Goal: Task Accomplishment & Management: Complete application form

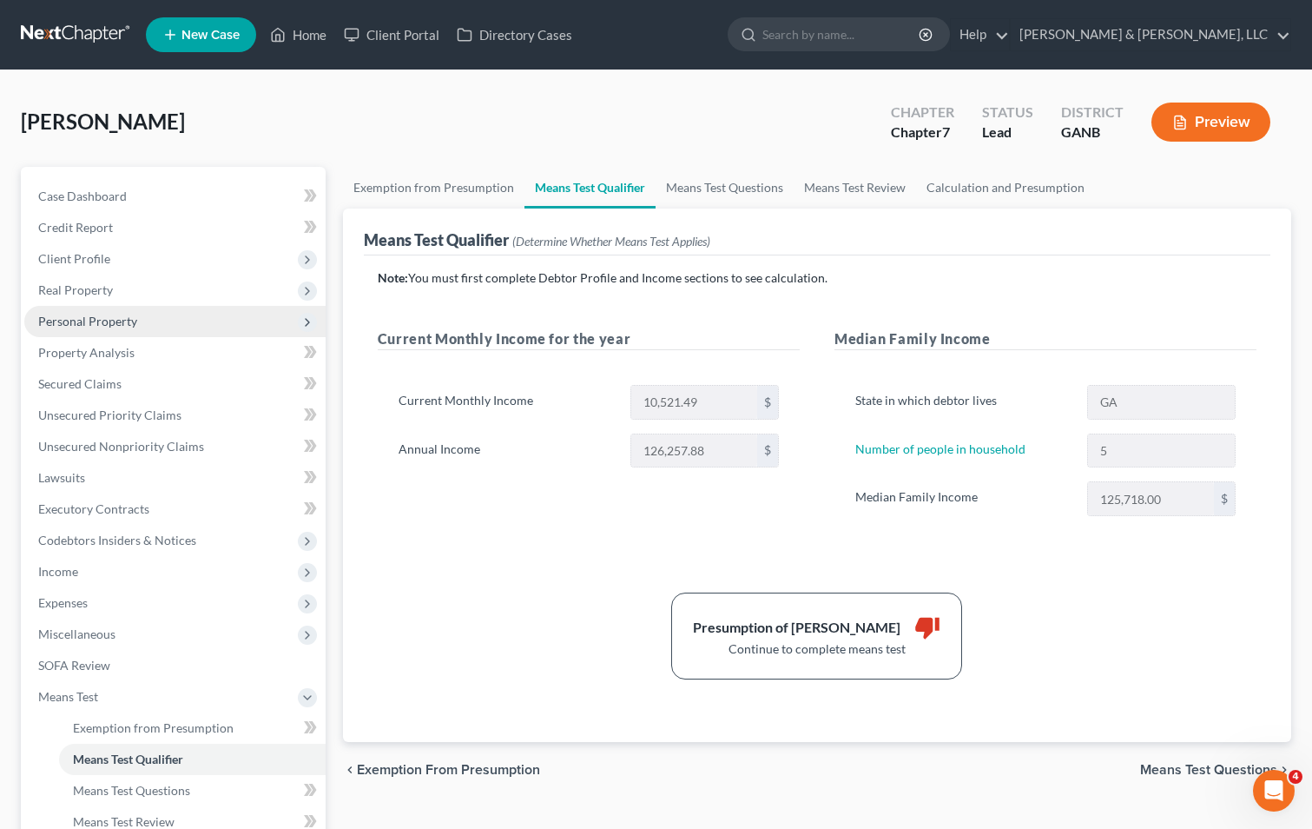
click at [155, 319] on span "Personal Property" at bounding box center [174, 321] width 301 height 31
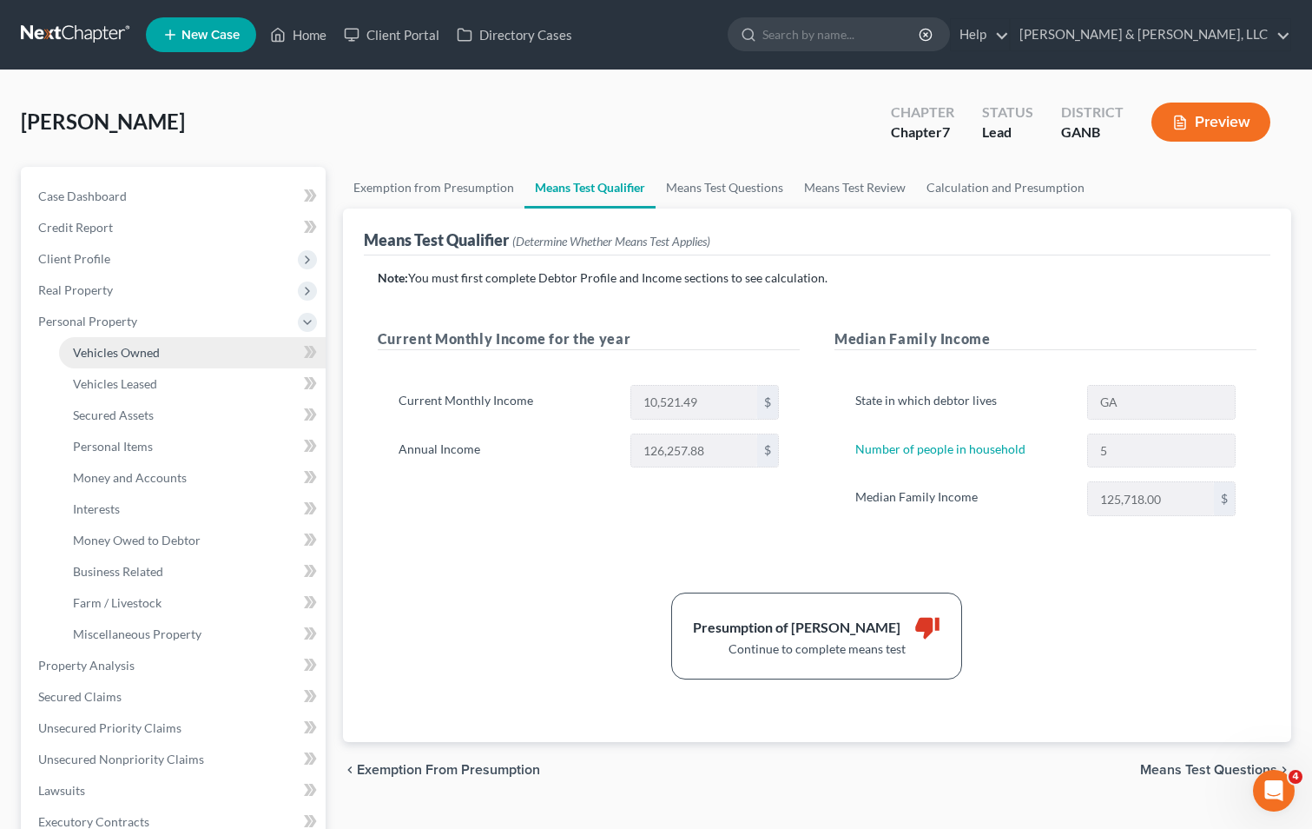
click at [157, 347] on span "Vehicles Owned" at bounding box center [116, 352] width 87 height 15
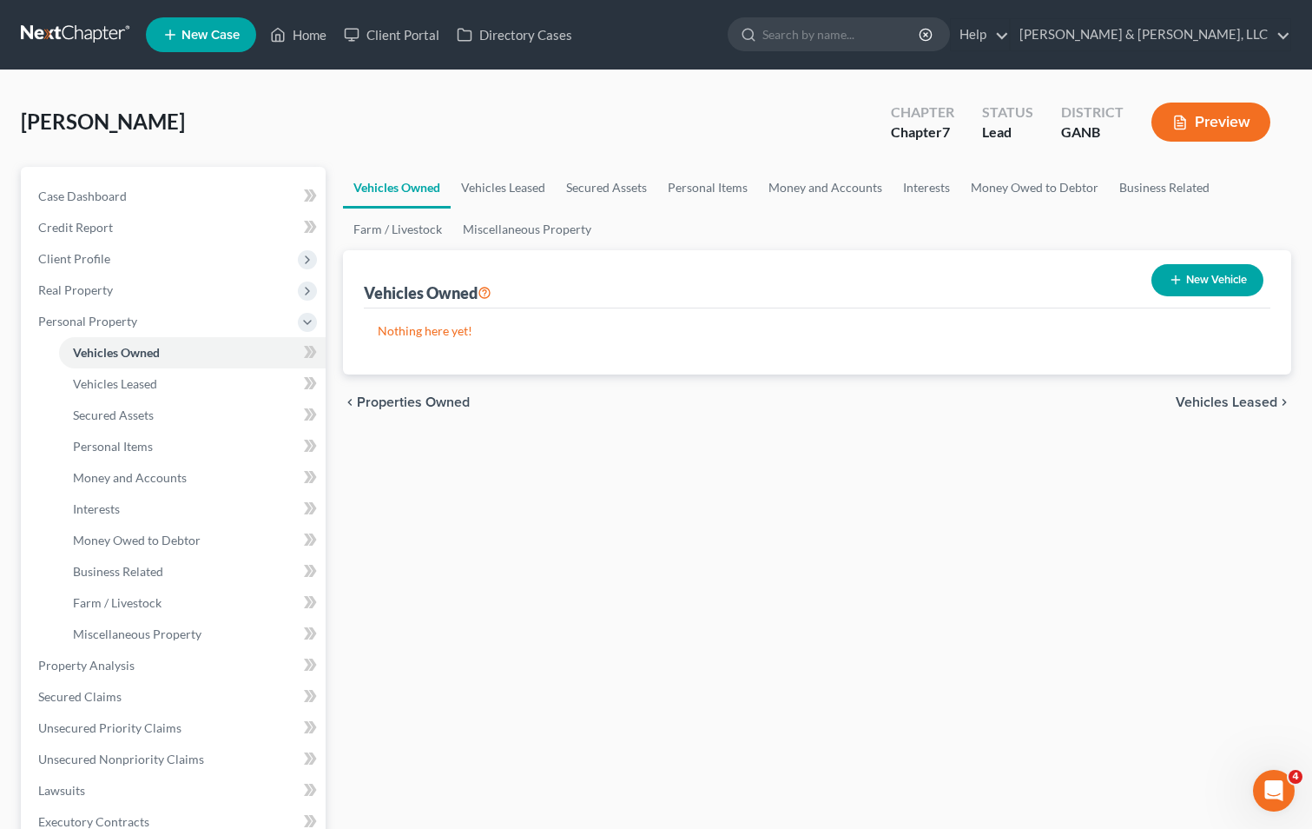
click at [1223, 272] on button "New Vehicle" at bounding box center [1208, 280] width 112 height 32
select select "0"
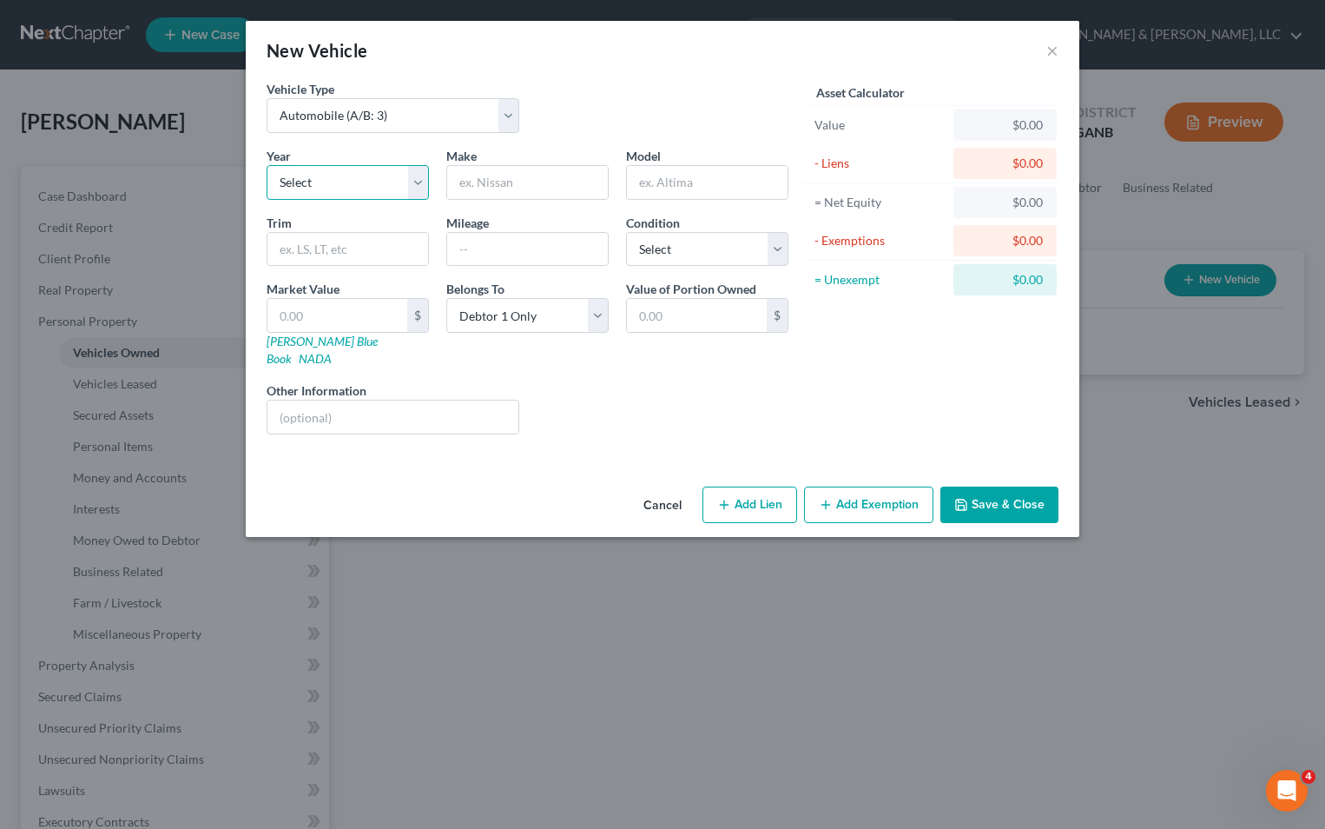
click at [422, 173] on select "Select 2026 2025 2024 2023 2022 2021 2020 2019 2018 2017 2016 2015 2014 2013 20…" at bounding box center [348, 182] width 162 height 35
select select "9"
click at [267, 165] on select "Select 2026 2025 2024 2023 2022 2021 2020 2019 2018 2017 2016 2015 2014 2013 20…" at bounding box center [348, 182] width 162 height 35
click at [496, 175] on input "text" at bounding box center [527, 182] width 161 height 33
type input "mazda"
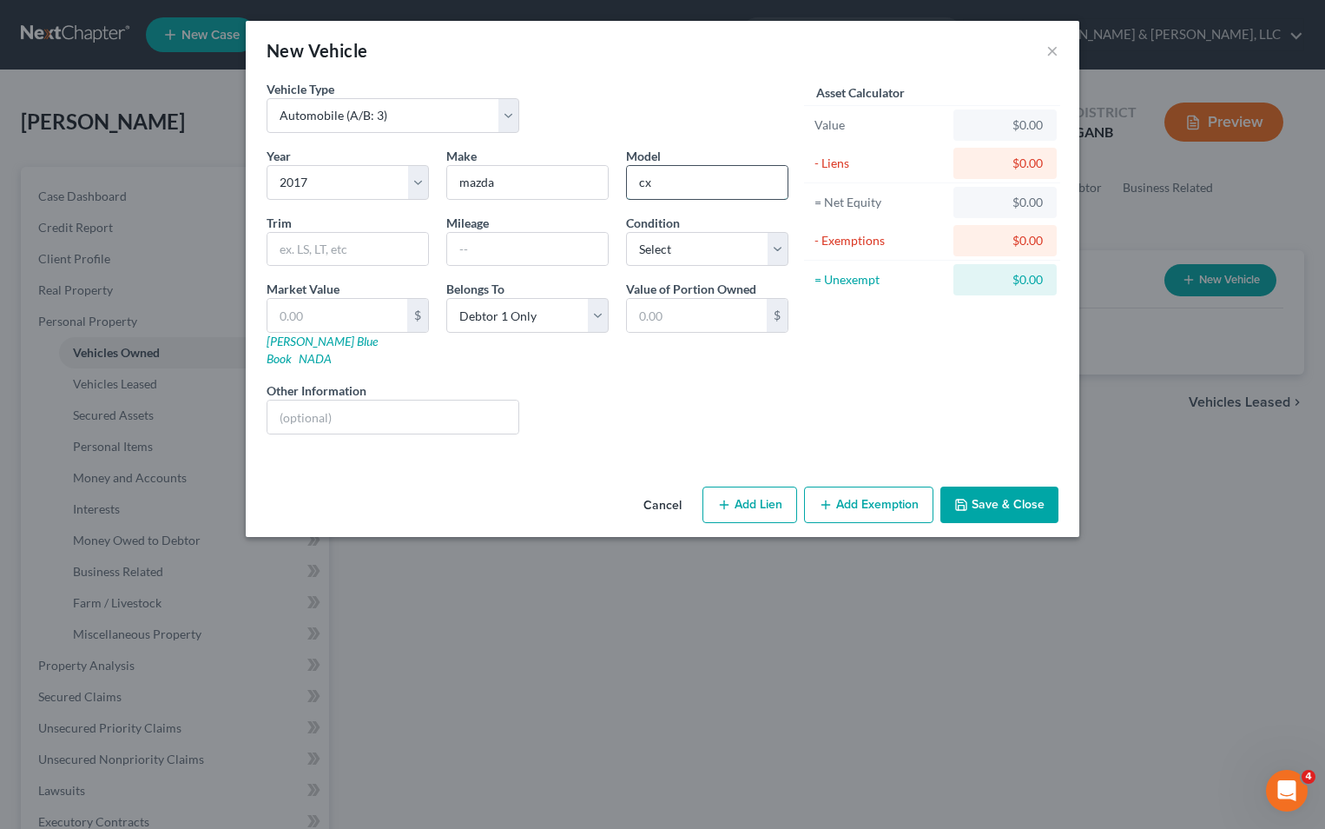
type input "c"
type input "CX-5"
click at [770, 252] on select "Select Excellent Very Good Good Fair Poor" at bounding box center [707, 249] width 162 height 35
click at [626, 232] on select "Select Excellent Very Good Good Fair Poor" at bounding box center [707, 249] width 162 height 35
click at [773, 257] on select "Select Excellent Very Good Good Fair Poor" at bounding box center [707, 249] width 162 height 35
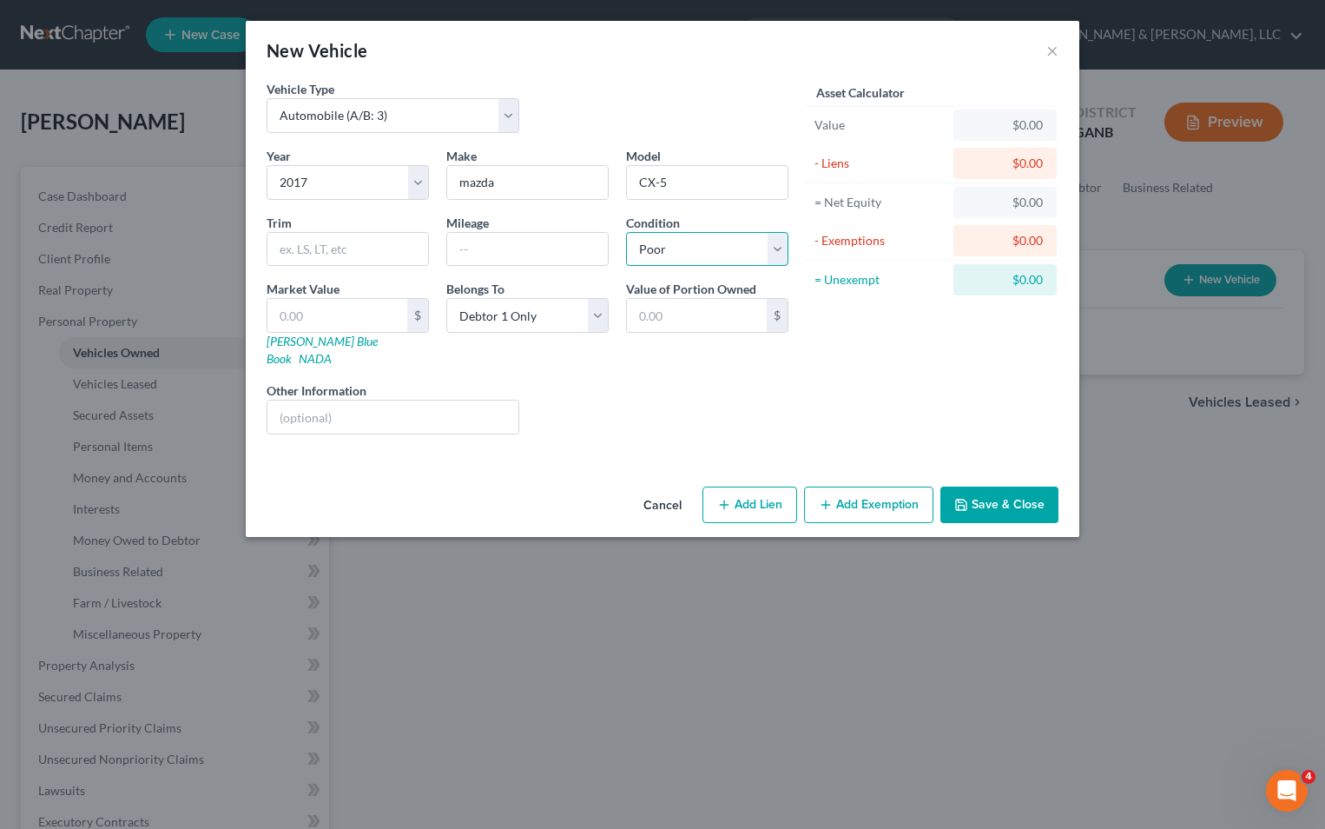
select select "3"
click at [626, 232] on select "Select Excellent Very Good Good Fair Poor" at bounding box center [707, 249] width 162 height 35
click at [619, 426] on div "Year Select 2026 2025 2024 2023 2022 2021 2020 2019 2018 2017 2016 2015 2014 20…" at bounding box center [527, 297] width 539 height 301
click at [371, 314] on input "text" at bounding box center [338, 315] width 140 height 33
type input "5"
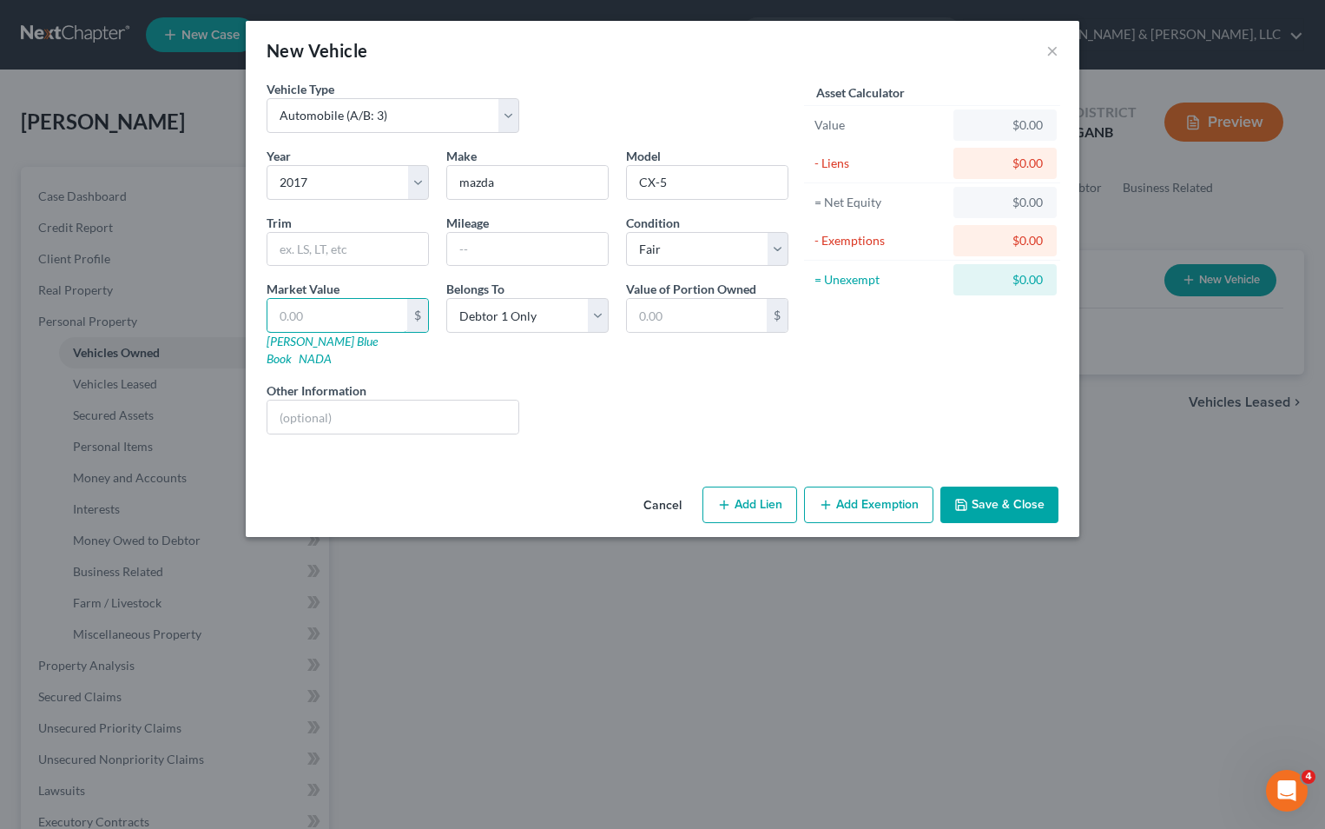
type input "5.00"
type input "50"
type input "50.00"
type input "500"
type input "500.00"
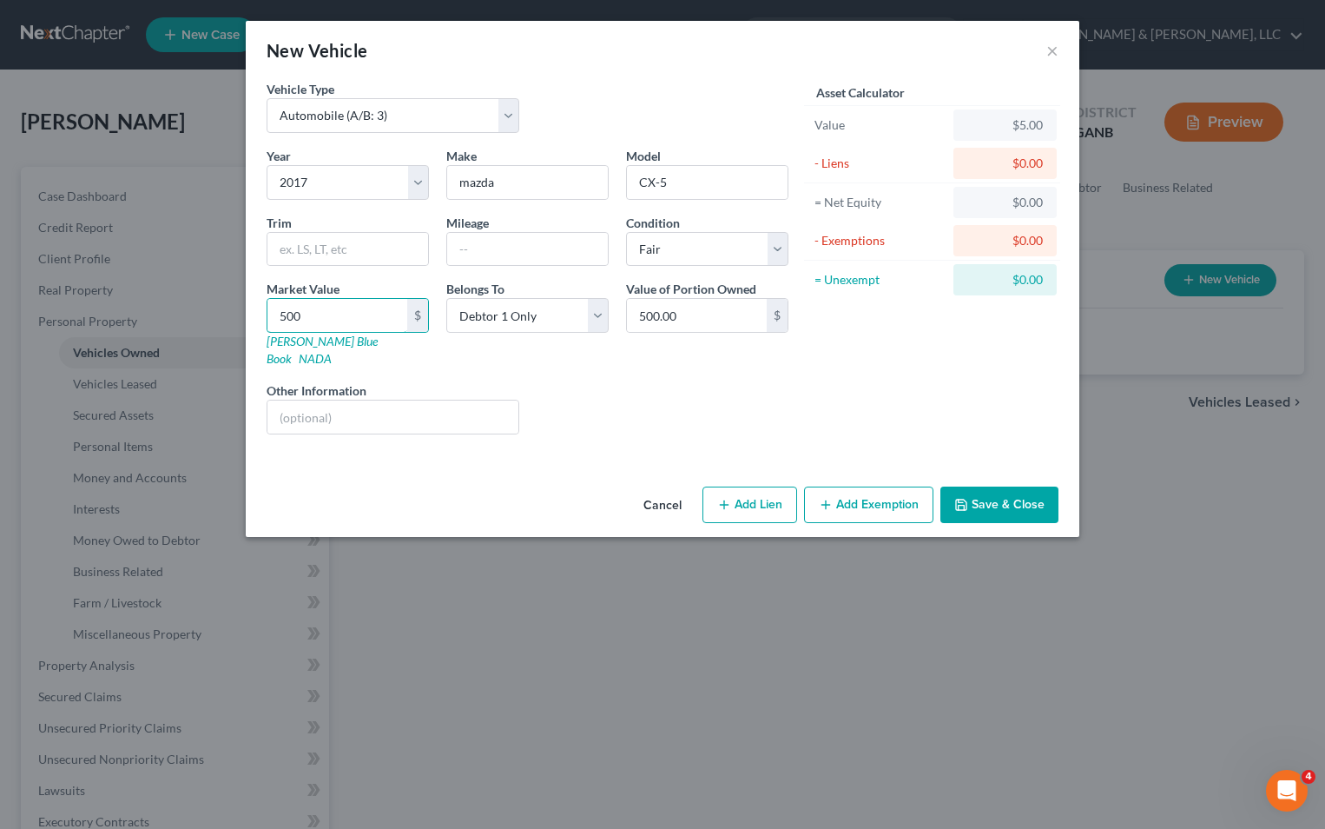
type input "5000"
type input "5,000.00"
click at [281, 316] on input "5,000" at bounding box center [338, 315] width 140 height 33
type input ",000"
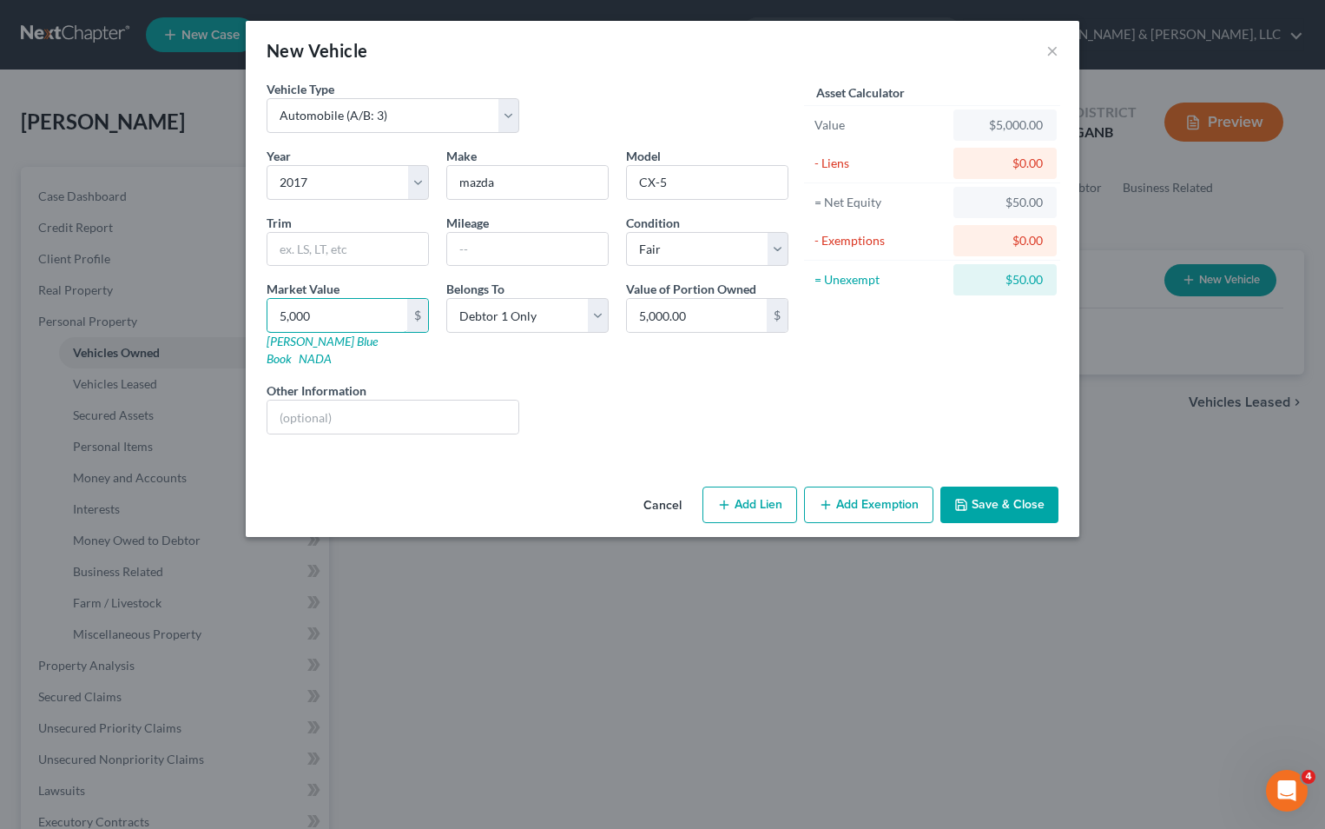
type input "000.00"
type input "7,000"
type input "7,000.00"
type input "7,000"
click at [441, 454] on div "Vehicle Type Select Automobile (A/B: 3) Truck (A/B: 3) Trailer (A/B: 4) Watercr…" at bounding box center [663, 280] width 834 height 400
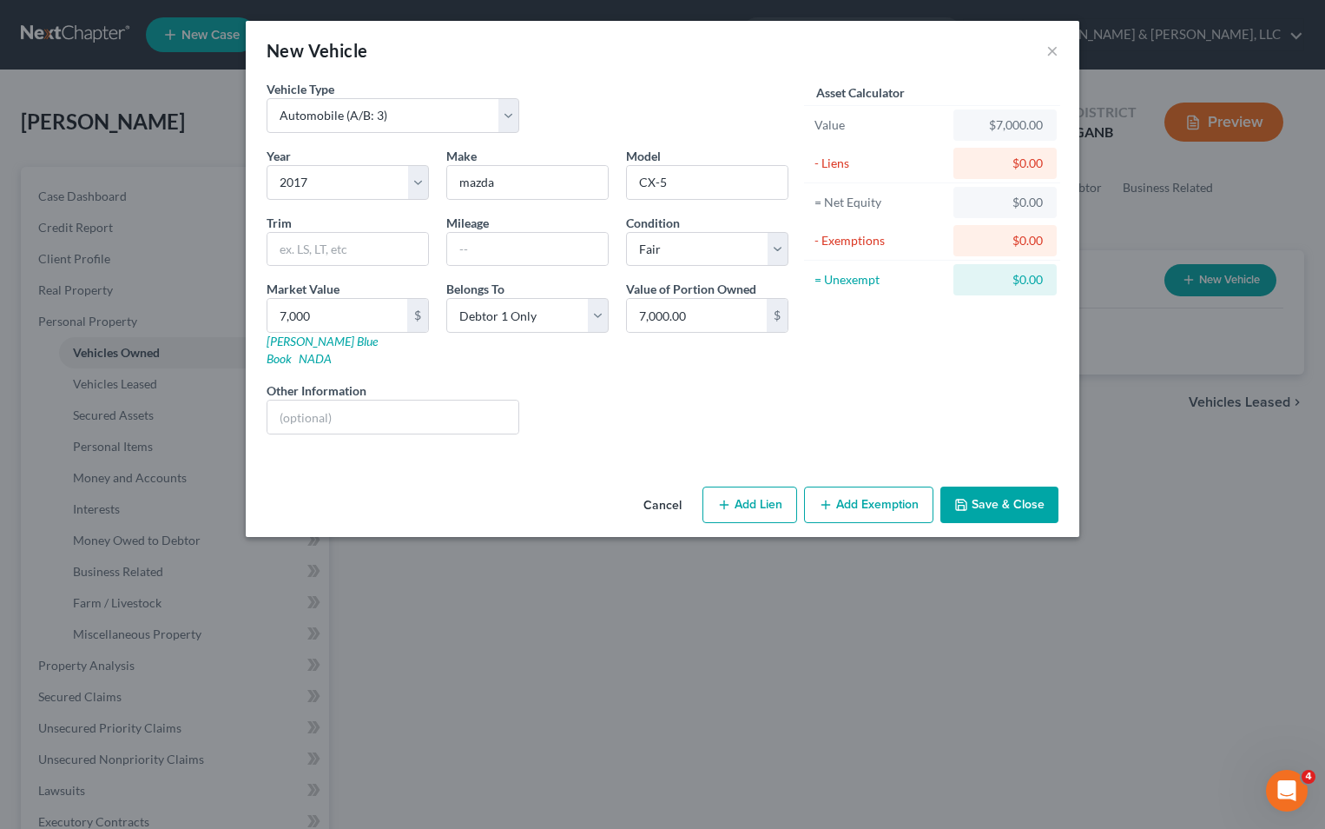
click at [753, 486] on button "Add Lien" at bounding box center [750, 504] width 95 height 36
select select "0"
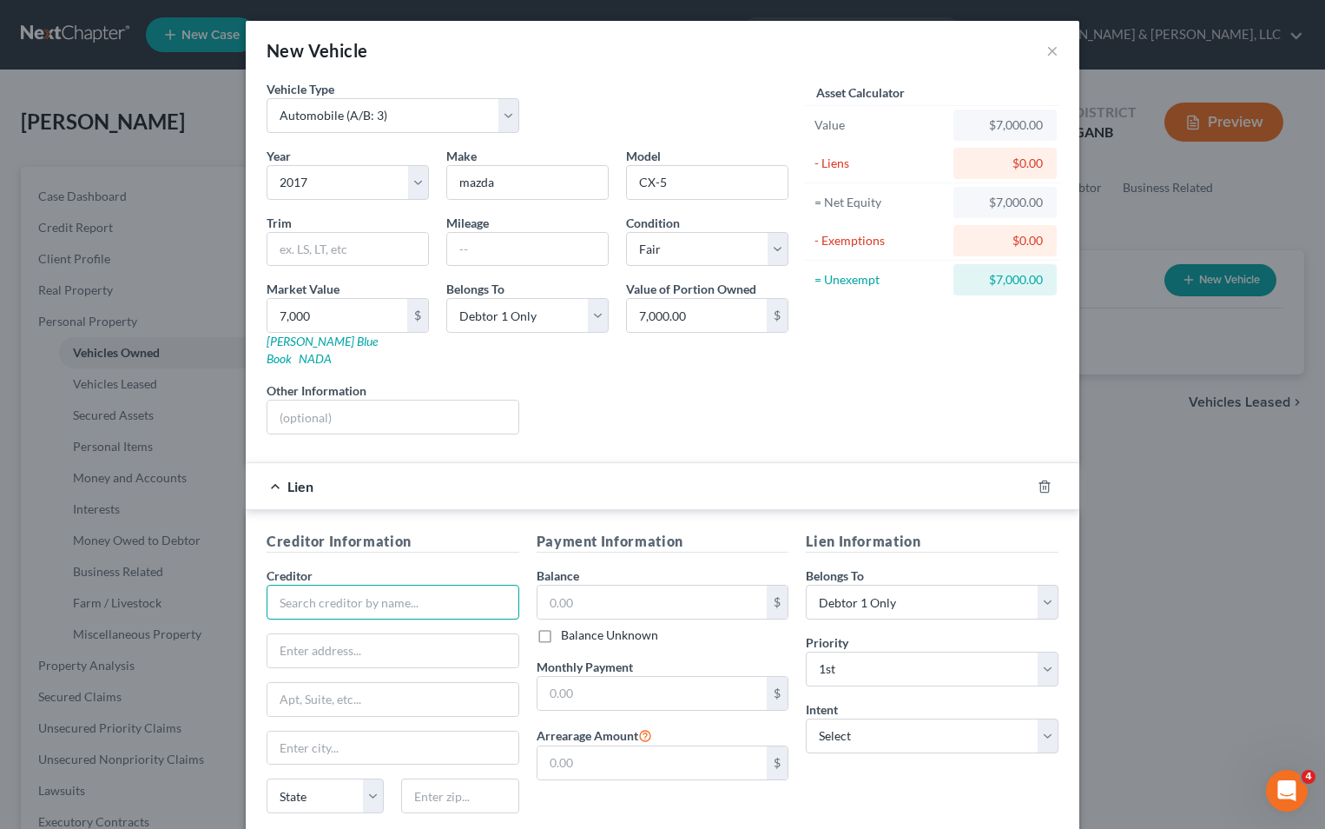
click at [340, 594] on input "text" at bounding box center [393, 602] width 253 height 35
type input "Walker County Educators Federal Credit Union"
click at [327, 637] on input "text" at bounding box center [393, 650] width 251 height 33
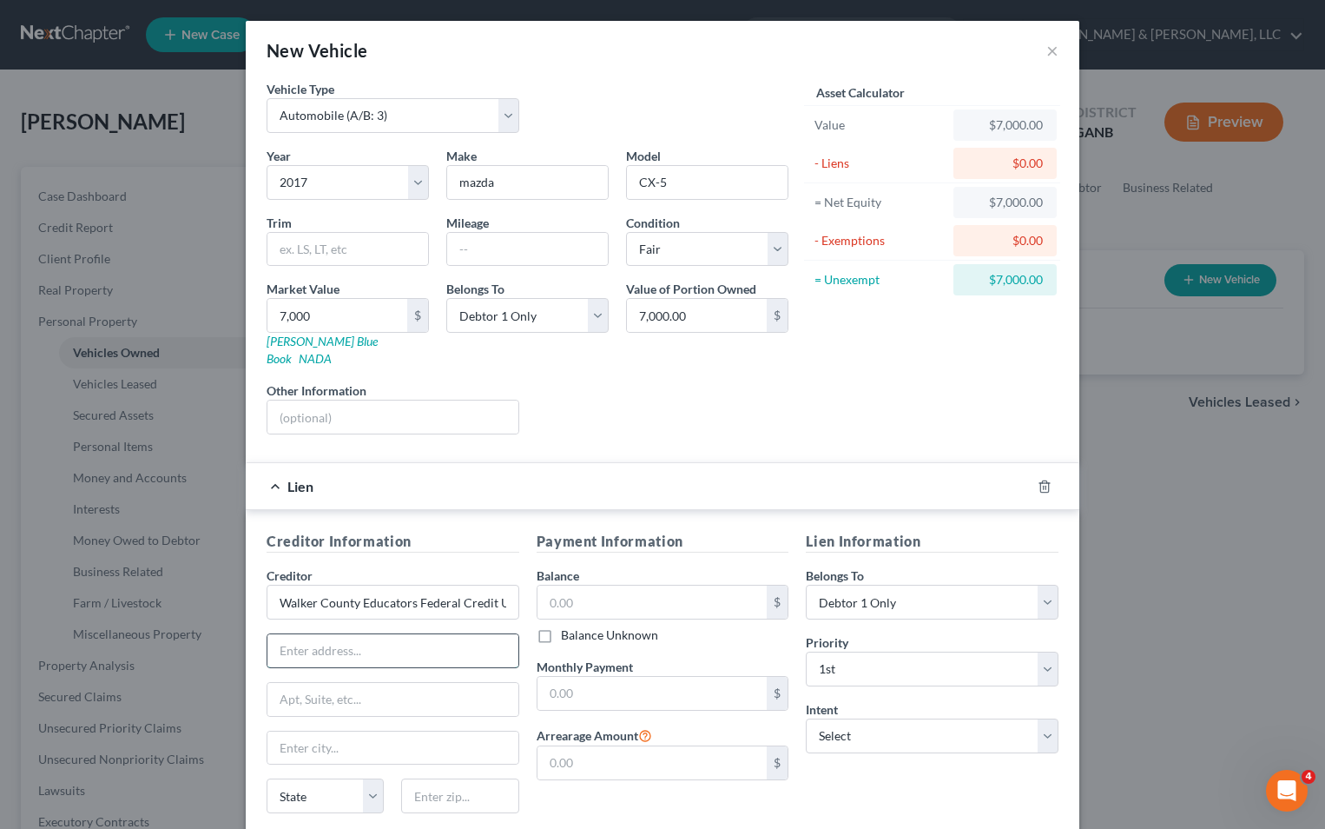
paste input "[STREET_ADDRESS][PERSON_NAME],"
type input "[STREET_ADDRESS][PERSON_NAME],"
click at [446, 778] on input "text" at bounding box center [459, 795] width 117 height 35
type input "30707"
type input "Chickamauga"
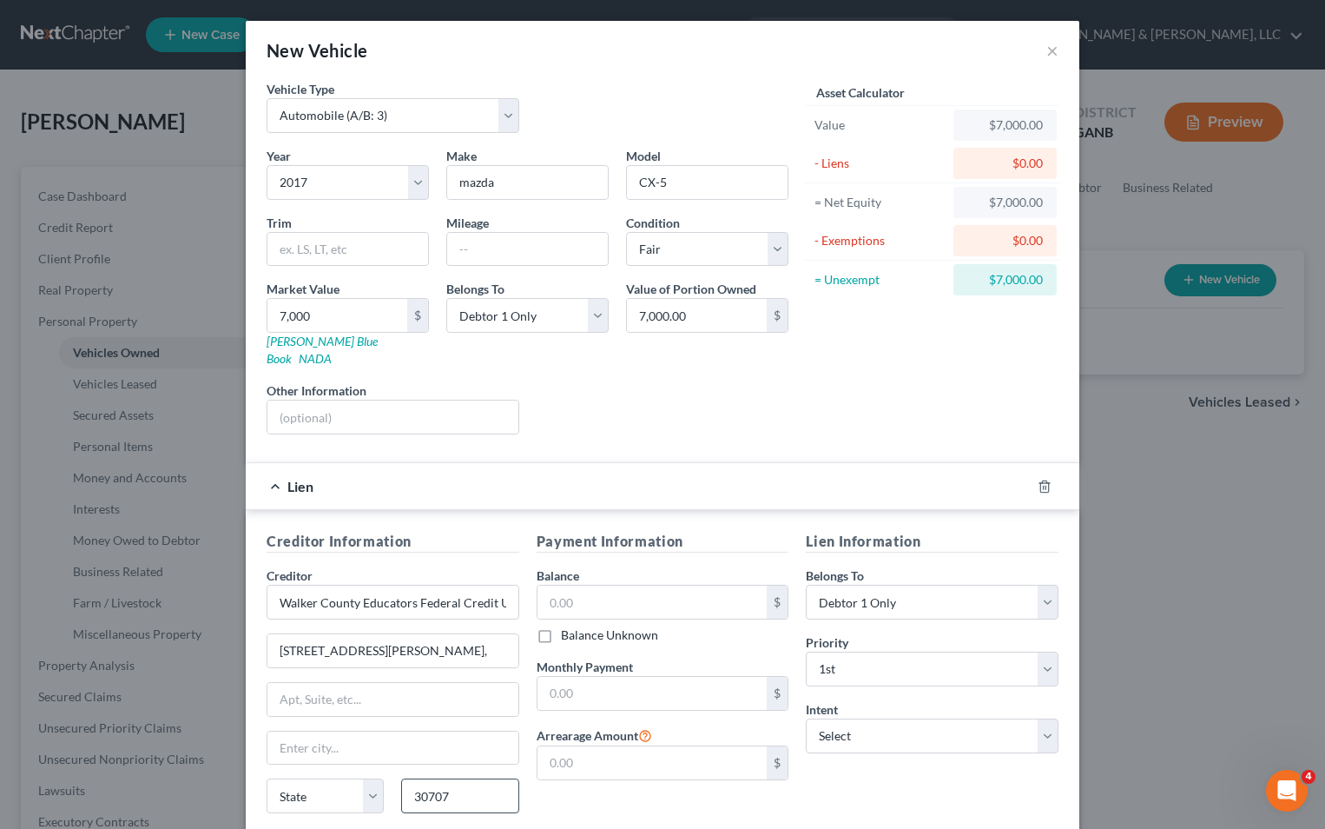
select select "10"
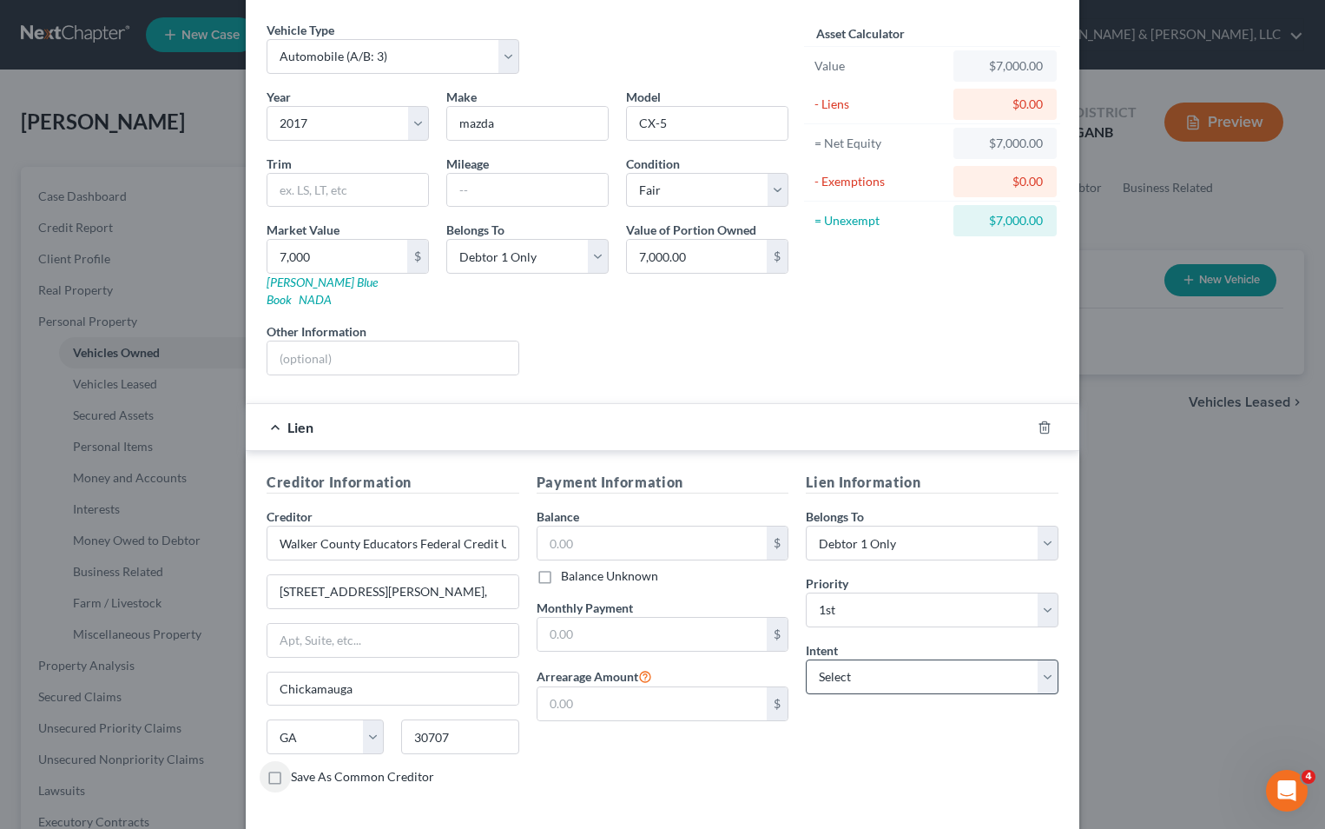
scroll to position [122, 0]
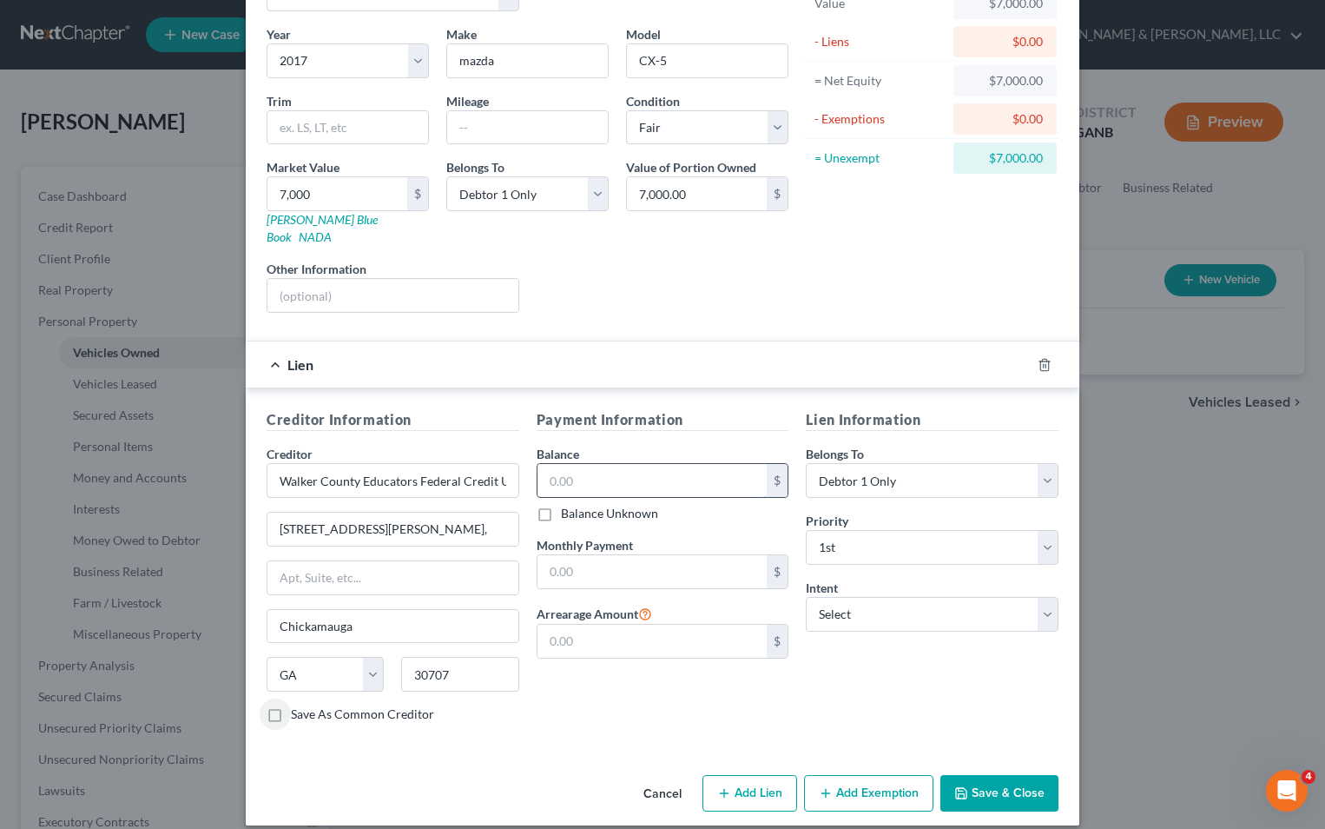
click at [568, 464] on input "text" at bounding box center [653, 480] width 230 height 33
type input "1,750"
click at [710, 558] on input "text" at bounding box center [653, 571] width 230 height 33
click at [618, 555] on input "576" at bounding box center [653, 571] width 230 height 33
click at [617, 555] on input "576" at bounding box center [653, 571] width 230 height 33
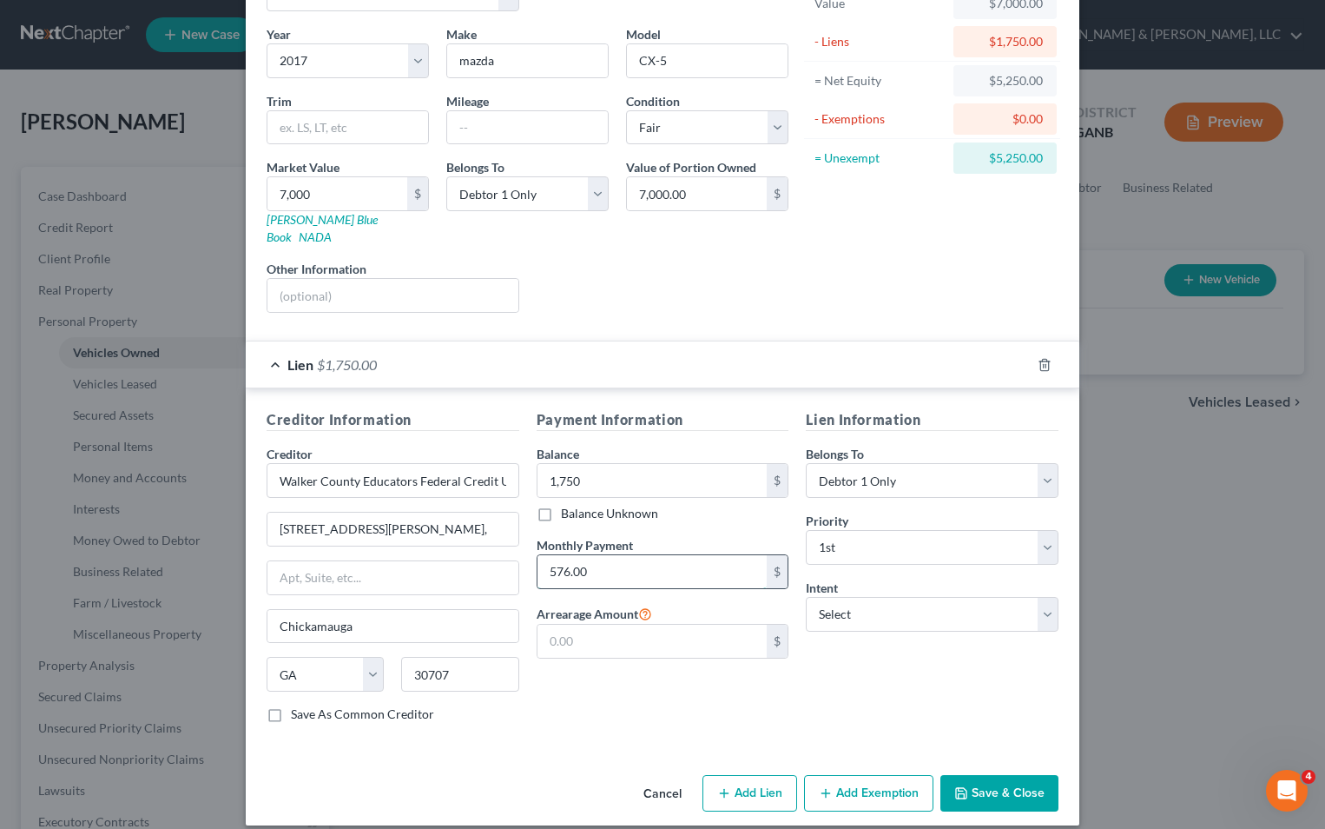
type input "576.00"
click at [291, 705] on label "Save As Common Creditor" at bounding box center [362, 713] width 143 height 17
click at [298, 705] on input "Save As Common Creditor" at bounding box center [303, 710] width 11 height 11
checkbox input "true"
click at [838, 775] on button "Add Exemption" at bounding box center [868, 793] width 129 height 36
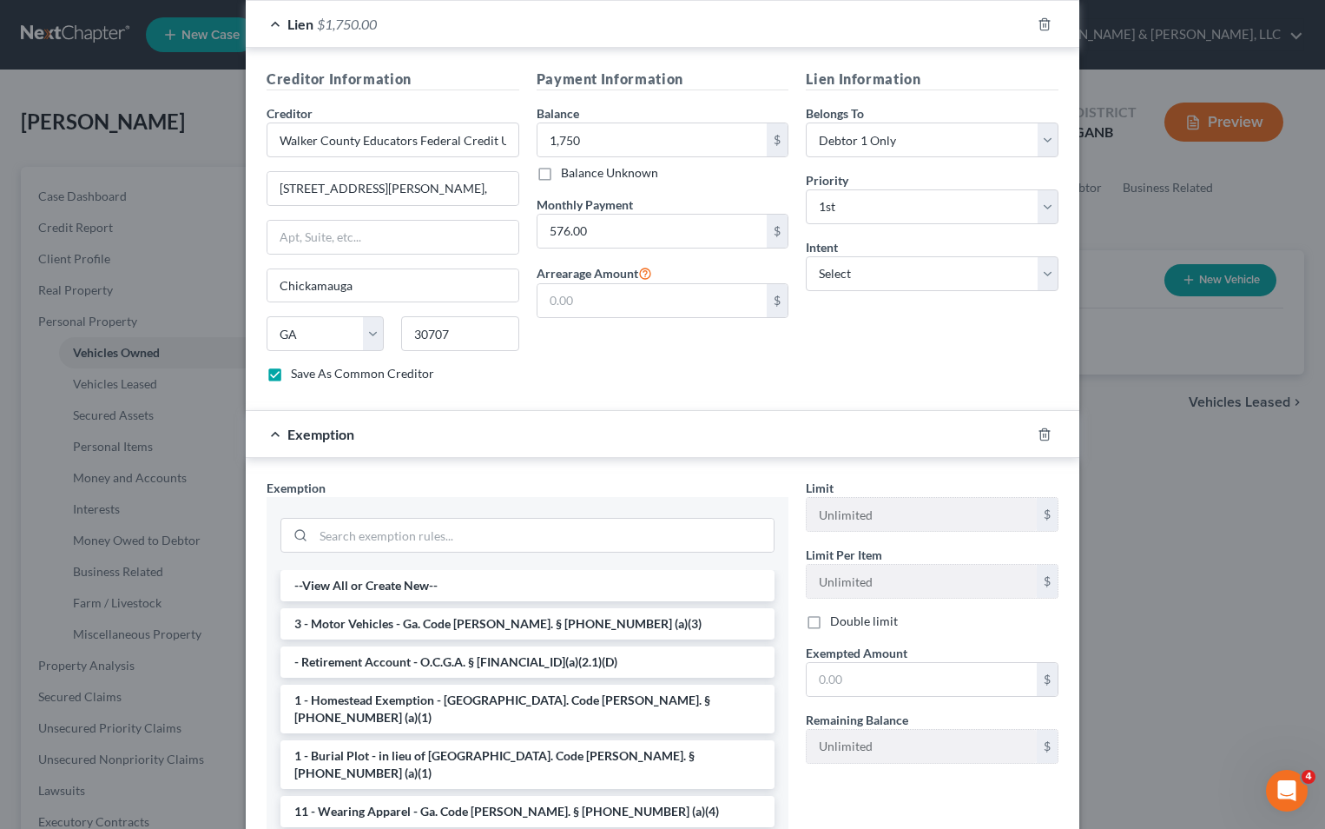
scroll to position [556, 0]
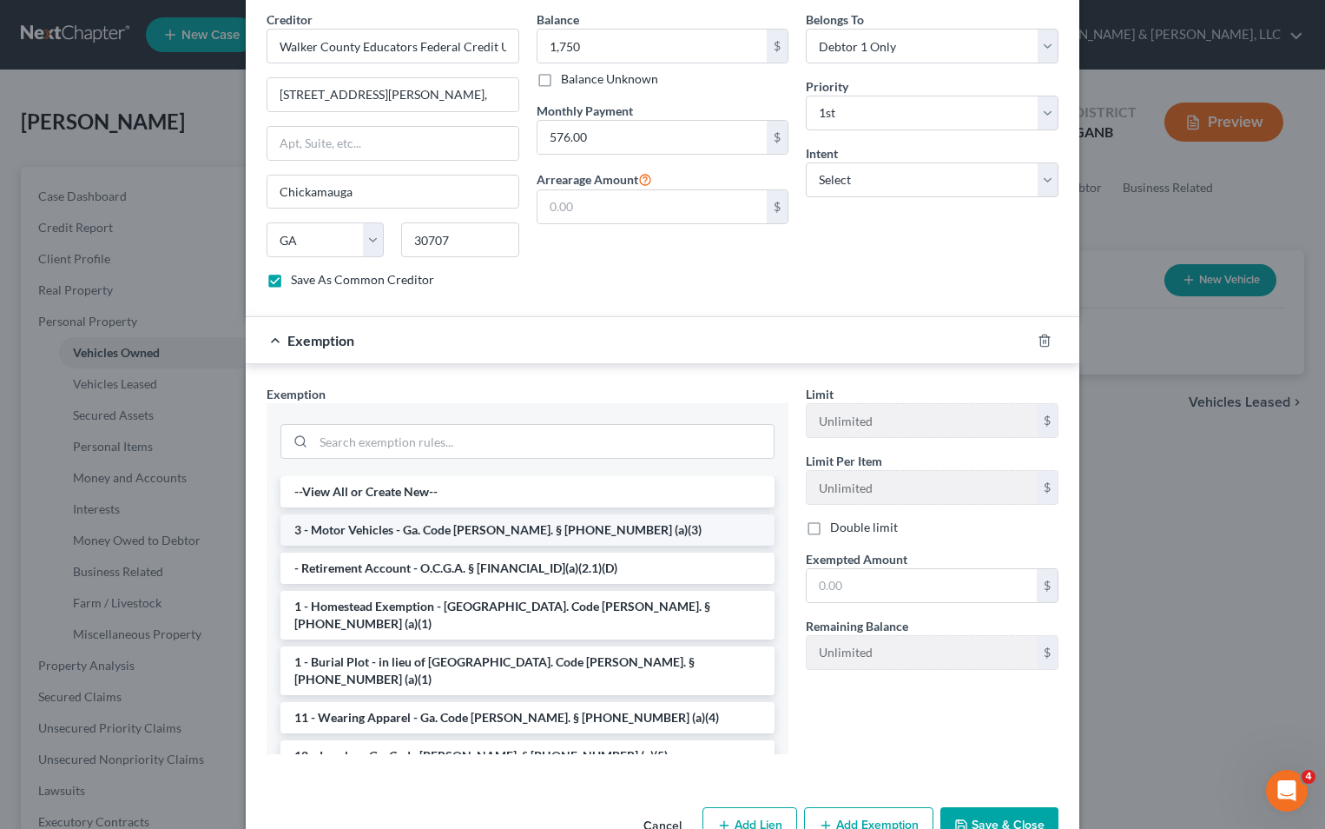
click at [555, 514] on li "3 - Motor Vehicles - Ga. Code [PERSON_NAME]. § [PHONE_NUMBER] (a)(3)" at bounding box center [528, 529] width 494 height 31
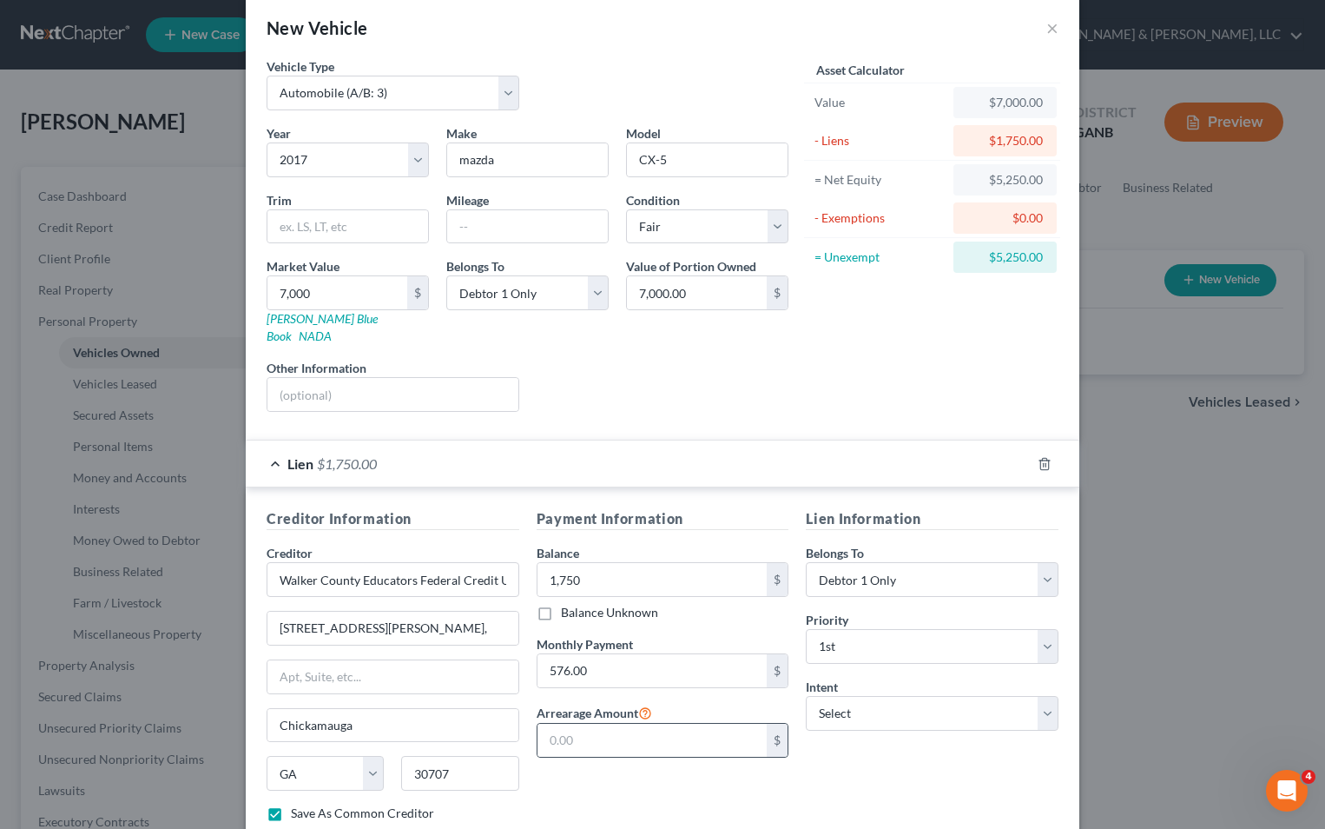
scroll to position [0, 0]
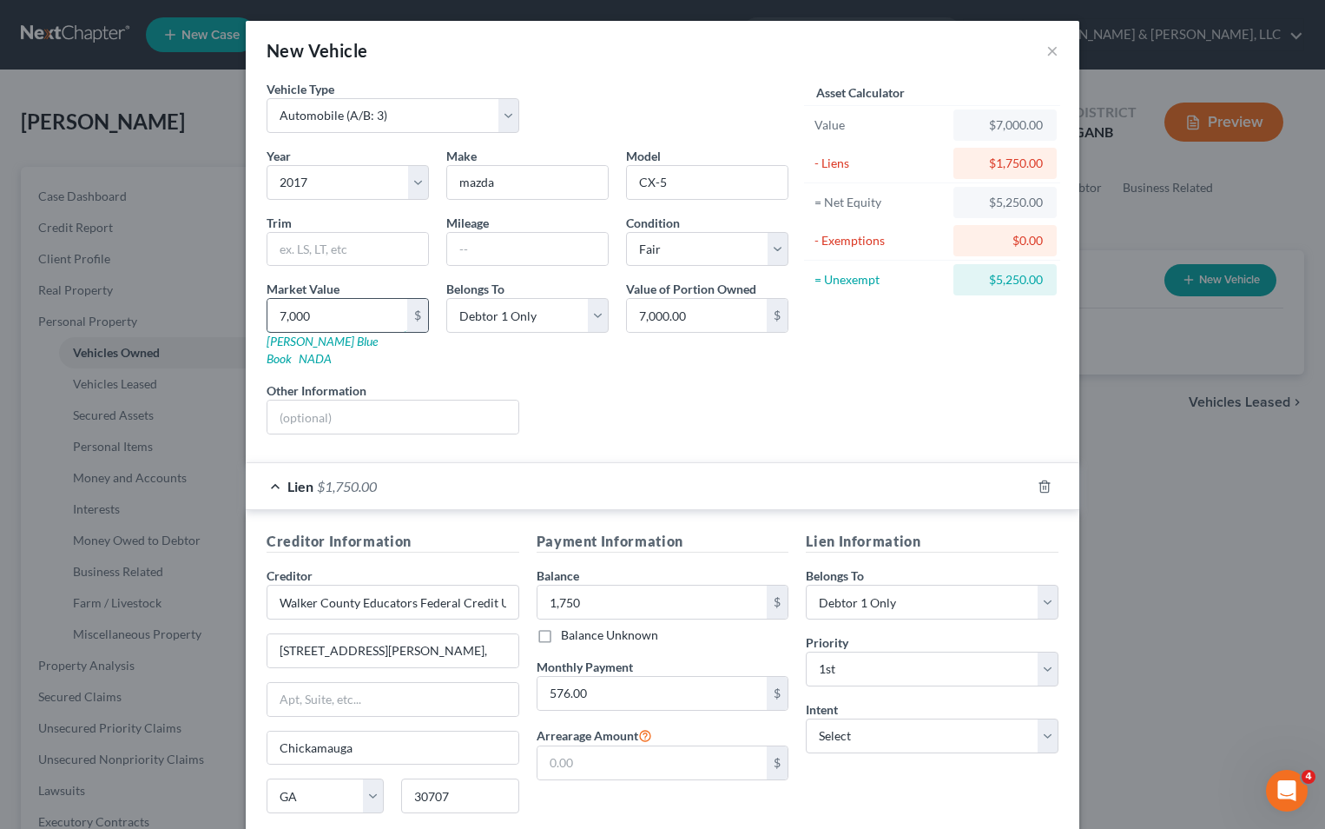
click at [307, 322] on input "7,000" at bounding box center [338, 315] width 140 height 33
type input "6"
type input "6.00"
type input "65"
type input "65.00"
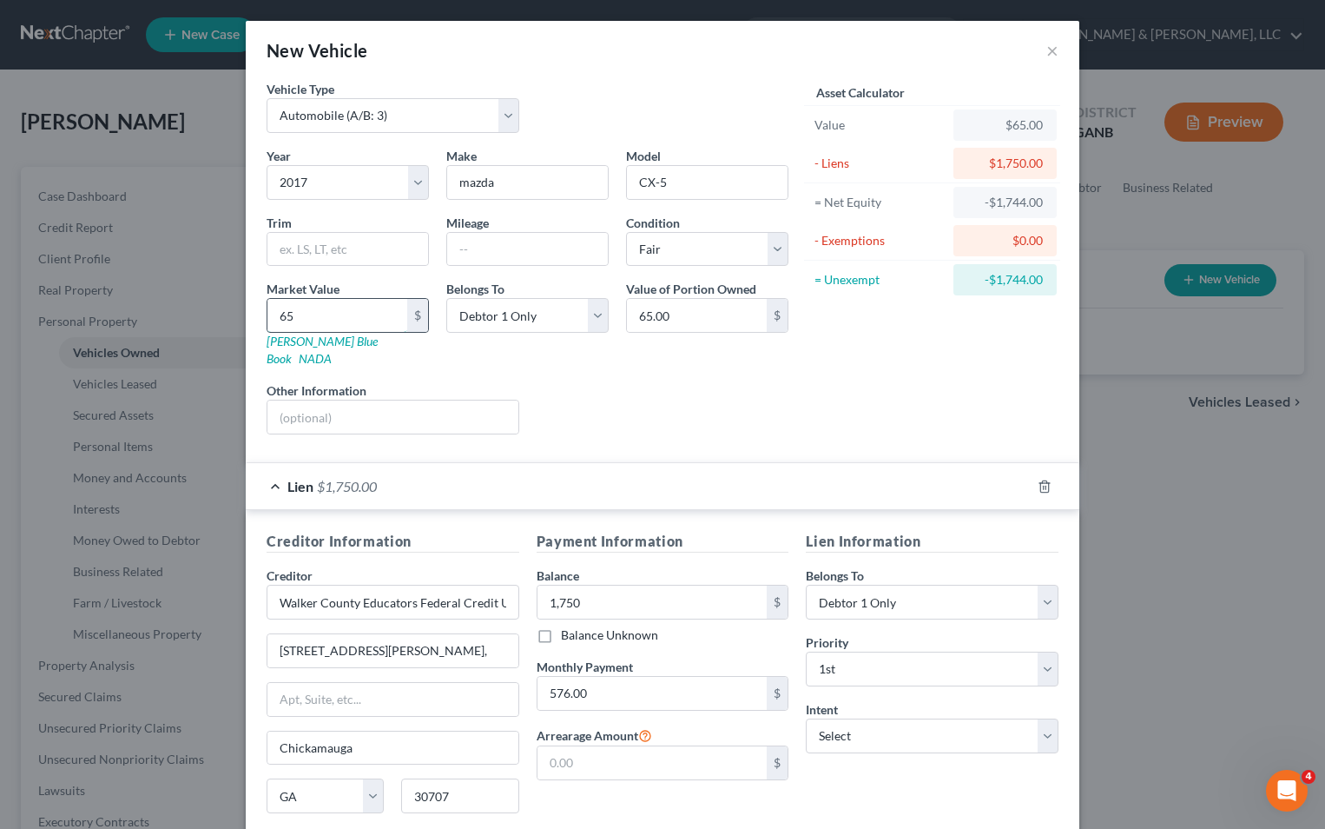
type input "650"
type input "650.00"
type input "6500"
type input "6,500.00"
type input "6,500"
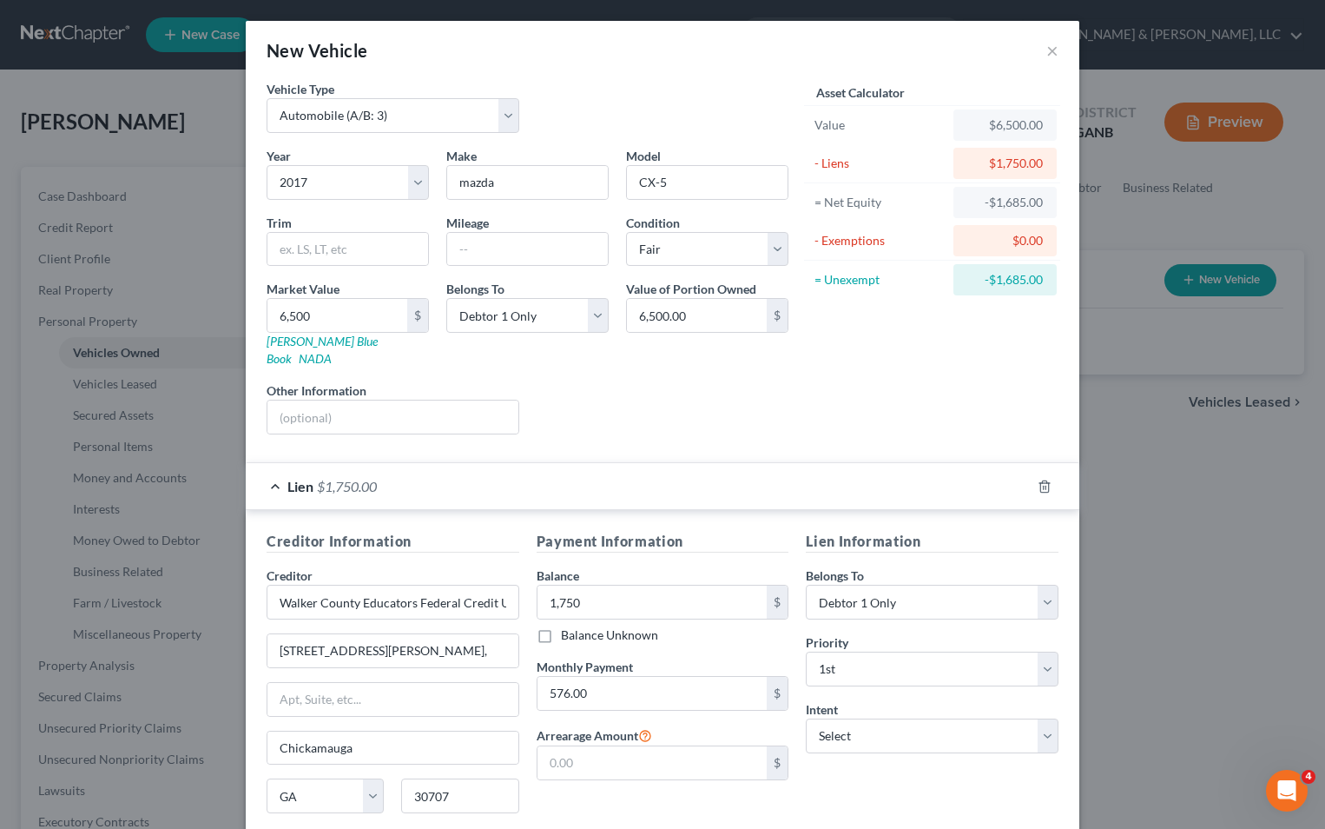
click at [677, 392] on div "Liens Select" at bounding box center [663, 407] width 270 height 53
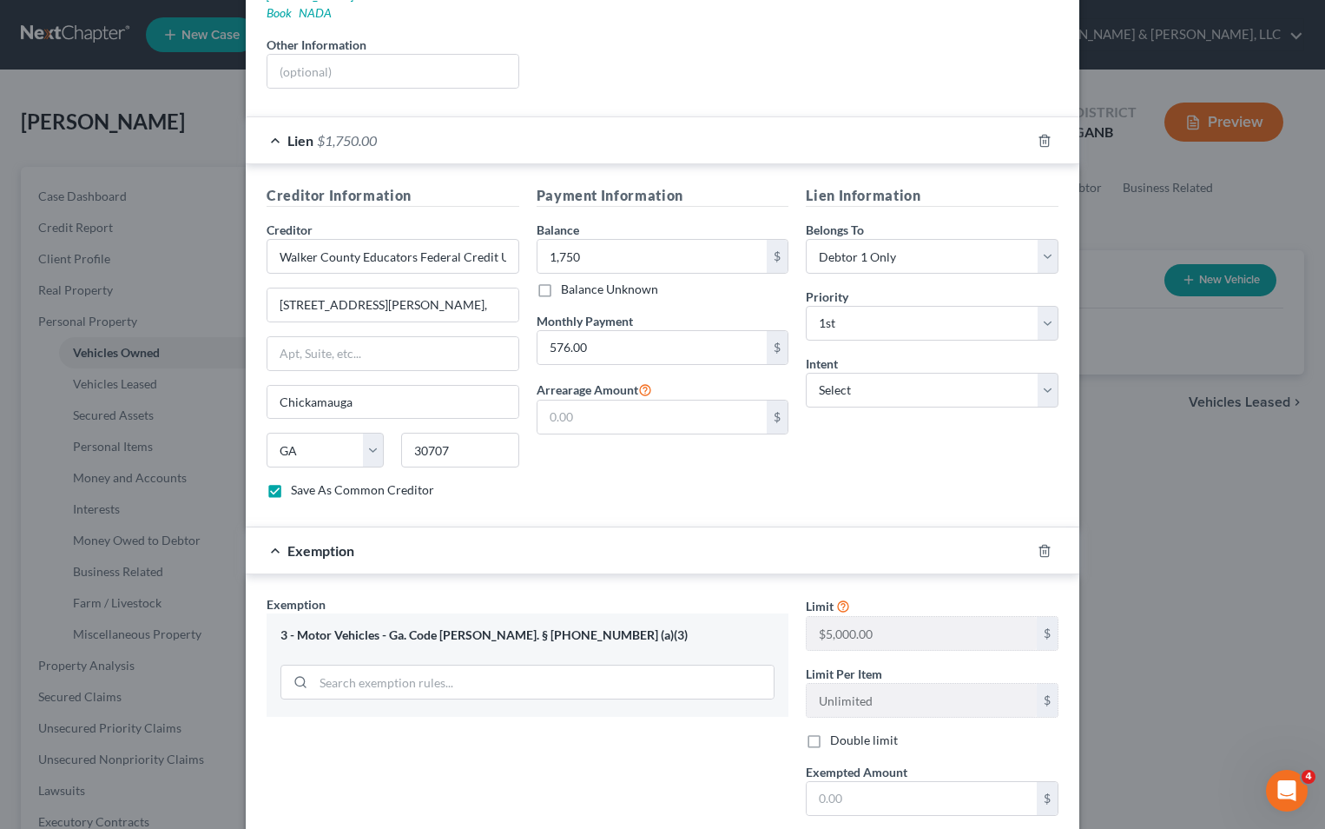
scroll to position [347, 0]
click at [1040, 545] on polyline "button" at bounding box center [1045, 545] width 10 height 0
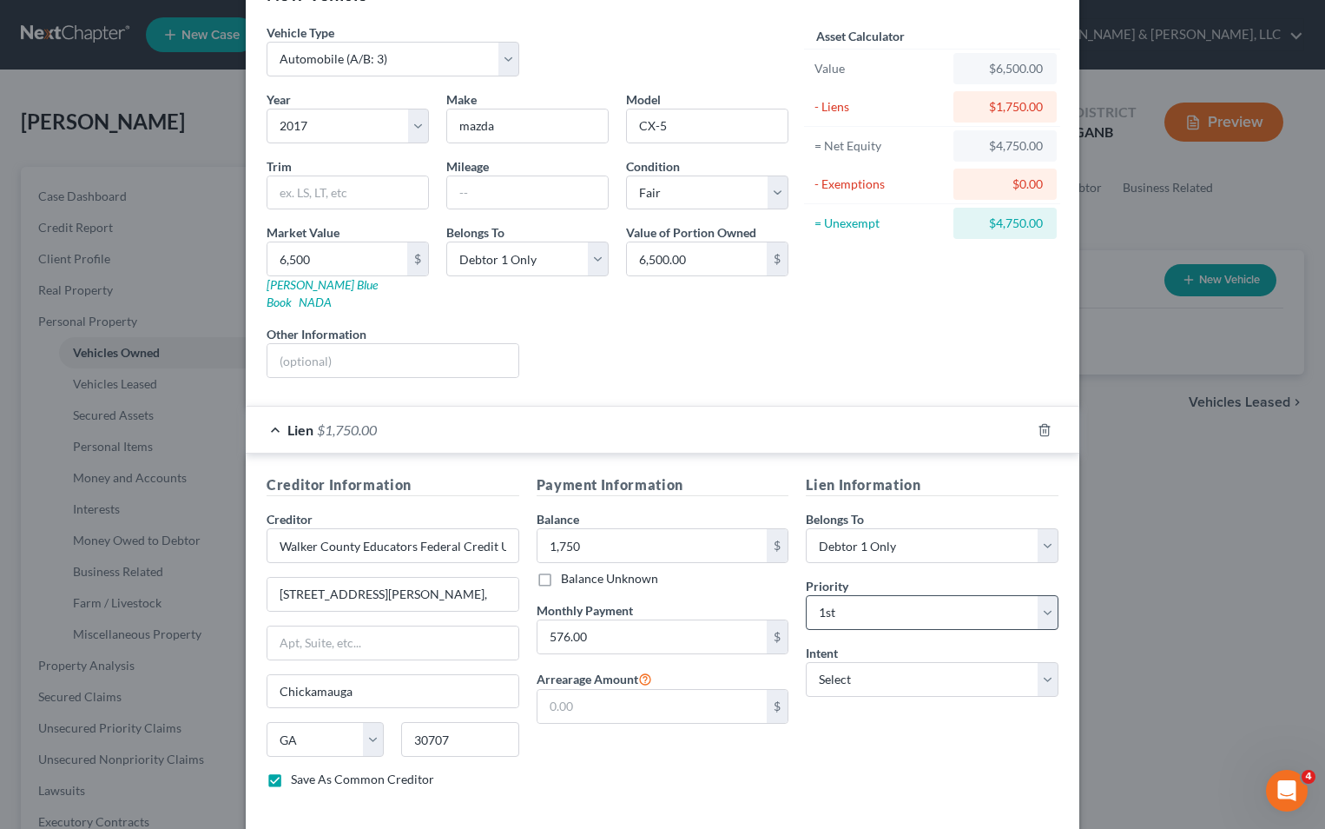
scroll to position [122, 0]
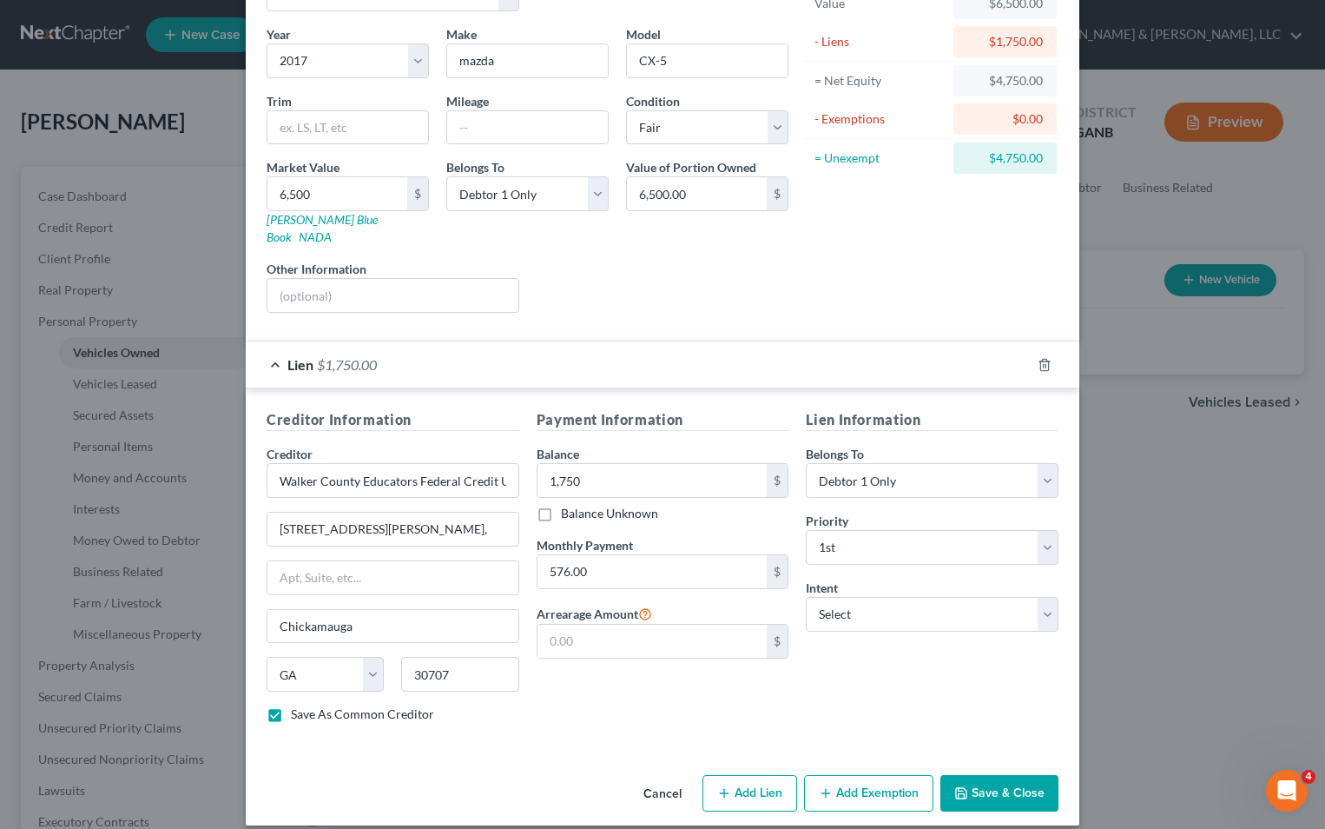
click at [862, 775] on button "Add Exemption" at bounding box center [868, 793] width 129 height 36
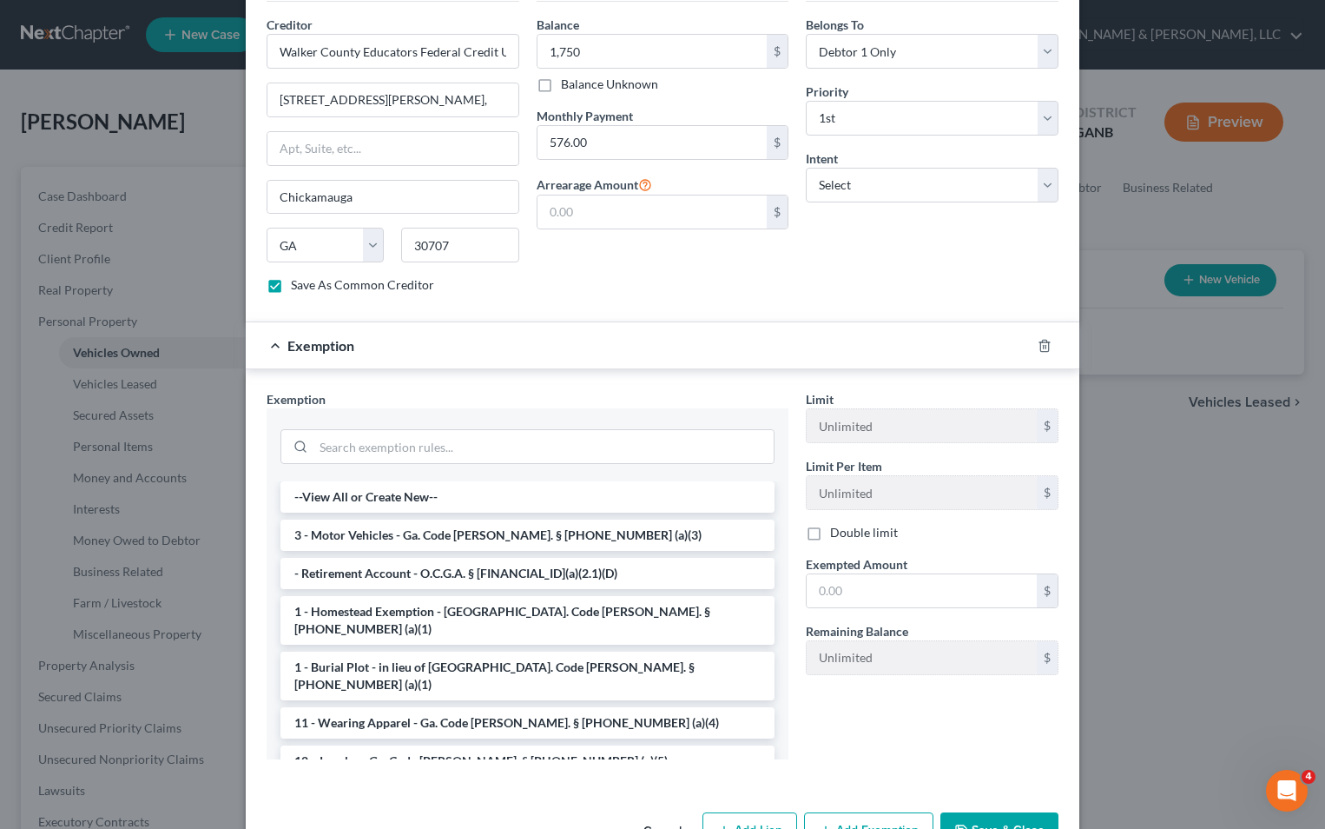
scroll to position [556, 0]
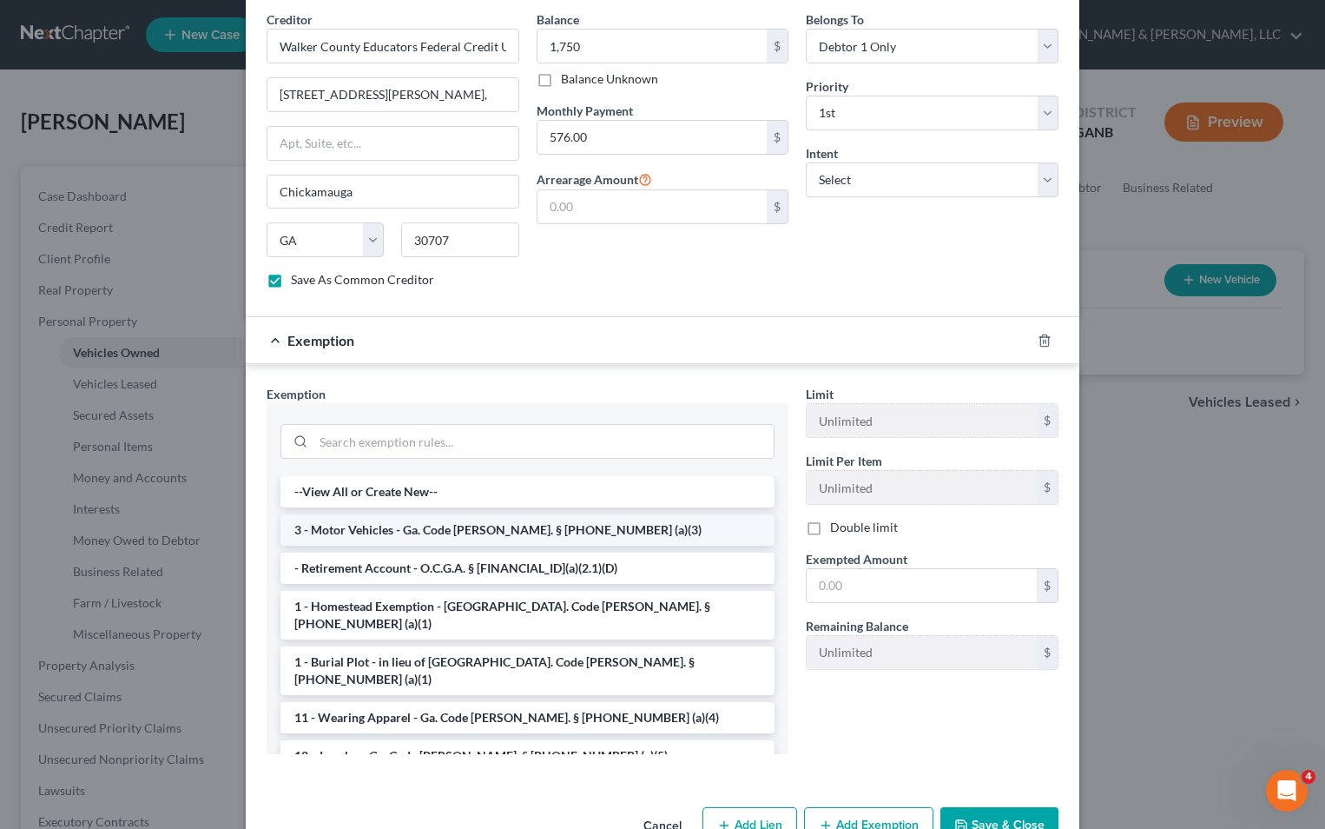
click at [376, 514] on li "3 - Motor Vehicles - Ga. Code [PERSON_NAME]. § [PHONE_NUMBER] (a)(3)" at bounding box center [528, 529] width 494 height 31
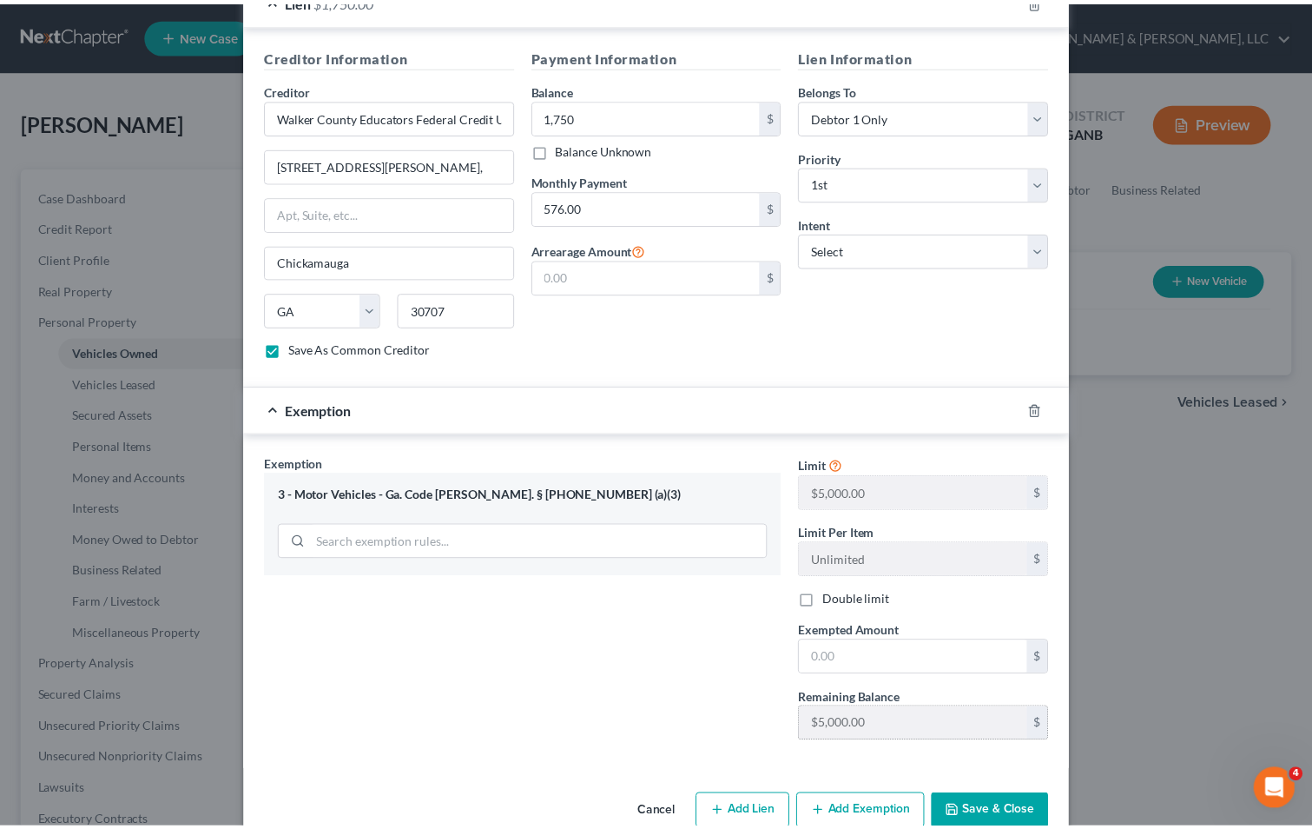
scroll to position [505, 0]
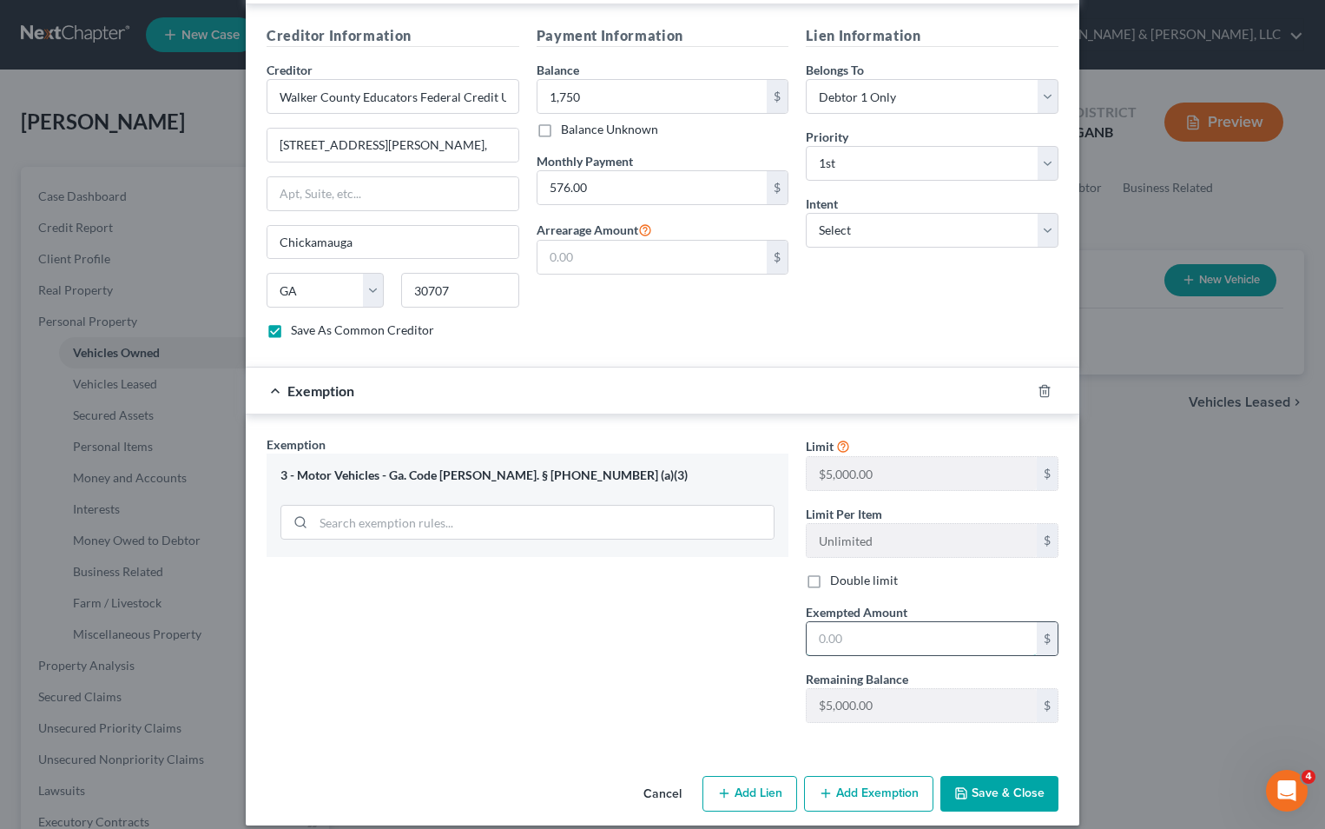
click at [904, 631] on input "text" at bounding box center [922, 638] width 230 height 33
type input "4,750.00"
click at [996, 776] on button "Save & Close" at bounding box center [1000, 794] width 118 height 36
checkbox input "false"
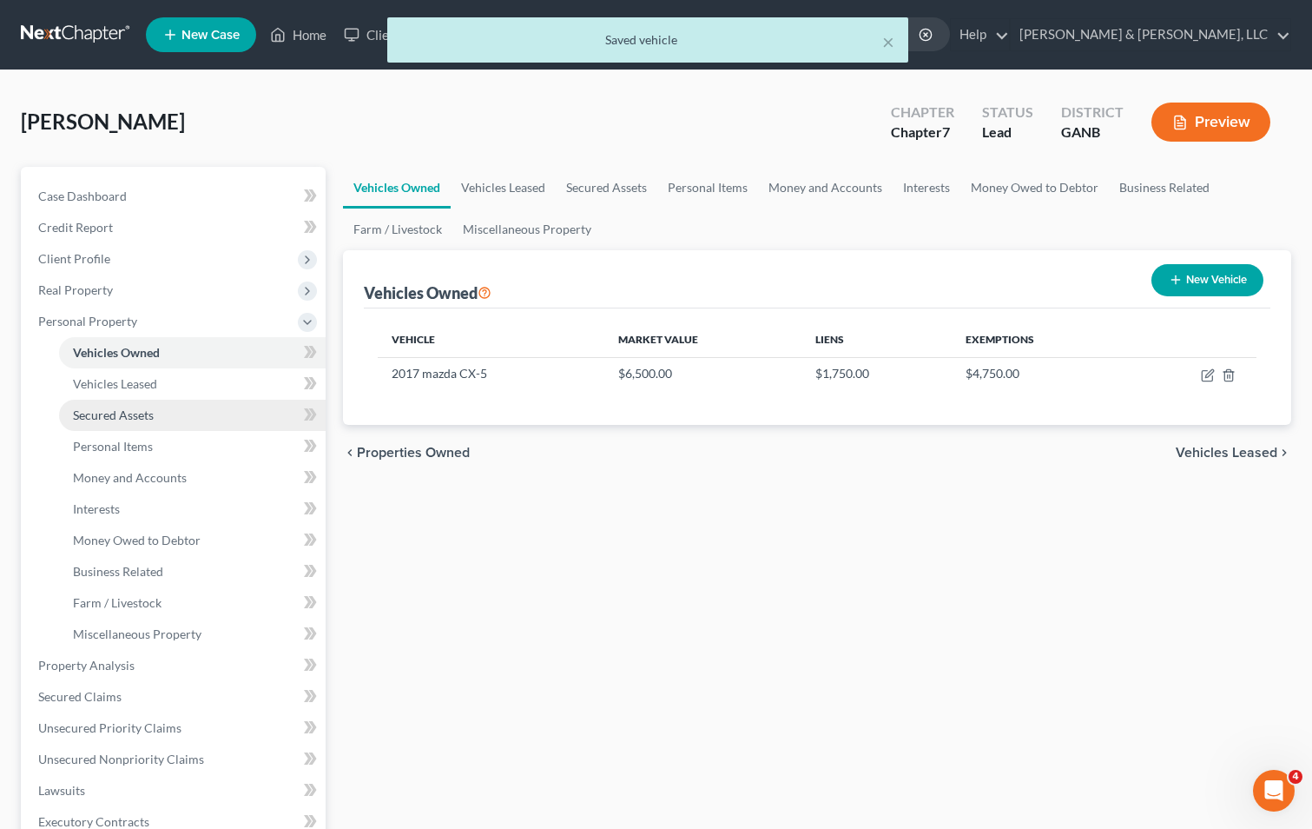
click at [138, 407] on span "Secured Assets" at bounding box center [113, 414] width 81 height 15
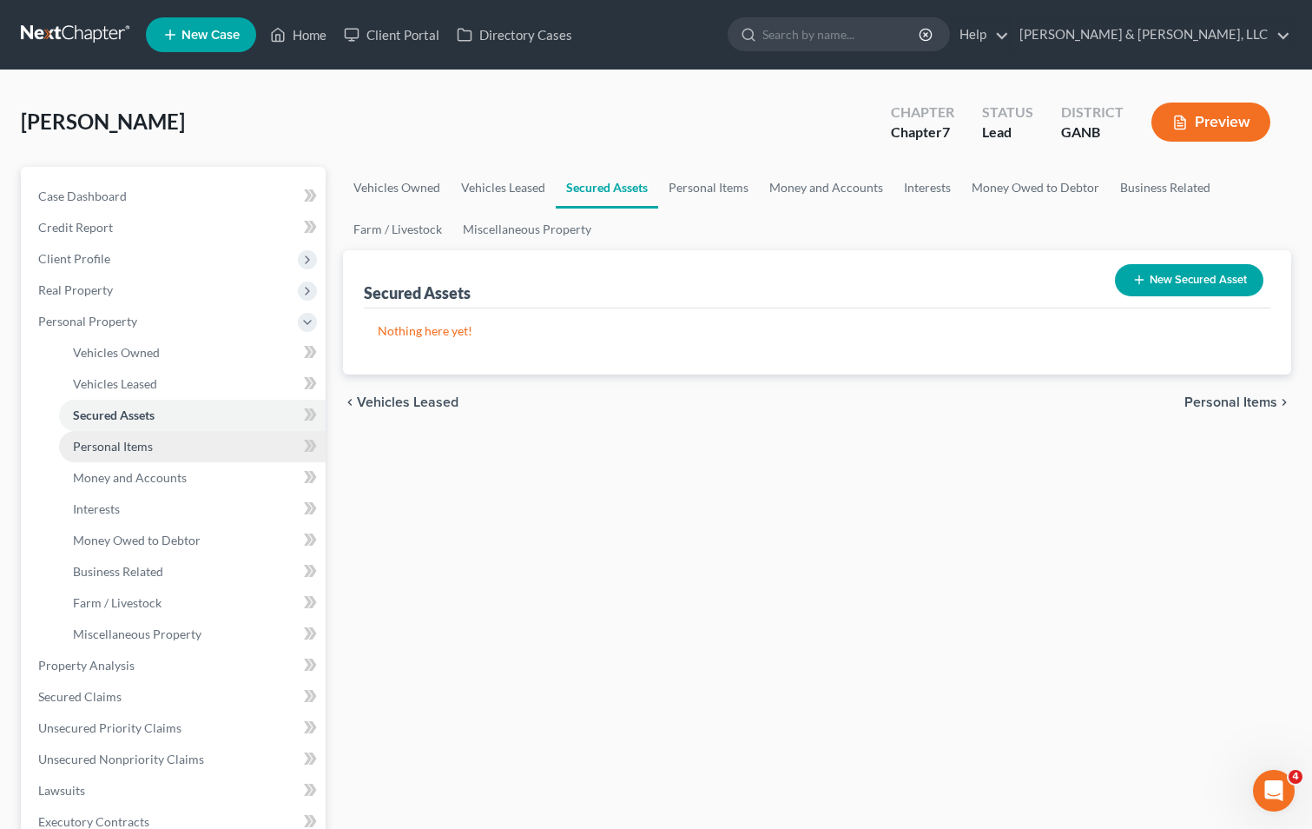
click at [125, 443] on span "Personal Items" at bounding box center [113, 446] width 80 height 15
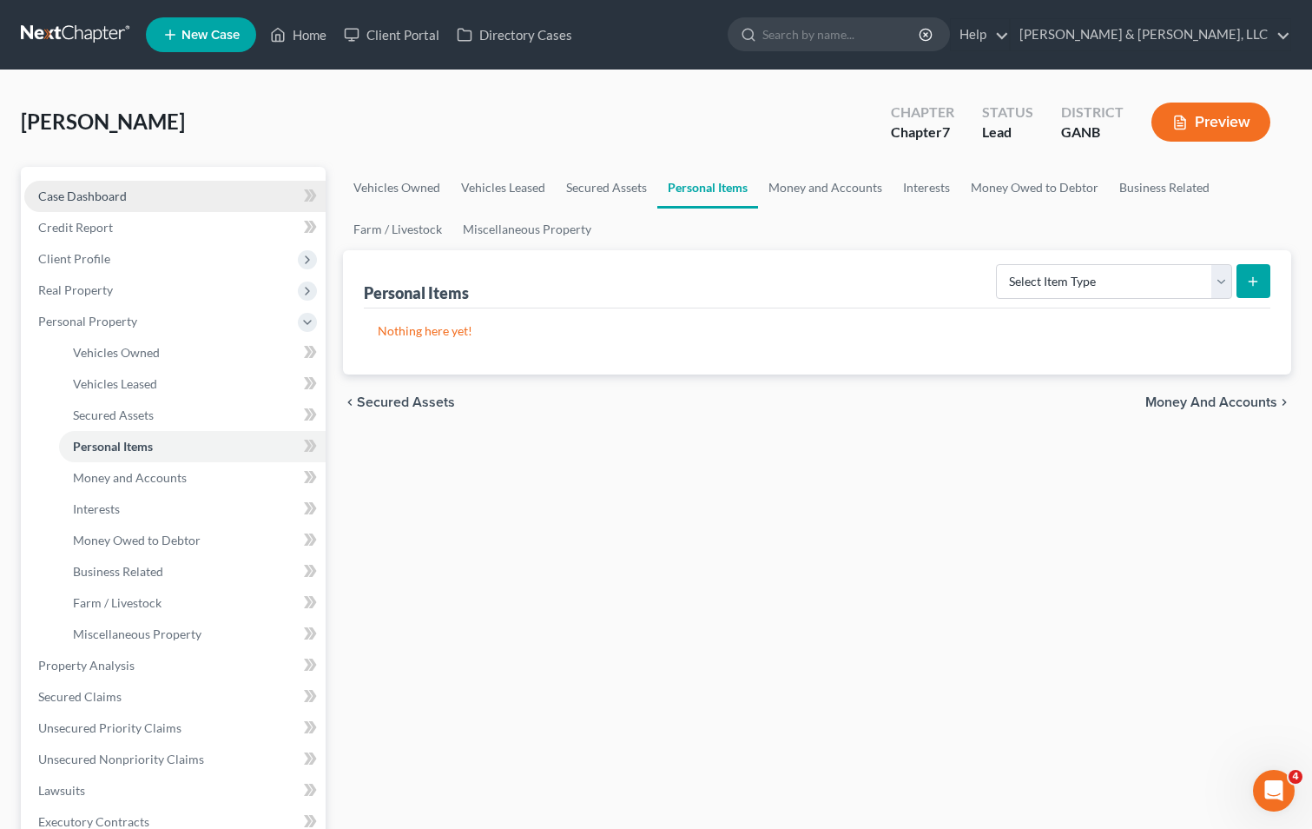
click at [111, 197] on span "Case Dashboard" at bounding box center [82, 195] width 89 height 15
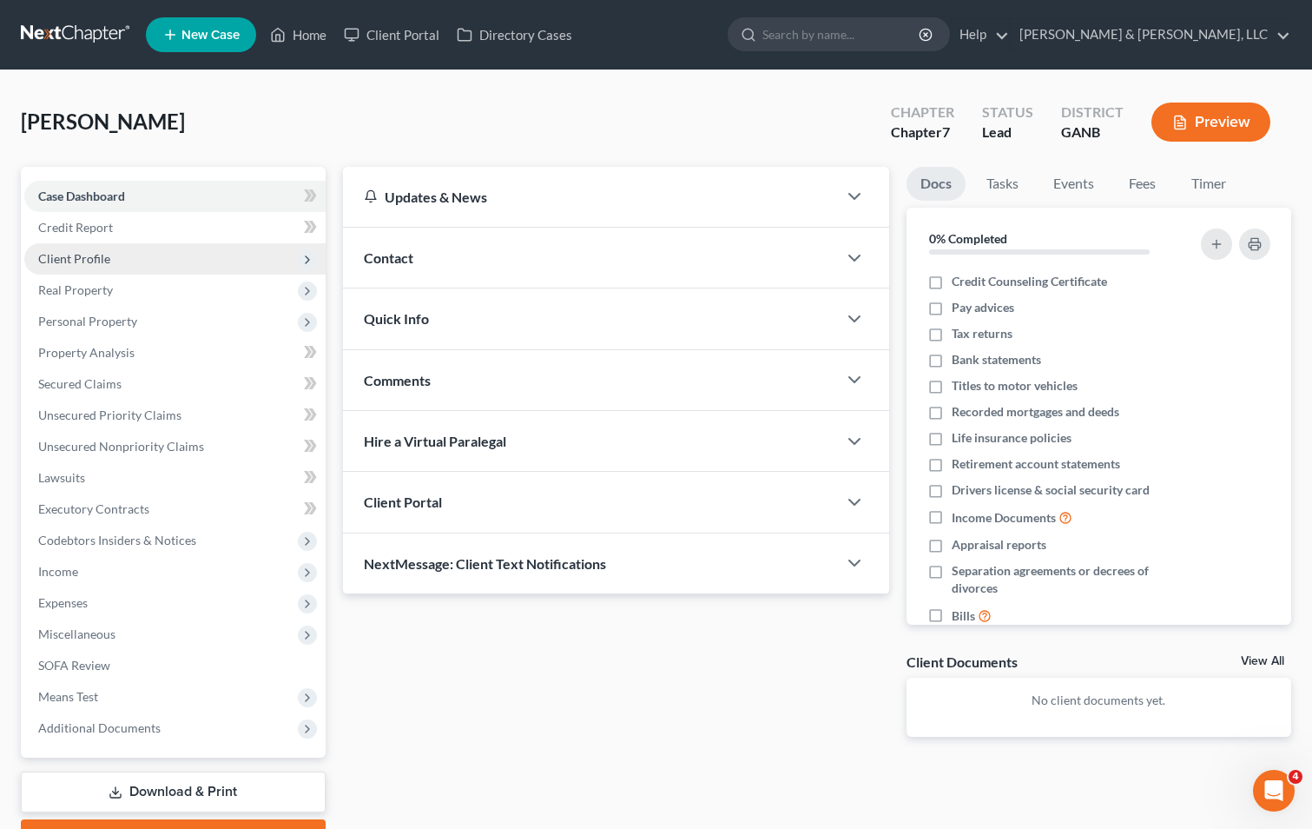
click at [101, 256] on span "Client Profile" at bounding box center [74, 258] width 72 height 15
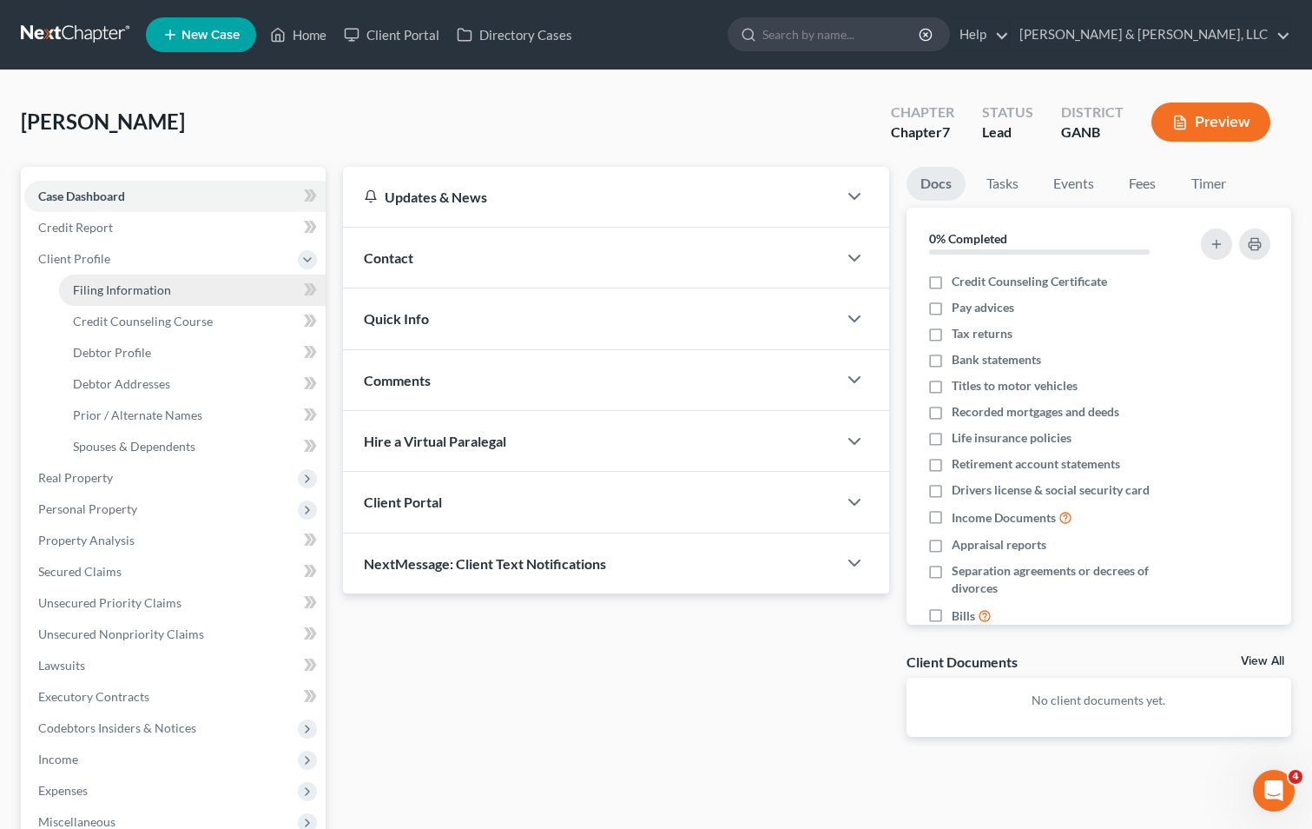
click at [202, 286] on link "Filing Information" at bounding box center [192, 289] width 267 height 31
select select "1"
select select "0"
select select "19"
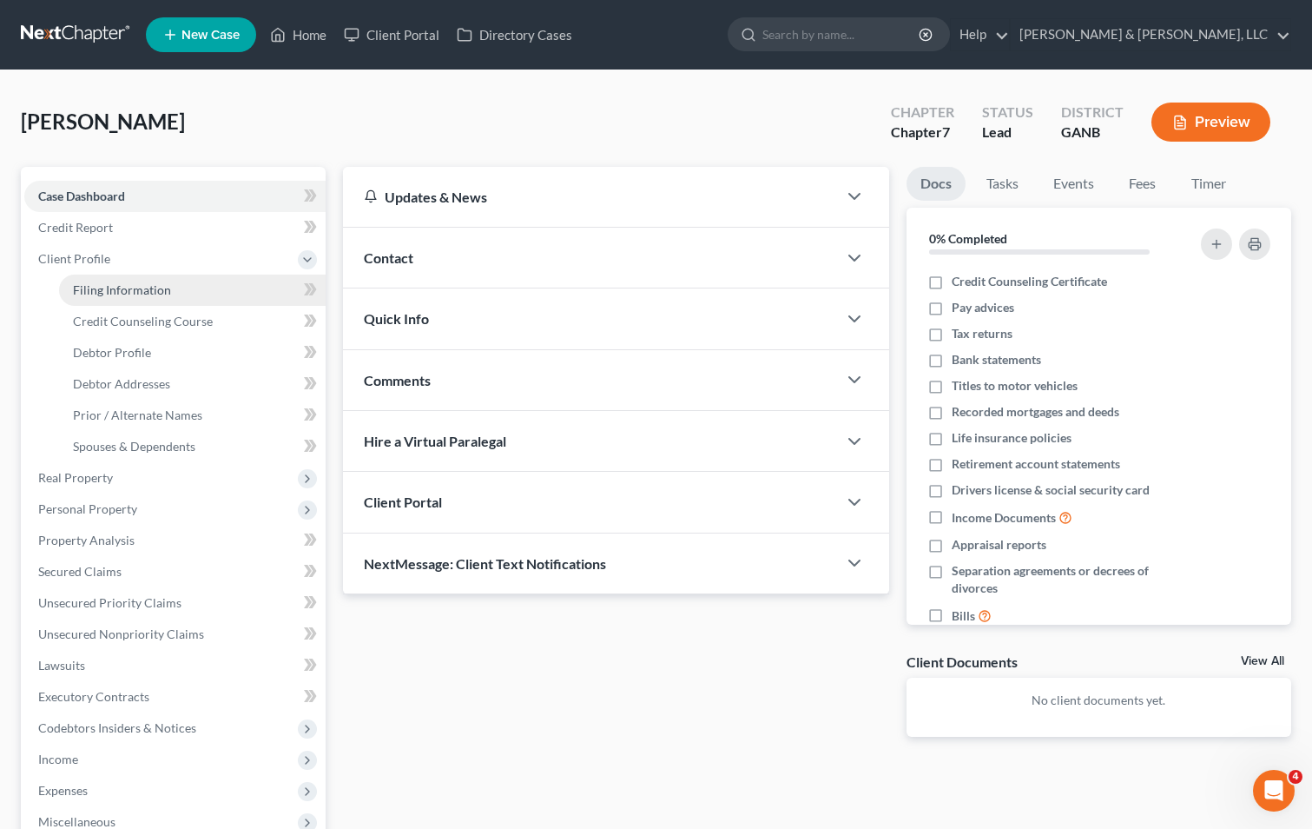
select select "1"
select select "10"
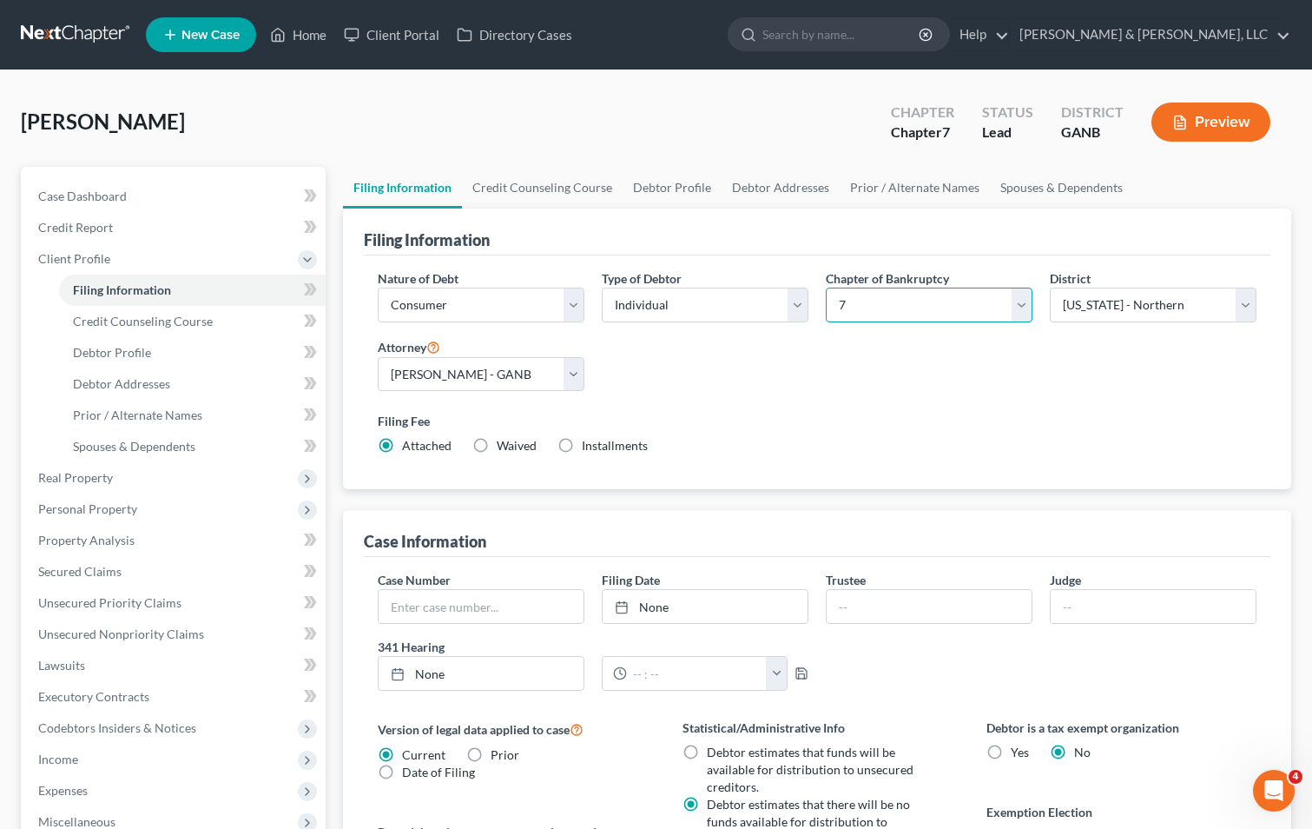
click at [1025, 303] on select "Select 7 11 12 13" at bounding box center [929, 304] width 207 height 35
select select "3"
click at [826, 287] on select "Select 7 11 12 13" at bounding box center [929, 304] width 207 height 35
click at [922, 390] on div "Nature of Debt Select Business Consumer Other Nature of Business Select Clearin…" at bounding box center [817, 369] width 896 height 200
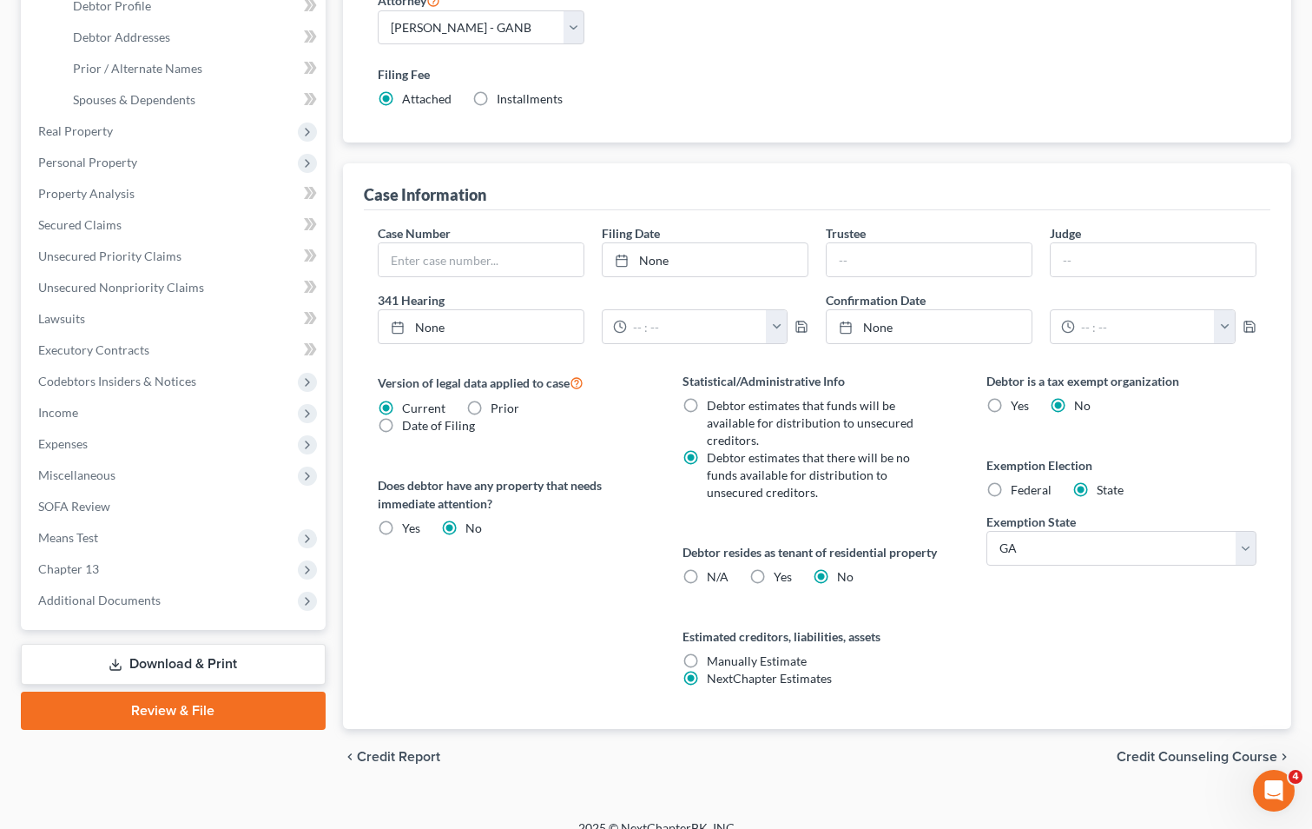
scroll to position [368, 0]
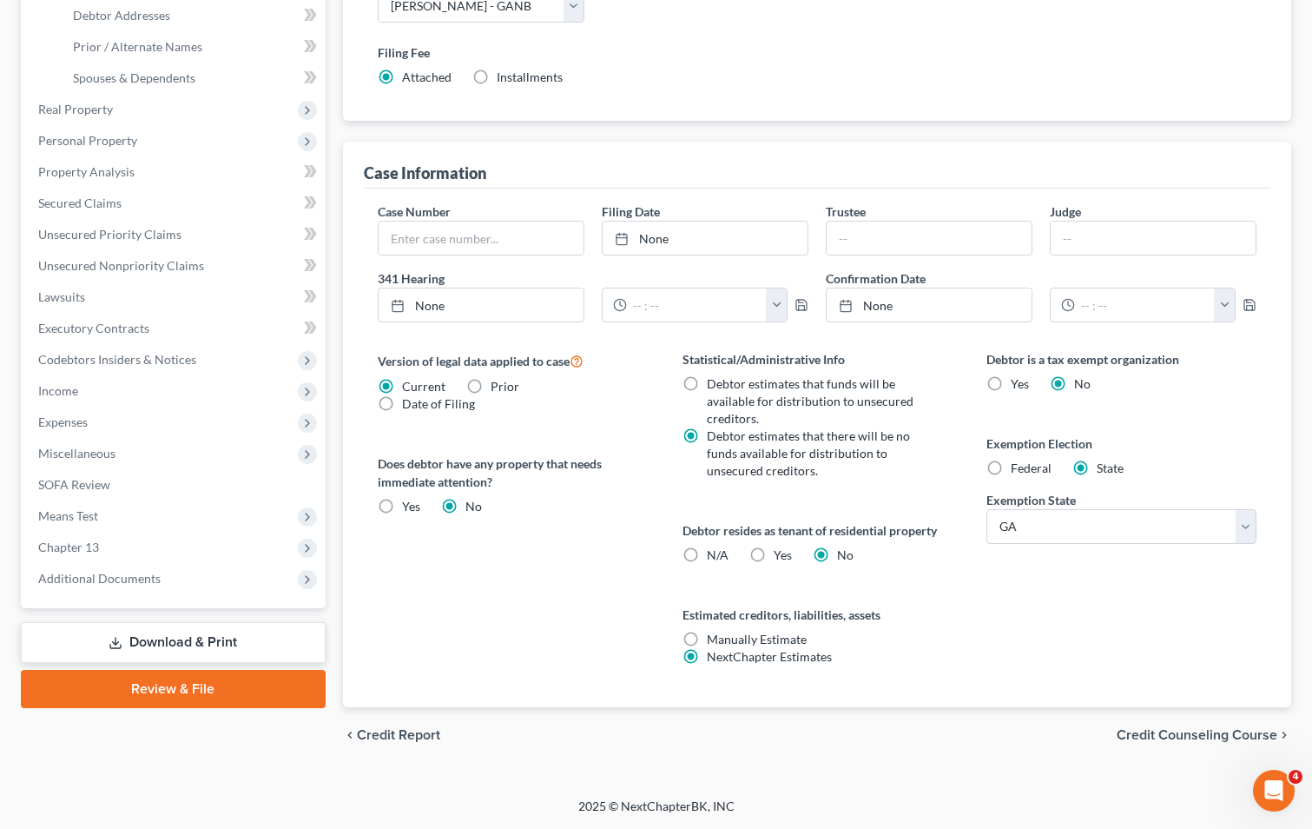
click at [1186, 737] on span "Credit Counseling Course" at bounding box center [1197, 735] width 161 height 14
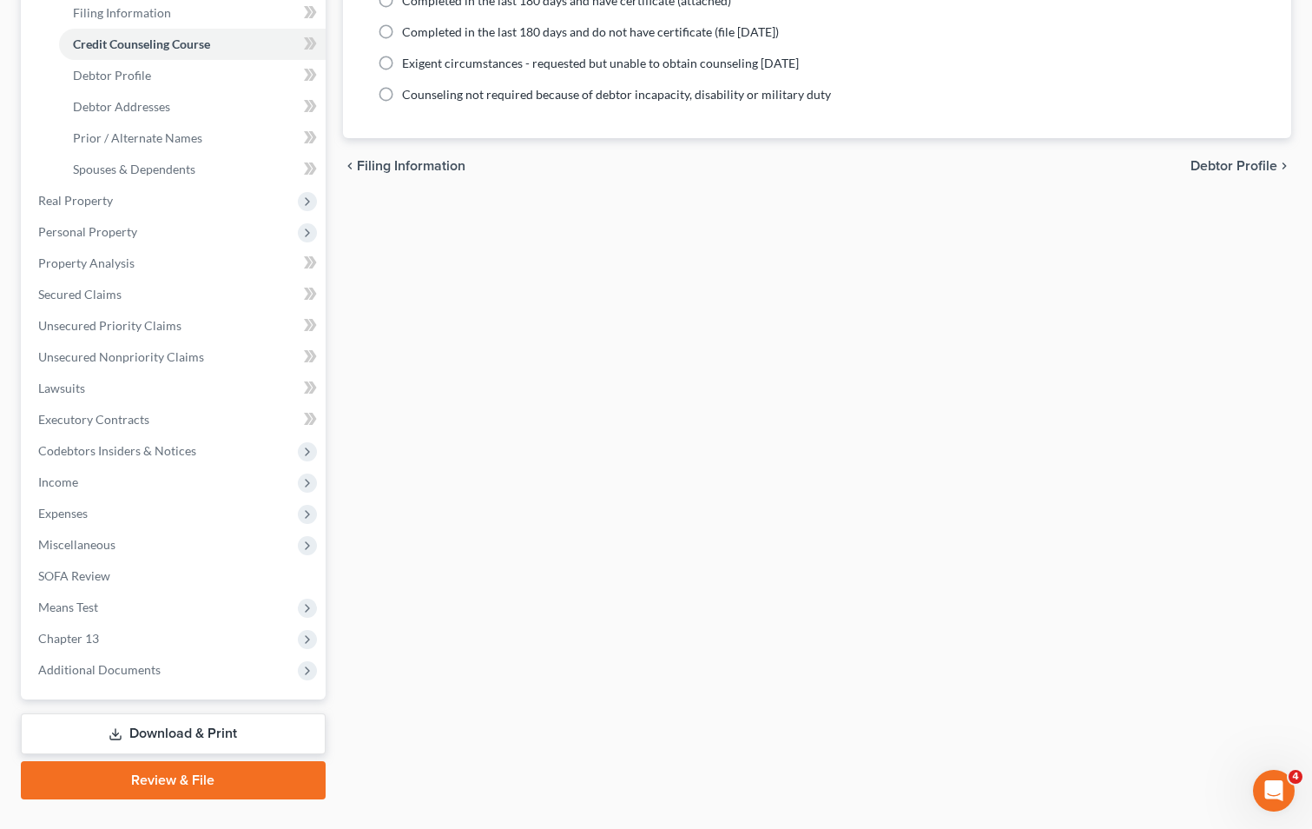
scroll to position [314, 0]
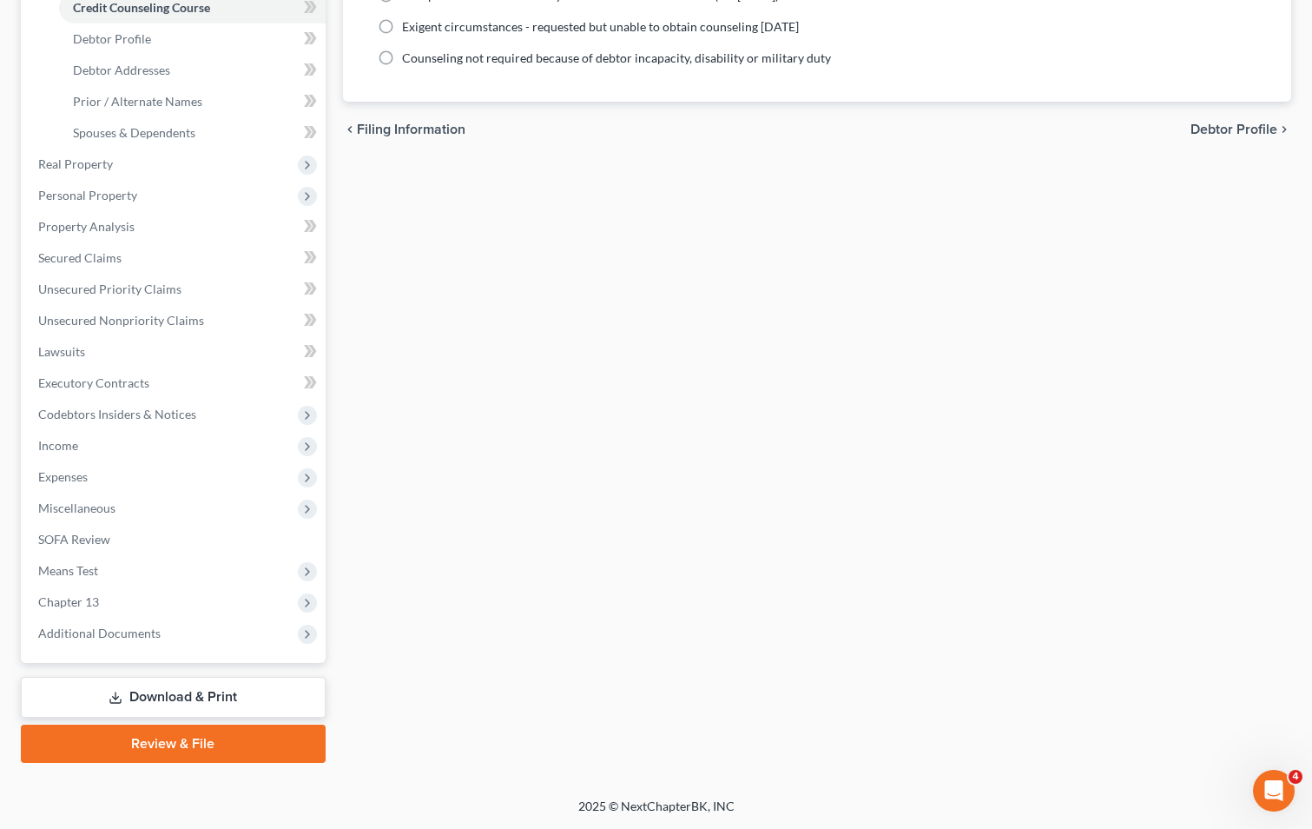
click at [1229, 131] on span "Debtor Profile" at bounding box center [1234, 129] width 87 height 14
select select "1"
select select "4"
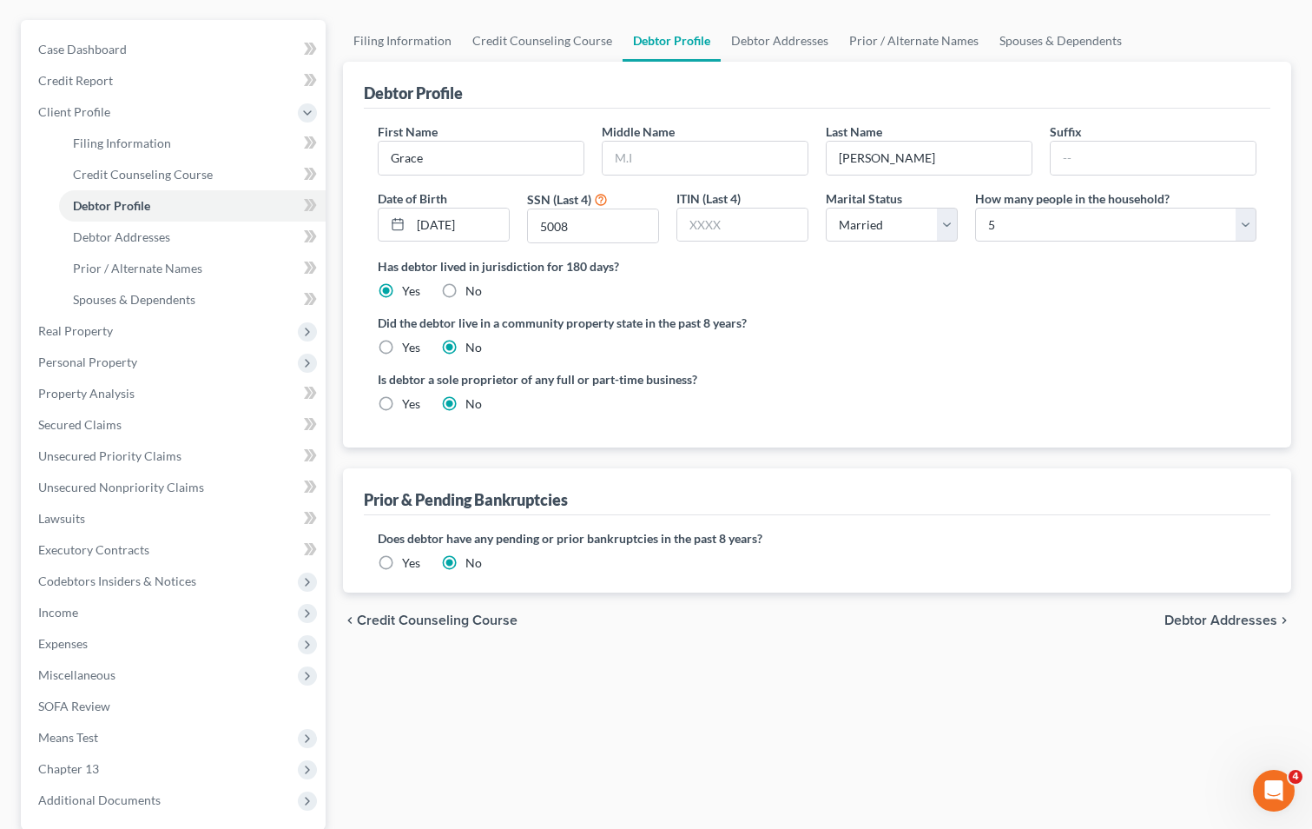
scroll to position [140, 0]
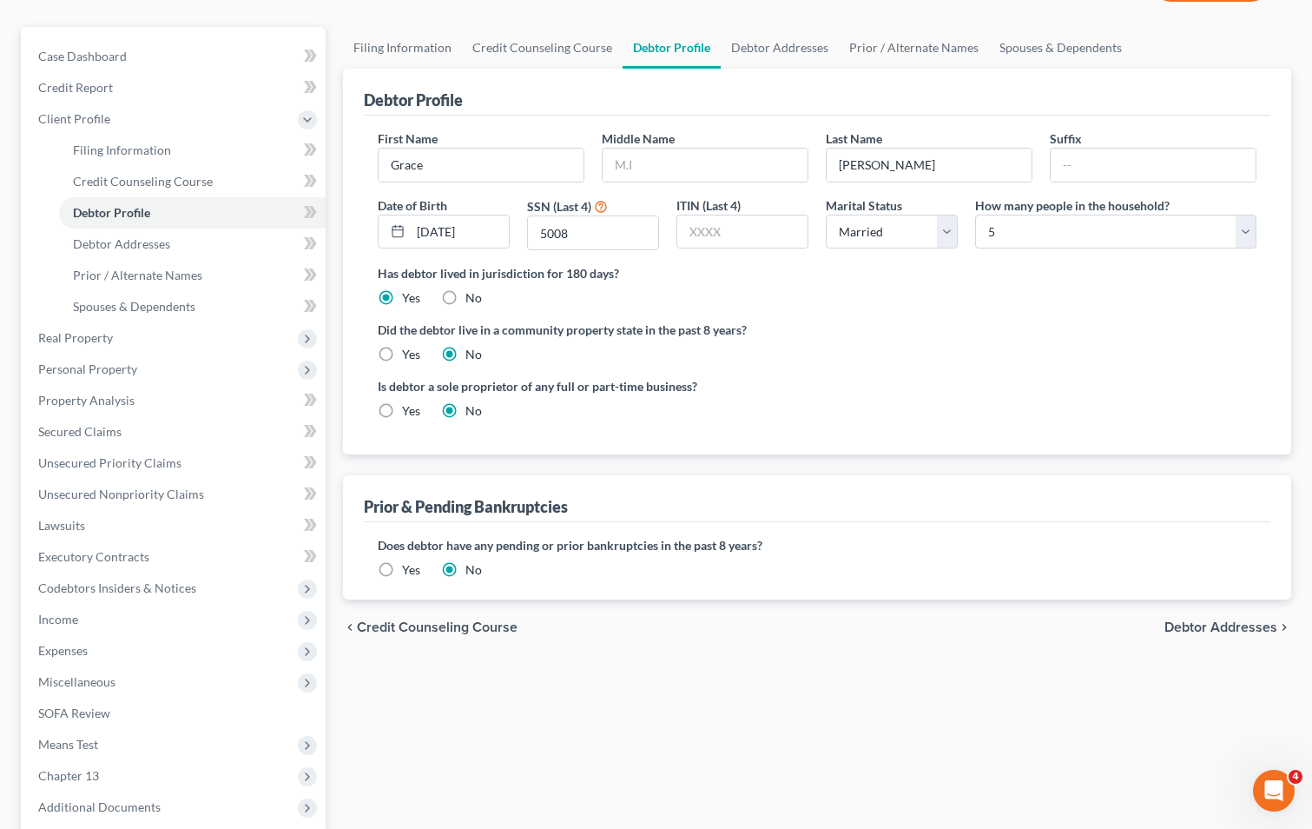
click at [941, 311] on ng-include "First Name [PERSON_NAME] Middle Name Last Name [PERSON_NAME] Date of Birth [DEM…" at bounding box center [817, 281] width 879 height 304
click at [1215, 621] on span "Debtor Addresses" at bounding box center [1221, 627] width 113 height 14
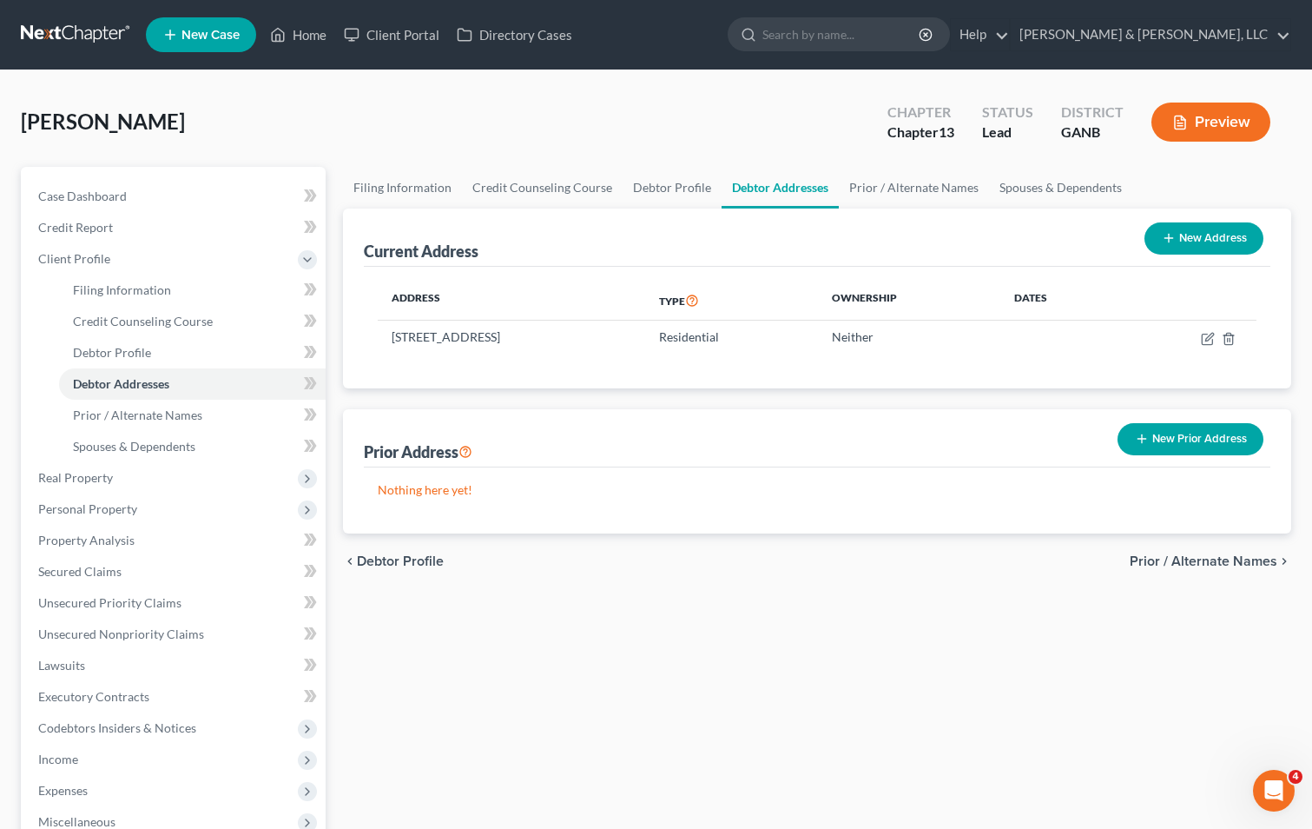
click at [1213, 555] on span "Prior / Alternate Names" at bounding box center [1204, 561] width 148 height 14
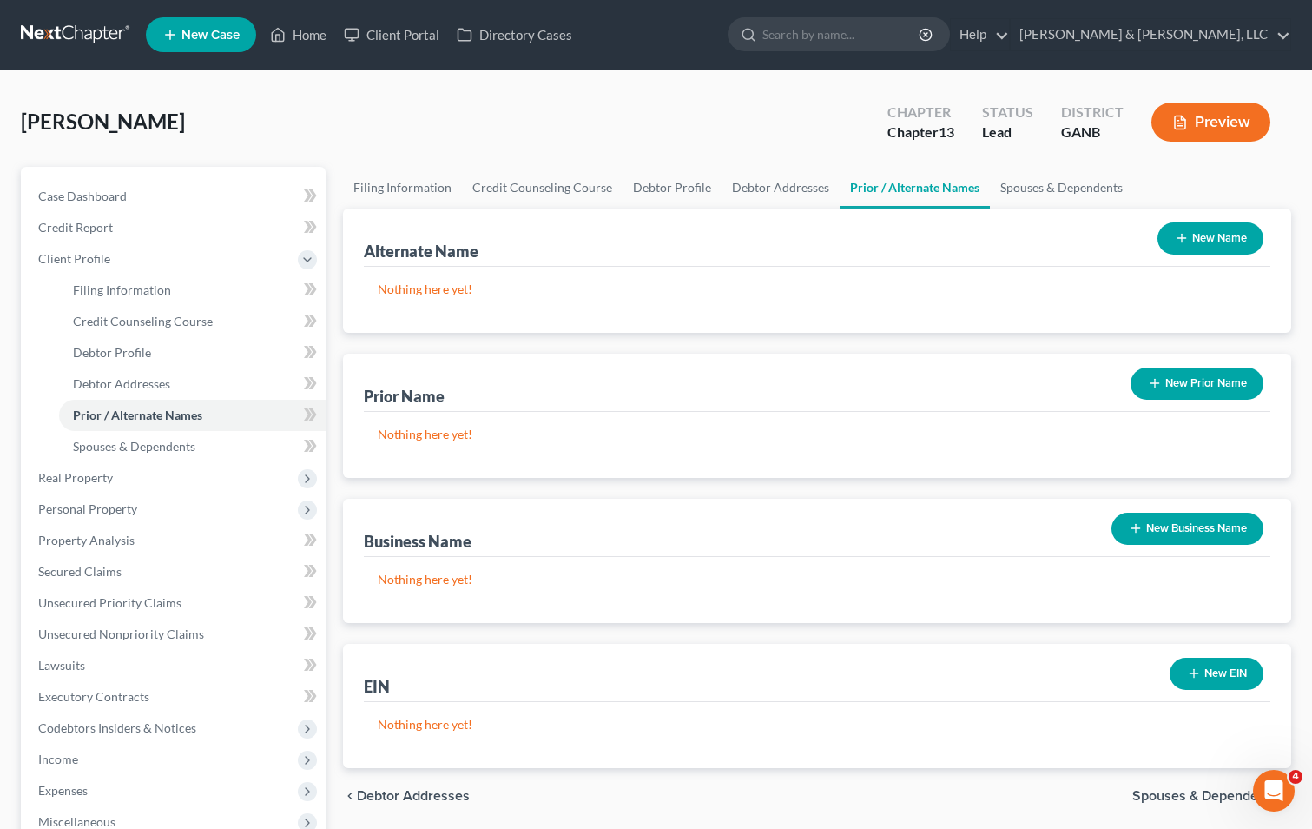
click at [1192, 381] on button "New Prior Name" at bounding box center [1197, 383] width 133 height 32
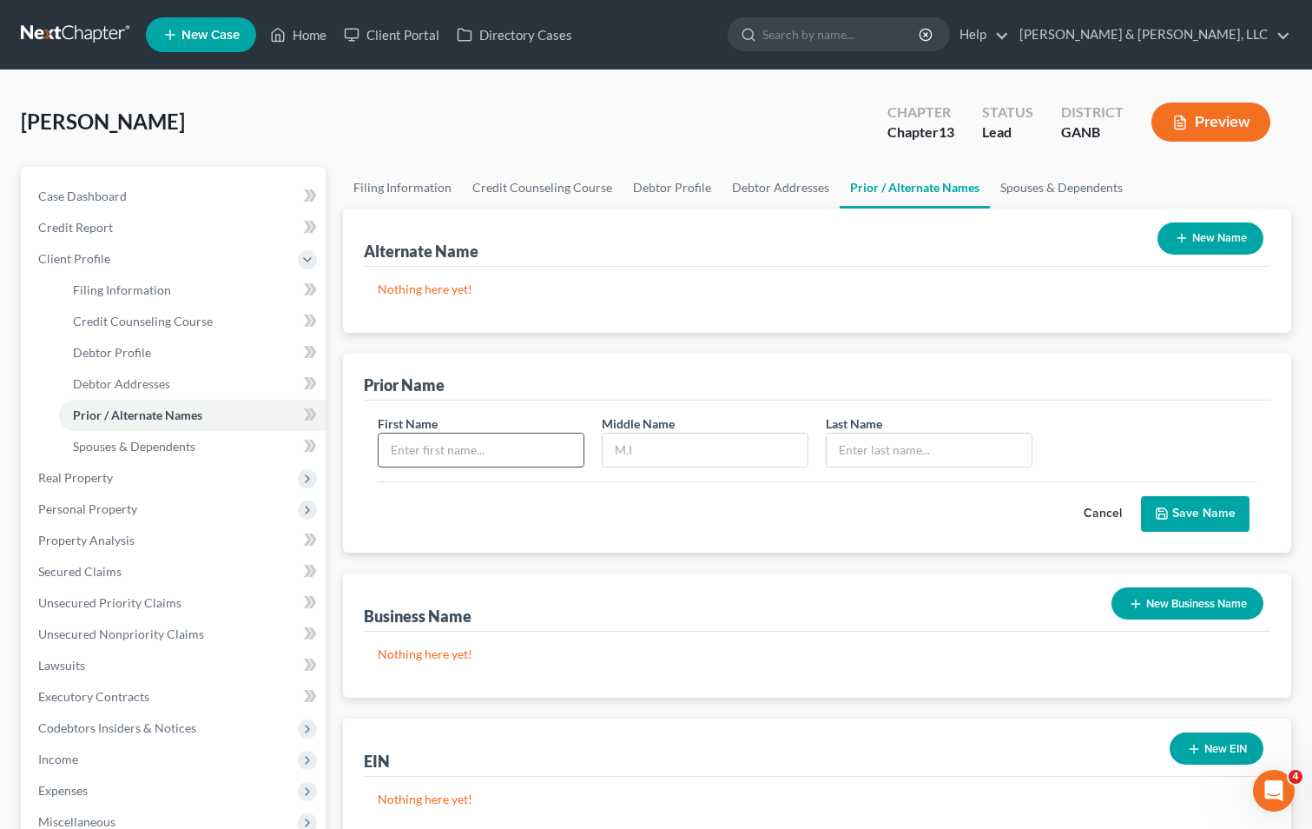
click at [493, 449] on input "text" at bounding box center [481, 449] width 205 height 33
type input "Grace"
type input "[PERSON_NAME]"
click at [1184, 509] on button "Save Name" at bounding box center [1195, 514] width 109 height 36
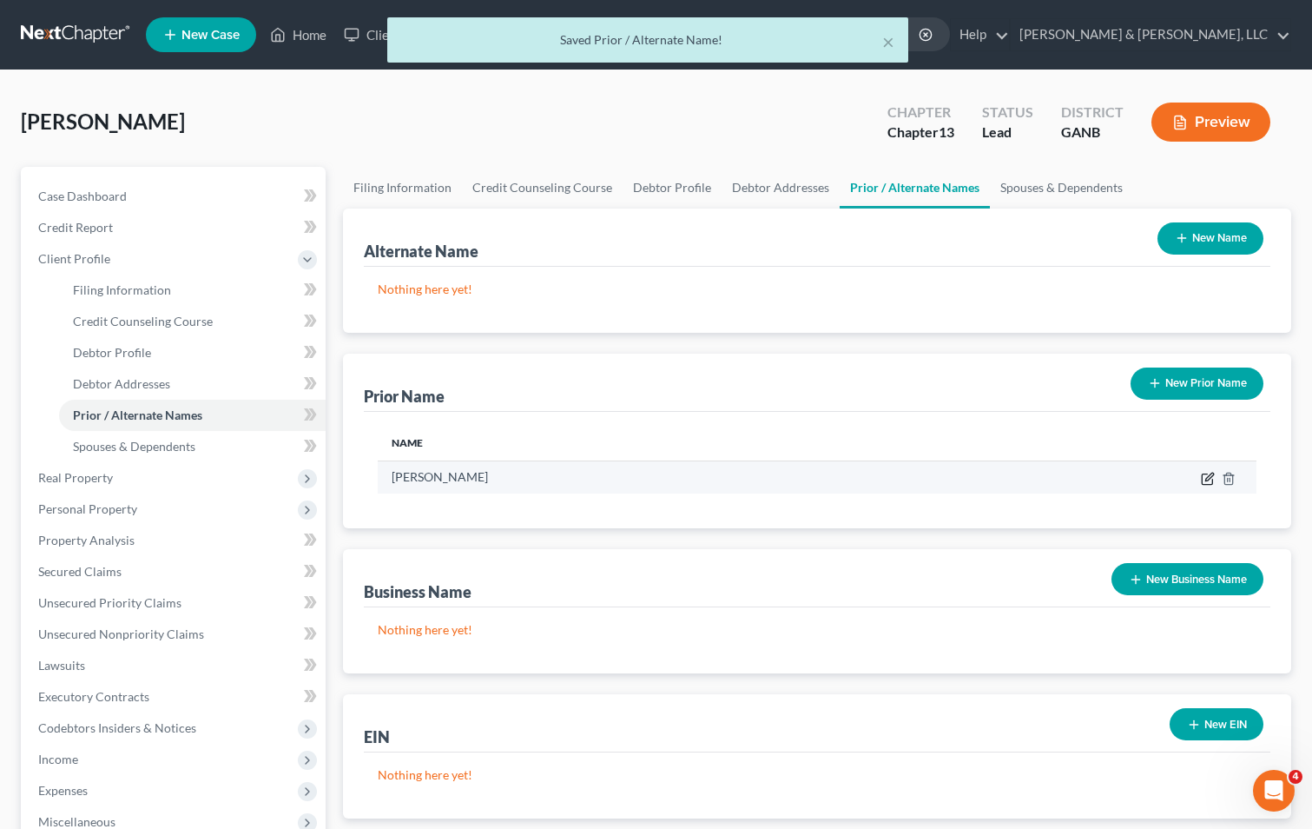
click at [1209, 481] on icon "button" at bounding box center [1208, 479] width 14 height 14
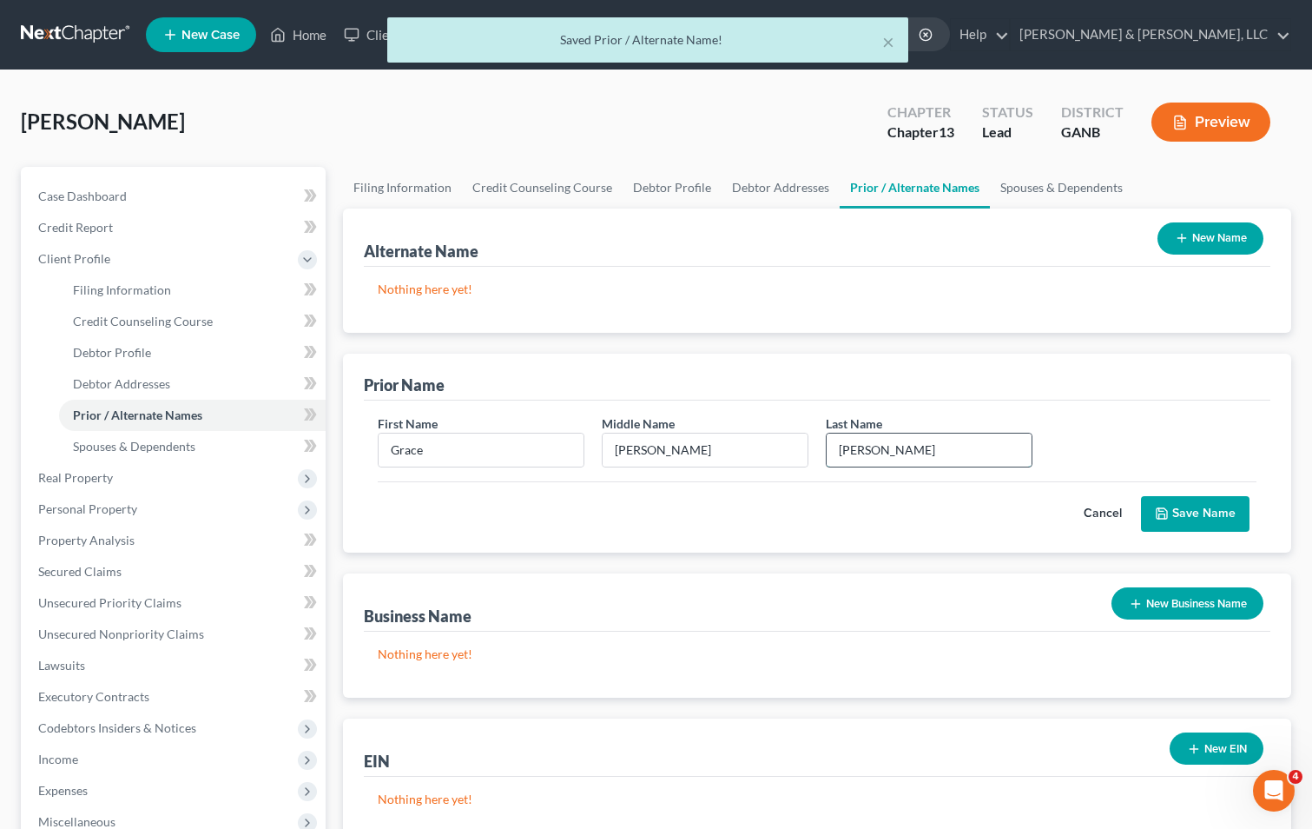
click at [904, 448] on input "[PERSON_NAME]" at bounding box center [929, 449] width 205 height 33
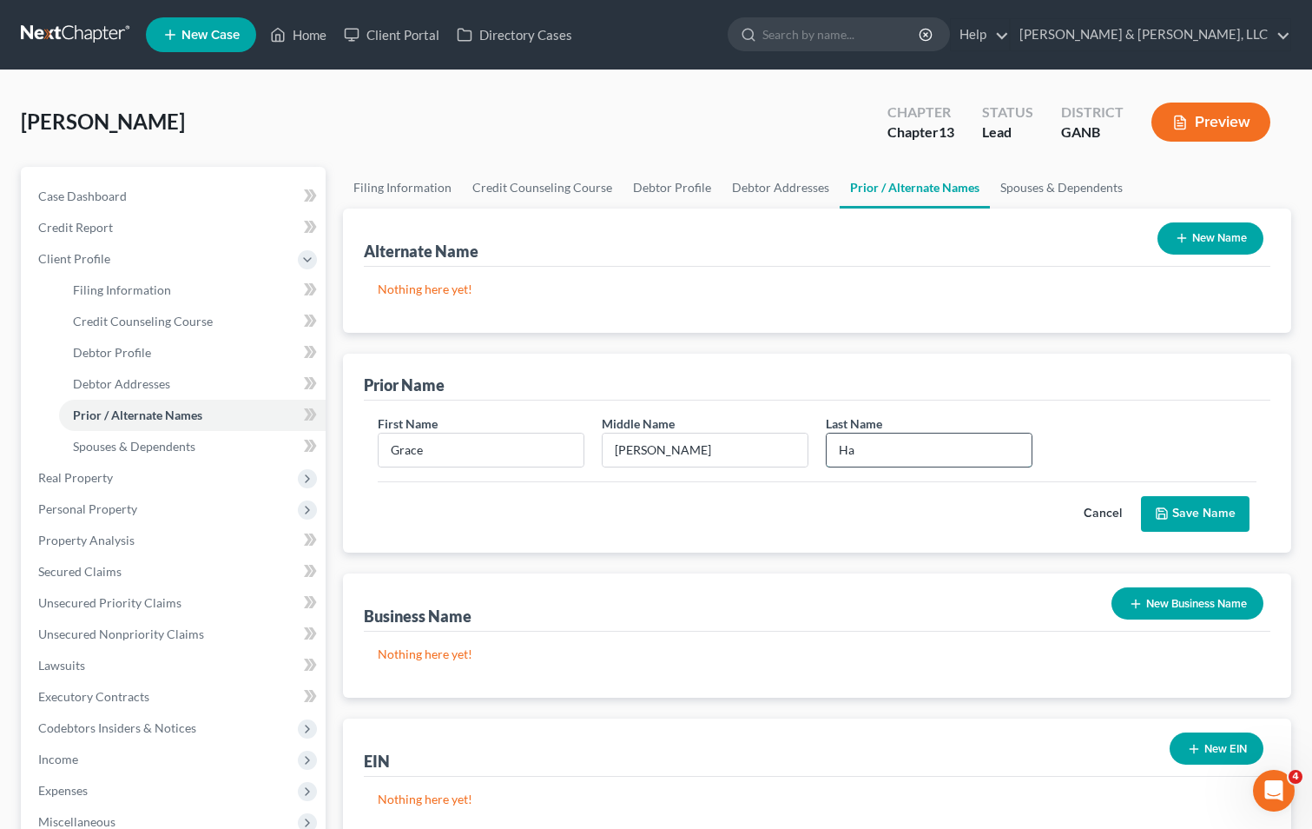
type input "H"
type input "[PERSON_NAME]"
click at [1190, 503] on button "Save Name" at bounding box center [1195, 514] width 109 height 36
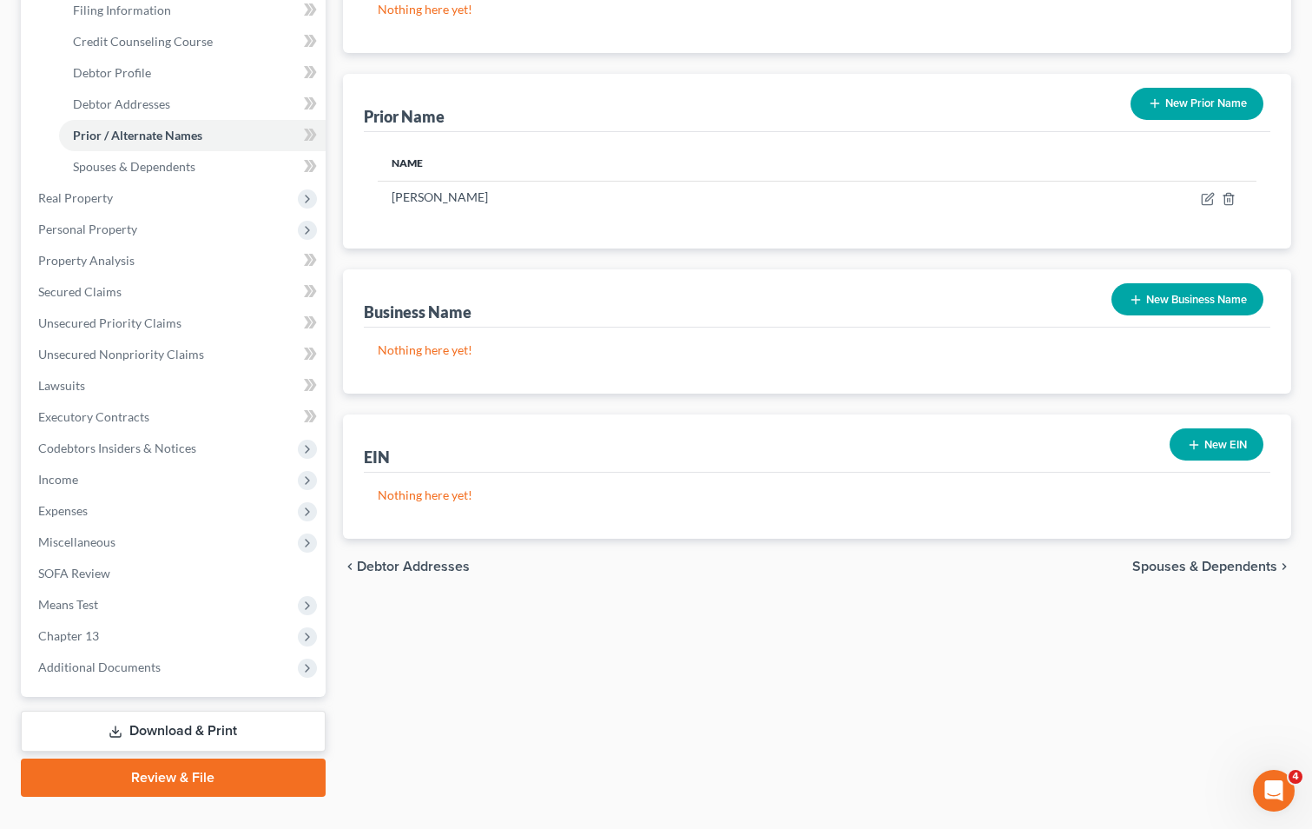
scroll to position [314, 0]
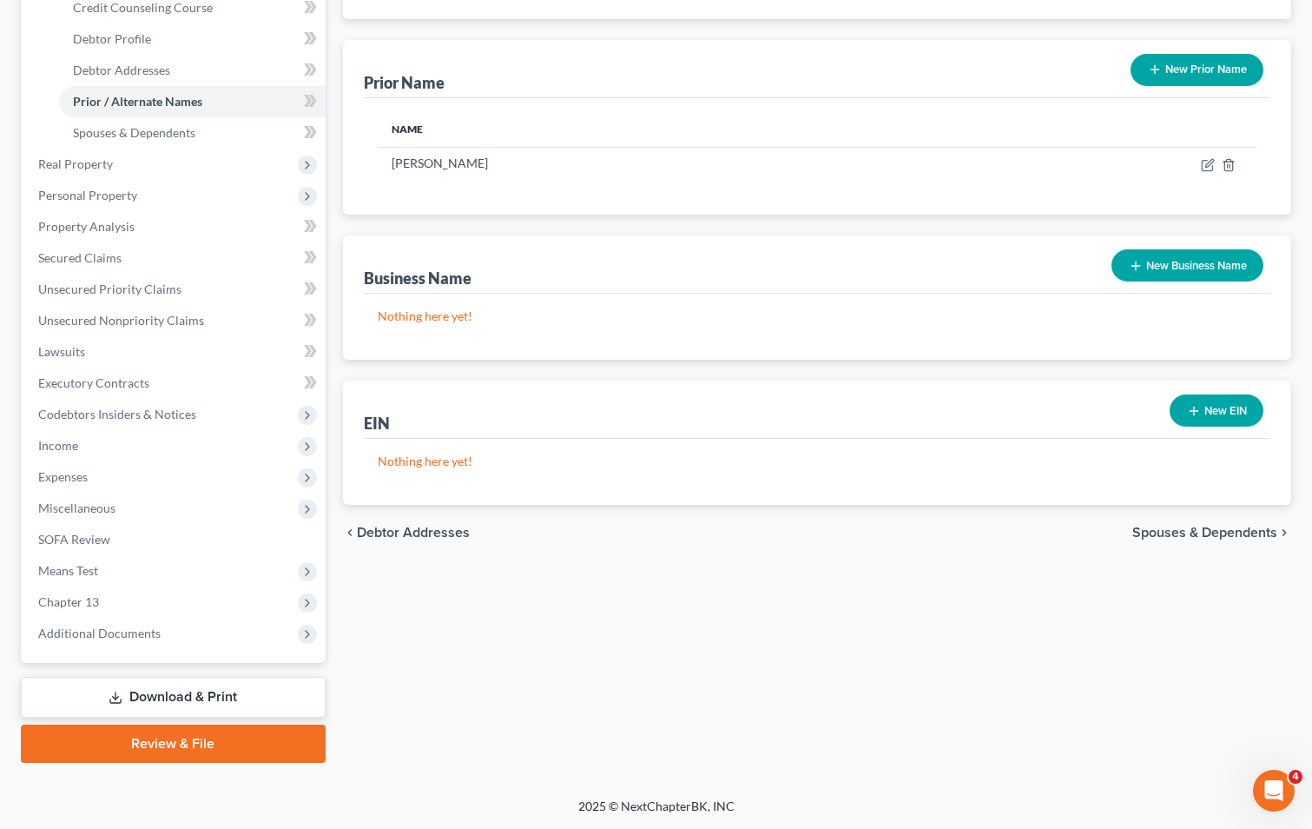
click at [1203, 529] on span "Spouses & Dependents" at bounding box center [1205, 532] width 145 height 14
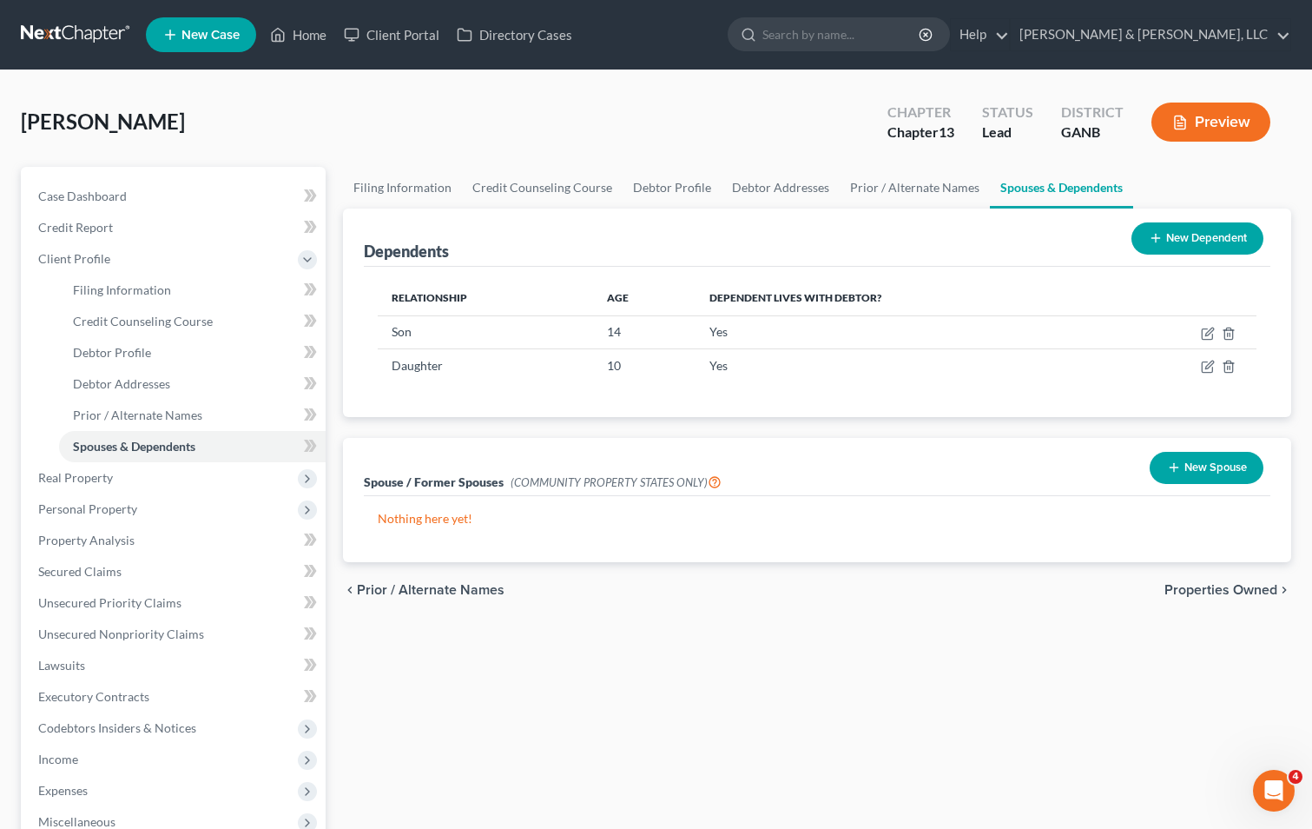
click at [1182, 239] on button "New Dependent" at bounding box center [1198, 238] width 132 height 32
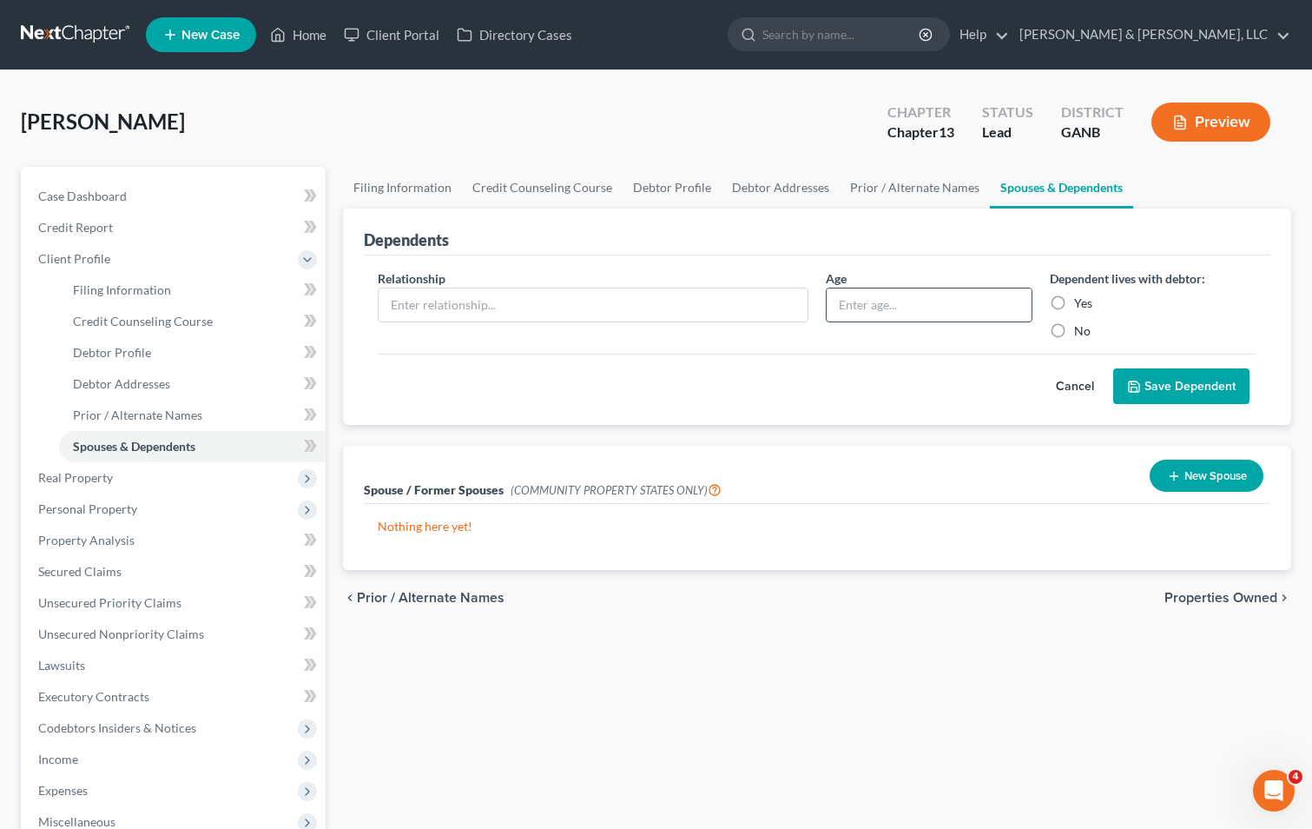
click at [882, 311] on input "text" at bounding box center [929, 304] width 205 height 33
click at [607, 314] on input "text" at bounding box center [593, 304] width 429 height 33
type input "elderly father"
type input "71"
click at [1074, 332] on label "No" at bounding box center [1082, 330] width 17 height 17
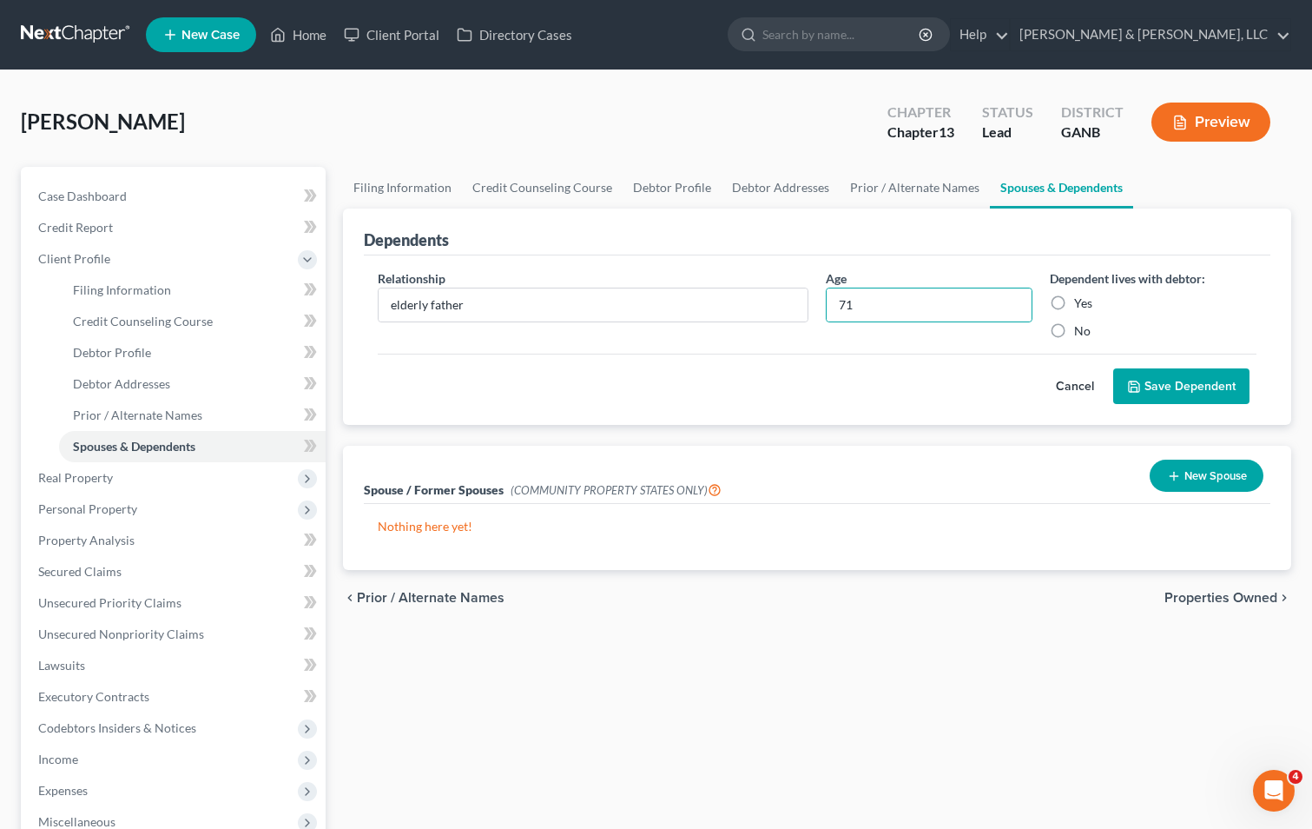
click at [1081, 332] on input "No" at bounding box center [1086, 327] width 11 height 11
radio input "true"
click at [1178, 379] on button "Save Dependent" at bounding box center [1181, 386] width 136 height 36
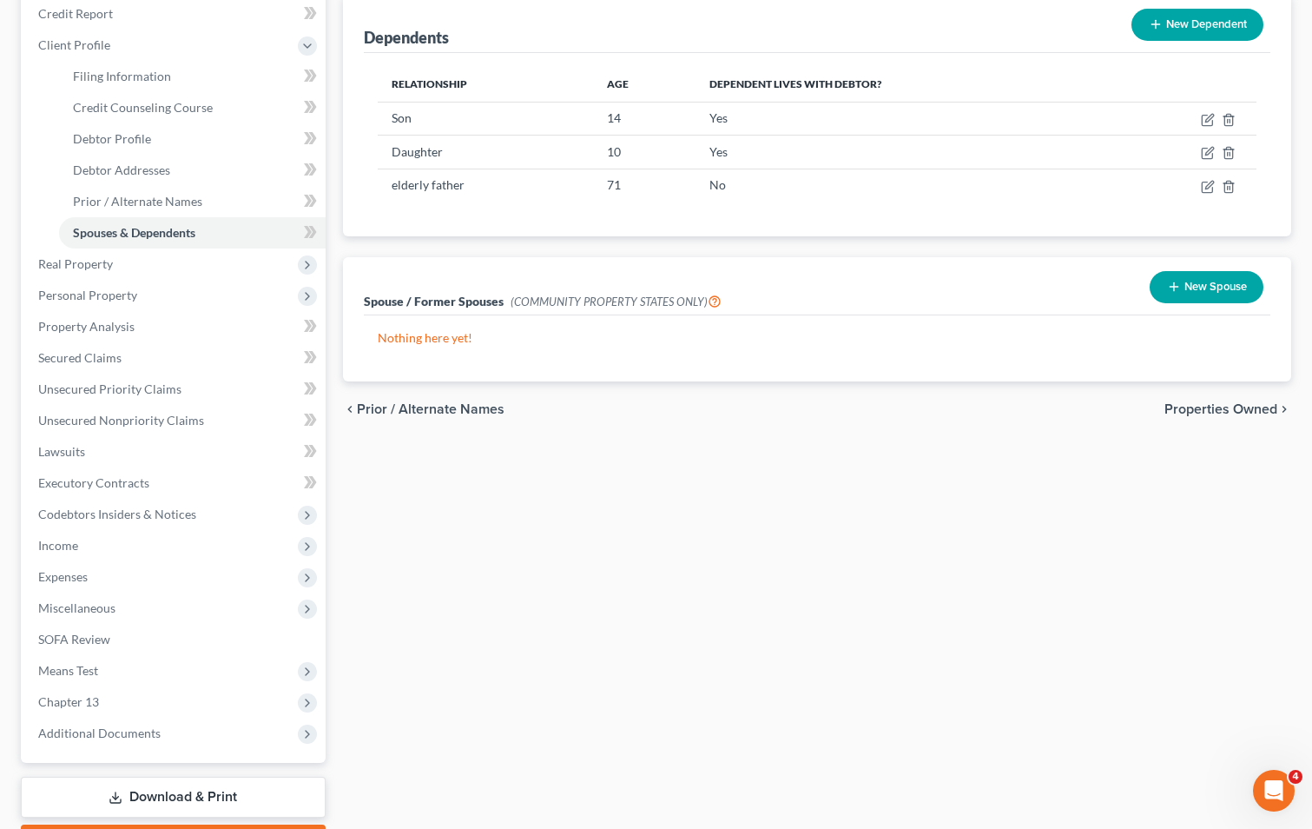
scroll to position [261, 0]
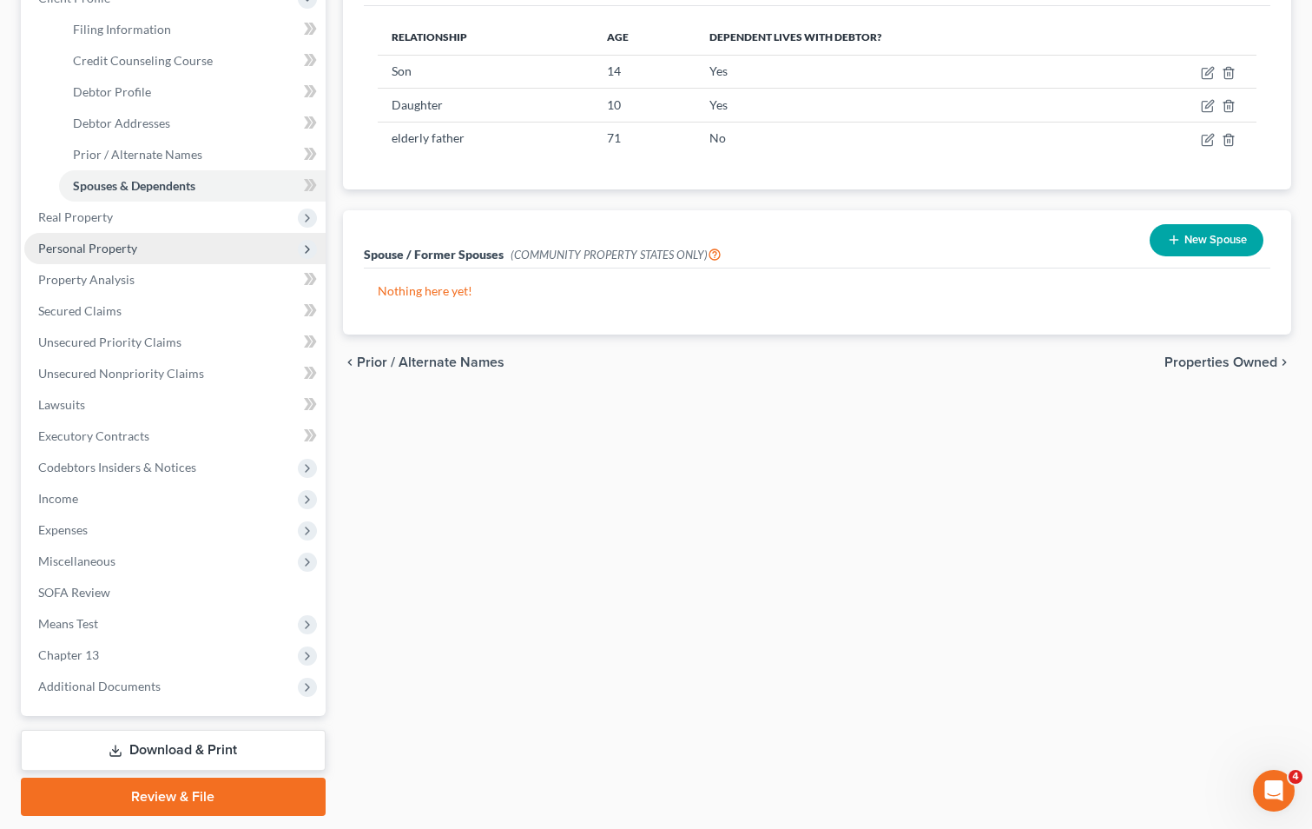
click at [85, 243] on span "Personal Property" at bounding box center [87, 248] width 99 height 15
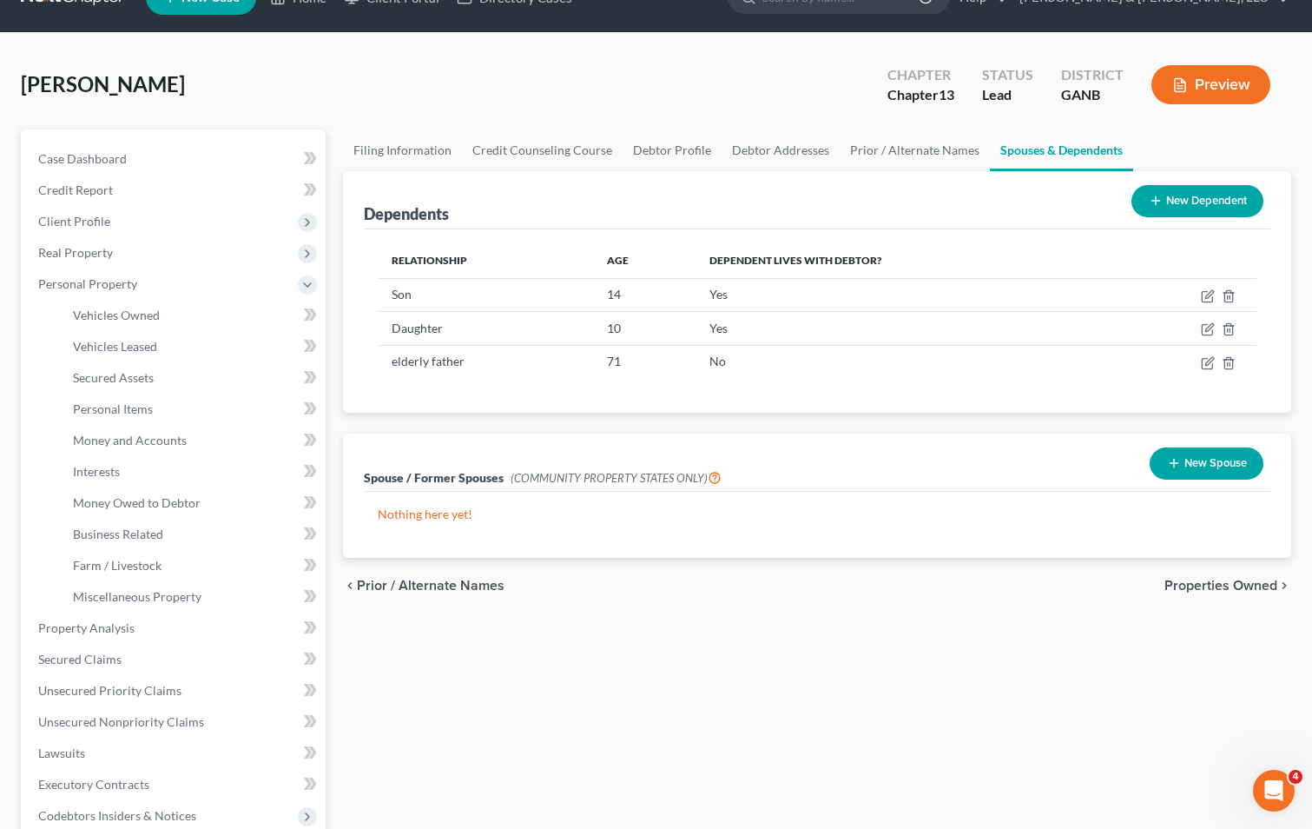
scroll to position [0, 0]
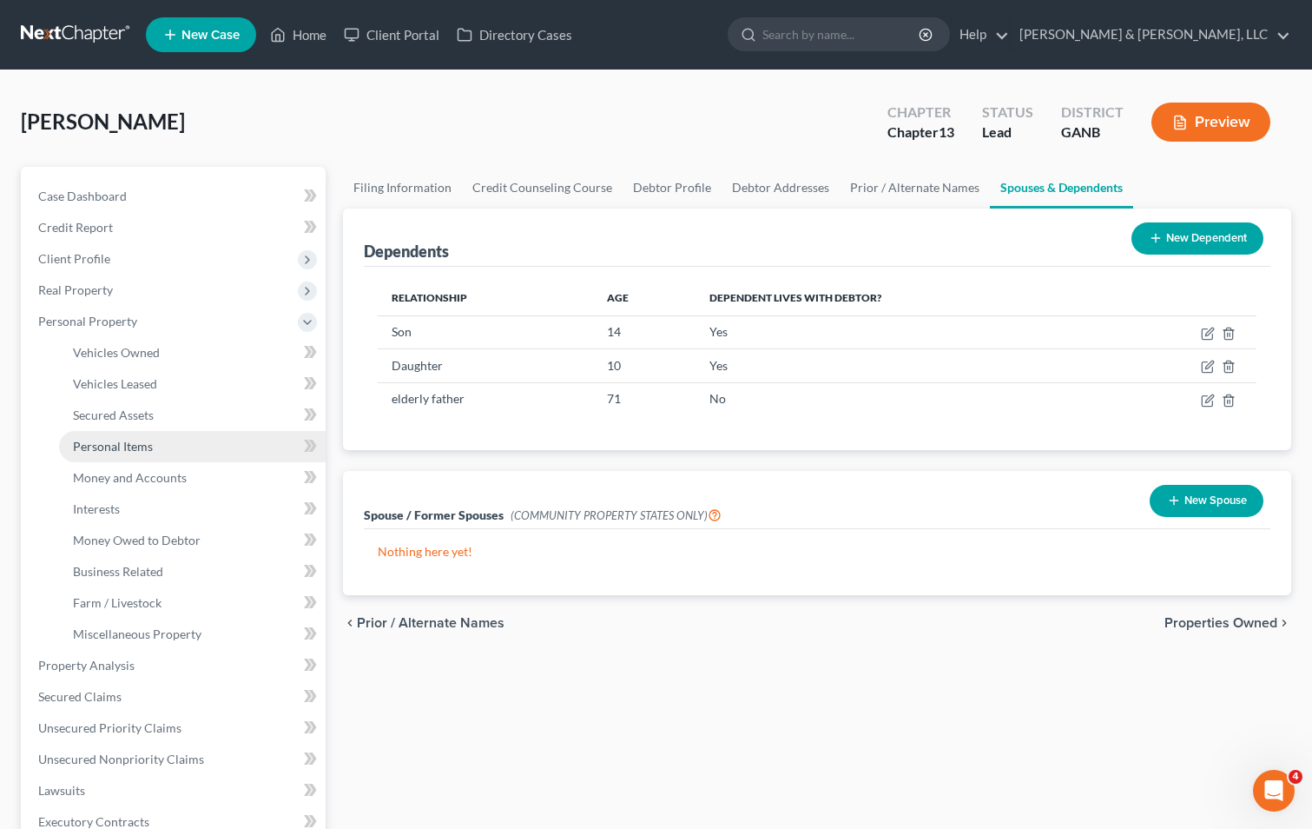
click at [94, 440] on span "Personal Items" at bounding box center [113, 446] width 80 height 15
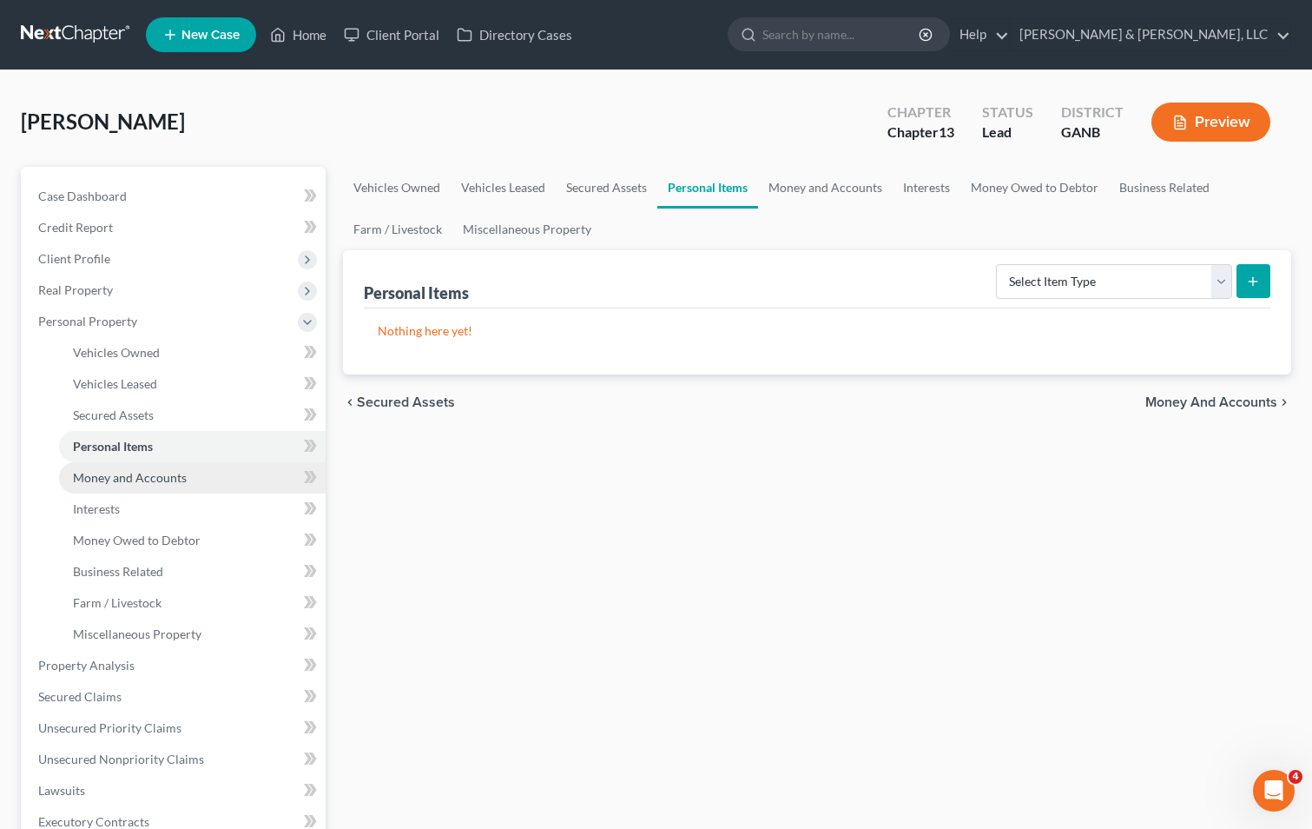
click at [89, 475] on span "Money and Accounts" at bounding box center [130, 477] width 114 height 15
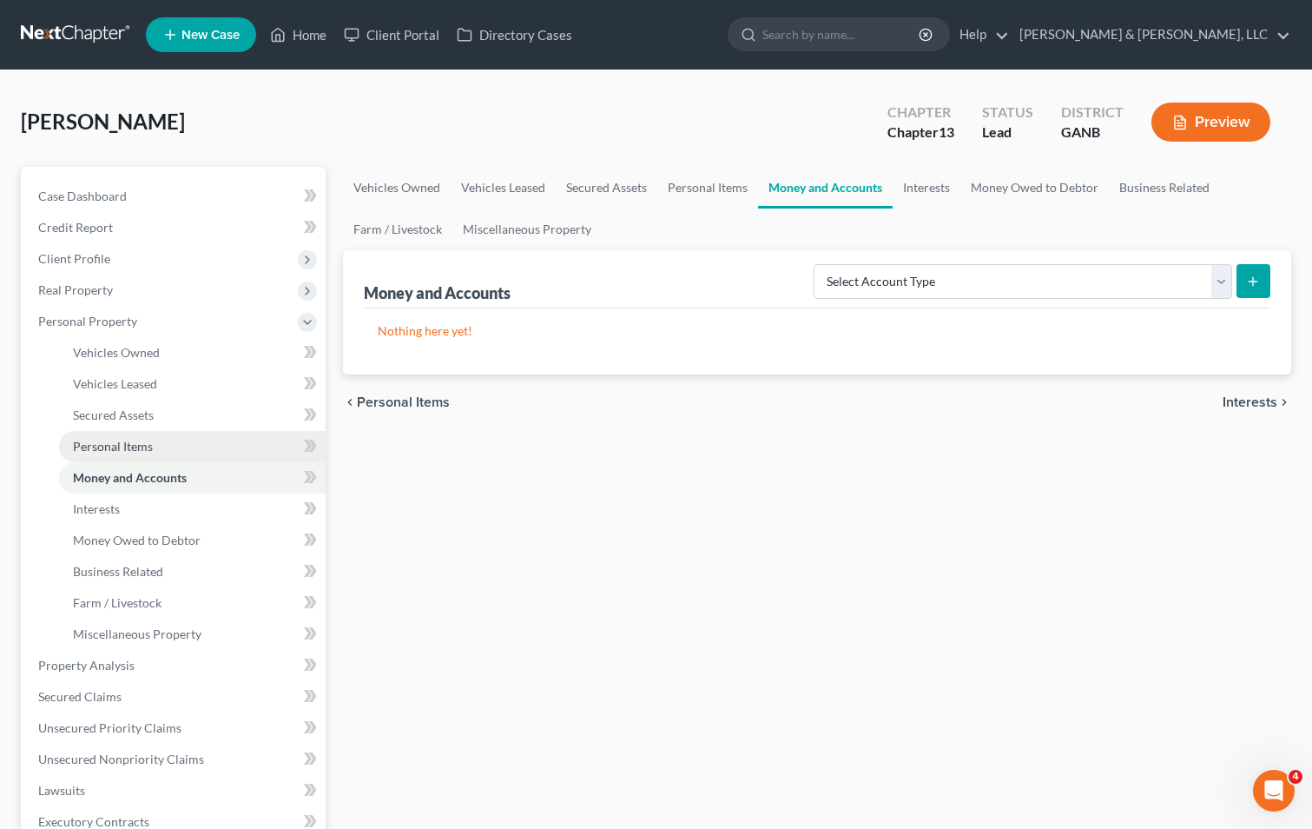
click at [105, 441] on span "Personal Items" at bounding box center [113, 446] width 80 height 15
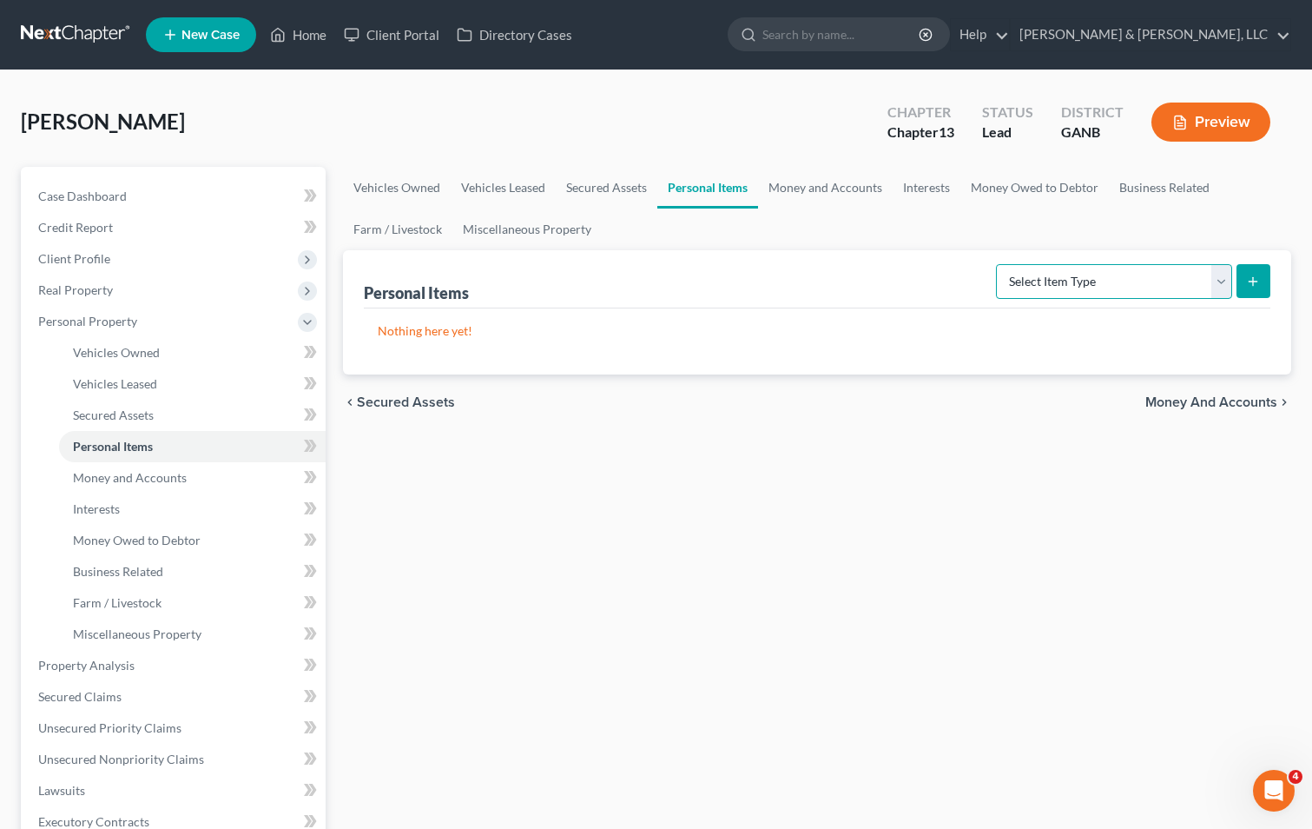
click at [1069, 286] on select "Select Item Type Clothing (A/B: 11) Collectibles Of Value (A/B: 8) Electronics …" at bounding box center [1114, 281] width 236 height 35
select select "clothing"
click at [999, 264] on select "Select Item Type Clothing (A/B: 11) Collectibles Of Value (A/B: 8) Electronics …" at bounding box center [1114, 281] width 236 height 35
click at [1256, 282] on icon "submit" at bounding box center [1253, 281] width 14 height 14
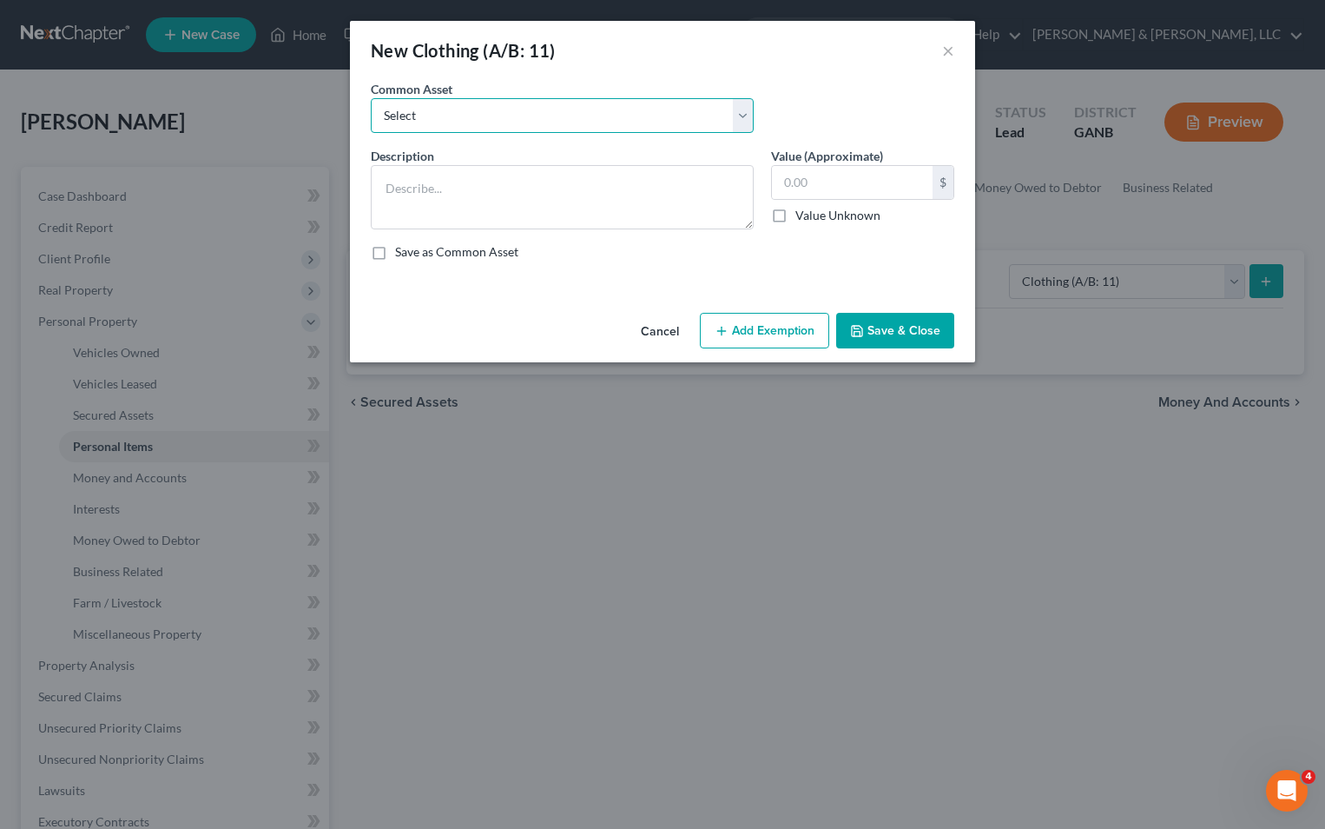
click at [474, 124] on select "Select Misc. Clothing & Apparel" at bounding box center [562, 115] width 383 height 35
select select "0"
click at [371, 98] on select "Select Misc. Clothing & Apparel" at bounding box center [562, 115] width 383 height 35
type textarea "Misc. Clothing & Apparel"
click at [785, 182] on input "100.00" at bounding box center [852, 182] width 161 height 33
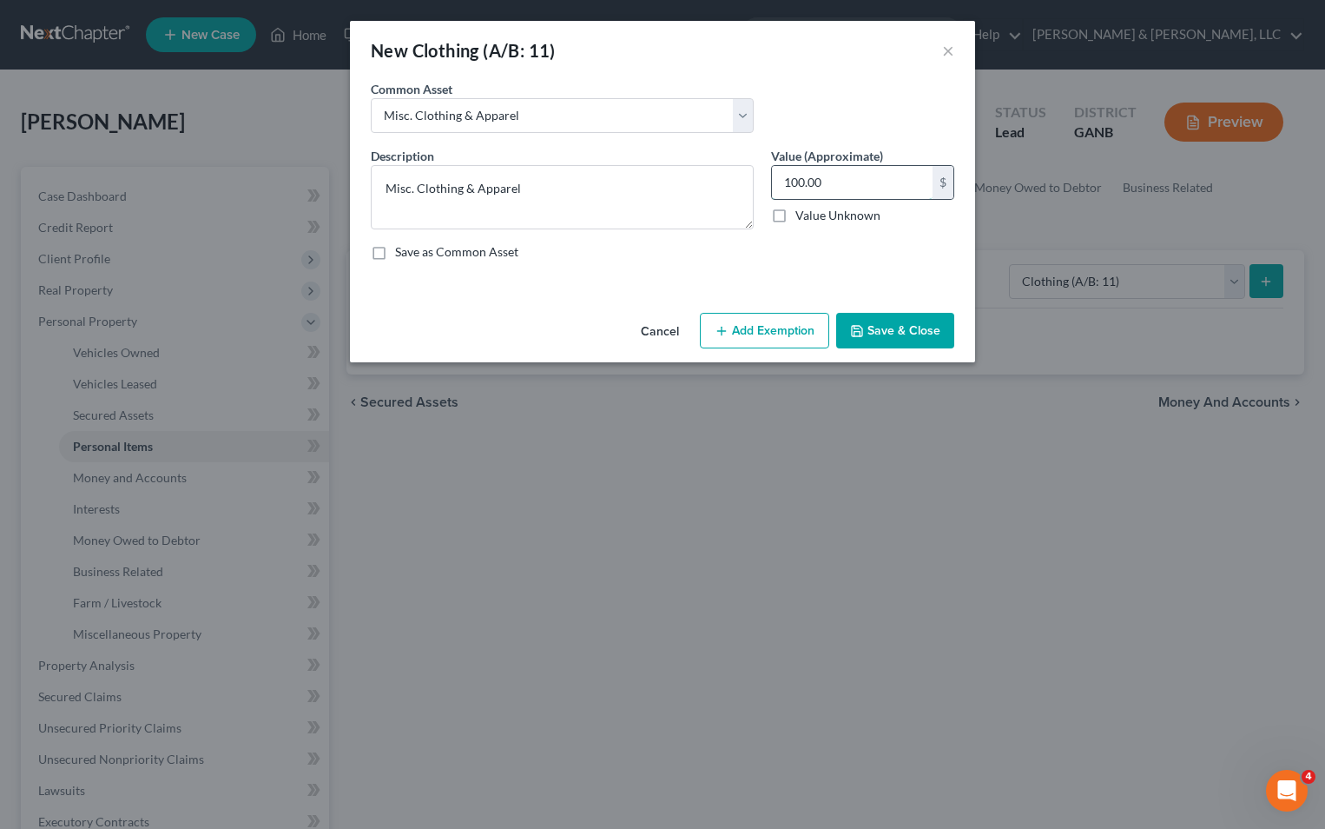
click at [785, 182] on input "100.00" at bounding box center [852, 182] width 161 height 33
type input "500.00"
click at [794, 326] on button "Add Exemption" at bounding box center [764, 331] width 129 height 36
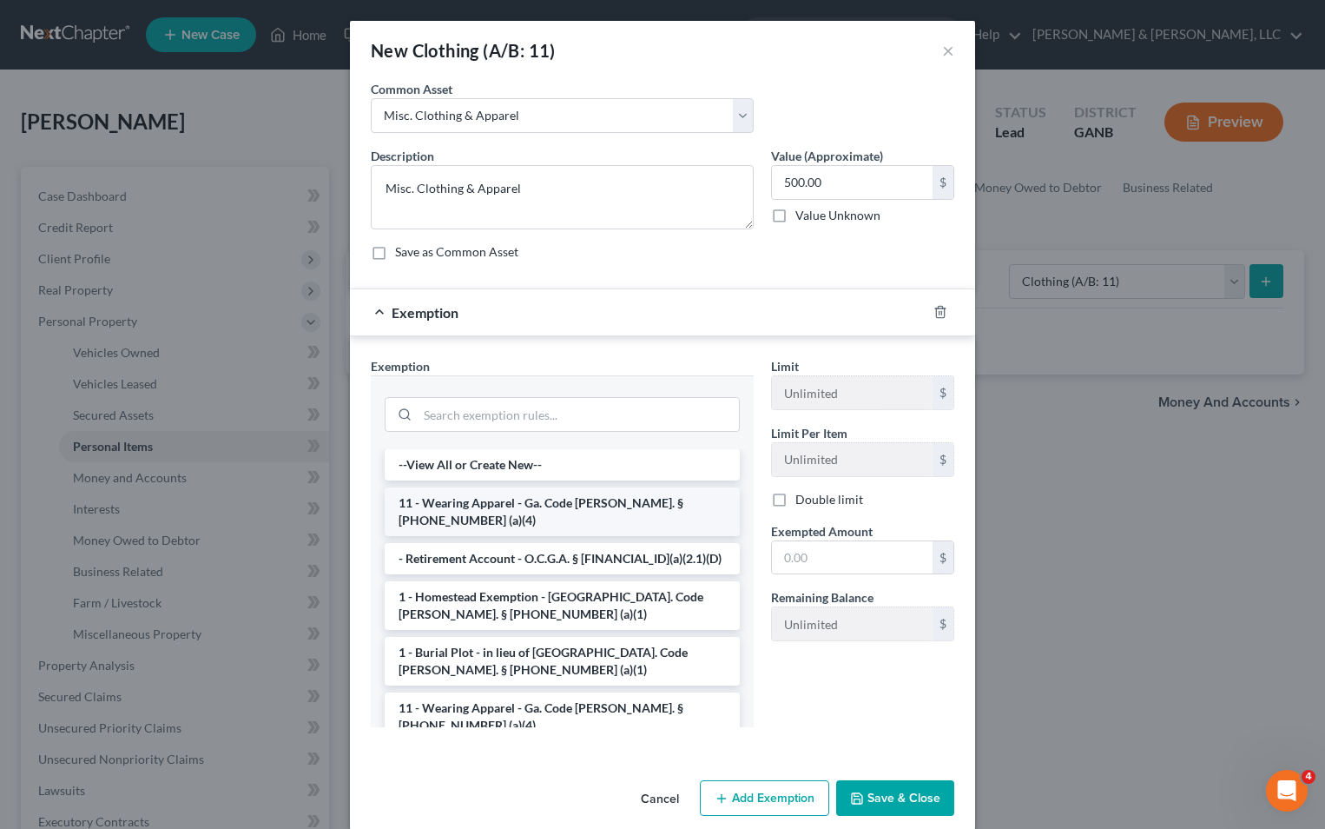
click at [528, 501] on li "11 - Wearing Apparel - Ga. Code [PERSON_NAME]. § [PHONE_NUMBER] (a)(4)" at bounding box center [562, 511] width 355 height 49
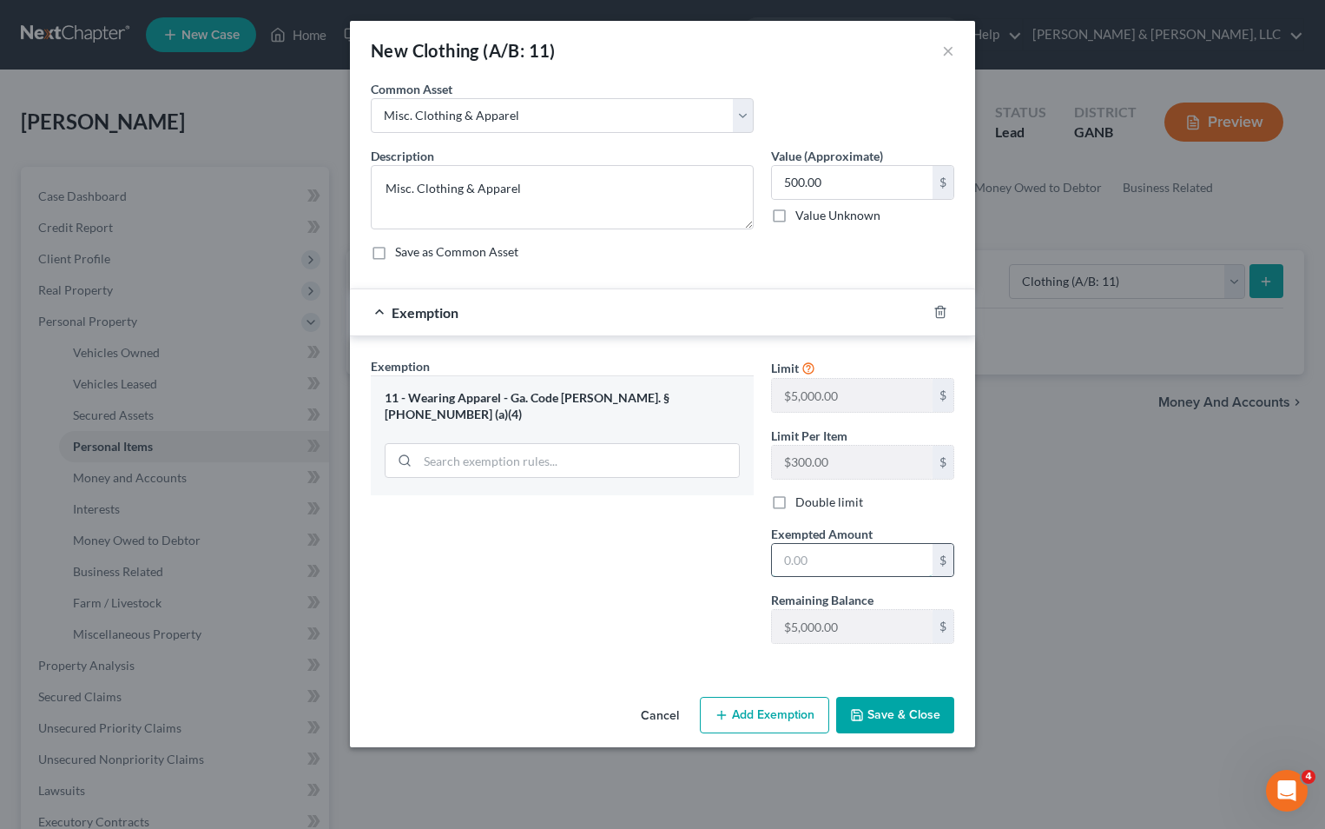
click at [785, 553] on input "text" at bounding box center [852, 560] width 161 height 33
type input "500"
click at [889, 710] on button "Save & Close" at bounding box center [895, 715] width 118 height 36
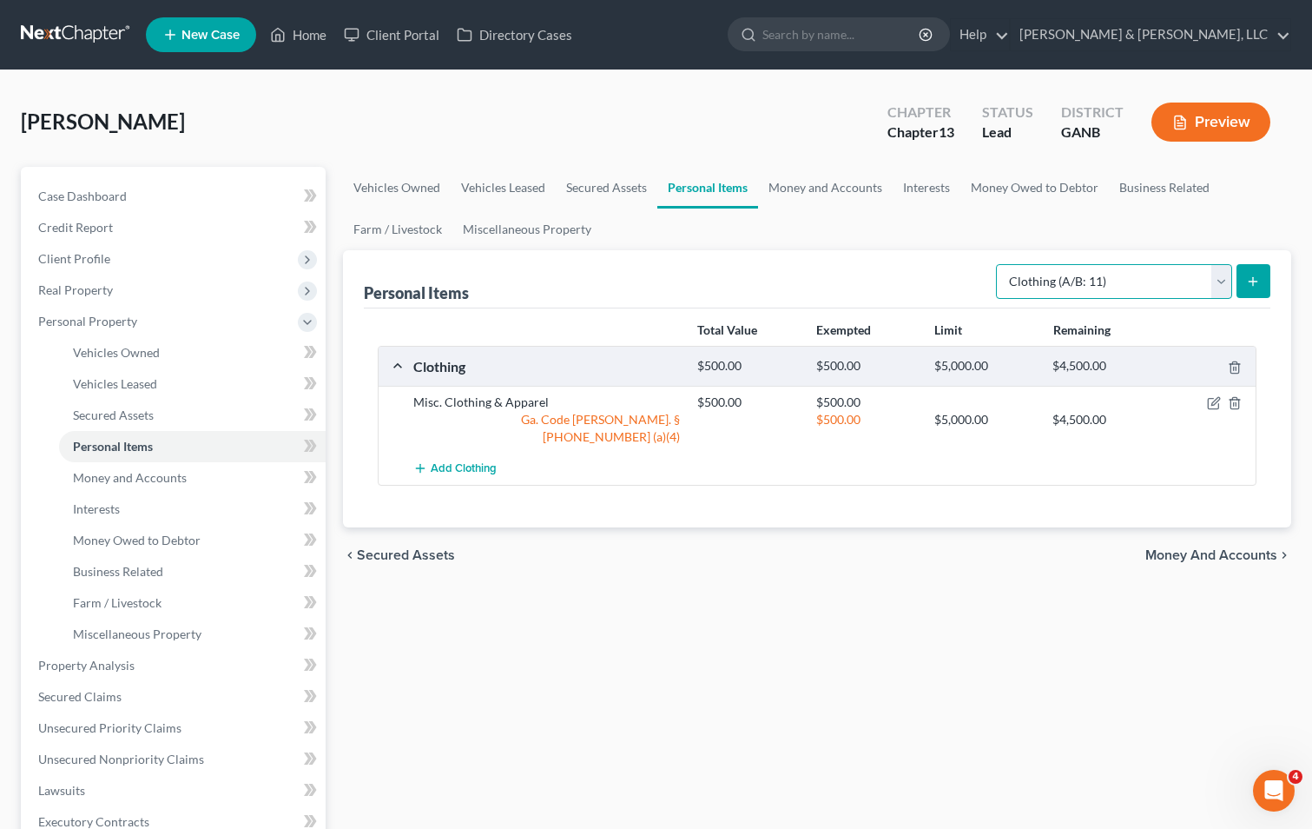
click at [1220, 279] on select "Select Item Type Clothing (A/B: 11) Collectibles Of Value (A/B: 8) Electronics …" at bounding box center [1114, 281] width 236 height 35
select select "electronics"
click at [999, 264] on select "Select Item Type Clothing (A/B: 11) Collectibles Of Value (A/B: 8) Electronics …" at bounding box center [1114, 281] width 236 height 35
click at [1253, 277] on line "submit" at bounding box center [1253, 281] width 0 height 8
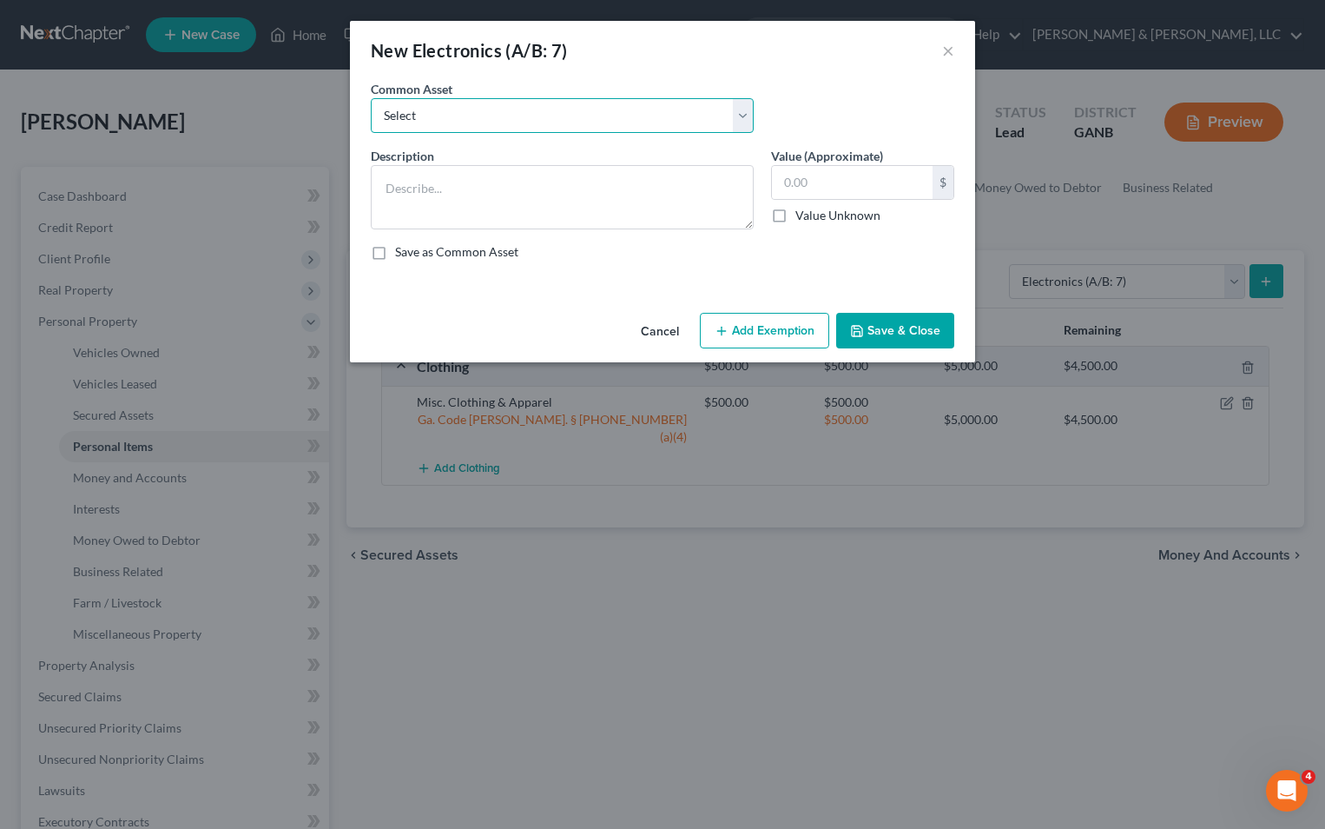
click at [479, 122] on select "Select Misc. Electronics" at bounding box center [562, 115] width 383 height 35
select select "0"
click at [371, 98] on select "Select Misc. Electronics" at bounding box center [562, 115] width 383 height 35
type textarea "Misc. Electronics"
click at [789, 184] on input "500.00" at bounding box center [852, 182] width 161 height 33
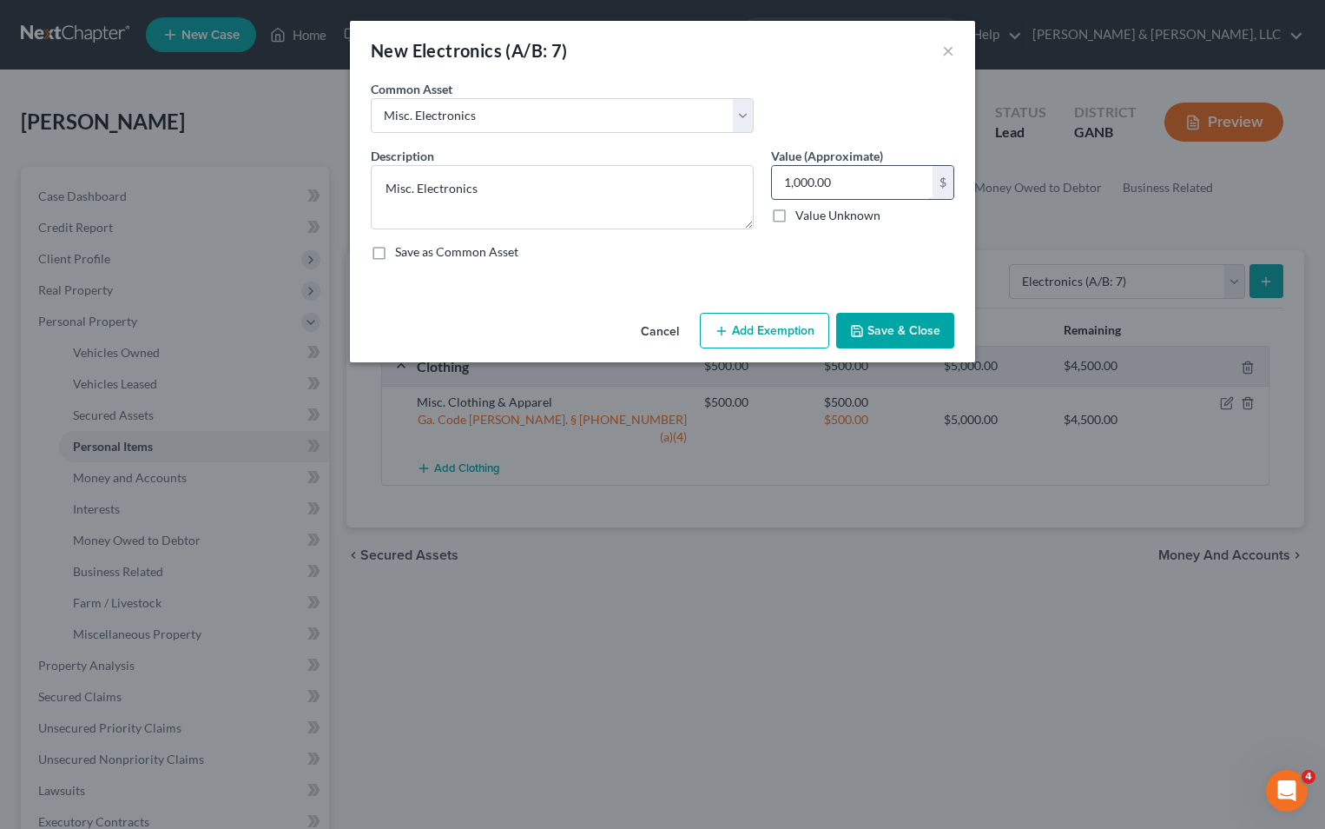
type input "1,000.00"
click at [797, 326] on button "Add Exemption" at bounding box center [764, 331] width 129 height 36
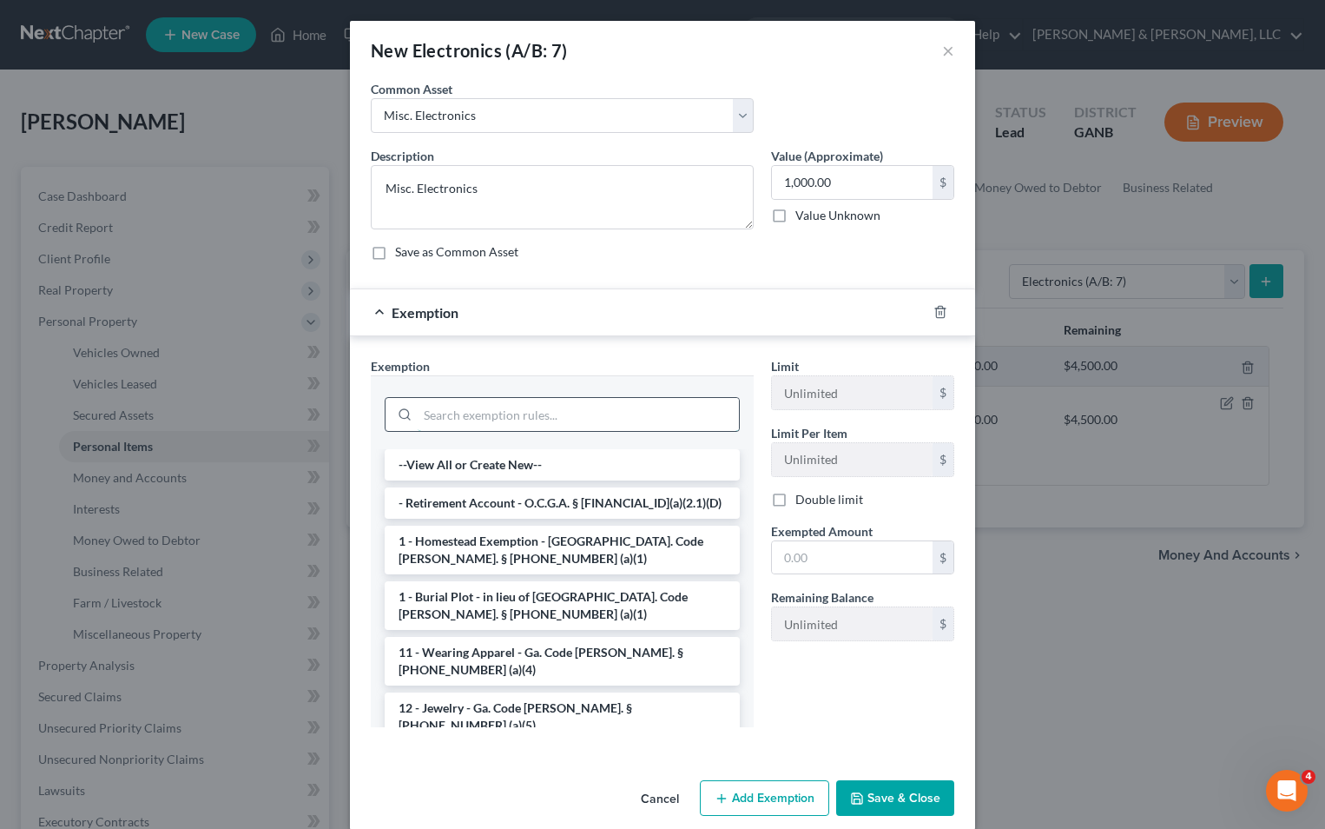
click at [530, 409] on input "search" at bounding box center [578, 414] width 321 height 33
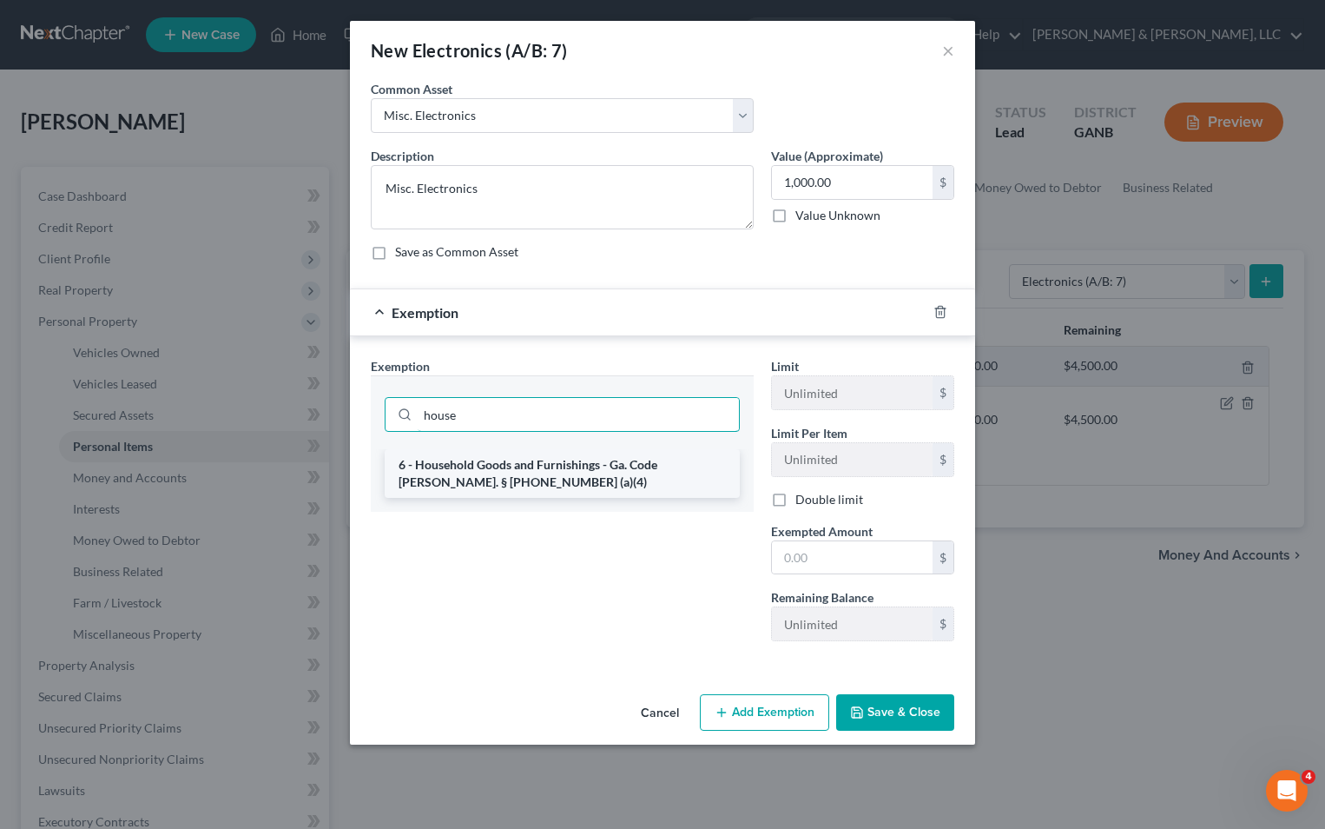
type input "house"
click at [525, 465] on li "6 - Household Goods and Furnishings - Ga. Code [PERSON_NAME]. § [PHONE_NUMBER] …" at bounding box center [562, 473] width 355 height 49
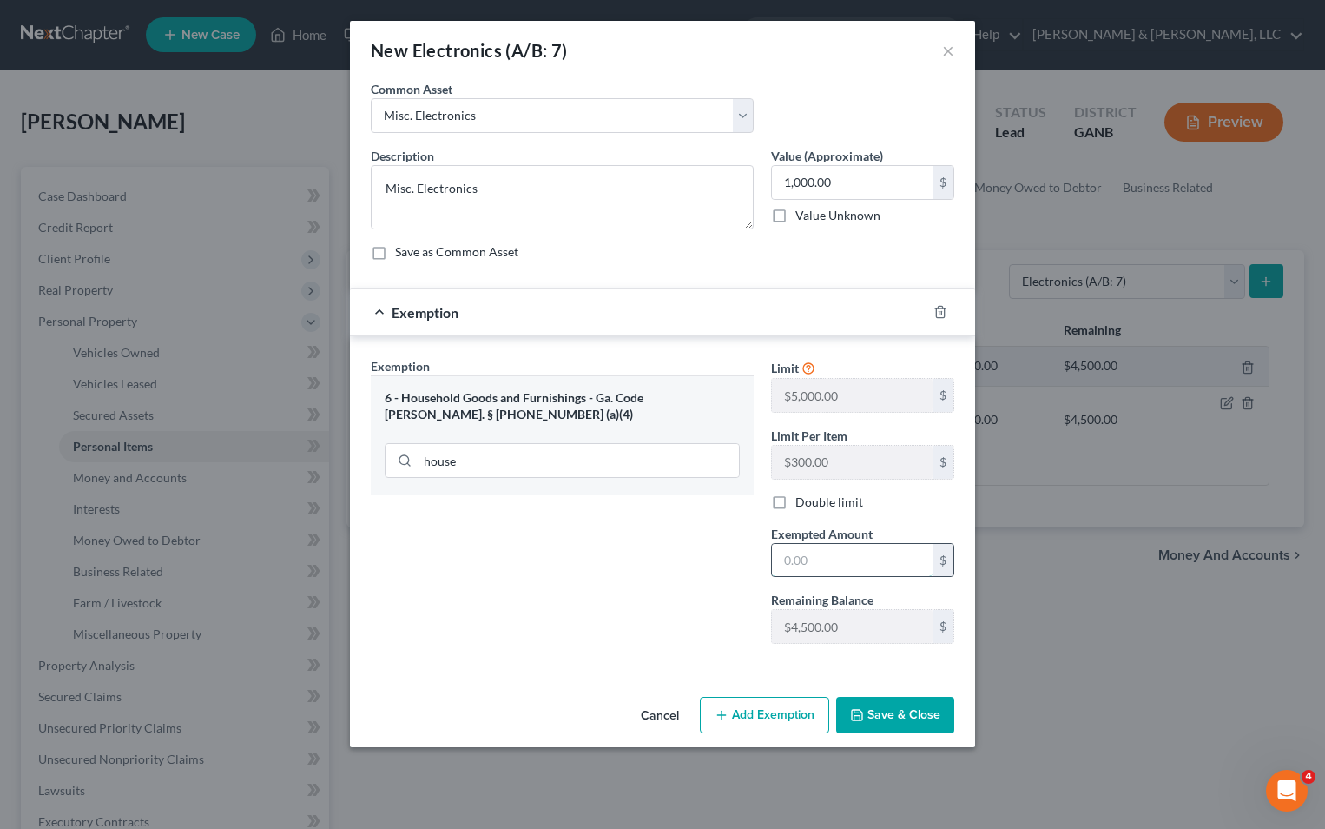
click at [784, 553] on input "text" at bounding box center [852, 560] width 161 height 33
type input "1,000"
click at [895, 718] on button "Save & Close" at bounding box center [895, 715] width 118 height 36
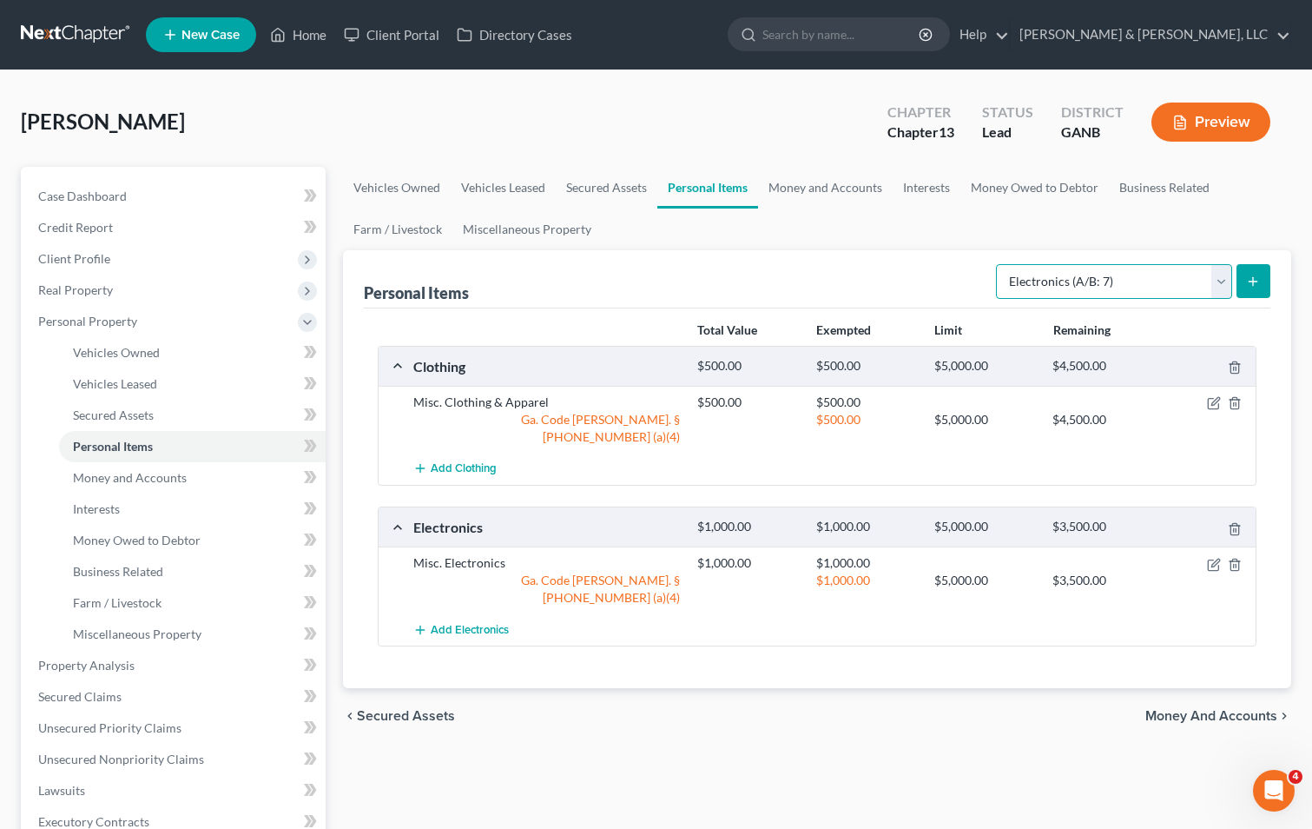
click at [1222, 275] on select "Select Item Type Clothing (A/B: 11) Collectibles Of Value (A/B: 8) Electronics …" at bounding box center [1114, 281] width 236 height 35
select select "household_goods"
click at [999, 264] on select "Select Item Type Clothing (A/B: 11) Collectibles Of Value (A/B: 8) Electronics …" at bounding box center [1114, 281] width 236 height 35
click at [1255, 288] on button "submit" at bounding box center [1254, 281] width 34 height 34
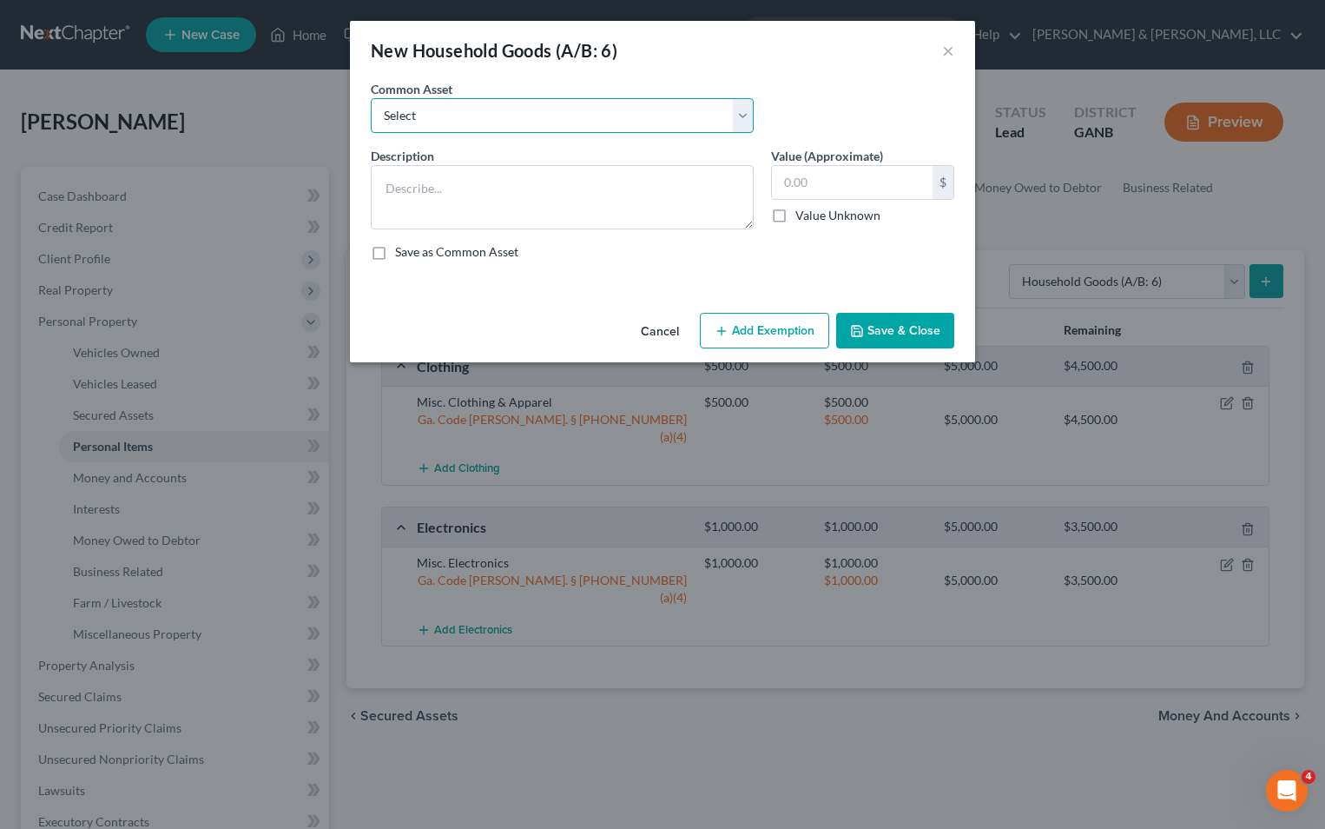
click at [491, 108] on select "Select Misc. Household Goods and Furniture" at bounding box center [562, 115] width 383 height 35
select select "0"
click at [371, 98] on select "Select Misc. Household Goods and Furniture" at bounding box center [562, 115] width 383 height 35
type textarea "Misc. Household Goods and Furniture"
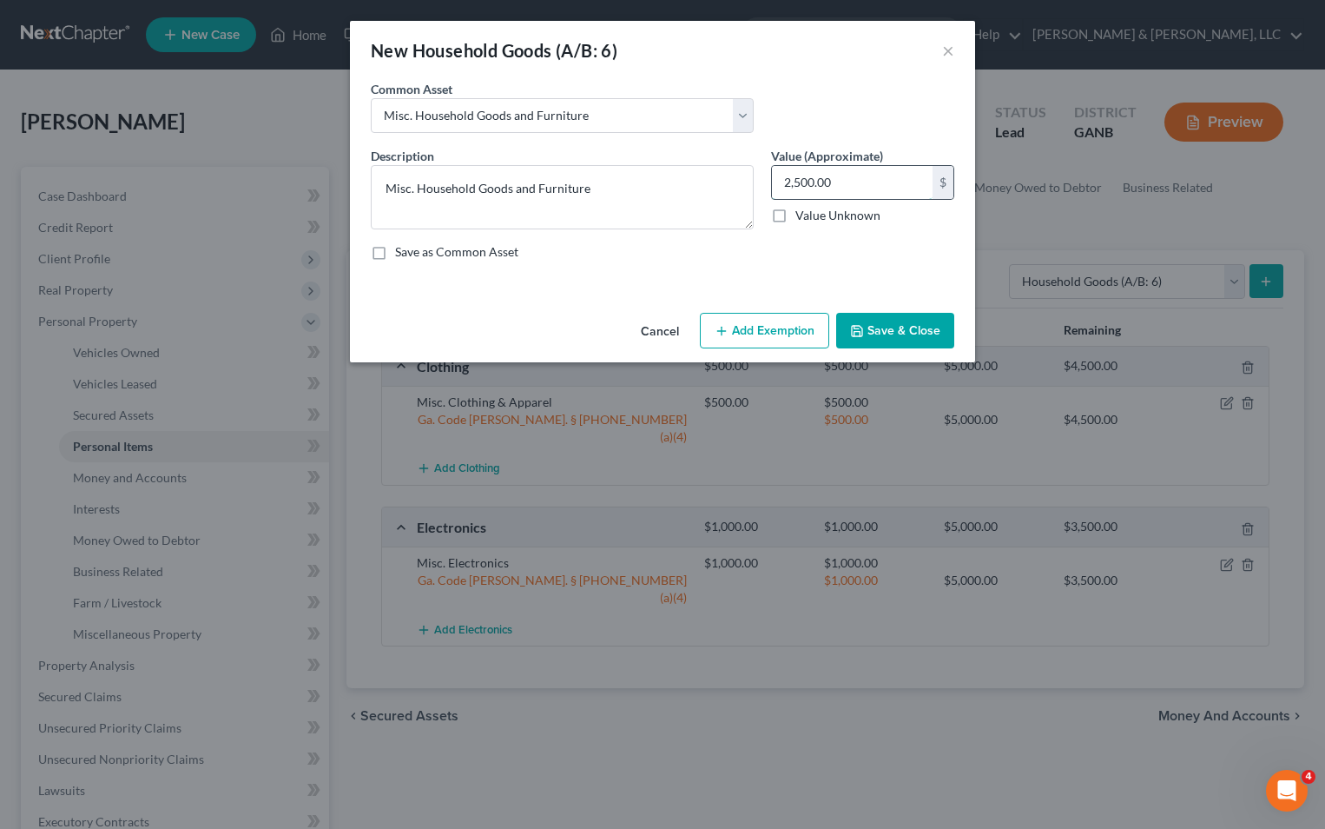
click at [780, 188] on input "2,500.00" at bounding box center [852, 182] width 161 height 33
click at [779, 187] on input "2,500.00" at bounding box center [852, 182] width 161 height 33
type input "3,500.00"
click at [808, 331] on button "Add Exemption" at bounding box center [764, 331] width 129 height 36
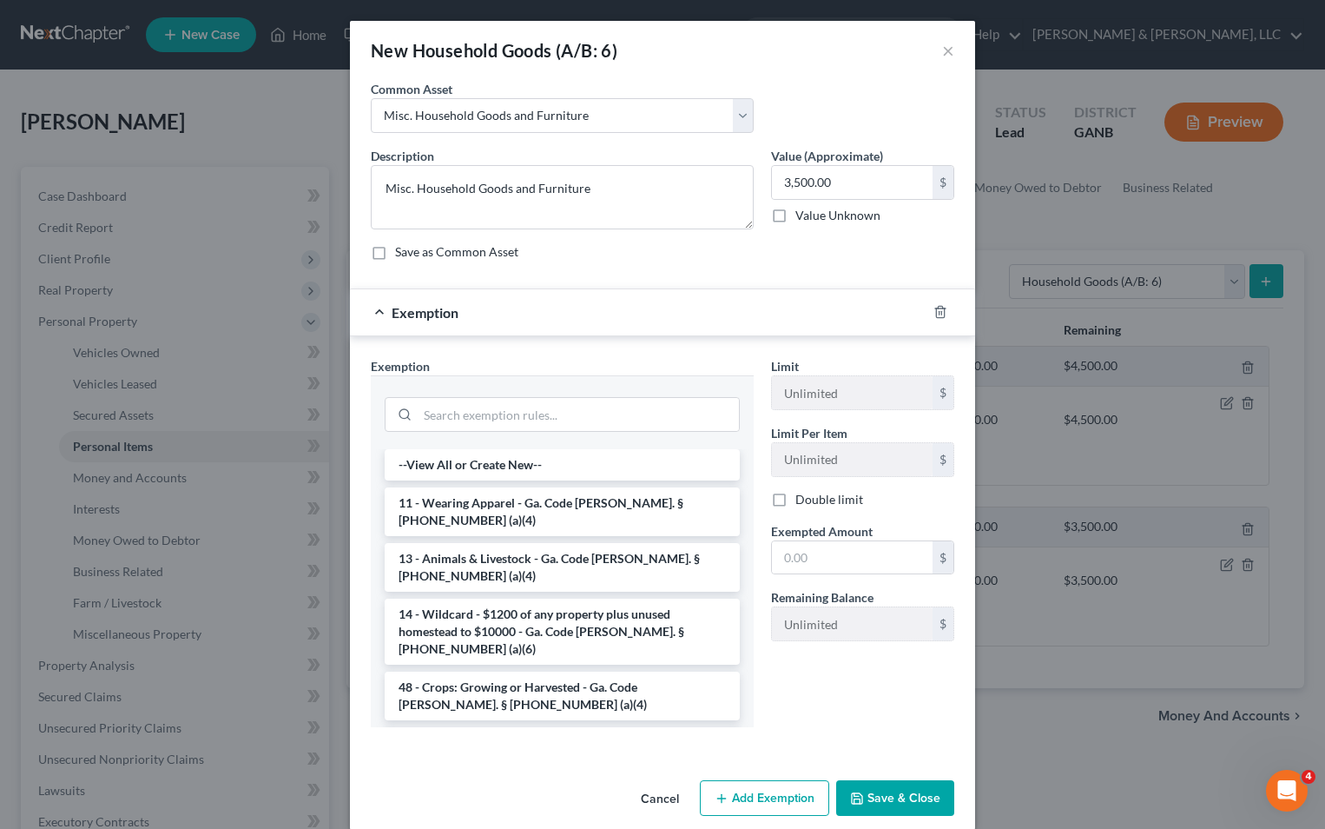
drag, startPoint x: 538, startPoint y: 709, endPoint x: 585, endPoint y: 689, distance: 51.8
click at [539, 727] on li "6 - Household Goods and Furnishings - Ga. Code [PERSON_NAME]. § [PHONE_NUMBER] …" at bounding box center [562, 751] width 355 height 49
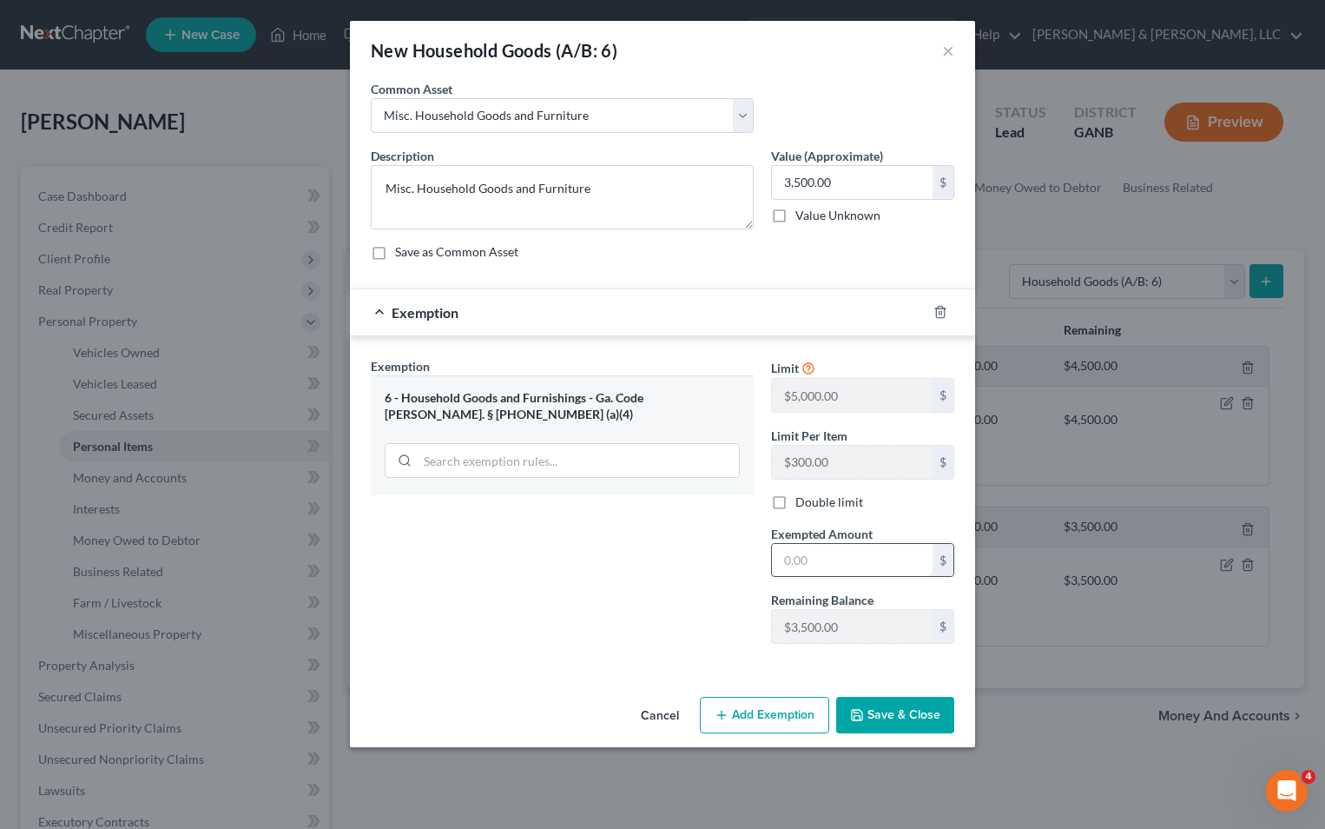
click at [781, 560] on input "text" at bounding box center [852, 560] width 161 height 33
type input "3,500"
click at [863, 721] on icon "button" at bounding box center [857, 715] width 14 height 14
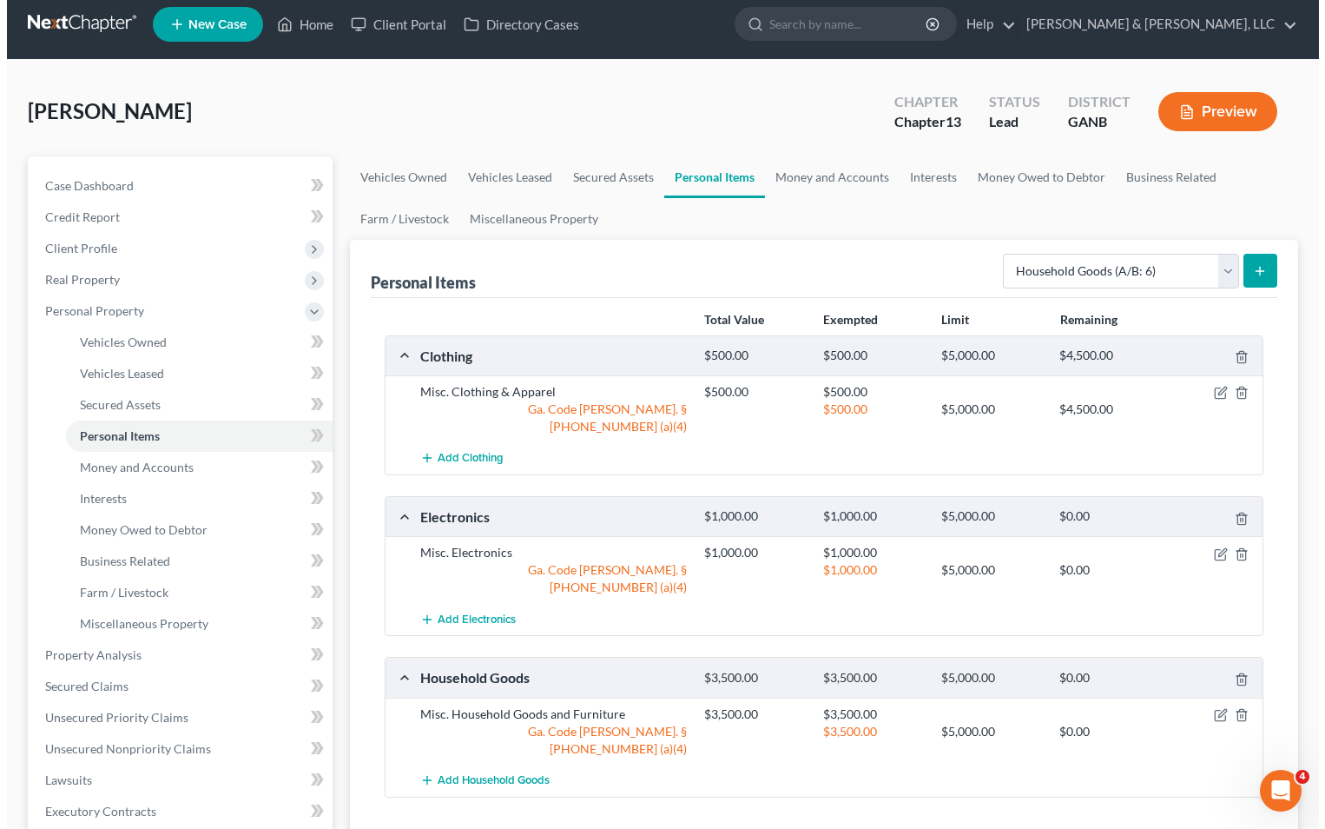
scroll to position [4, 0]
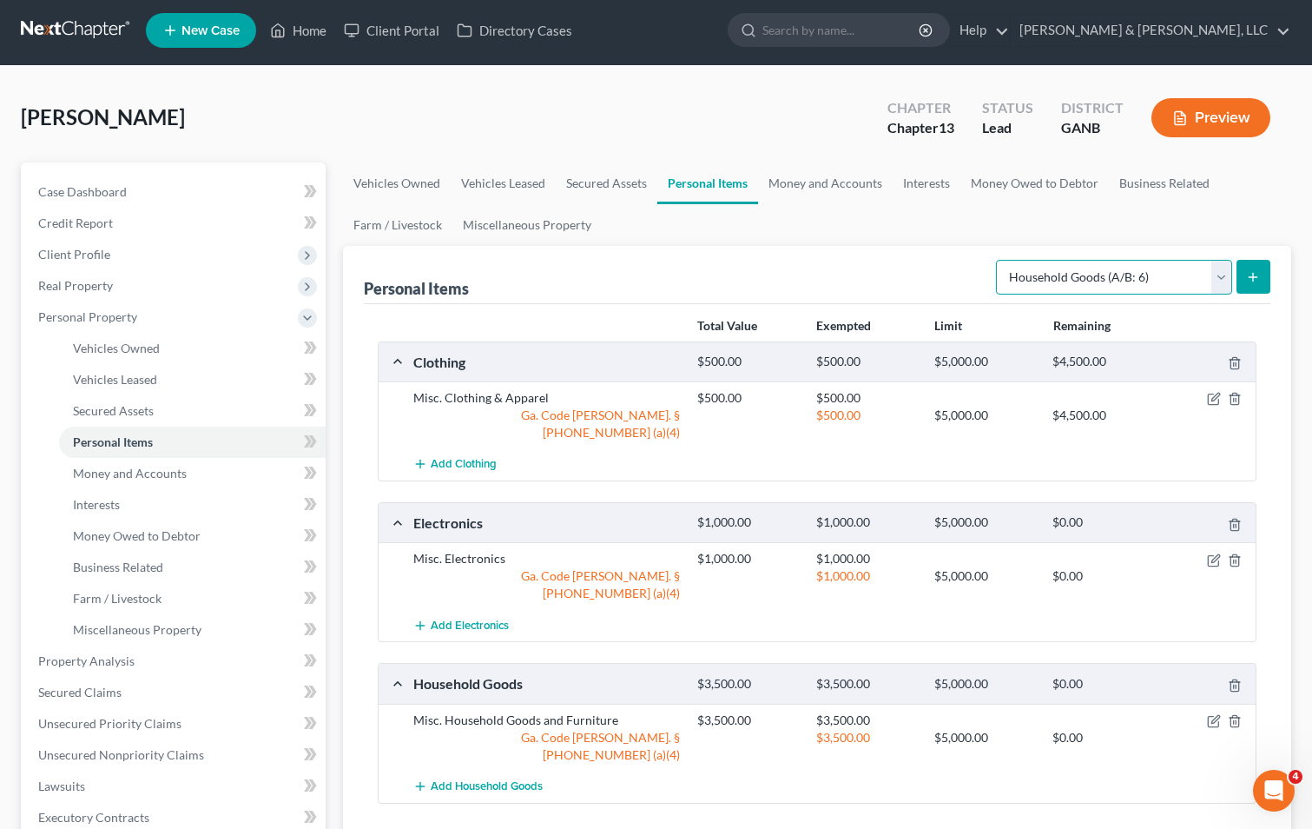
click at [1219, 274] on select "Select Item Type Clothing (A/B: 11) Collectibles Of Value (A/B: 8) Electronics …" at bounding box center [1114, 277] width 236 height 35
select select "jewelry"
click at [999, 260] on select "Select Item Type Clothing (A/B: 11) Collectibles Of Value (A/B: 8) Electronics …" at bounding box center [1114, 277] width 236 height 35
click at [1259, 274] on icon "submit" at bounding box center [1253, 277] width 14 height 14
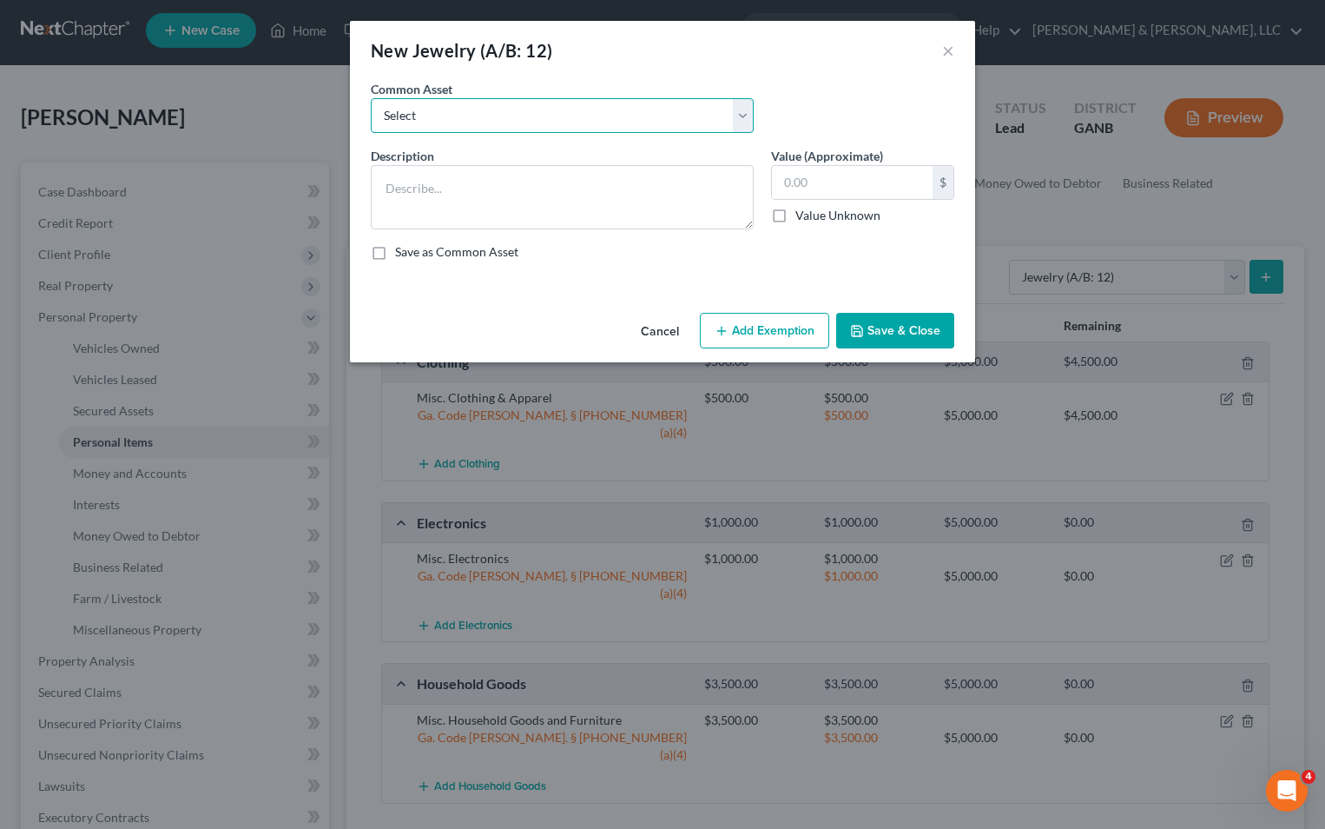
click at [474, 102] on select "Select Misc Jewelry" at bounding box center [562, 115] width 383 height 35
select select "0"
click at [371, 98] on select "Select Misc Jewelry" at bounding box center [562, 115] width 383 height 35
type textarea "Misc Jewelry"
type input "500.00"
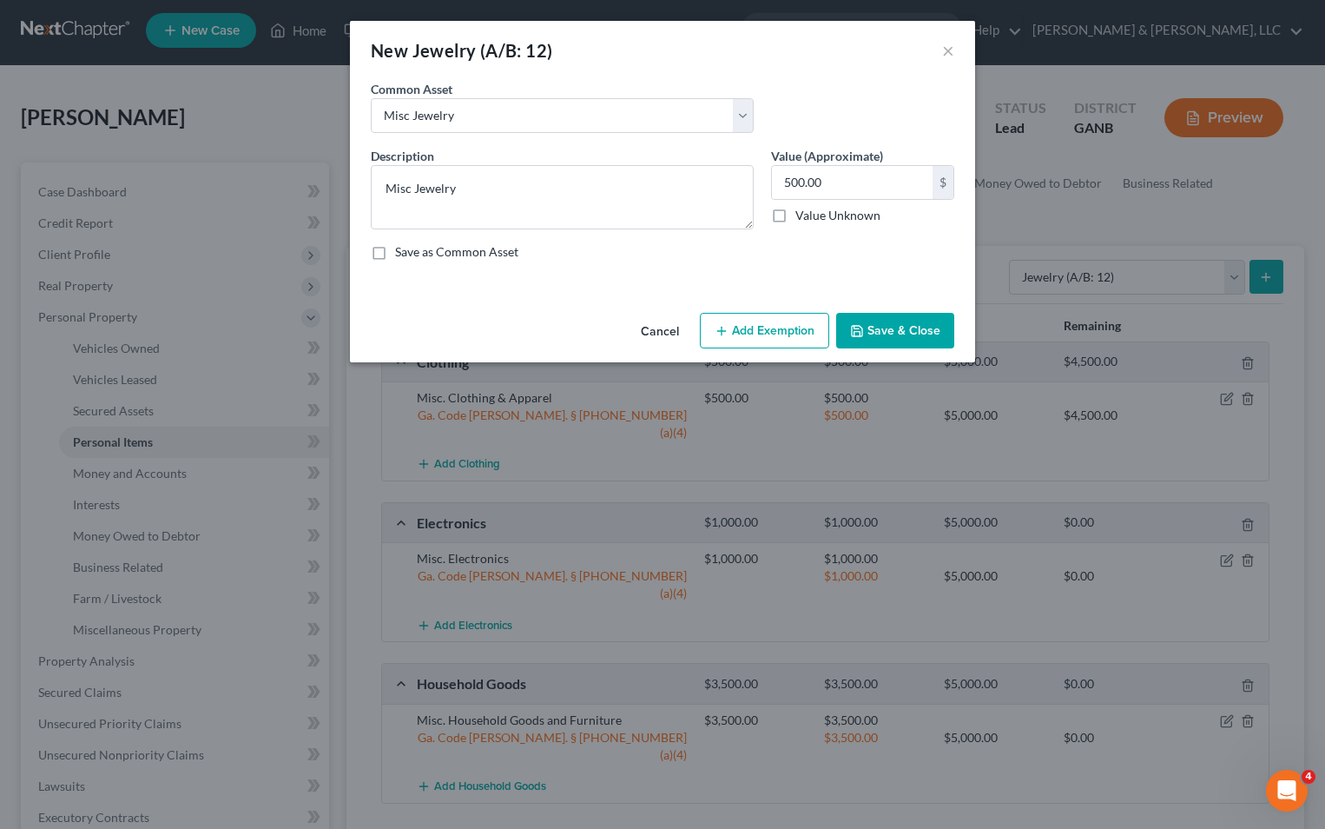
click at [794, 337] on button "Add Exemption" at bounding box center [764, 331] width 129 height 36
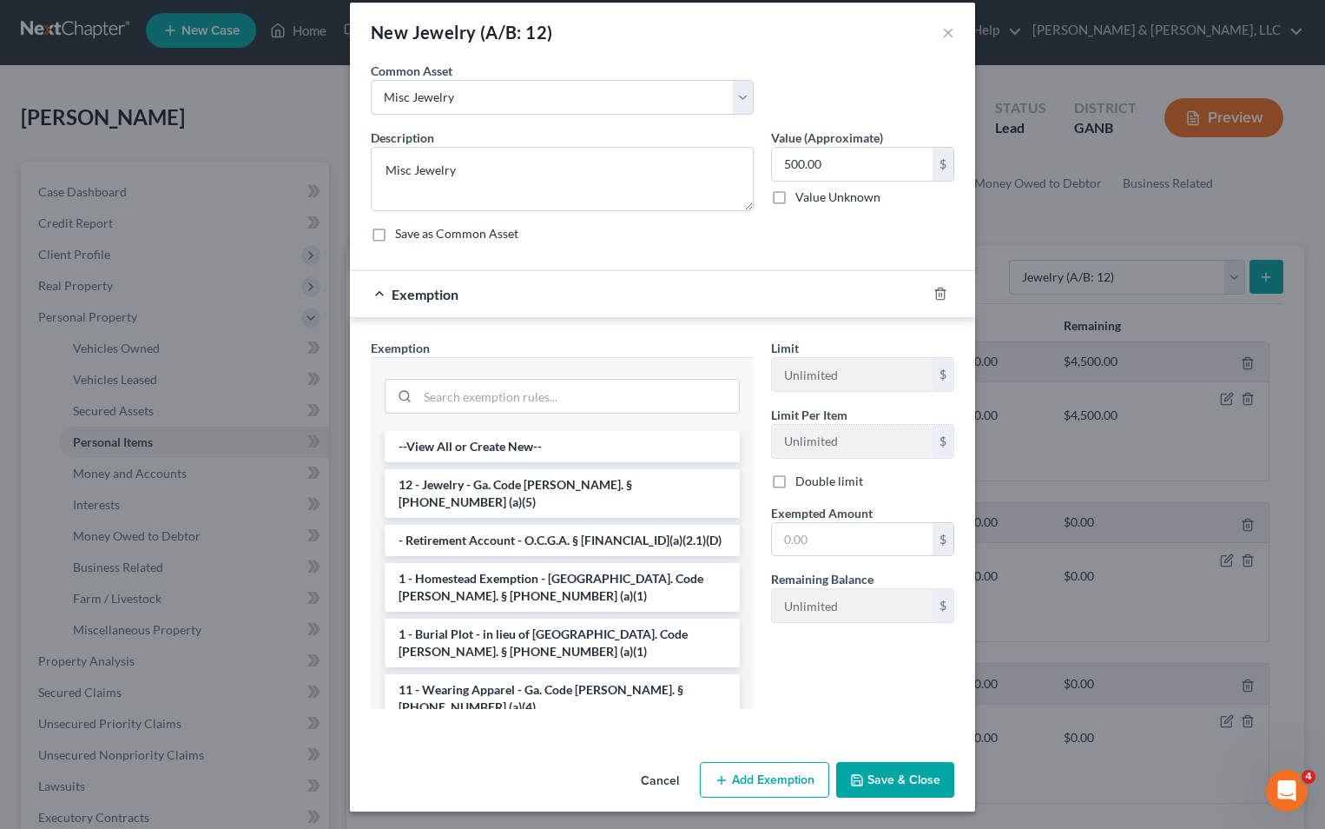
scroll to position [22, 0]
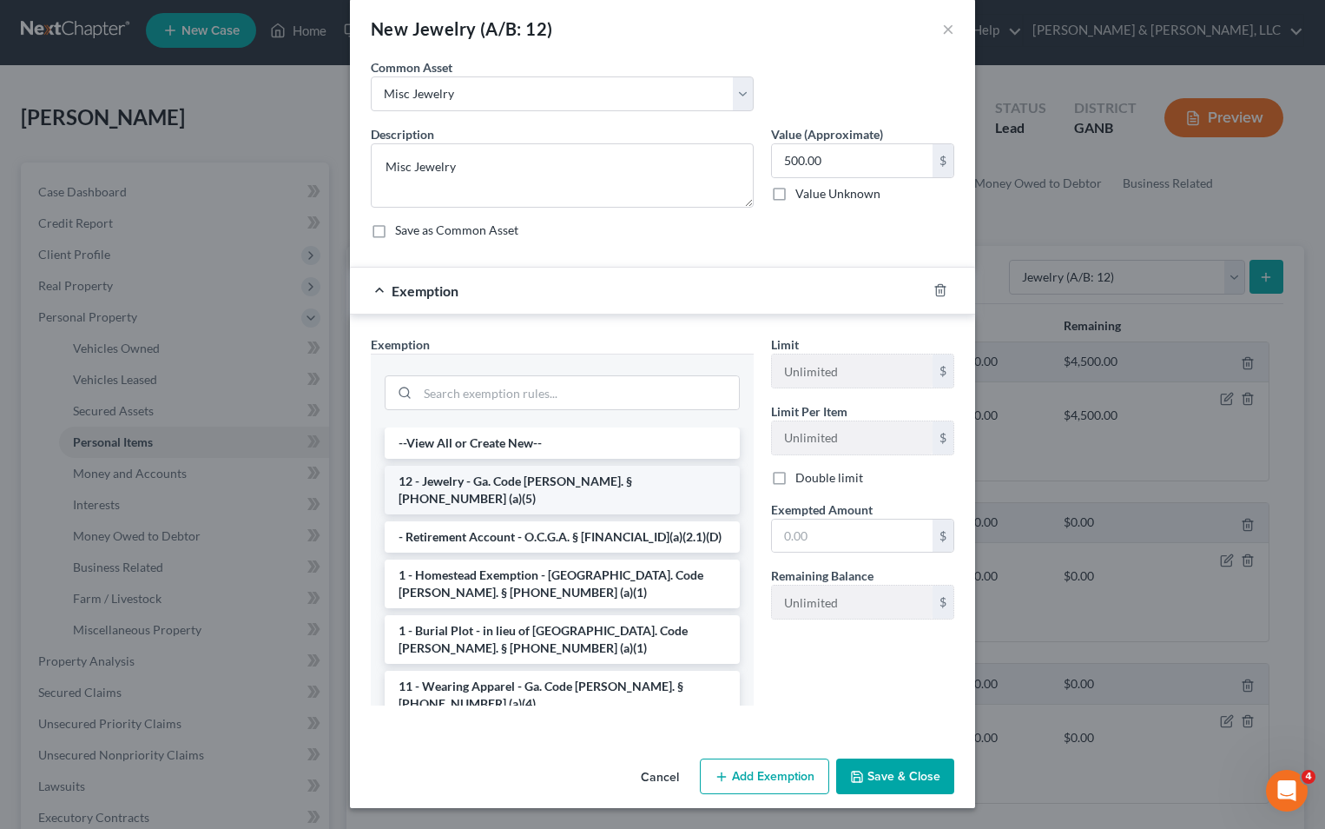
click at [529, 483] on li "12 - Jewelry - Ga. Code [PERSON_NAME]. § [PHONE_NUMBER] (a)(5)" at bounding box center [562, 490] width 355 height 49
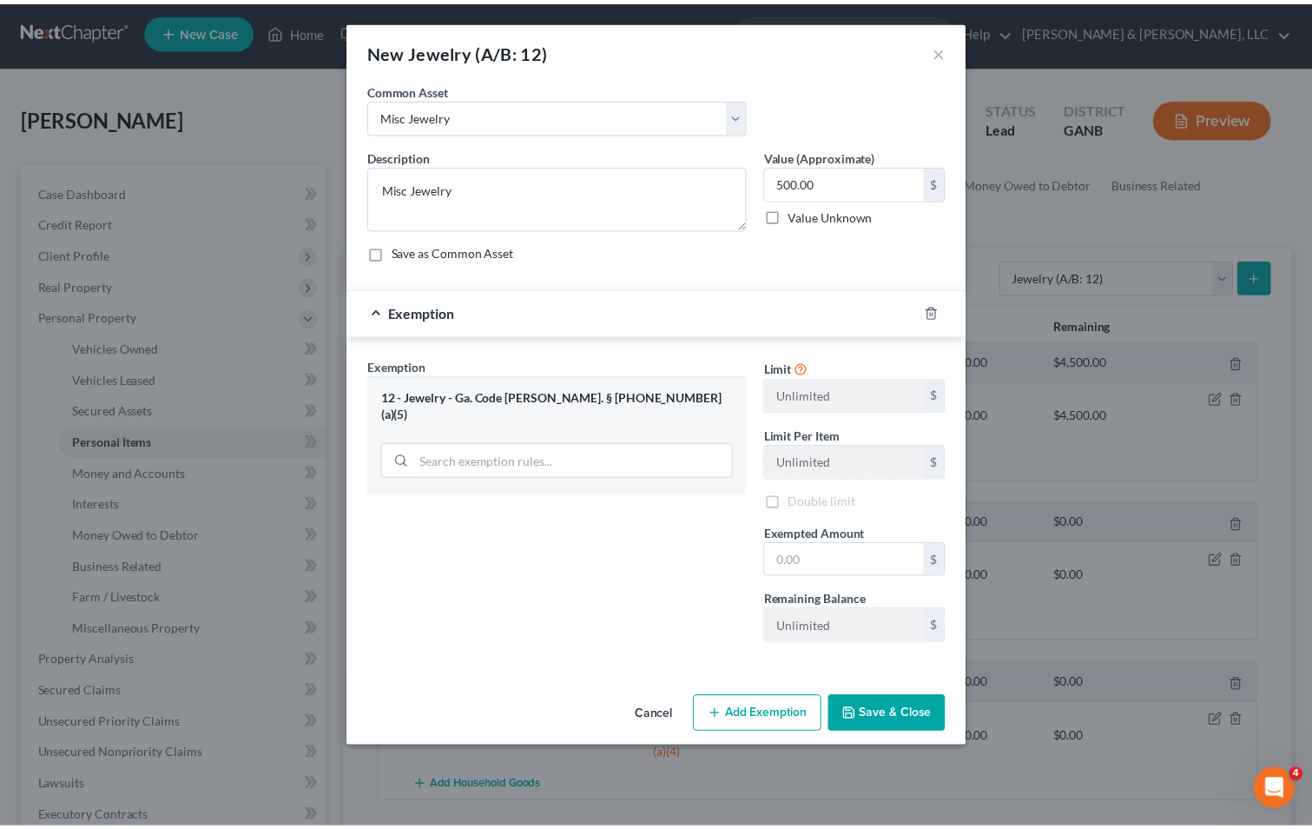
scroll to position [0, 0]
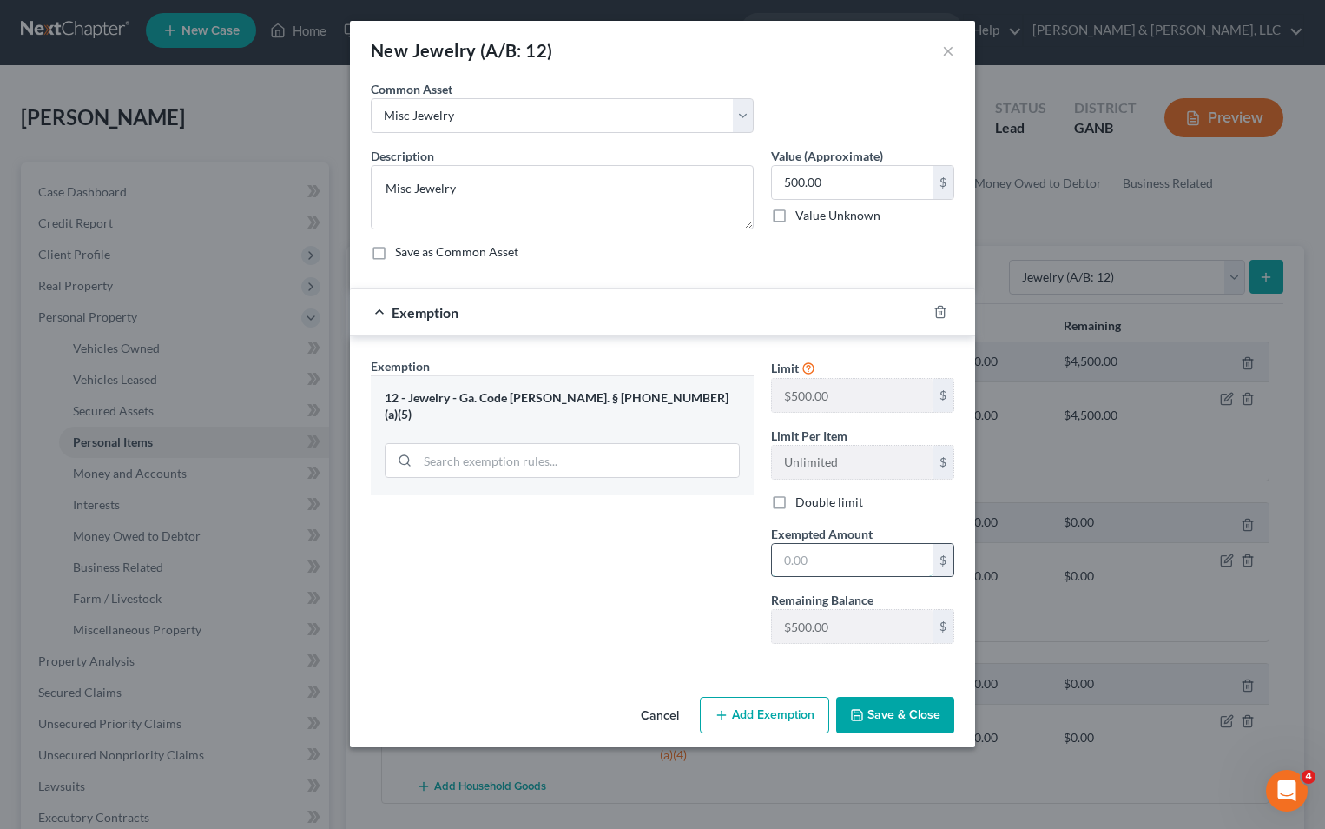
click at [796, 558] on input "text" at bounding box center [852, 560] width 161 height 33
type input "500"
click at [899, 706] on button "Save & Close" at bounding box center [895, 715] width 118 height 36
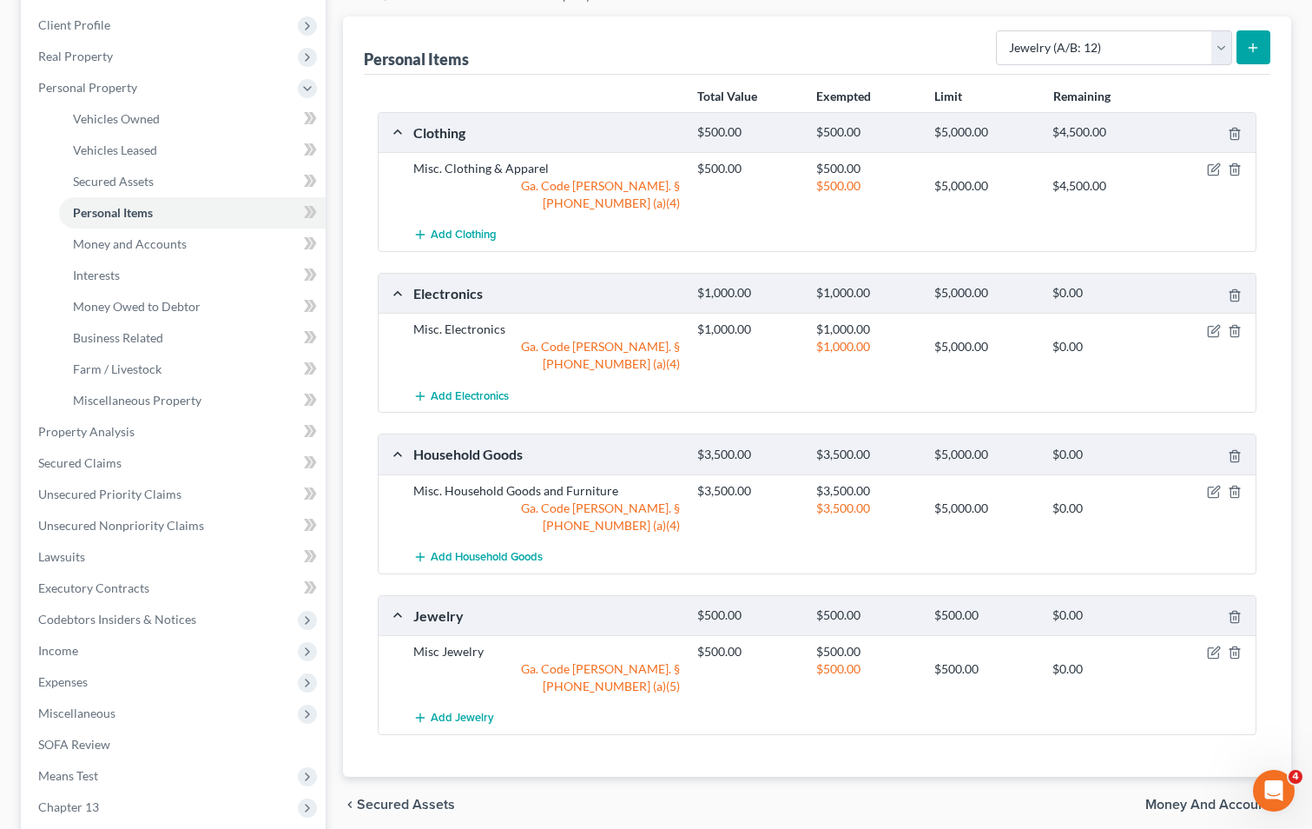
scroll to position [265, 0]
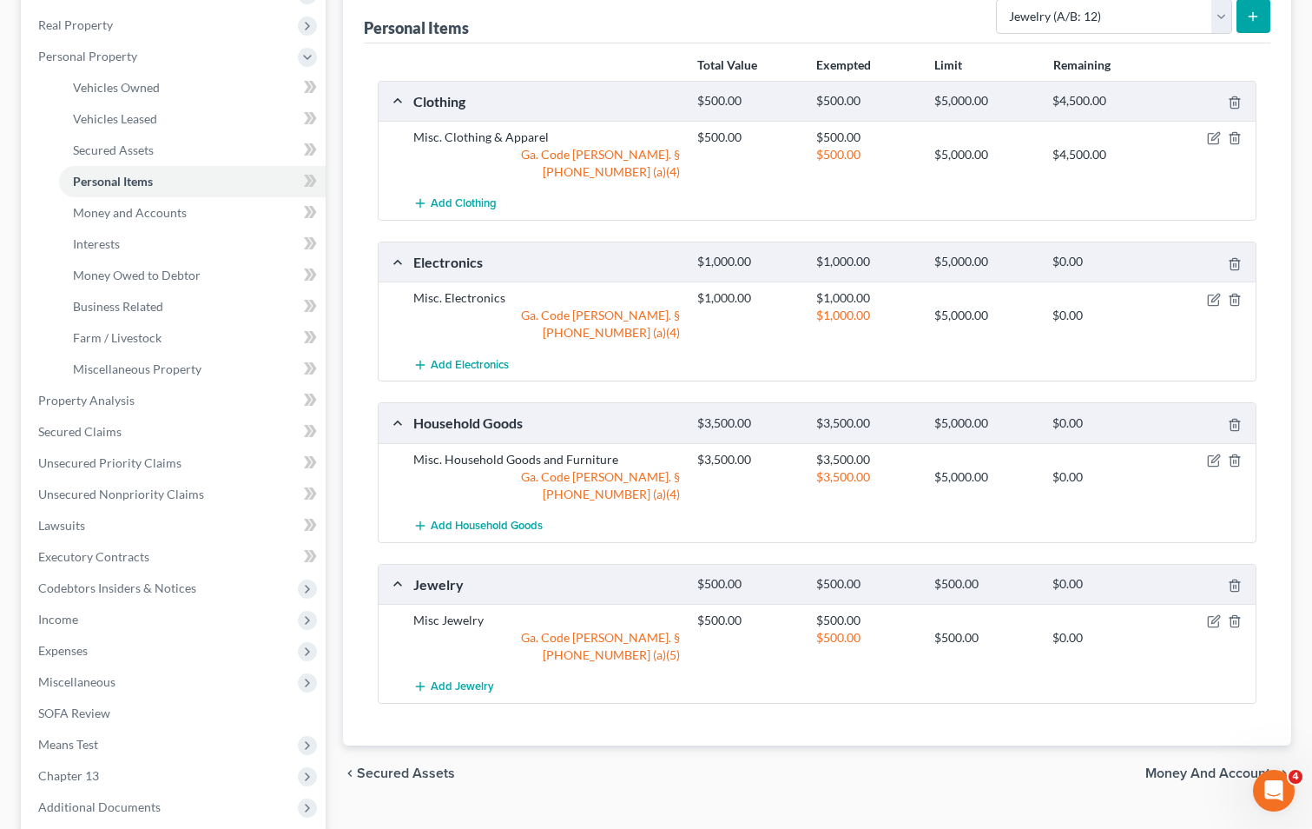
click at [1204, 766] on span "Money and Accounts" at bounding box center [1212, 773] width 132 height 14
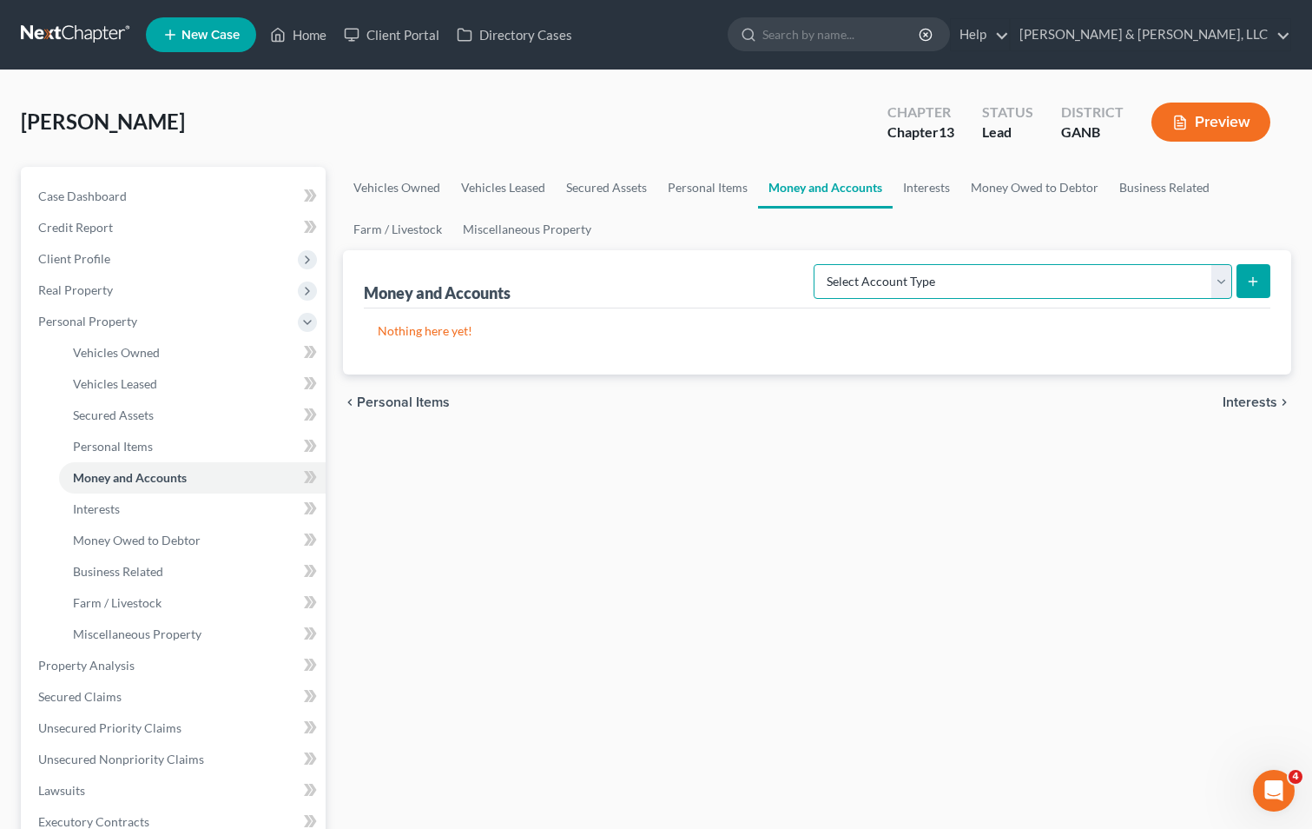
click at [1226, 287] on select "Select Account Type Brokerage (A/B: 18, SOFA: 20) Cash on Hand (A/B: 16) Certif…" at bounding box center [1023, 281] width 419 height 35
select select "checking"
click at [818, 264] on select "Select Account Type Brokerage (A/B: 18, SOFA: 20) Cash on Hand (A/B: 16) Certif…" at bounding box center [1023, 281] width 419 height 35
click at [1251, 278] on icon "submit" at bounding box center [1253, 281] width 14 height 14
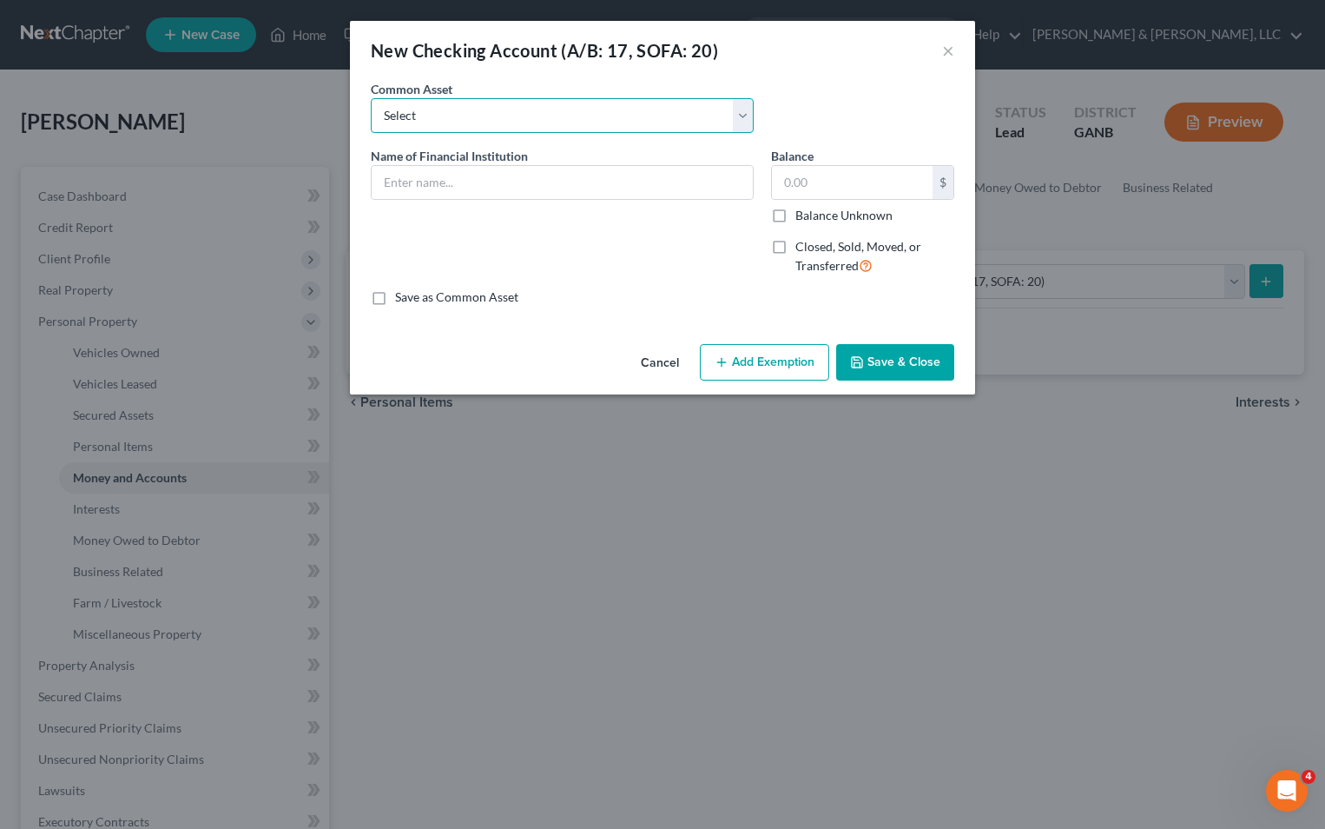
click at [511, 122] on select "Select Bank Account Regions Bank Bank of America Checking Account" at bounding box center [562, 115] width 383 height 35
select select "3"
click at [371, 98] on select "Select Bank Account Regions Bank Bank of America Checking Account" at bounding box center [562, 115] width 383 height 35
type input "Checking Account"
type input "200.00"
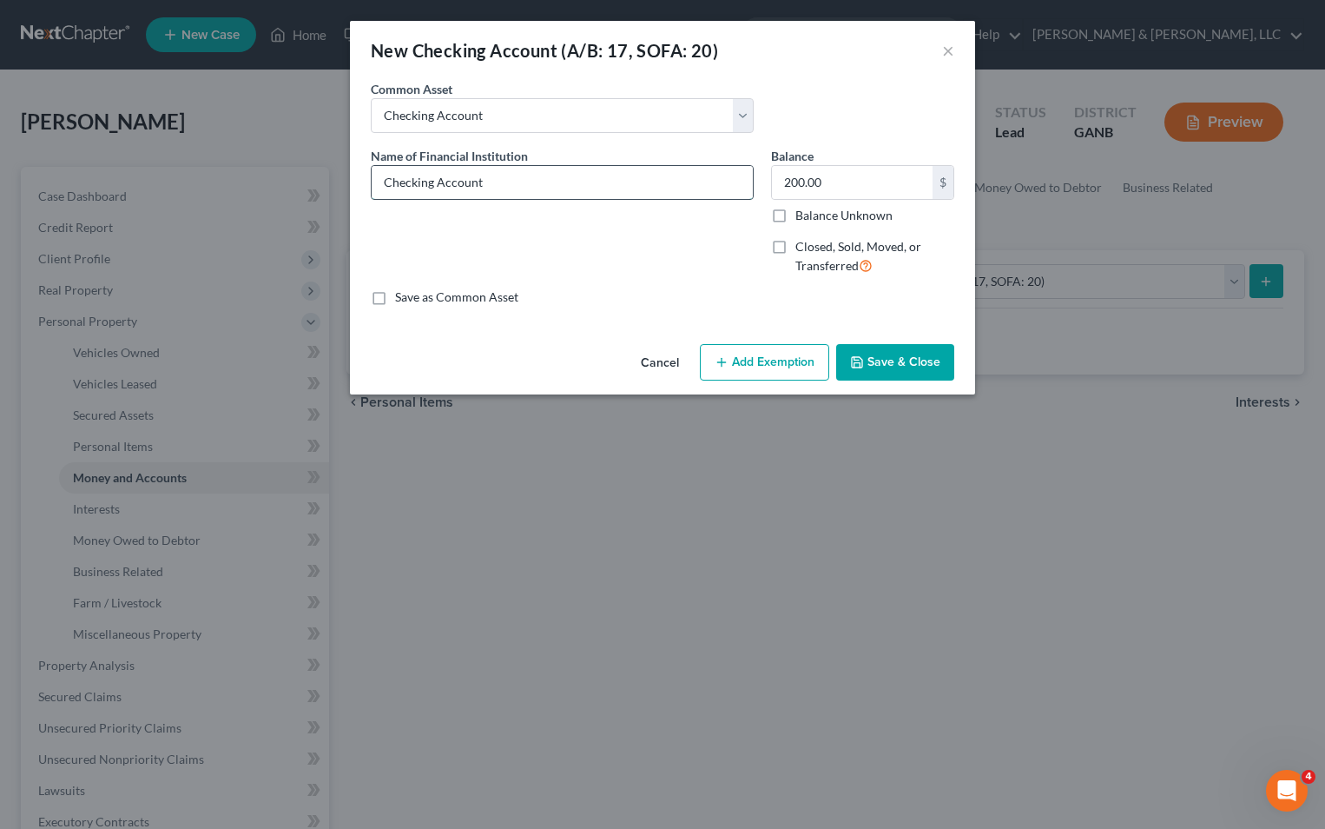
click at [539, 192] on input "Checking Account" at bounding box center [562, 182] width 381 height 33
type input "Checking Account- Regions"
click at [772, 361] on button "Add Exemption" at bounding box center [764, 362] width 129 height 36
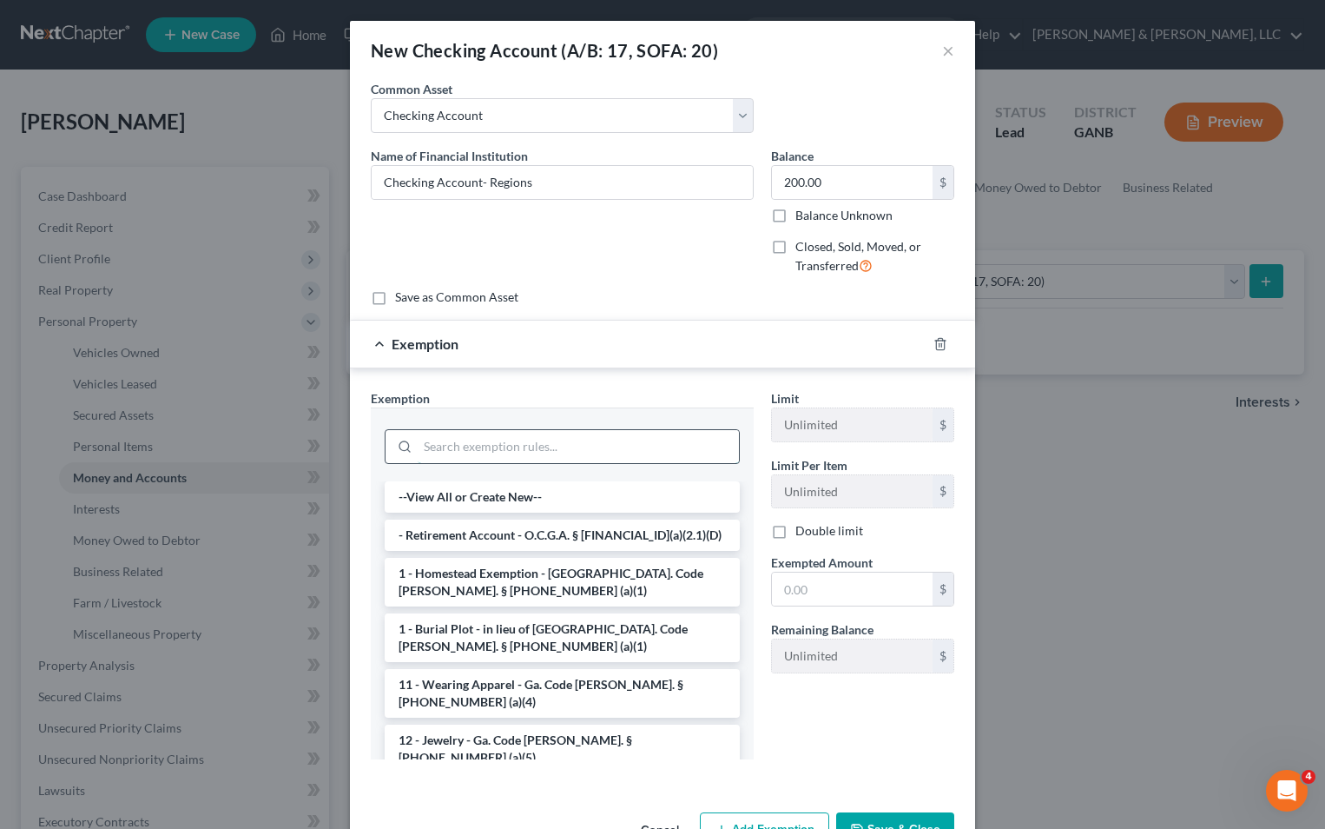
click at [522, 443] on input "search" at bounding box center [578, 446] width 321 height 33
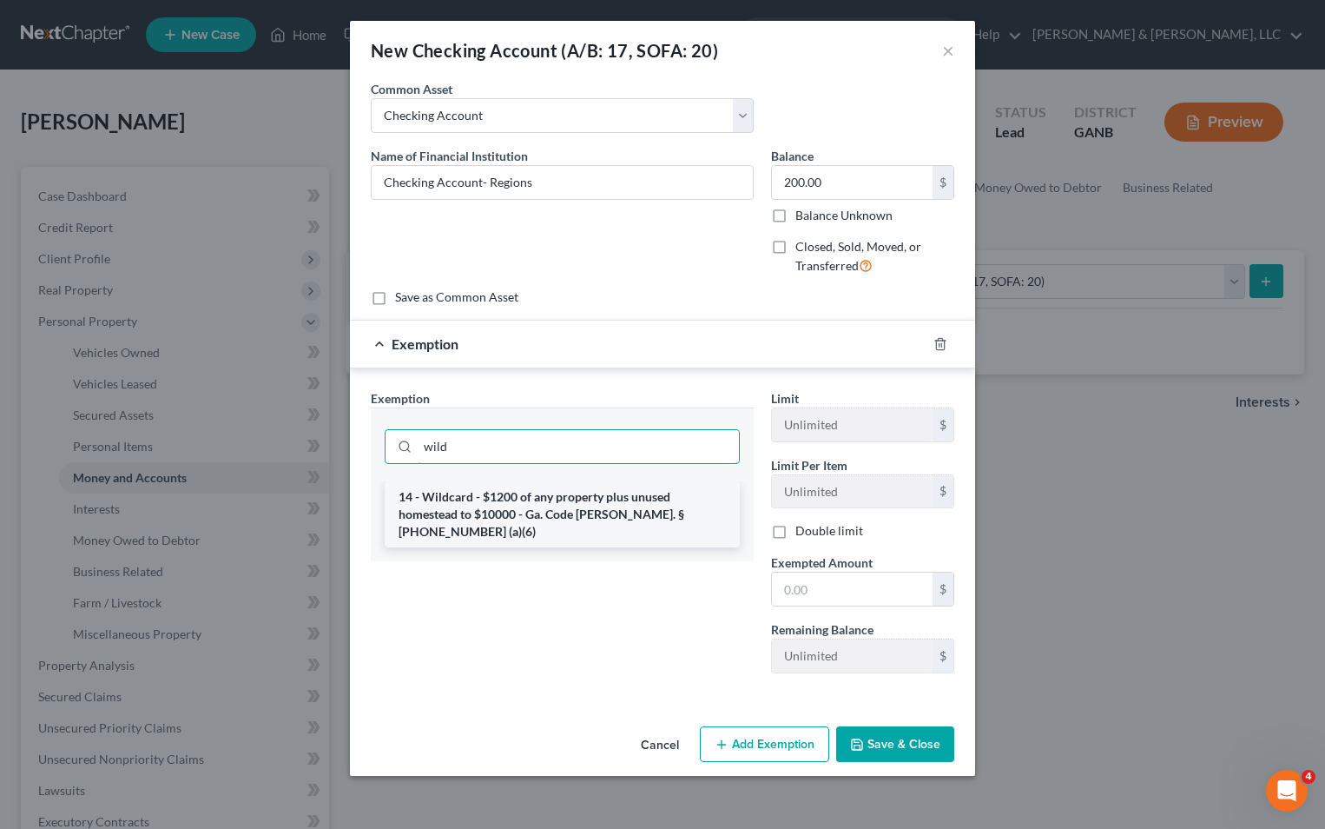
type input "wild"
drag, startPoint x: 570, startPoint y: 508, endPoint x: 585, endPoint y: 504, distance: 16.2
click at [570, 507] on li "14 - Wildcard - $1200 of any property plus unused homestead to $10000 - Ga. Cod…" at bounding box center [562, 514] width 355 height 66
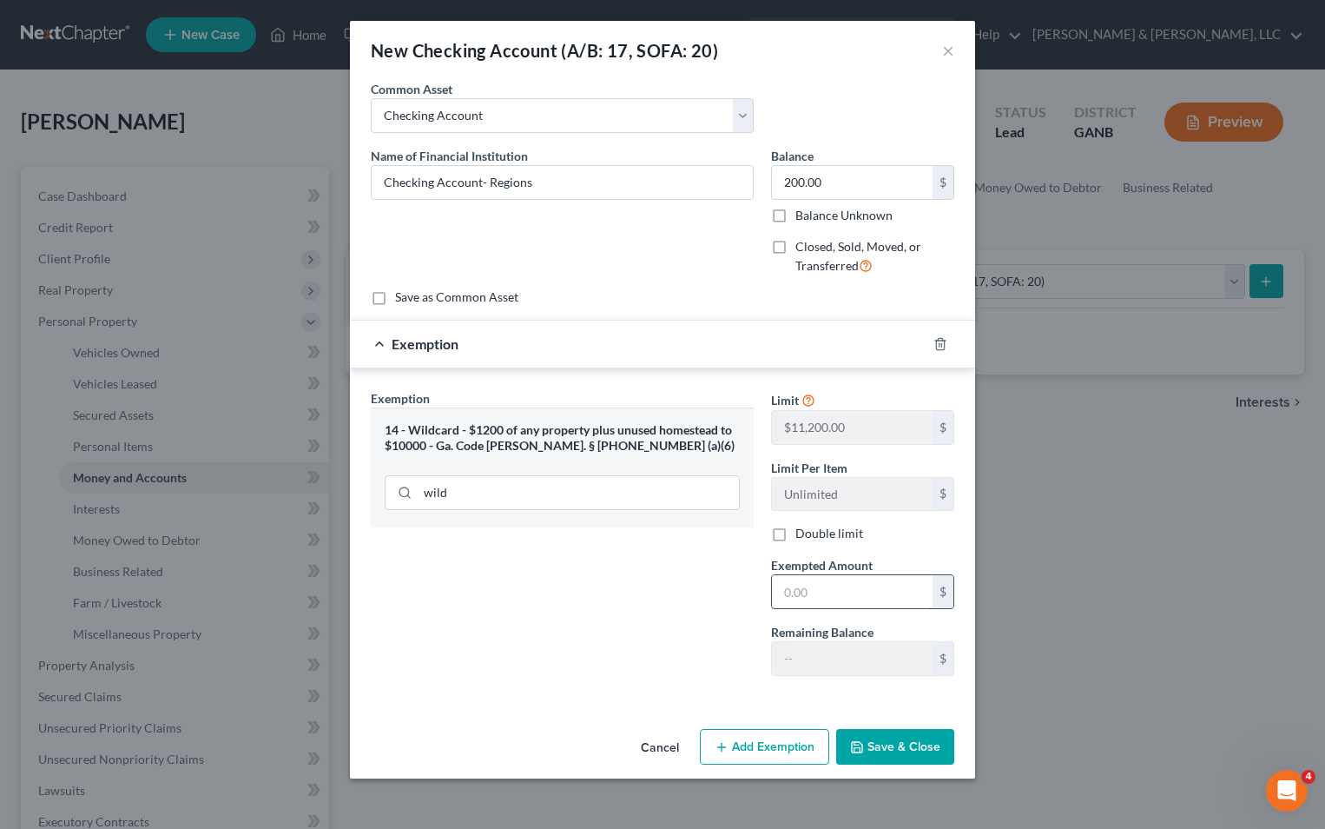
click at [799, 598] on input "text" at bounding box center [852, 591] width 161 height 33
type input "200"
drag, startPoint x: 611, startPoint y: 626, endPoint x: 624, endPoint y: 622, distance: 12.9
click at [617, 624] on div "Exemption Set must be selected for CA. Exemption * 14 - Wildcard - $1200 of any…" at bounding box center [562, 539] width 400 height 301
click at [870, 741] on button "Save & Close" at bounding box center [895, 747] width 118 height 36
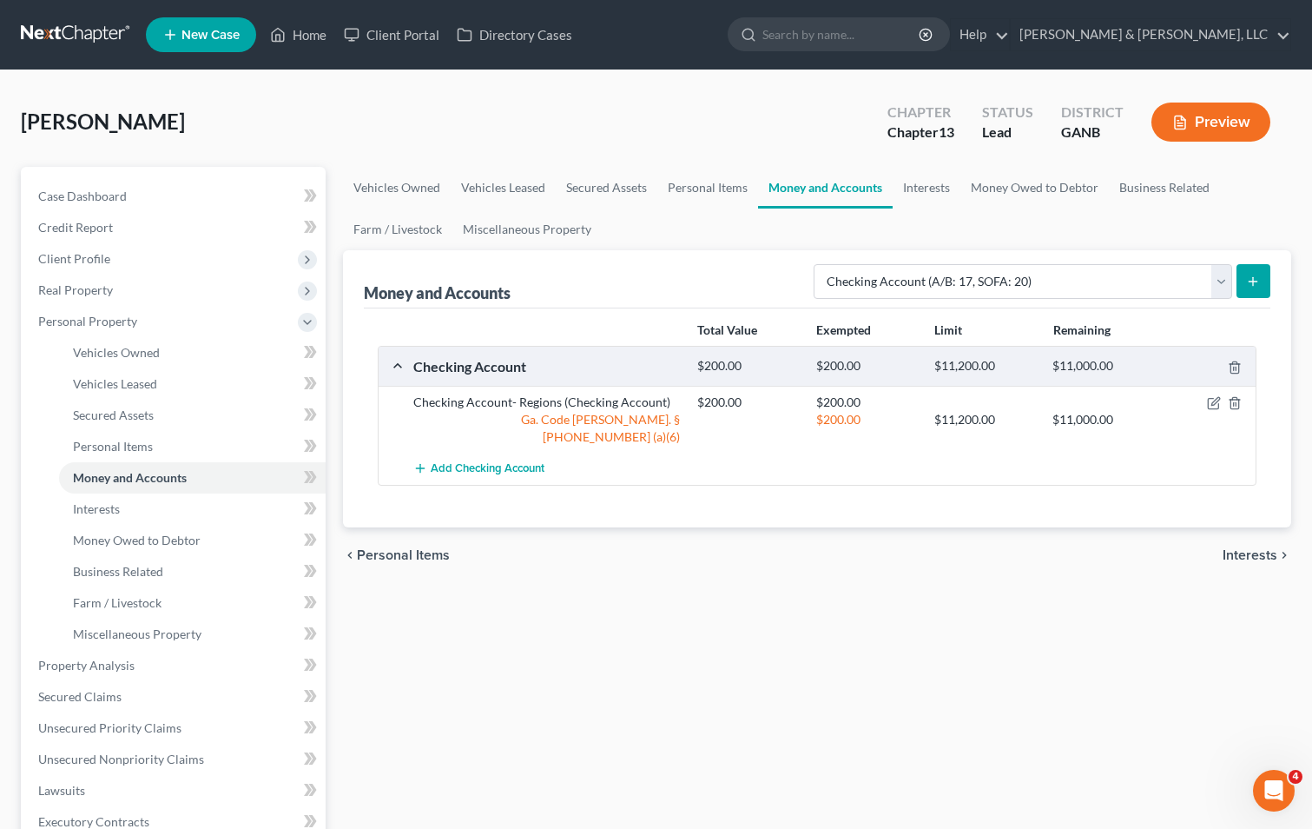
click at [1256, 283] on icon "submit" at bounding box center [1253, 281] width 14 height 14
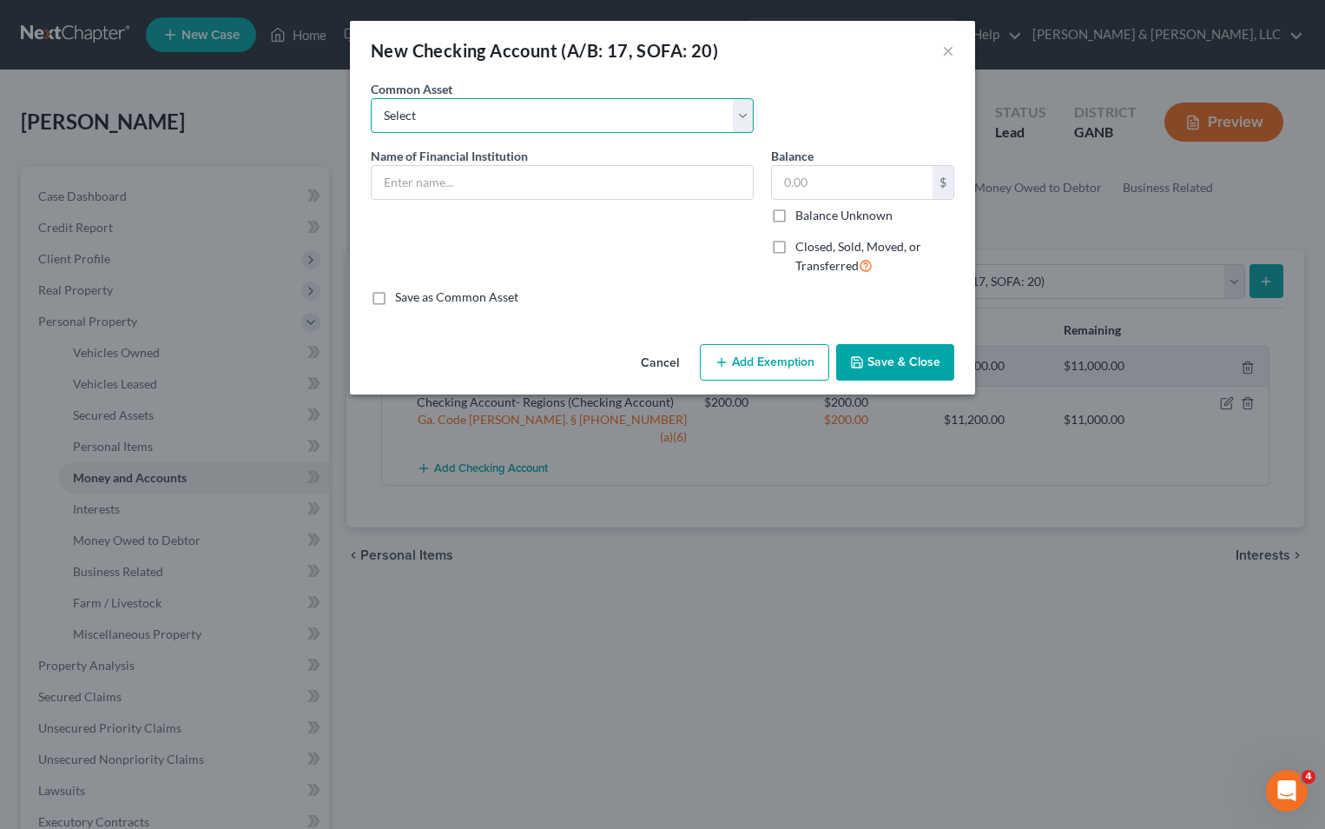
click at [510, 126] on select "Select Bank Account Regions Bank Bank of America Checking Account" at bounding box center [562, 115] width 383 height 35
click at [943, 51] on button "×" at bounding box center [948, 50] width 12 height 21
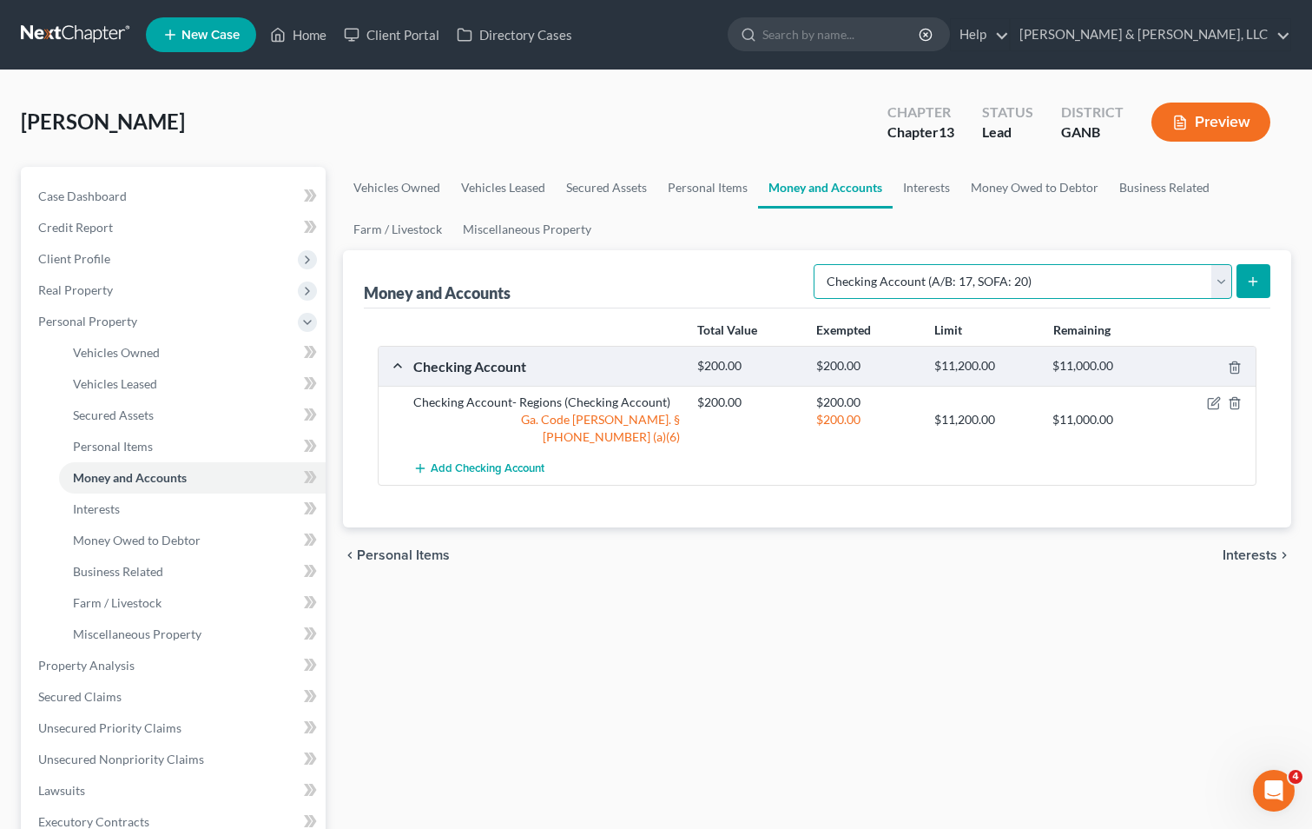
click at [1220, 282] on select "Select Account Type Brokerage (A/B: 18, SOFA: 20) Cash on Hand (A/B: 16) Certif…" at bounding box center [1023, 281] width 419 height 35
select select "savings"
click at [818, 264] on select "Select Account Type Brokerage (A/B: 18, SOFA: 20) Cash on Hand (A/B: 16) Certif…" at bounding box center [1023, 281] width 419 height 35
click at [1252, 276] on icon "submit" at bounding box center [1253, 281] width 14 height 14
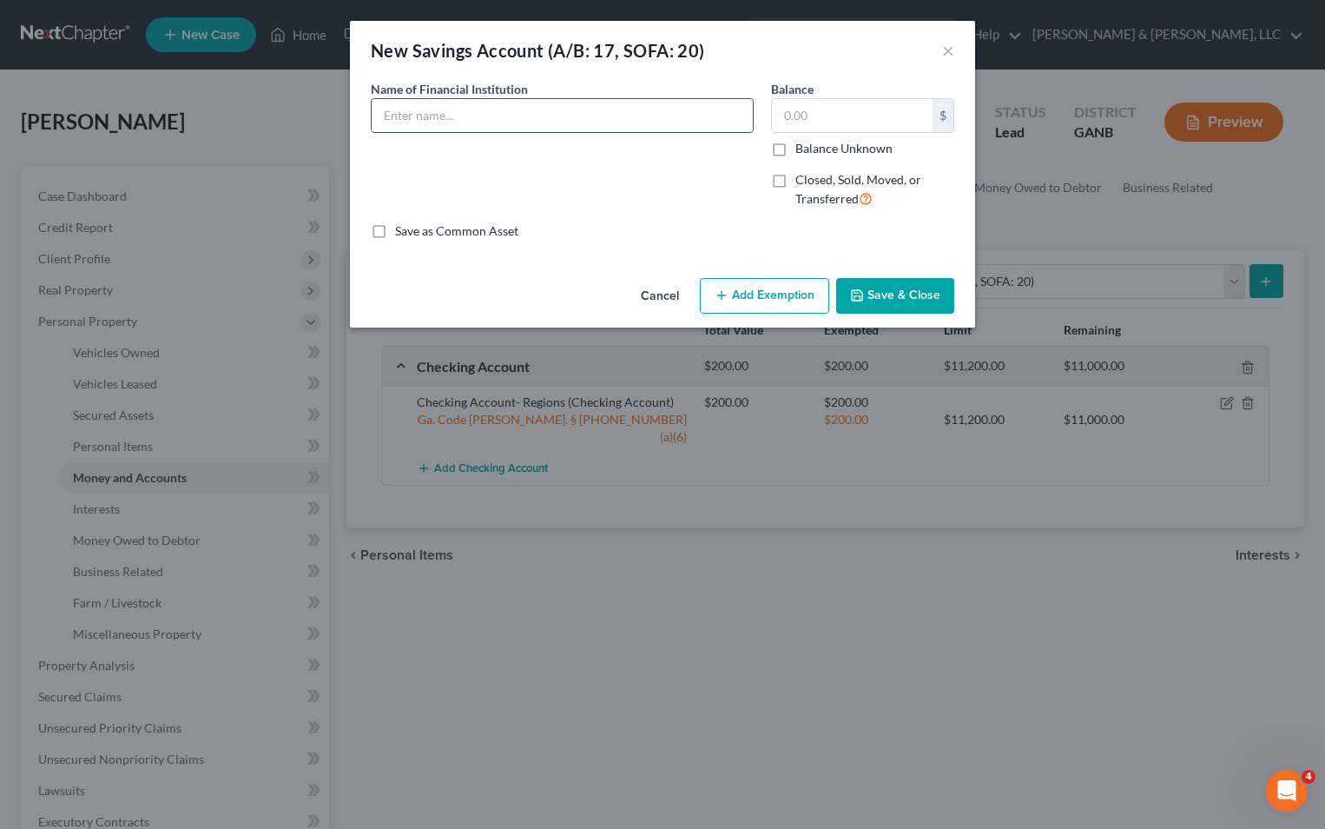
click at [603, 123] on input "text" at bounding box center [562, 115] width 381 height 33
type input "Walker county Educators Federal Credit Union"
type input "250"
click at [786, 294] on button "Add Exemption" at bounding box center [764, 296] width 129 height 36
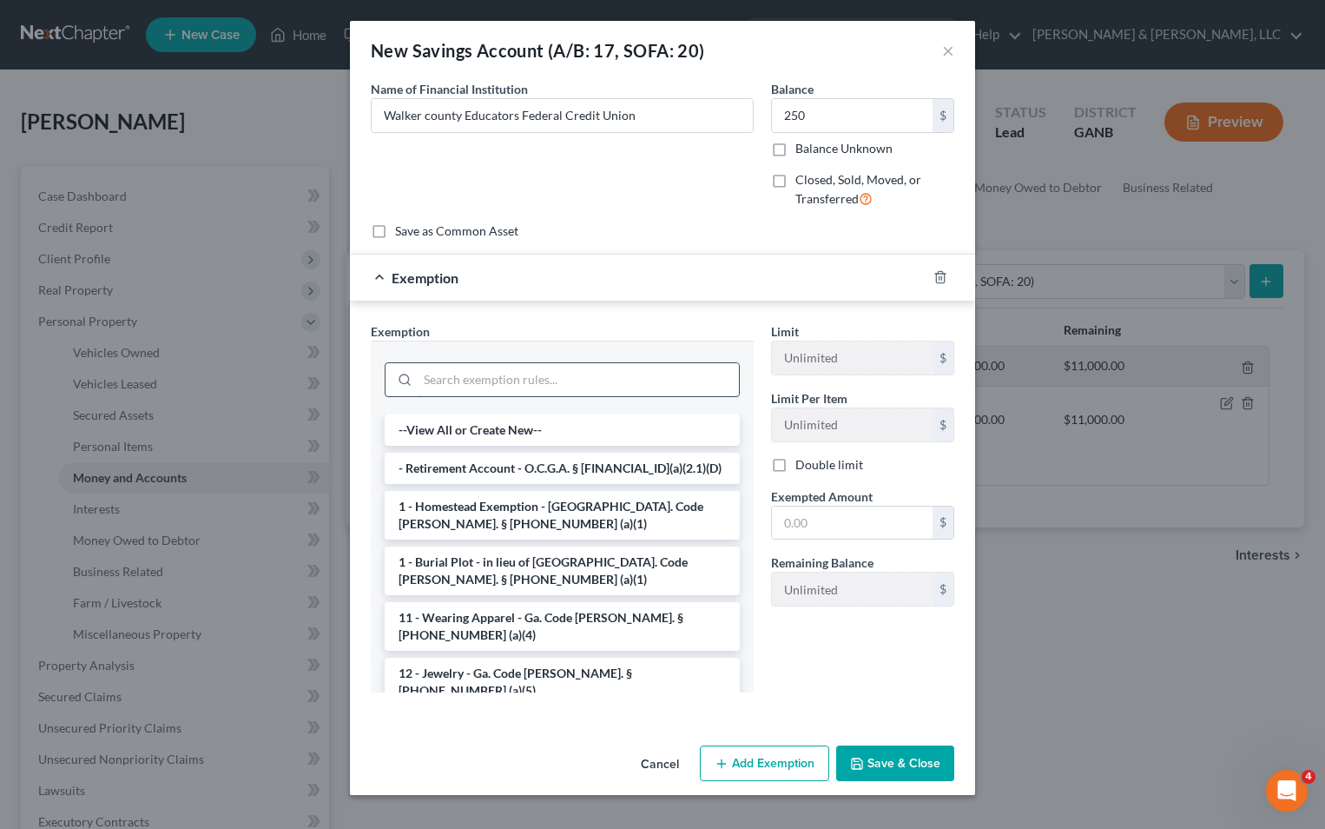
click at [630, 370] on input "search" at bounding box center [578, 379] width 321 height 33
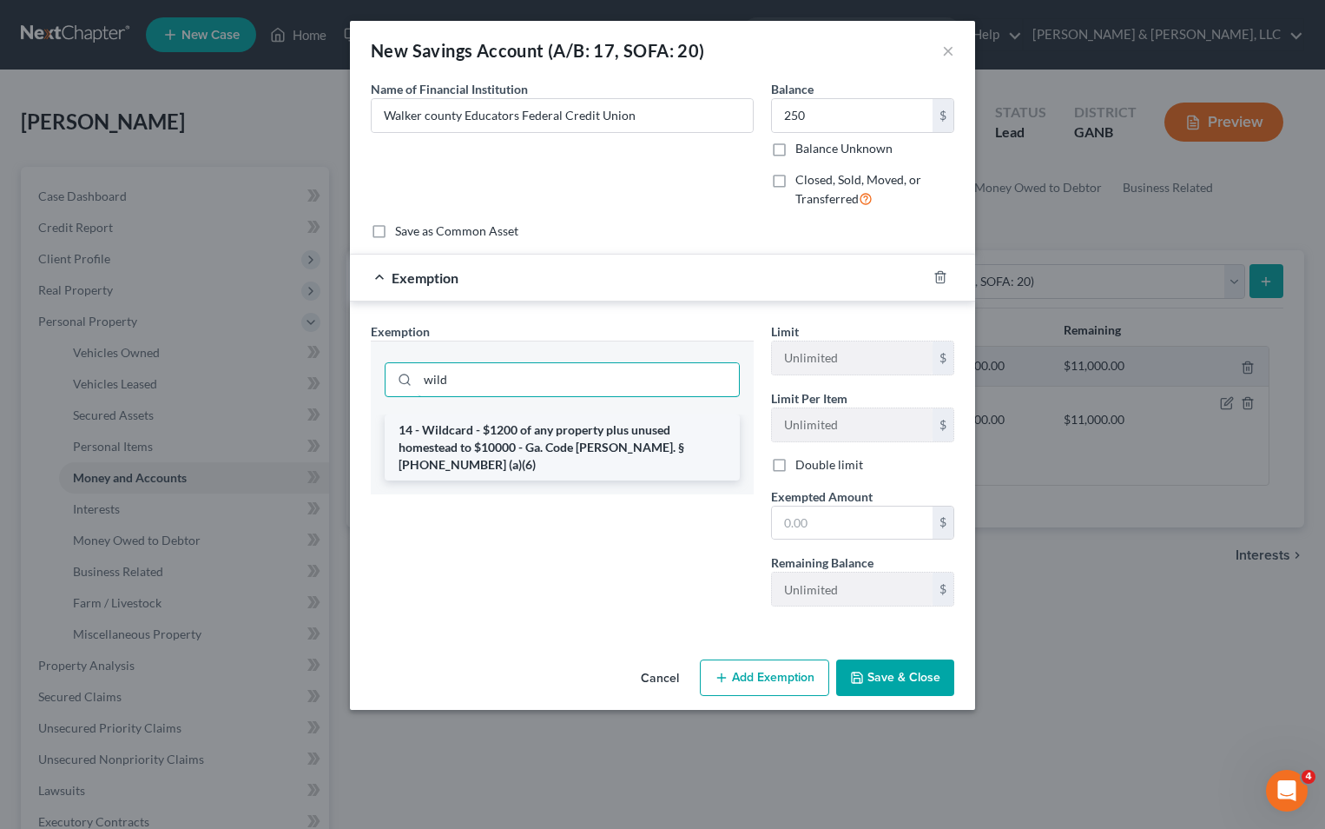
type input "wild"
click at [592, 437] on li "14 - Wildcard - $1200 of any property plus unused homestead to $10000 - Ga. Cod…" at bounding box center [562, 447] width 355 height 66
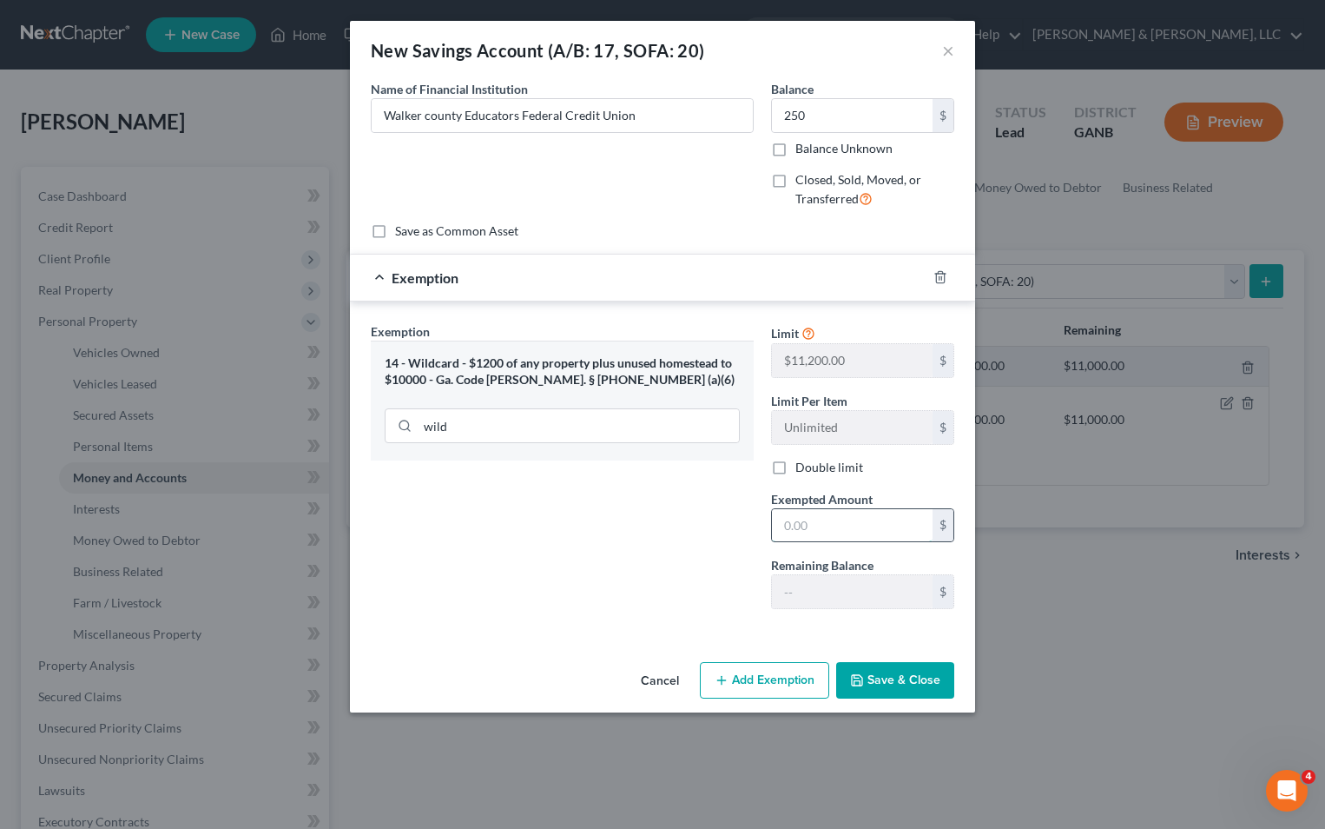
click at [788, 515] on input "text" at bounding box center [852, 525] width 161 height 33
type input "250"
click at [897, 688] on button "Save & Close" at bounding box center [895, 680] width 118 height 36
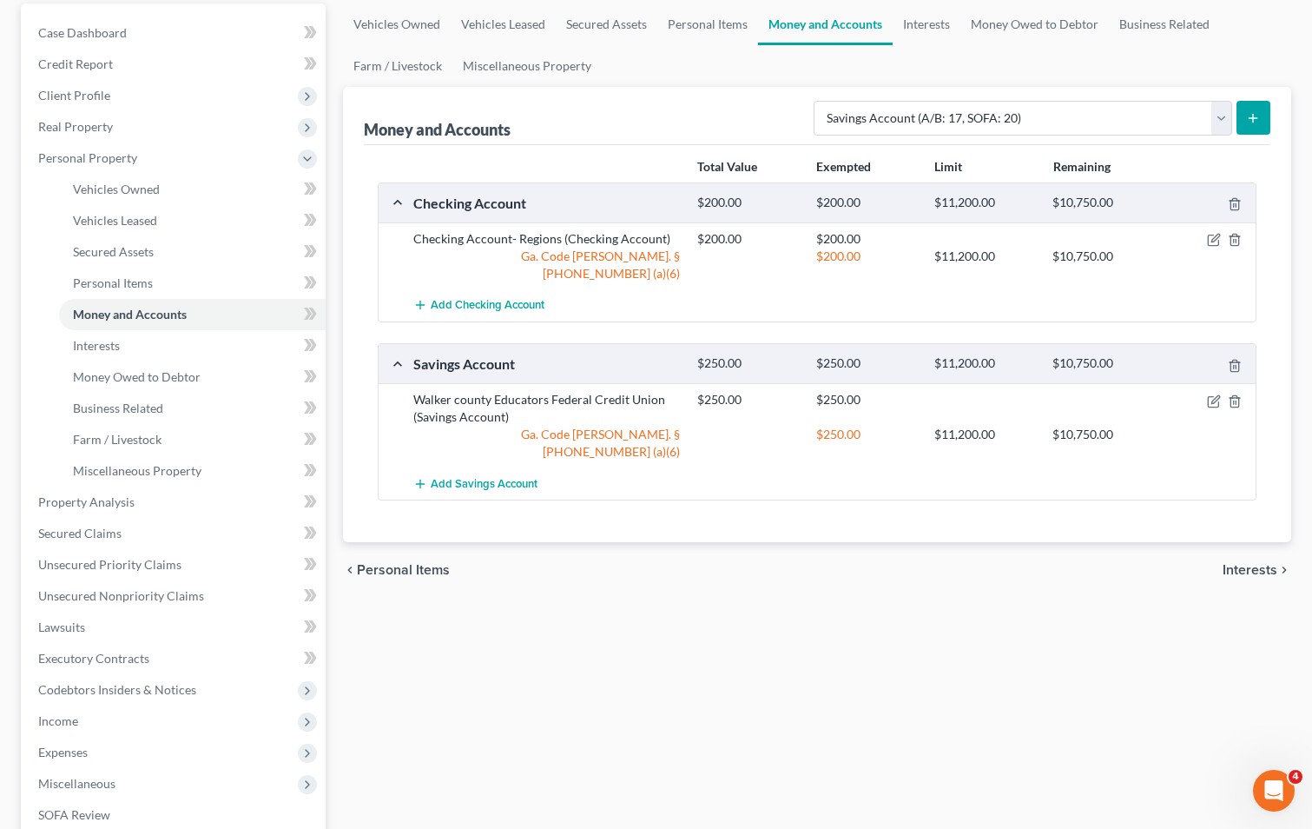
scroll to position [174, 0]
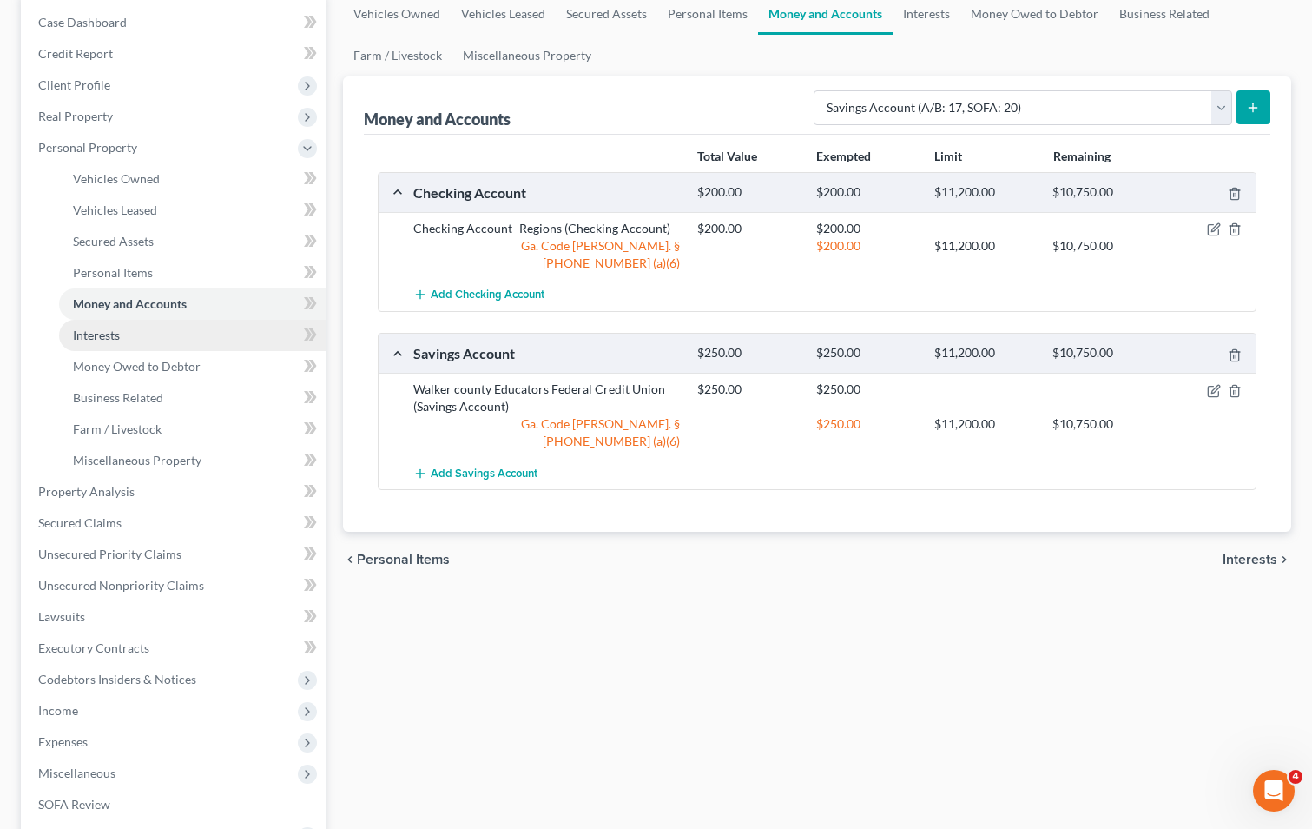
click at [148, 334] on link "Interests" at bounding box center [192, 335] width 267 height 31
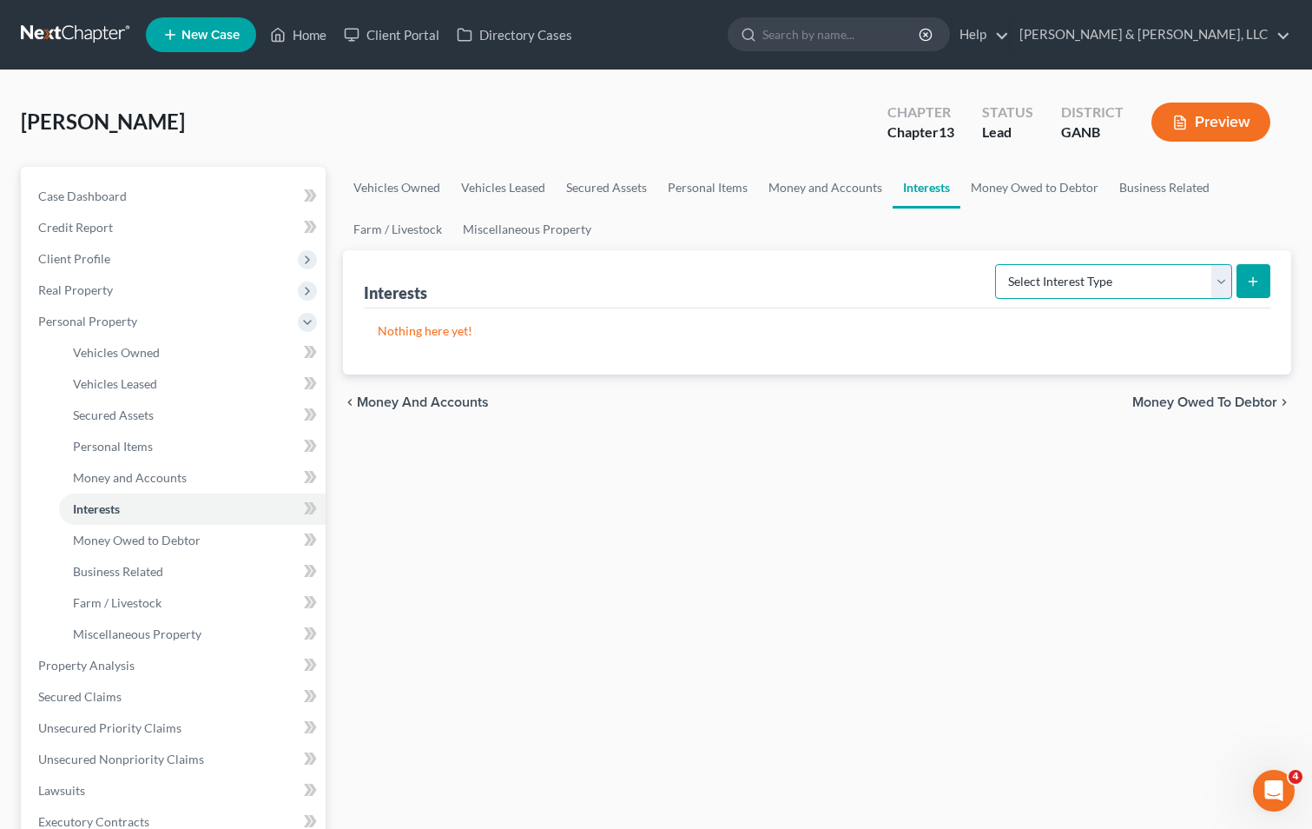
click at [1226, 286] on select "Select Interest Type 401K (A/B: 21) Annuity (A/B: 23) Bond (A/B: 18) Education …" at bounding box center [1113, 281] width 237 height 35
select select "government_pension_plan"
click at [998, 264] on select "Select Interest Type 401K (A/B: 21) Annuity (A/B: 23) Bond (A/B: 18) Education …" at bounding box center [1113, 281] width 237 height 35
click at [1253, 287] on icon "submit" at bounding box center [1253, 281] width 14 height 14
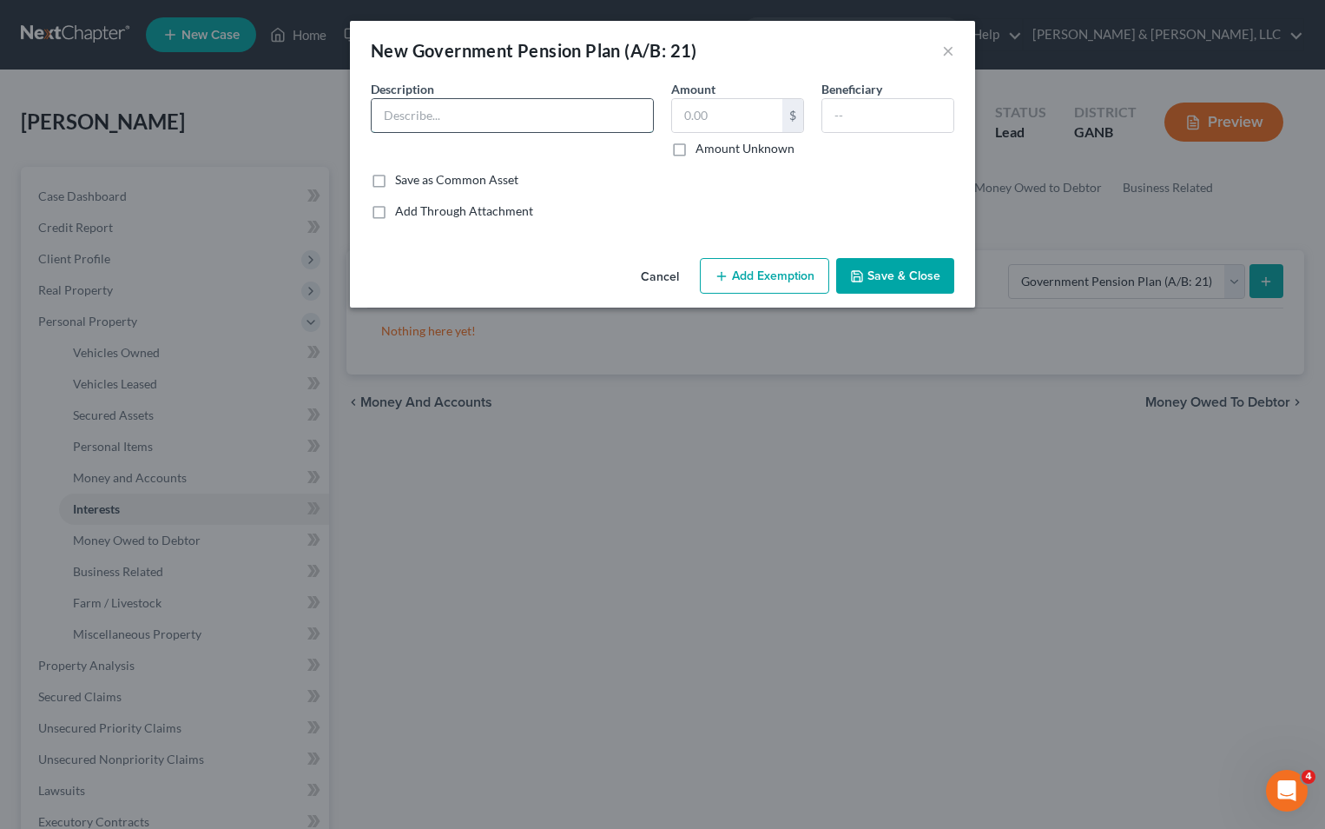
click at [565, 103] on input "text" at bounding box center [512, 115] width 281 height 33
type input "403(B) [GEOGRAPHIC_DATA]"
type input "9,688"
click at [752, 269] on button "Add Exemption" at bounding box center [764, 276] width 129 height 36
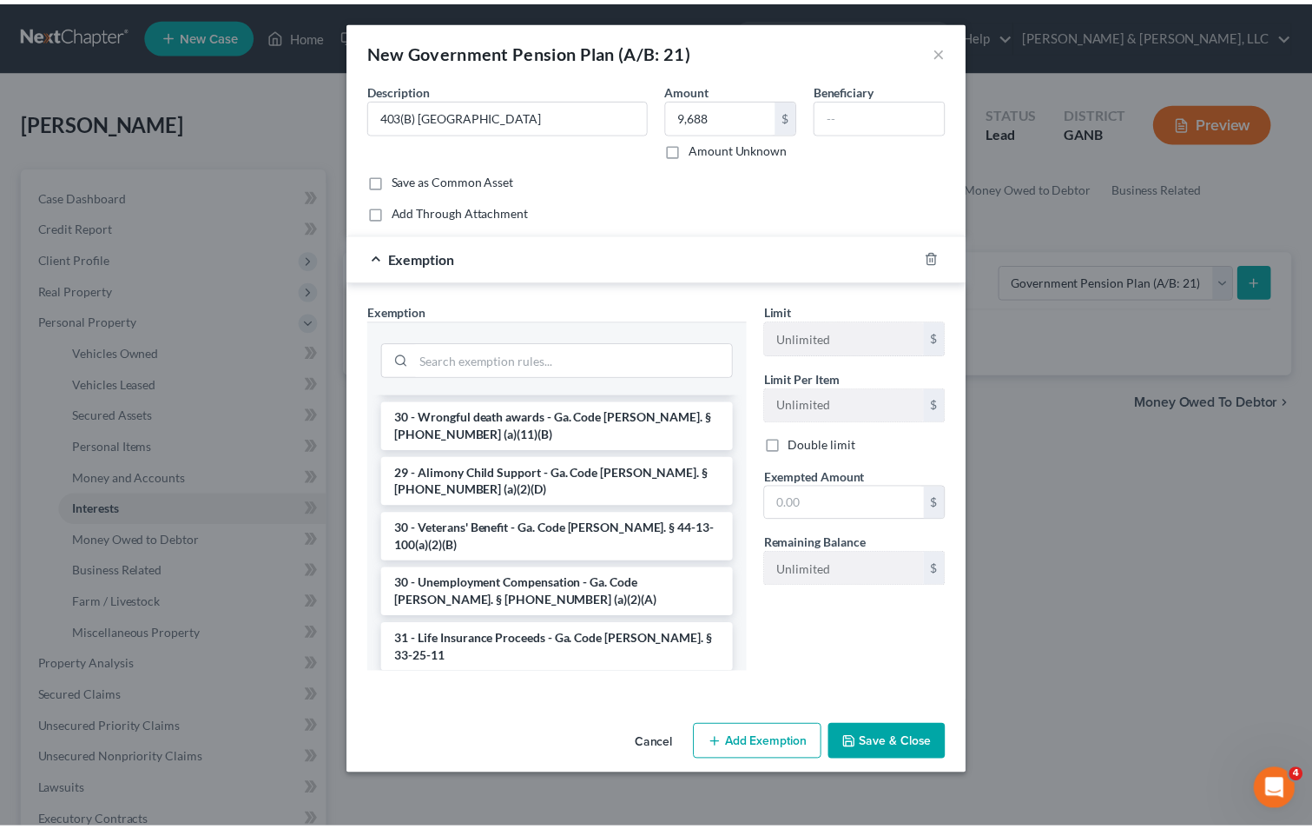
scroll to position [1911, 0]
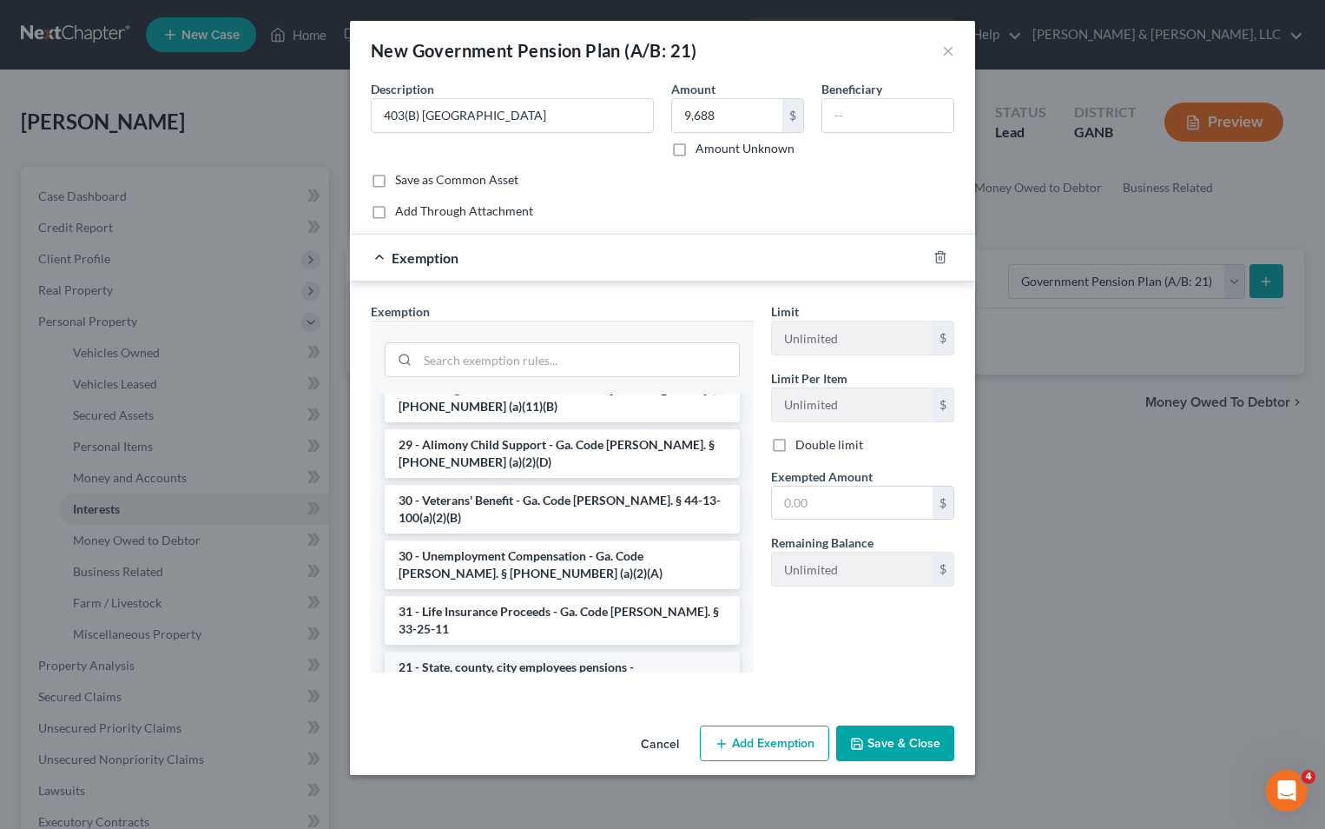
click at [578, 651] on li "21 - State, county, city employees pensions - [GEOGRAPHIC_DATA]. Code [PERSON_N…" at bounding box center [562, 675] width 355 height 49
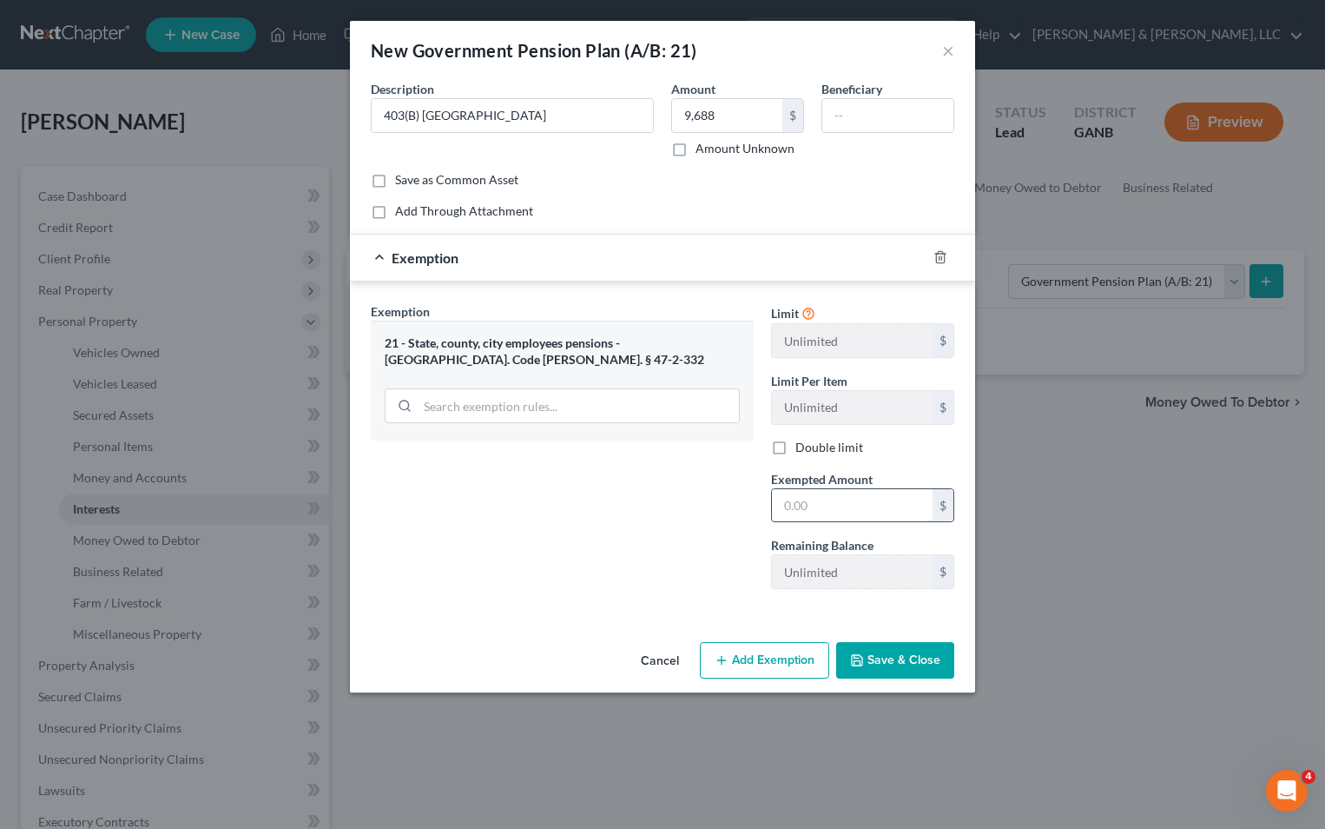
click at [798, 513] on input "text" at bounding box center [852, 505] width 161 height 33
type input "9,688"
click at [896, 657] on button "Save & Close" at bounding box center [895, 660] width 118 height 36
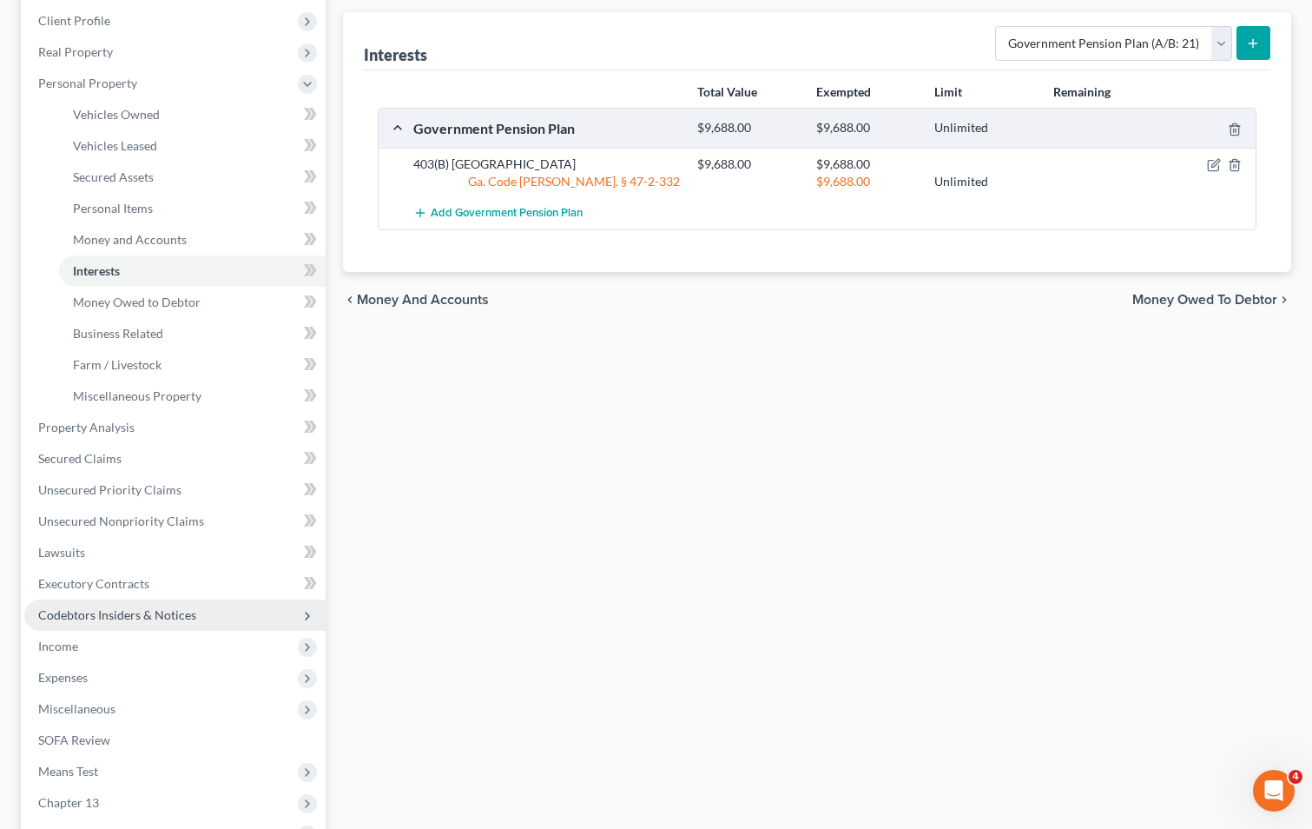
scroll to position [261, 0]
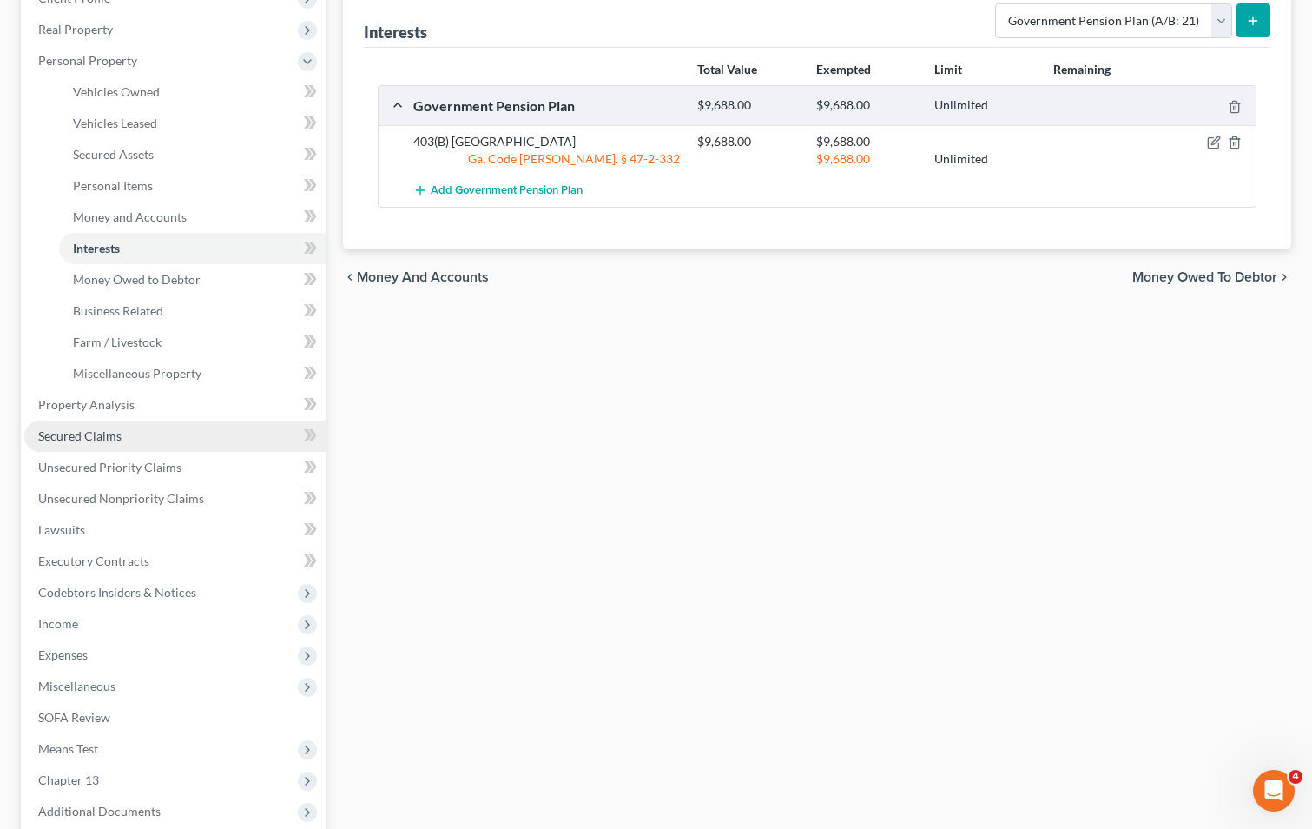
click at [98, 436] on span "Secured Claims" at bounding box center [79, 435] width 83 height 15
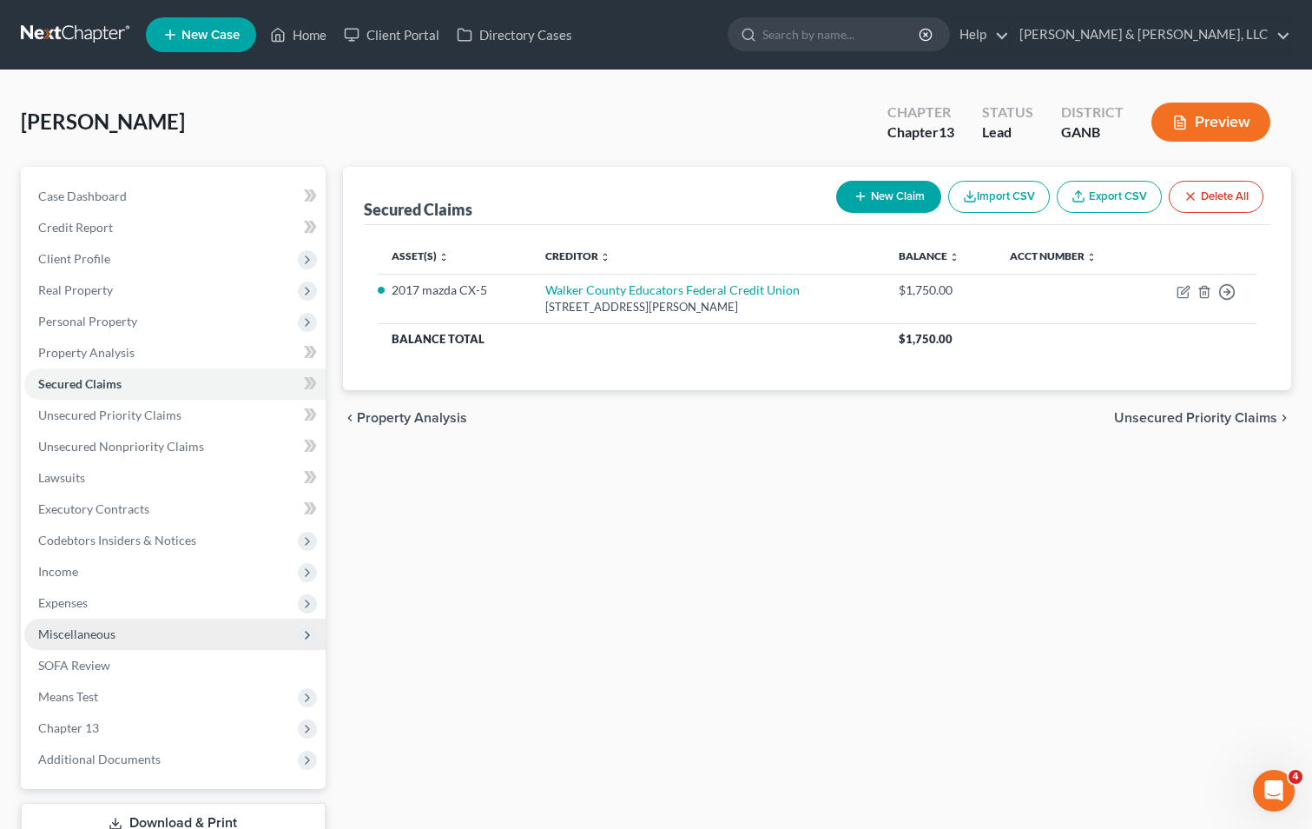
click at [202, 631] on span "Miscellaneous" at bounding box center [174, 633] width 301 height 31
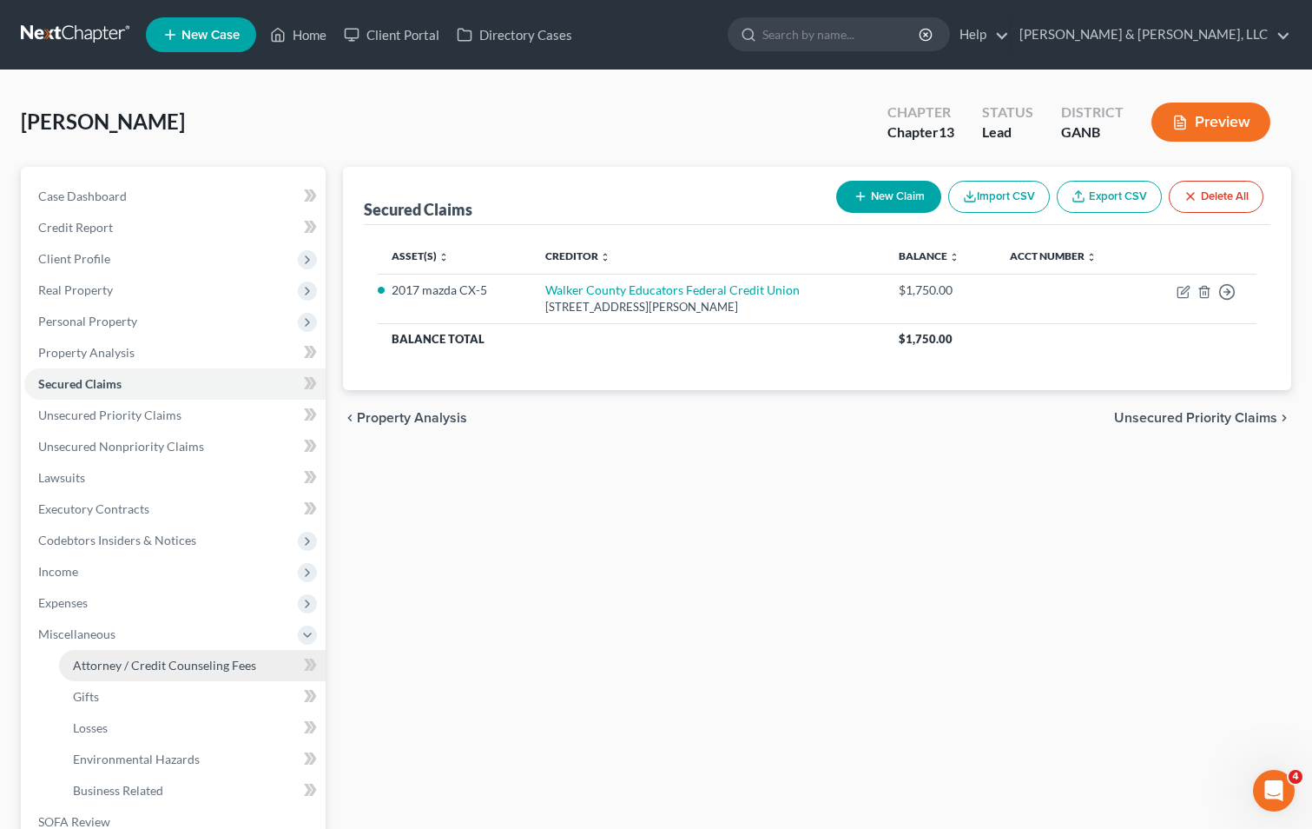
click at [243, 662] on span "Attorney / Credit Counseling Fees" at bounding box center [164, 664] width 183 height 15
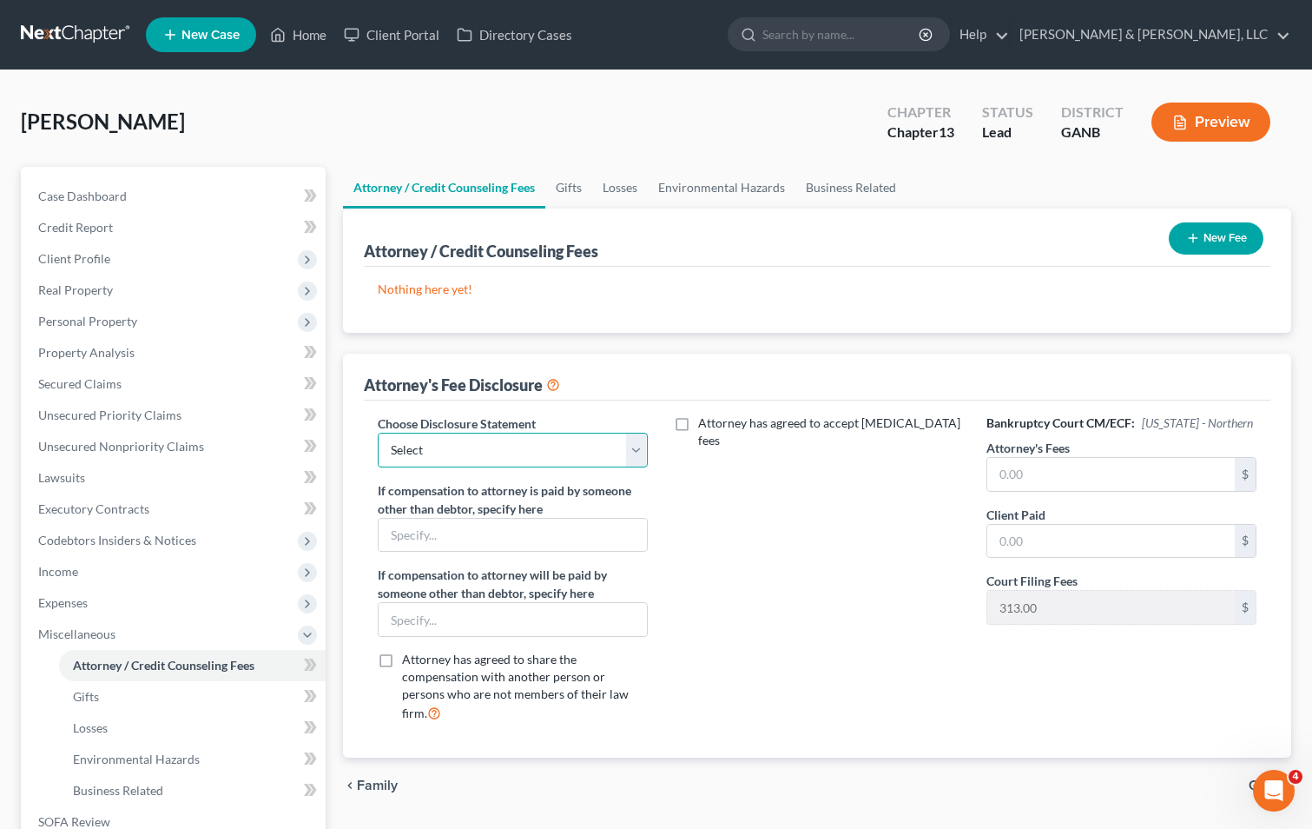
click at [638, 450] on select "Select CUSTOM 13 BUSINESS 13 7 Disclosure 13 Disclosure" at bounding box center [513, 450] width 270 height 35
select select "3"
click at [378, 433] on select "Select CUSTOM 13 BUSINESS 13 7 Disclosure 13 Disclosure" at bounding box center [513, 450] width 270 height 35
click at [1044, 481] on input "text" at bounding box center [1112, 474] width 248 height 33
type input "4,850"
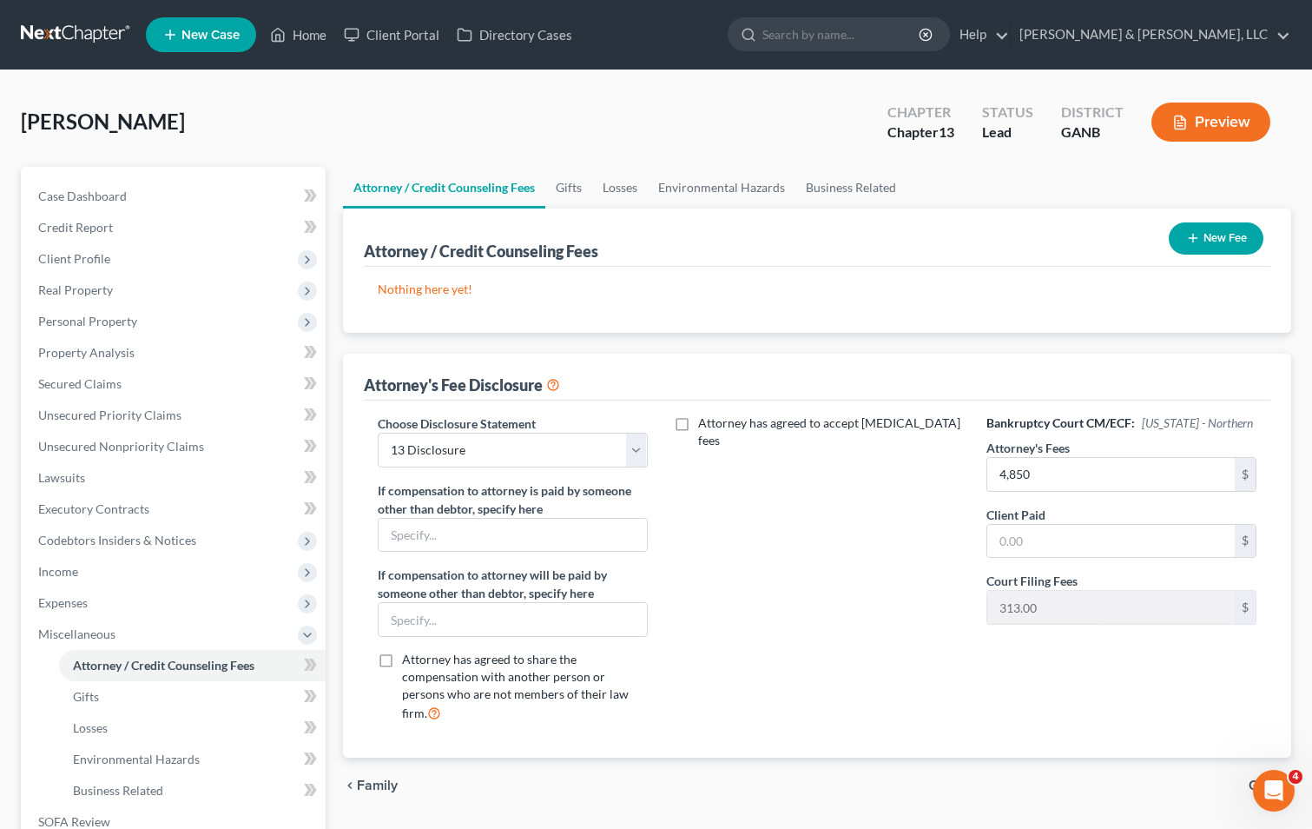
click at [1194, 241] on icon "button" at bounding box center [1193, 238] width 14 height 14
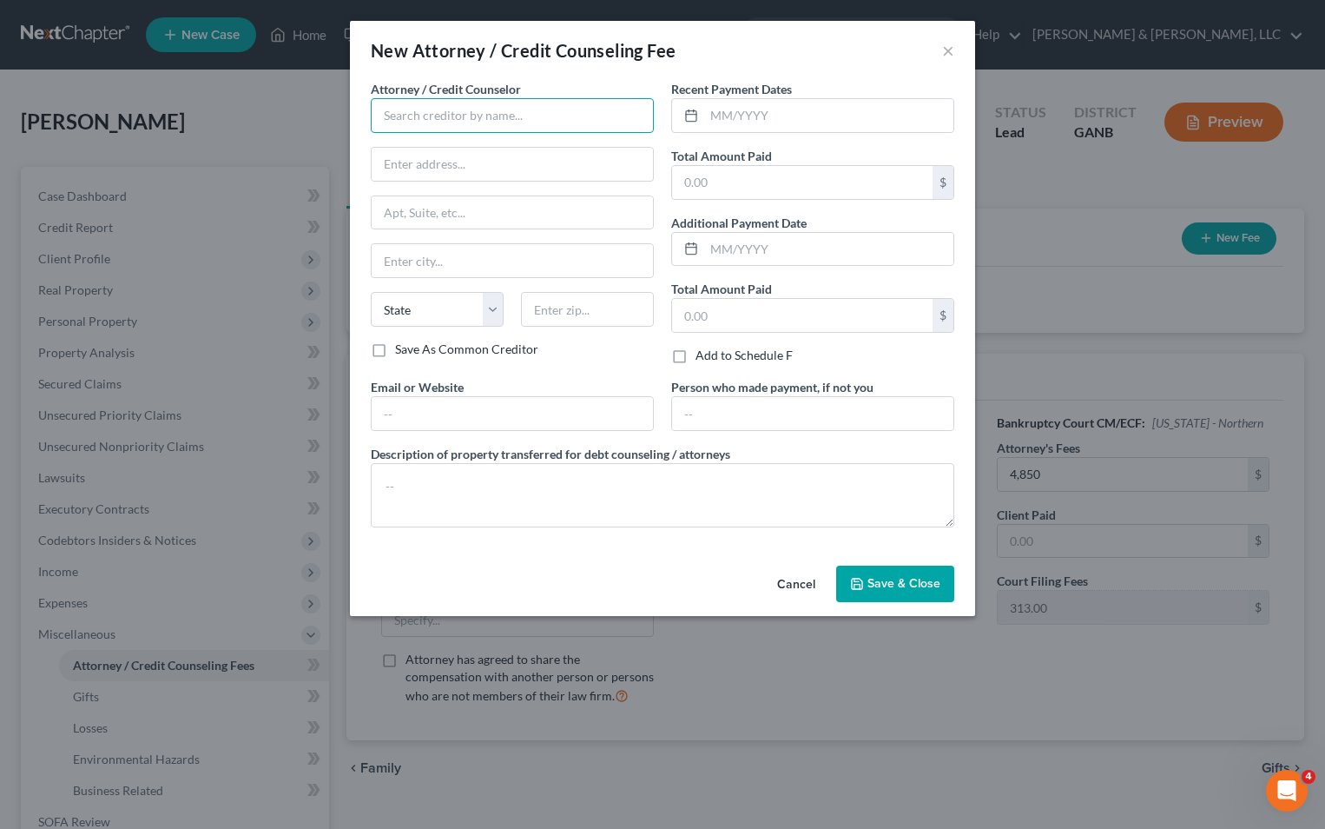
click at [439, 125] on input "text" at bounding box center [512, 115] width 283 height 35
type input "[PERSON_NAME] & [PERSON_NAME], LLC"
click at [509, 117] on input "[PERSON_NAME] & [PERSON_NAME], LLC" at bounding box center [512, 115] width 283 height 35
type input "[STREET_ADDRESS][PERSON_NAME]"
type input "[PERSON_NAME]"
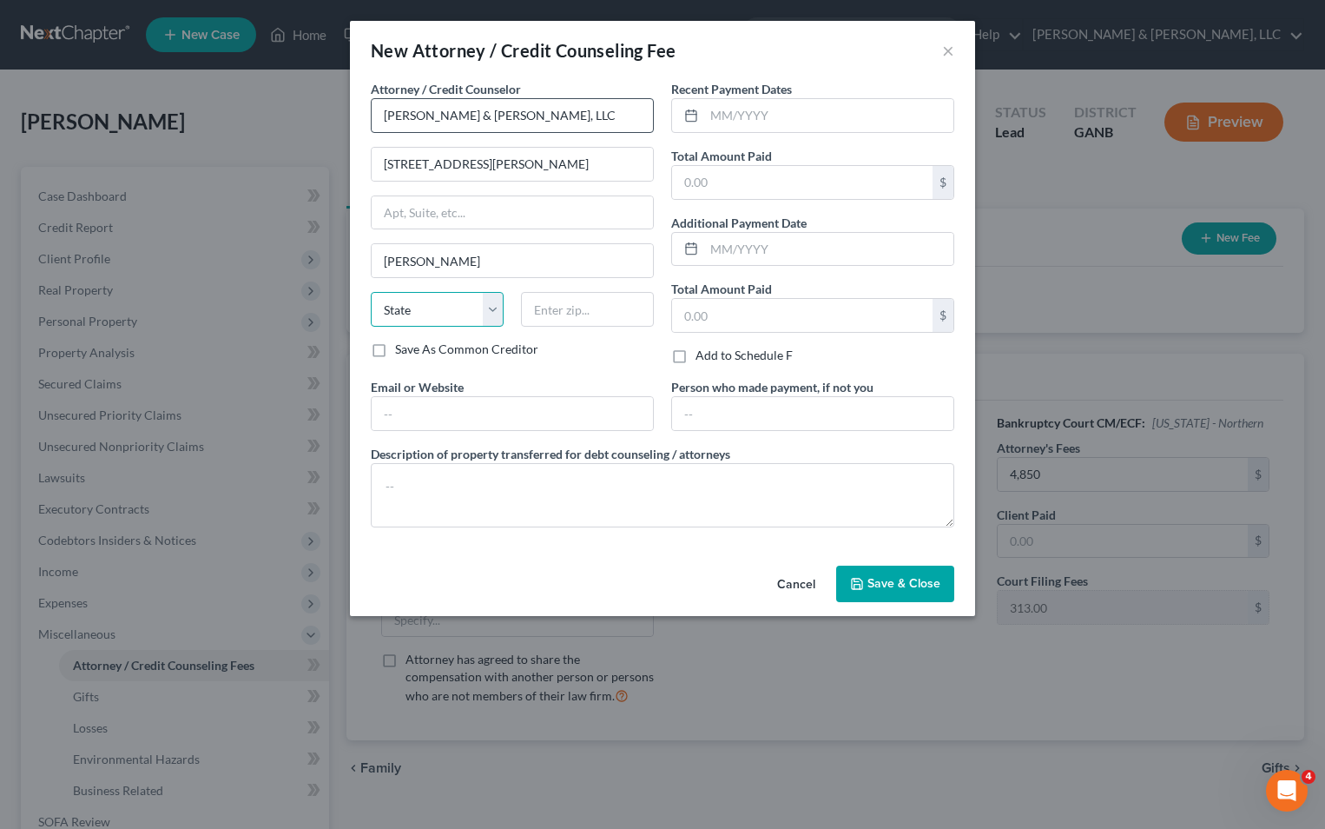
select select "10"
type input "30720"
click at [750, 180] on input "text" at bounding box center [802, 182] width 261 height 33
type input "313"
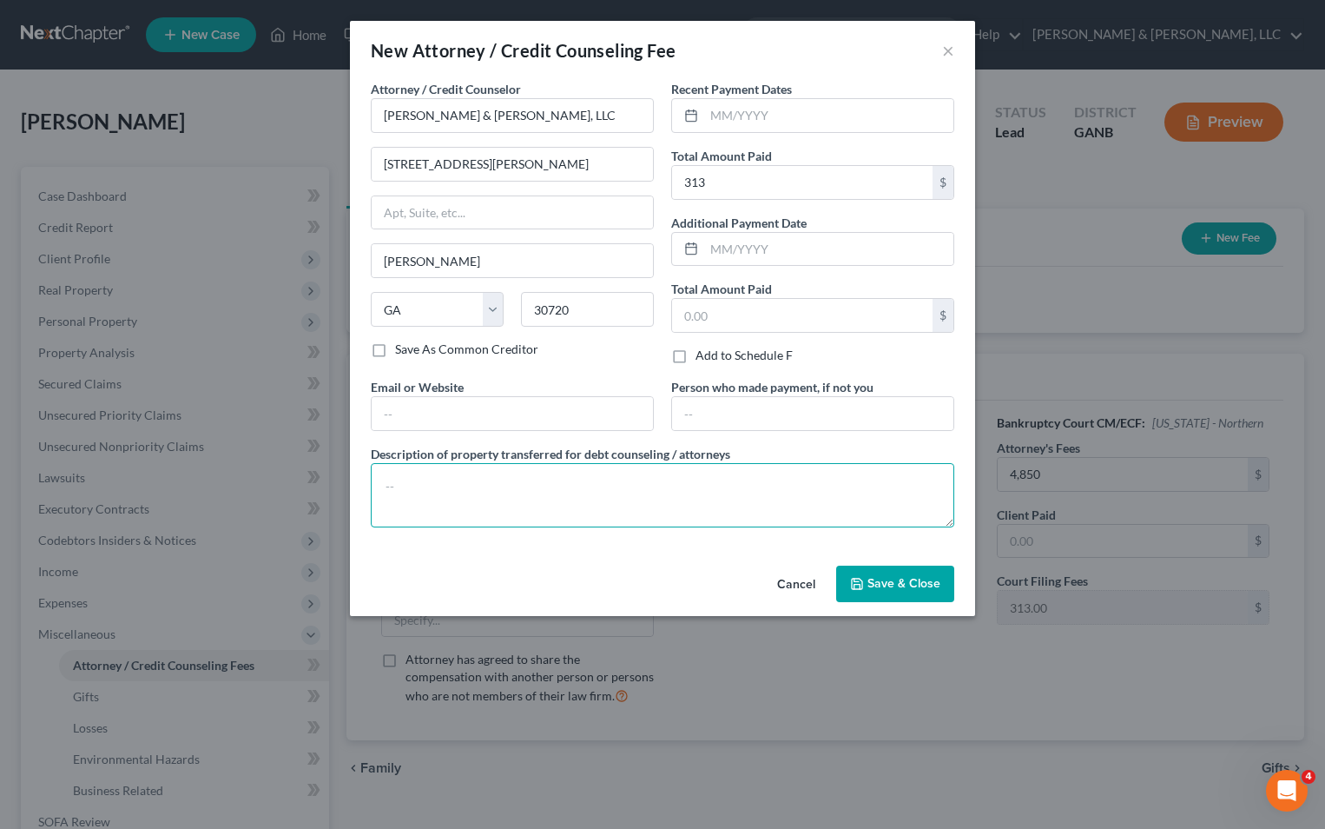
click at [511, 477] on textarea at bounding box center [663, 495] width 584 height 64
type textarea "Court Costs $313"
click at [865, 592] on button "Save & Close" at bounding box center [895, 583] width 118 height 36
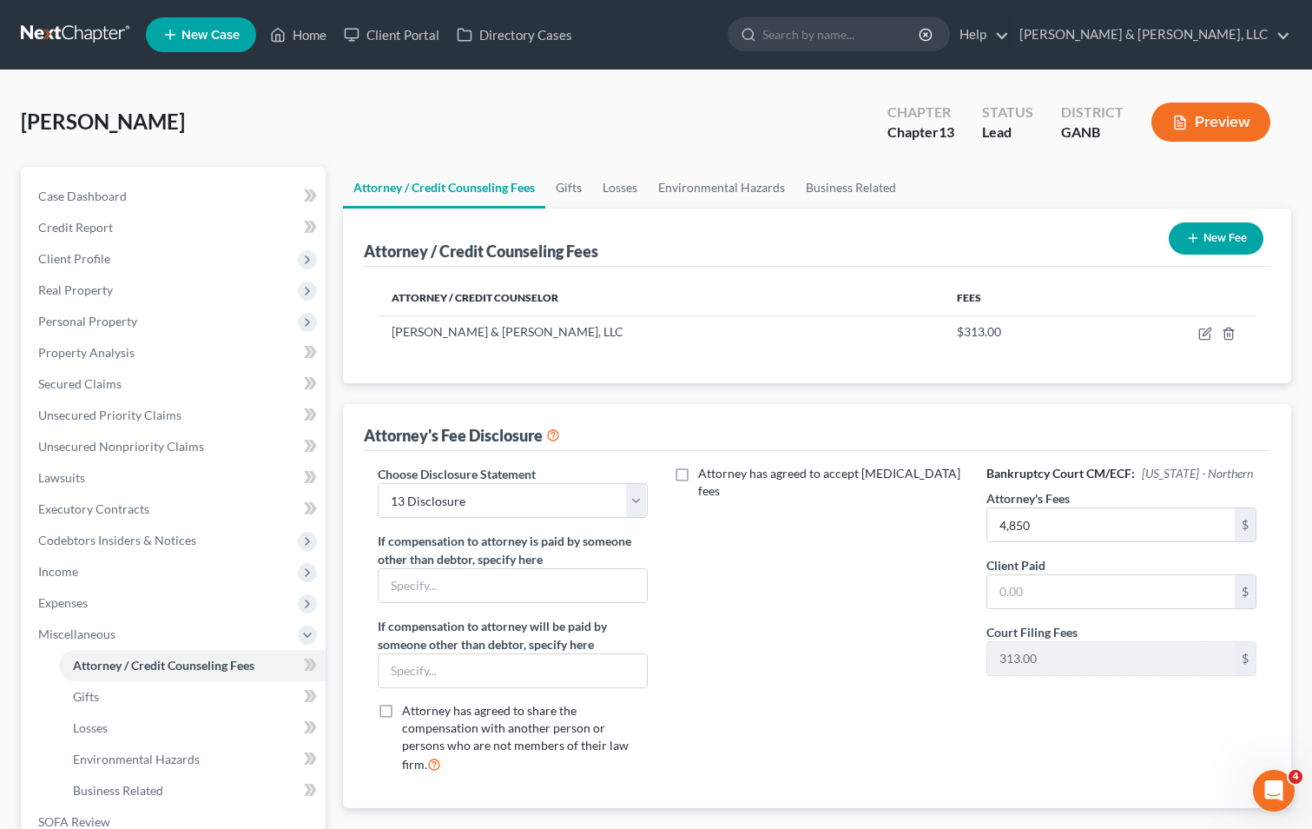
click at [1193, 239] on line "button" at bounding box center [1193, 239] width 0 height 8
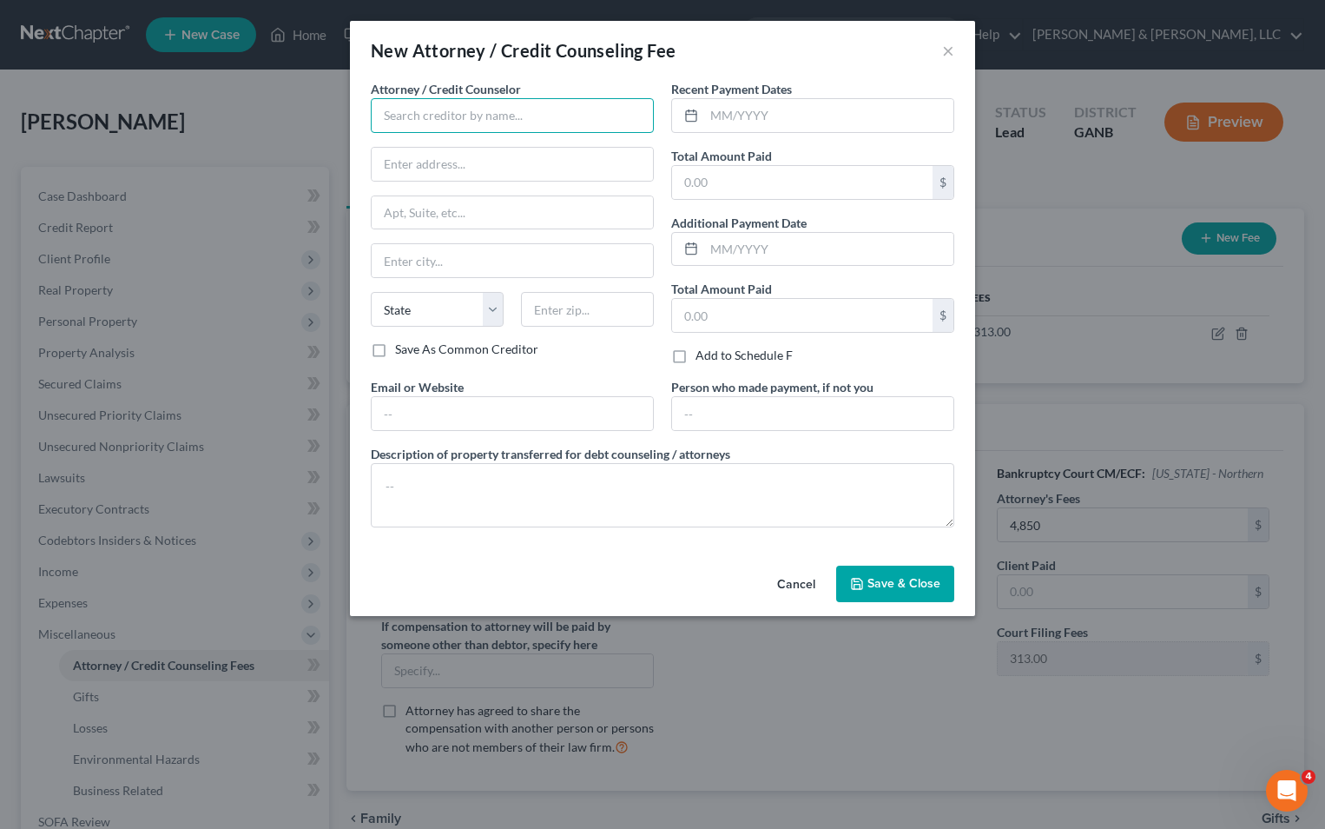
click at [449, 125] on input "text" at bounding box center [512, 115] width 283 height 35
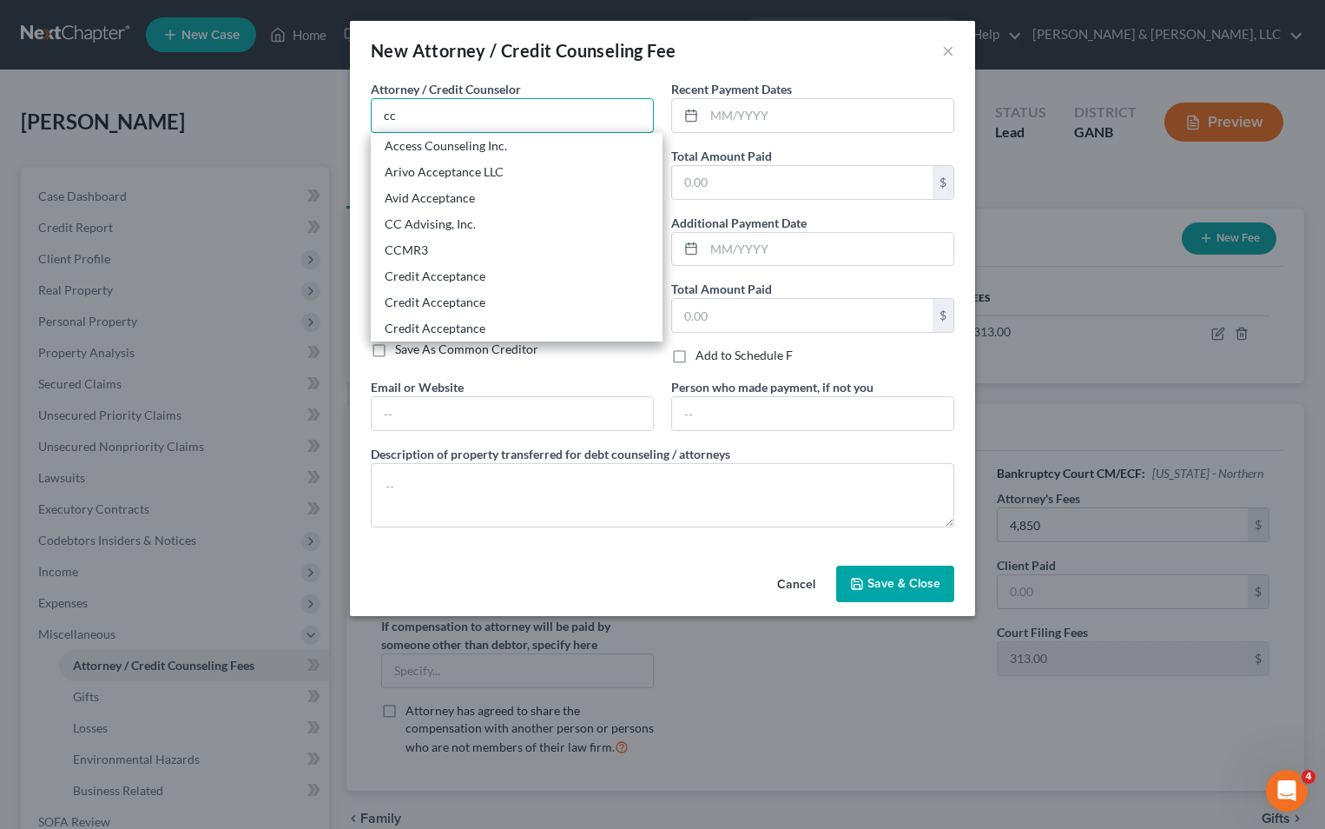
type input "CC Advising, Inc."
type input "[STREET_ADDRESS][US_STATE]"
type input "Suite 305"
type input "[GEOGRAPHIC_DATA]"
select select "23"
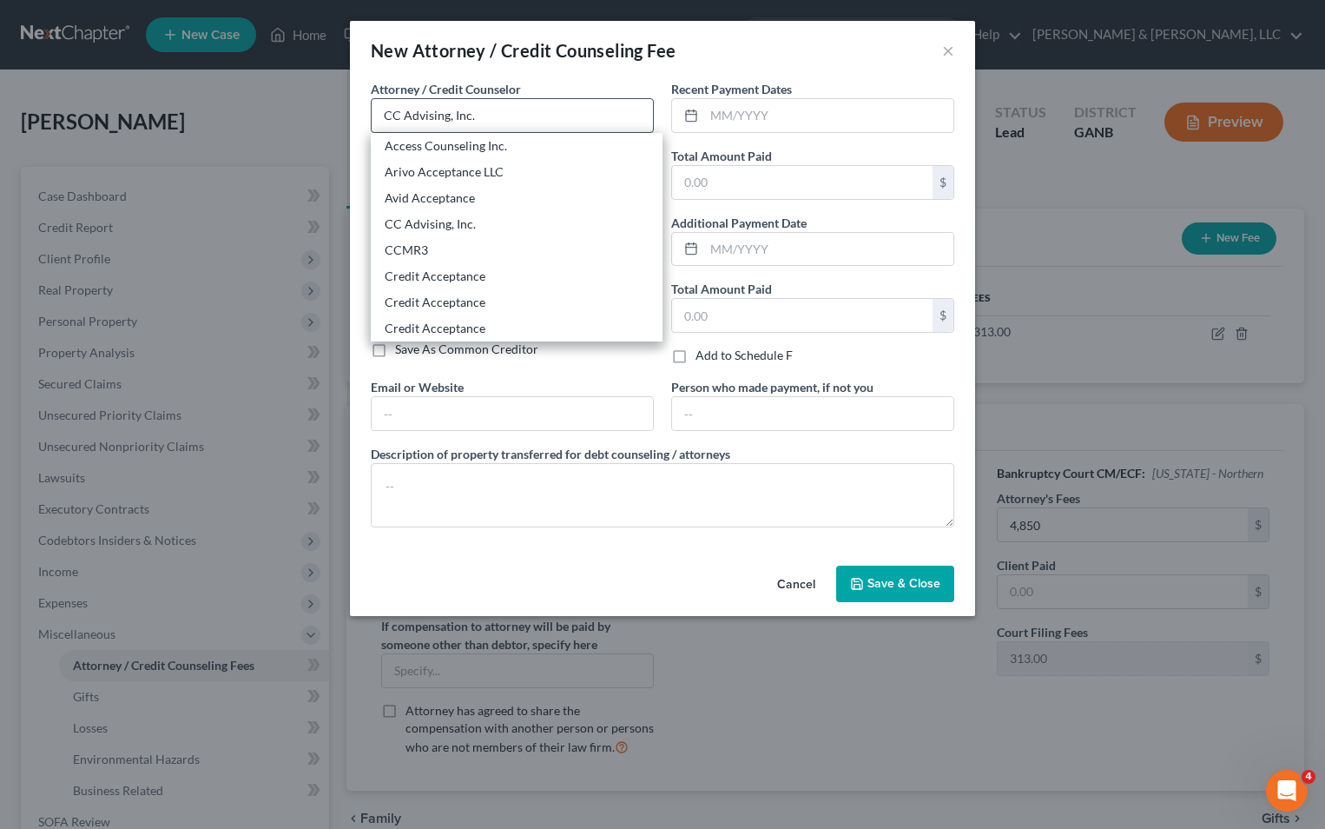
type input "48708-5724"
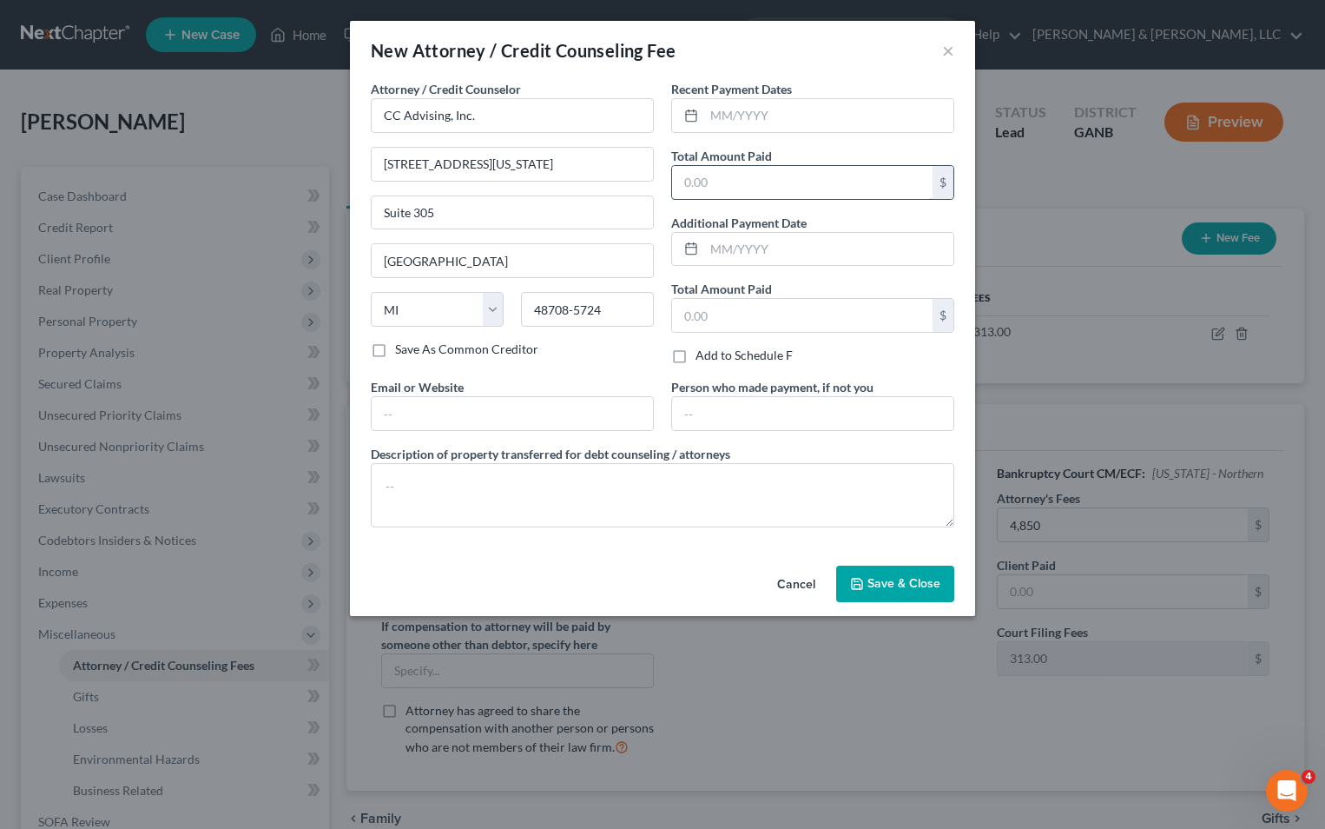
click at [697, 190] on input "text" at bounding box center [802, 182] width 261 height 33
type input "10"
click at [543, 497] on textarea at bounding box center [663, 495] width 584 height 64
type textarea "Credit Counseling $10"
click at [894, 578] on span "Save & Close" at bounding box center [904, 583] width 73 height 15
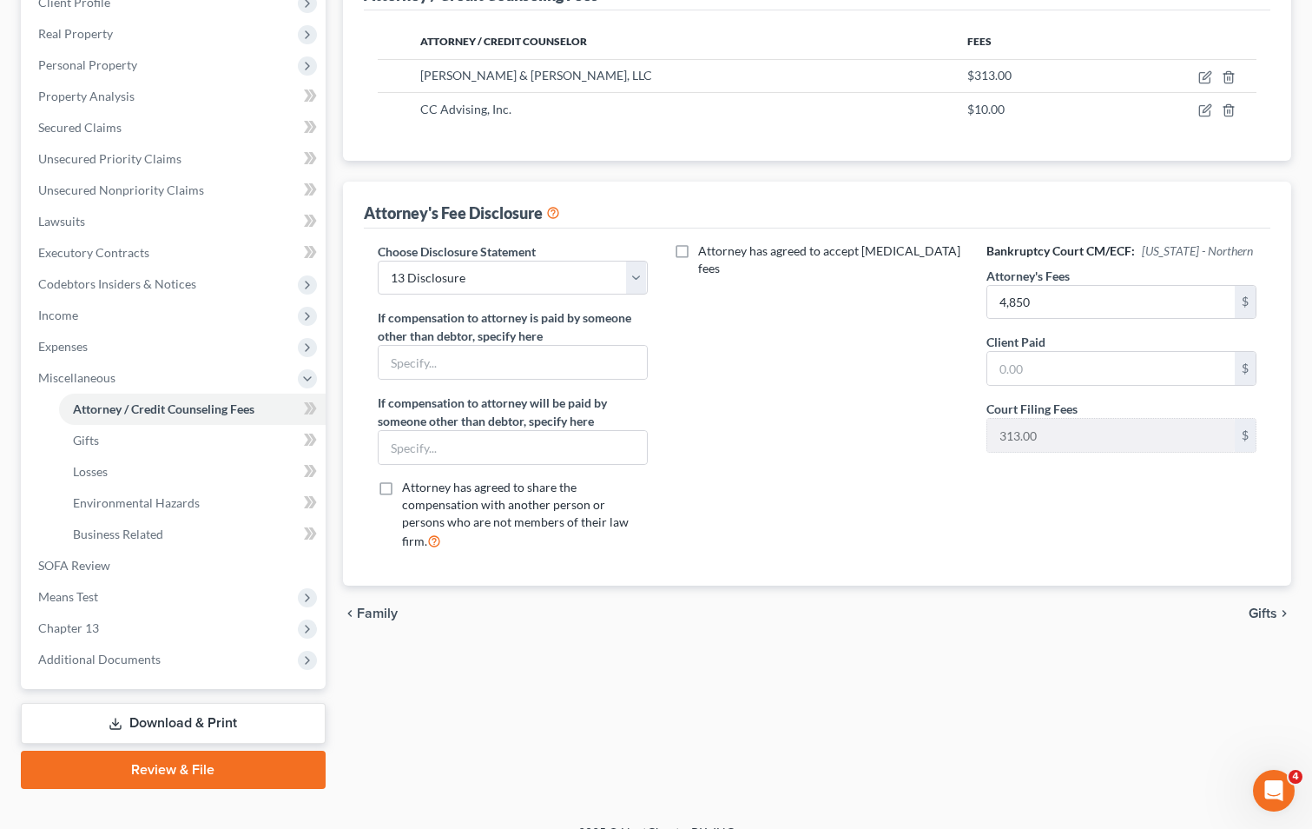
scroll to position [261, 0]
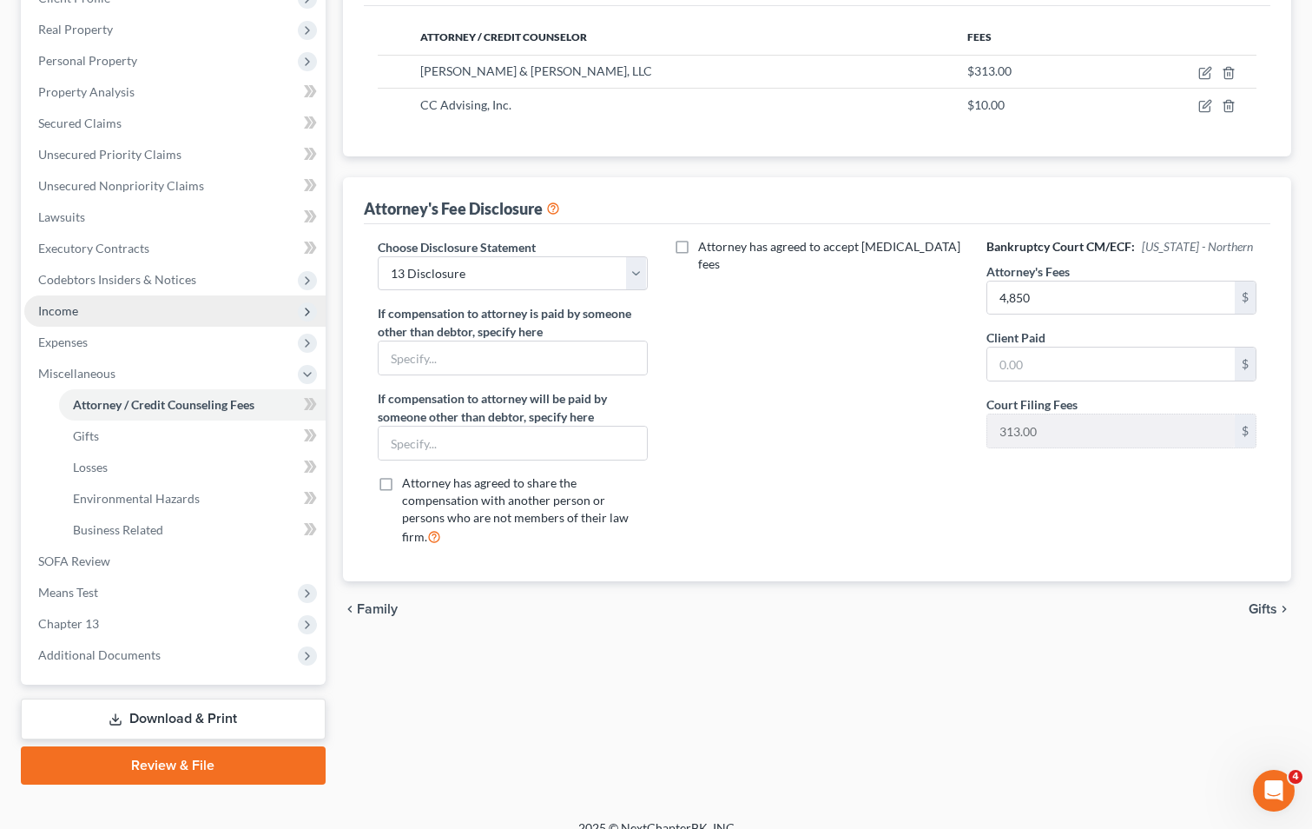
click at [134, 309] on span "Income" at bounding box center [174, 310] width 301 height 31
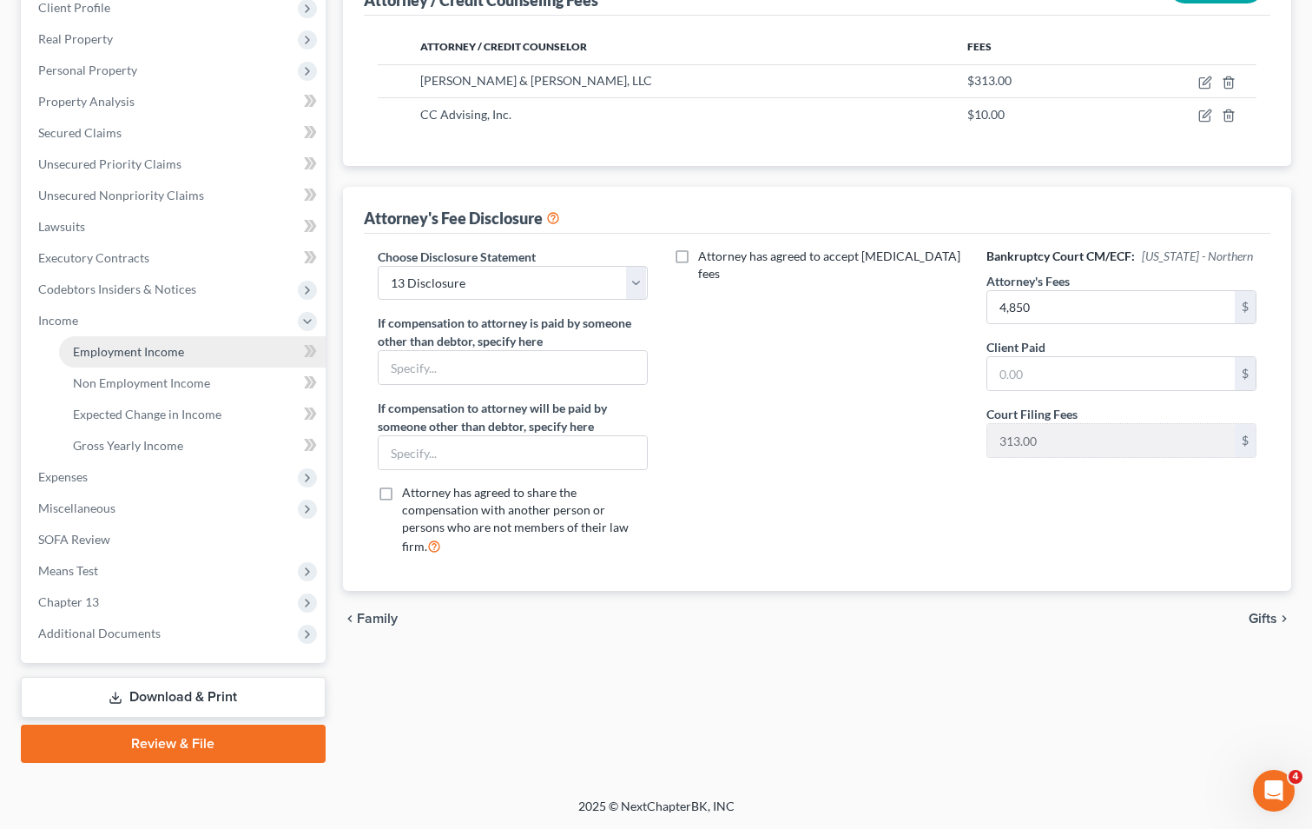
scroll to position [251, 0]
click at [128, 441] on span "Gross Yearly Income" at bounding box center [128, 445] width 110 height 15
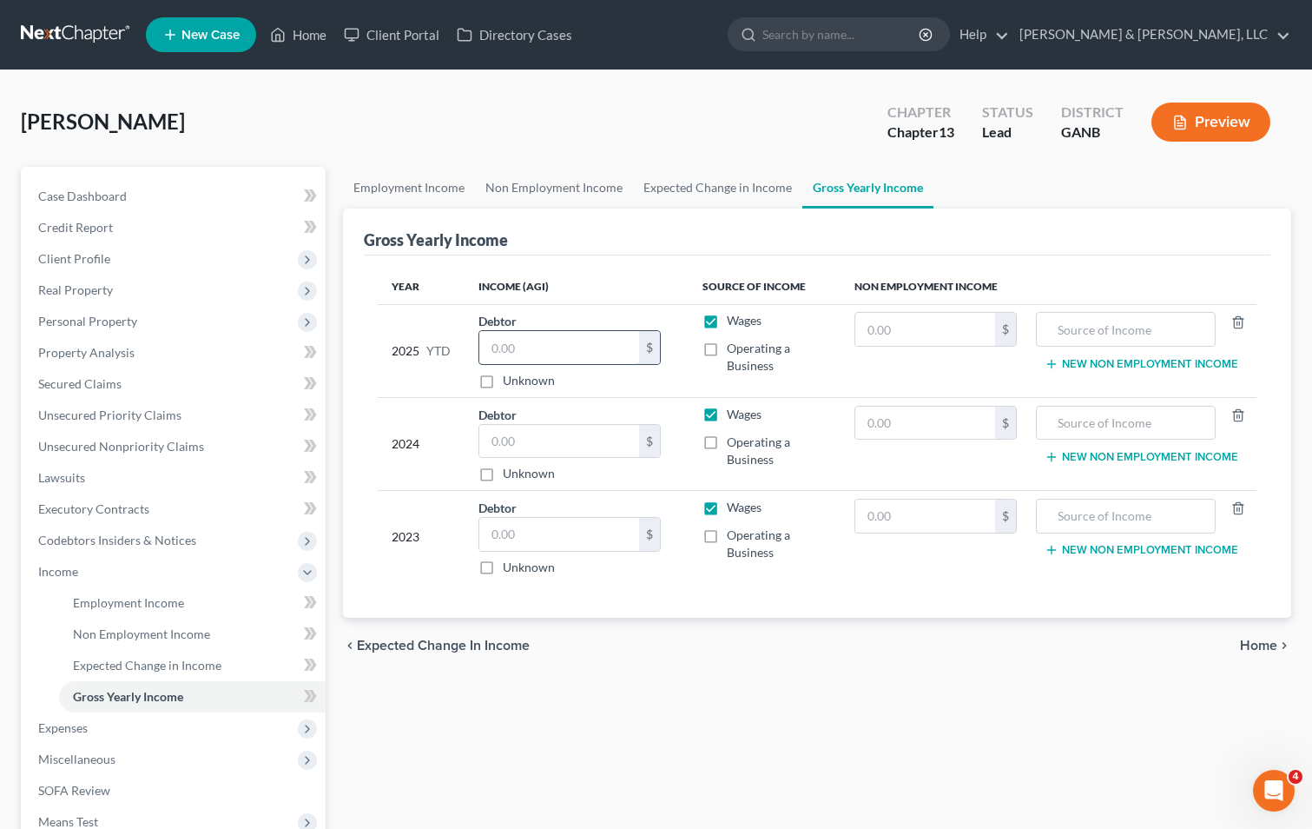
click at [553, 360] on input "text" at bounding box center [559, 347] width 160 height 33
type input "47,095.00"
click at [624, 452] on input "text" at bounding box center [559, 441] width 160 height 33
type input "59,400"
click at [514, 532] on input "text" at bounding box center [559, 534] width 160 height 33
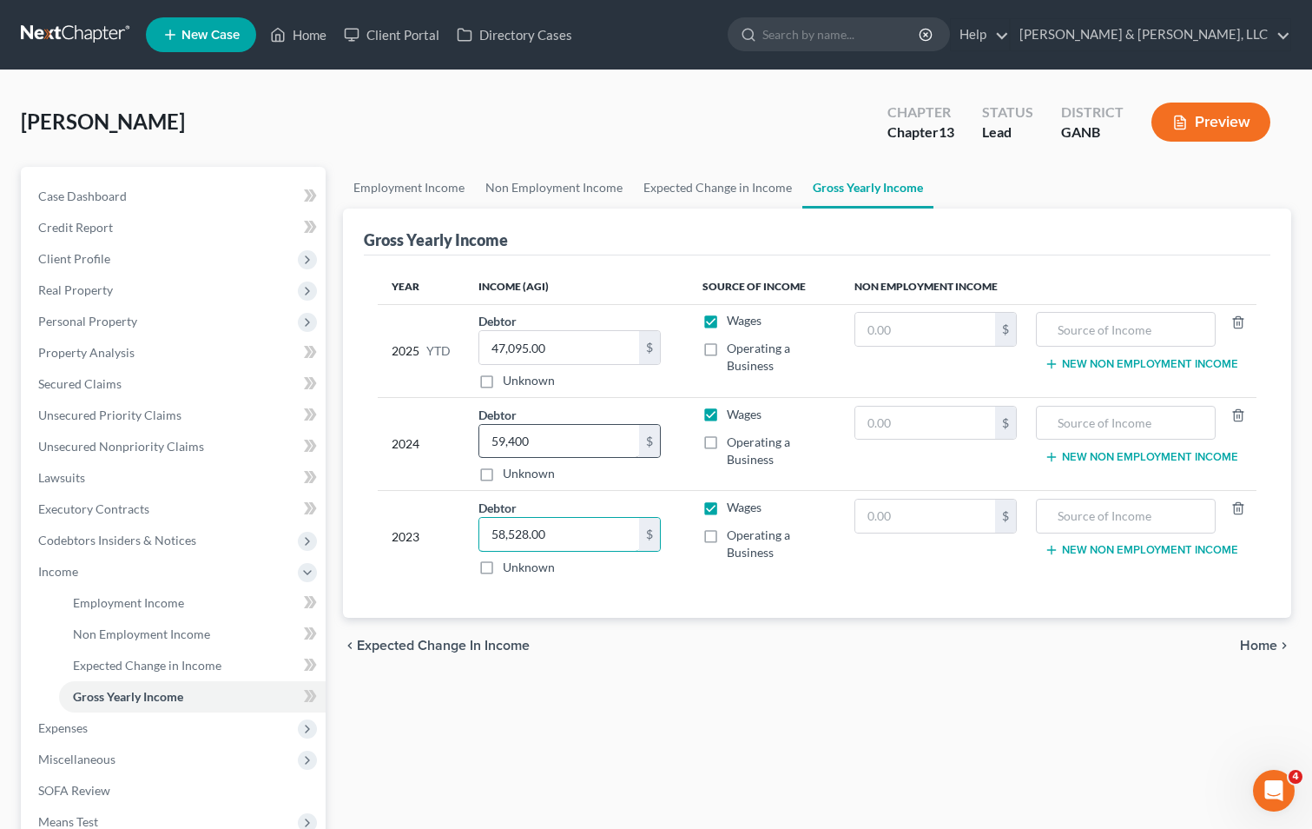
type input "58,528.00"
click at [545, 452] on input "59,400" at bounding box center [559, 441] width 160 height 33
click at [545, 441] on input "59,400" at bounding box center [559, 441] width 160 height 33
type input "59,400.00"
click at [529, 439] on input "59,400.00" at bounding box center [559, 441] width 160 height 33
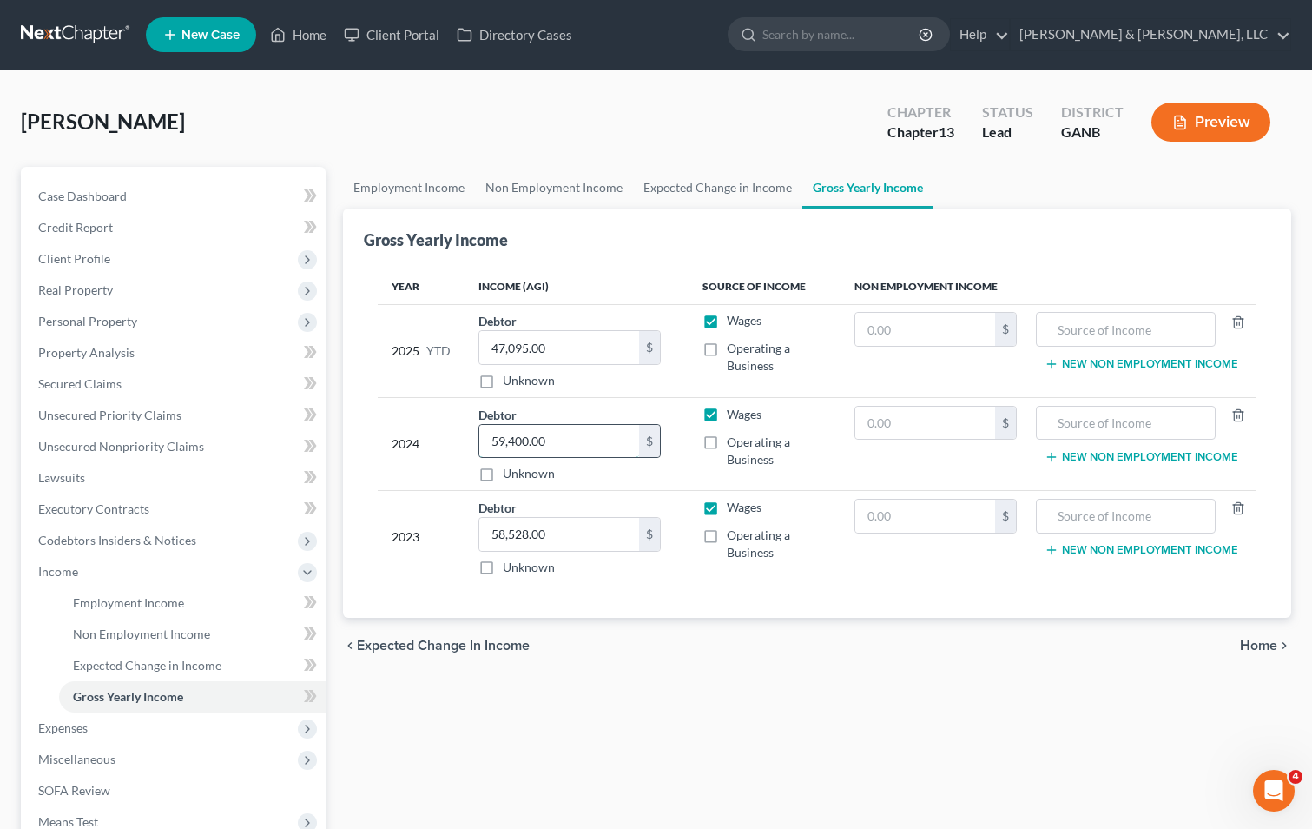
click at [523, 439] on input "59,400.00" at bounding box center [559, 441] width 160 height 33
click at [820, 598] on div "Year Income (AGI) Source of Income Non Employment Income 2025 YTD Debtor 47,095…" at bounding box center [817, 436] width 907 height 363
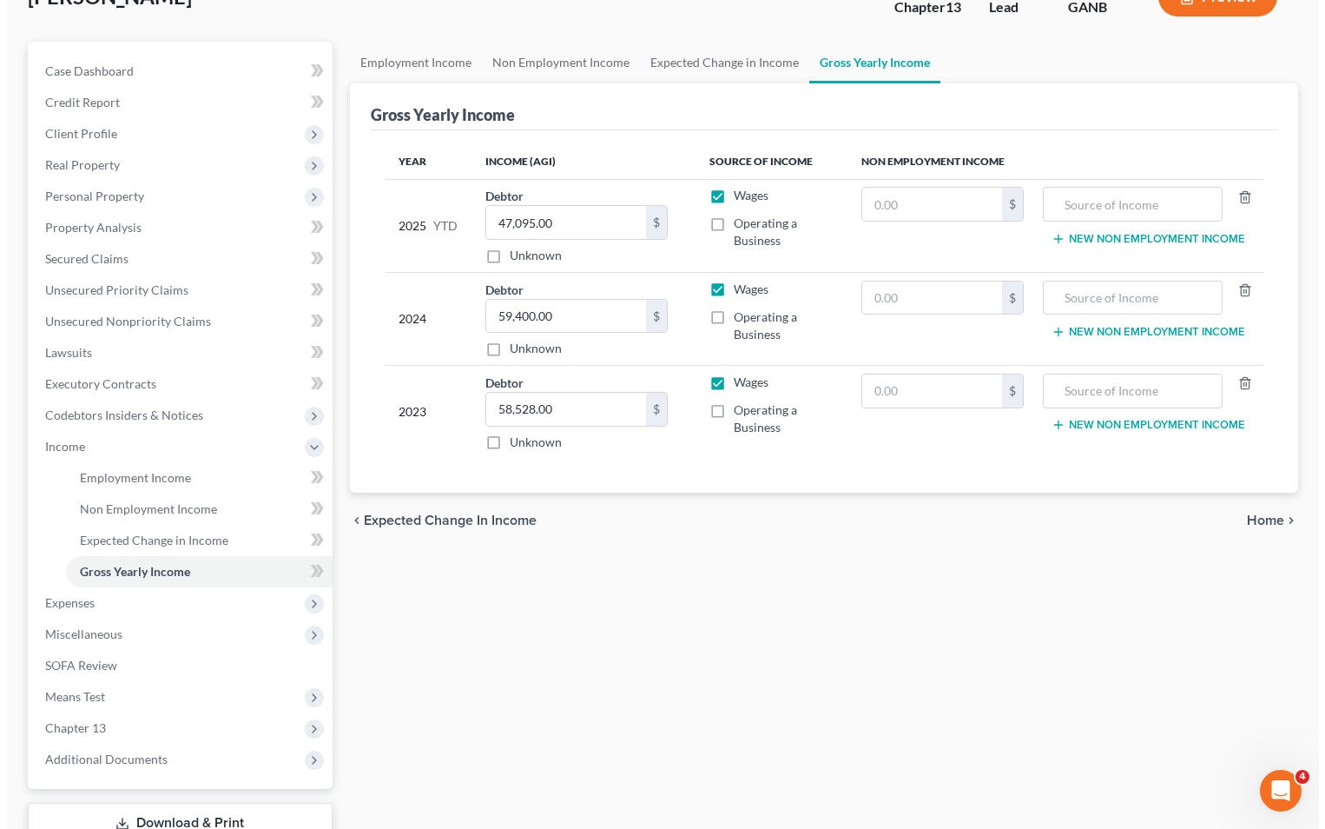
scroll to position [174, 0]
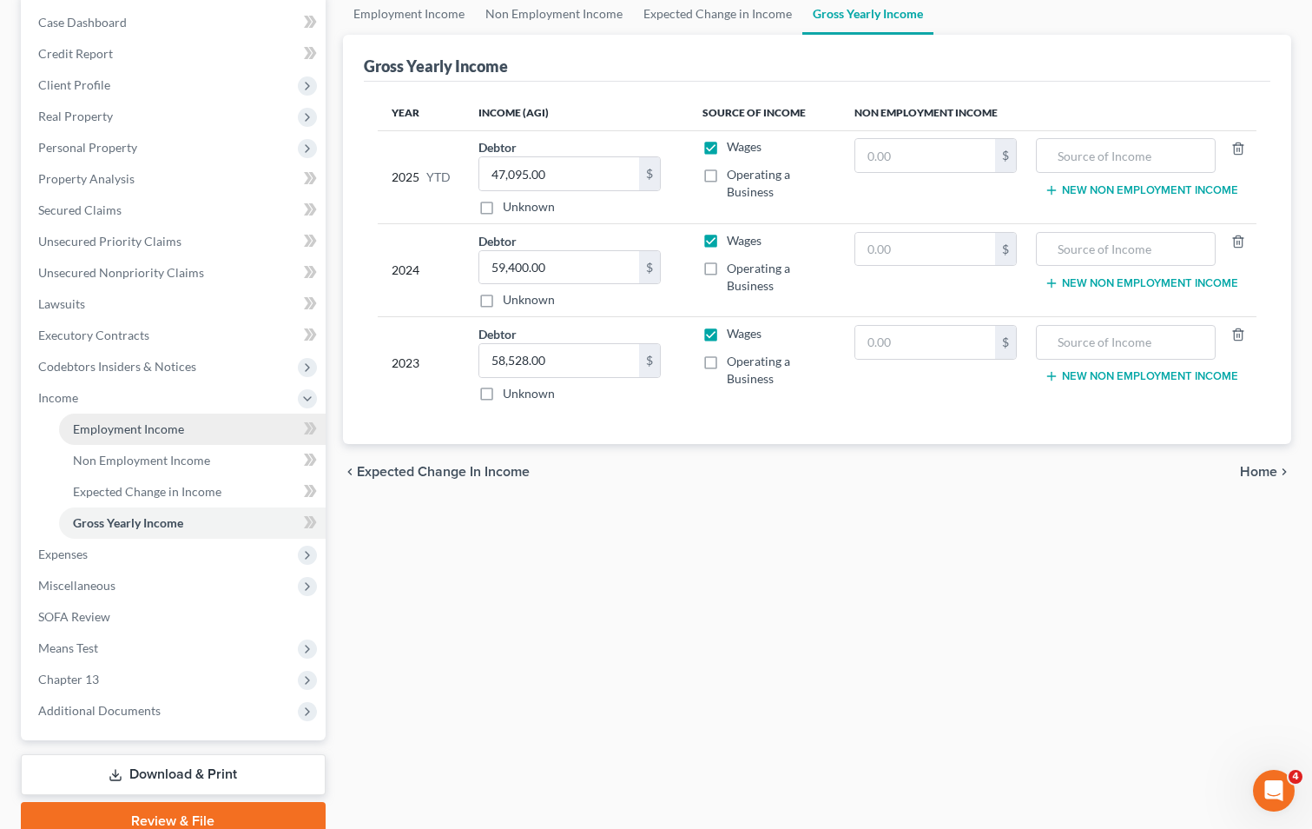
click at [128, 426] on span "Employment Income" at bounding box center [128, 428] width 111 height 15
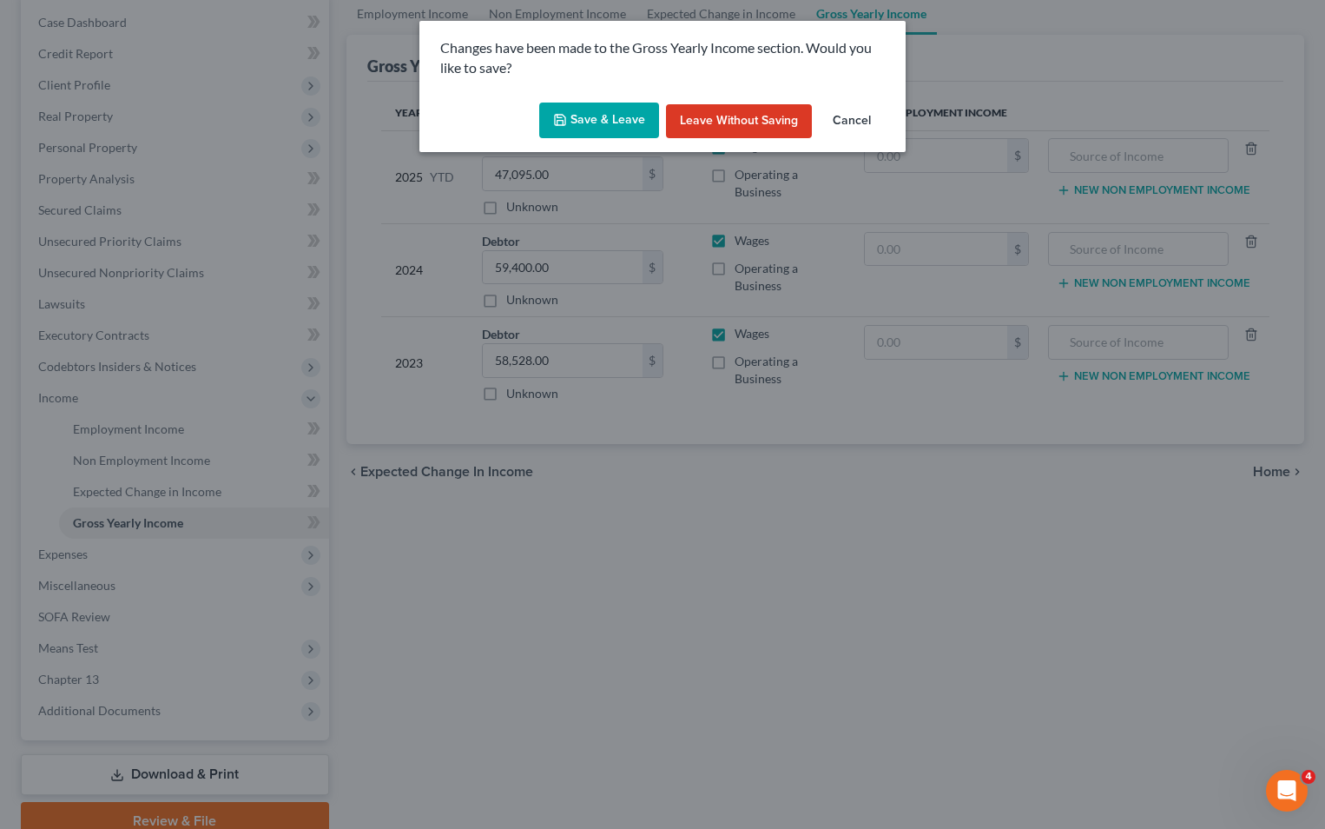
click at [605, 111] on button "Save & Leave" at bounding box center [599, 120] width 120 height 36
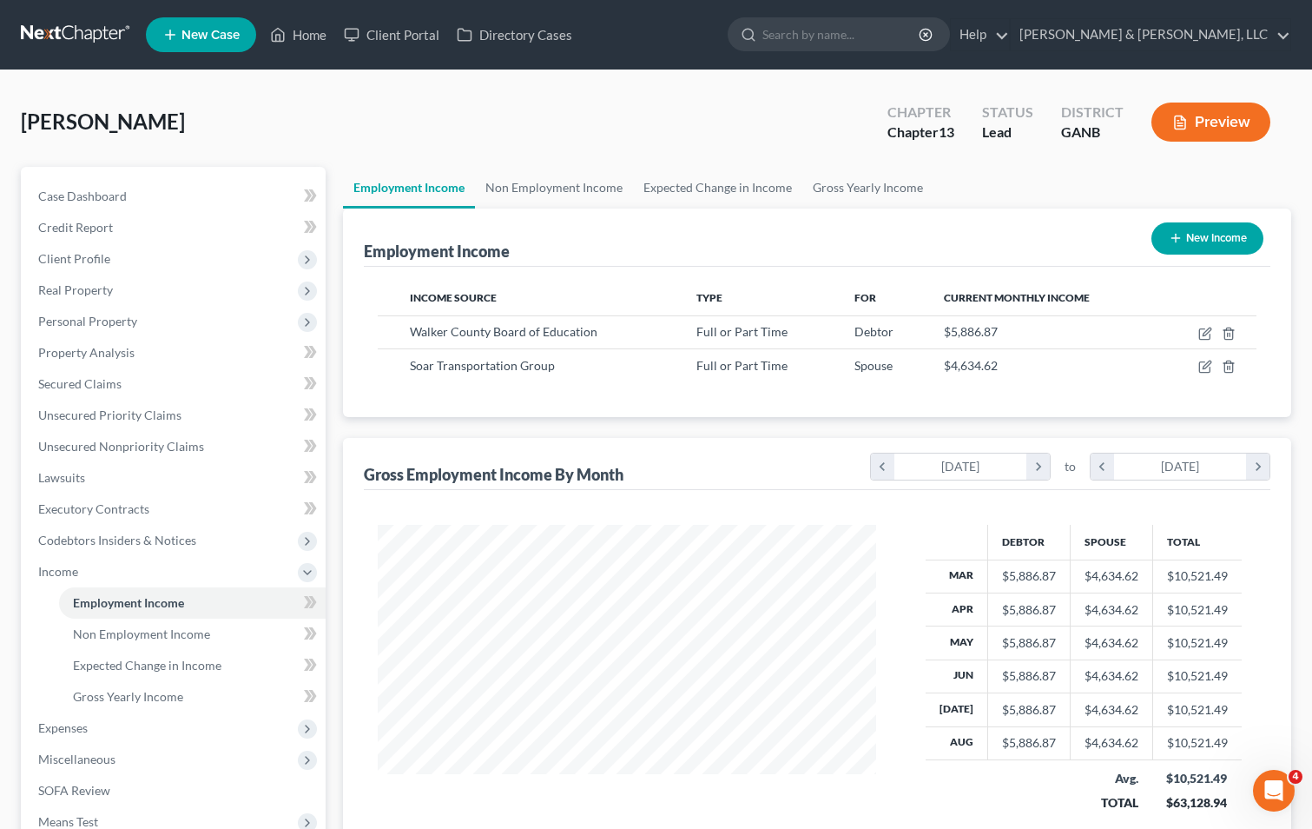
scroll to position [312, 533]
click at [319, 34] on link "Home" at bounding box center [298, 34] width 74 height 31
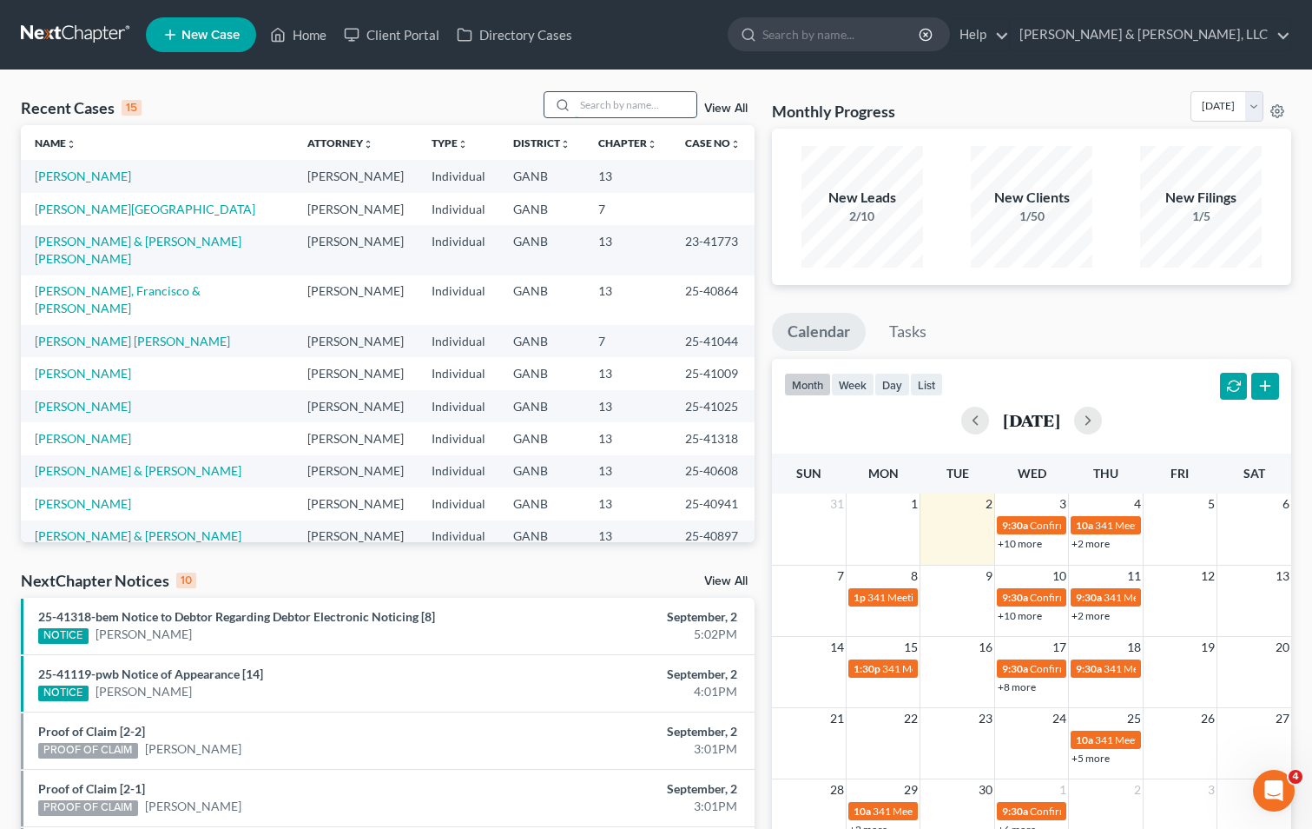
click at [603, 102] on input "search" at bounding box center [636, 104] width 122 height 25
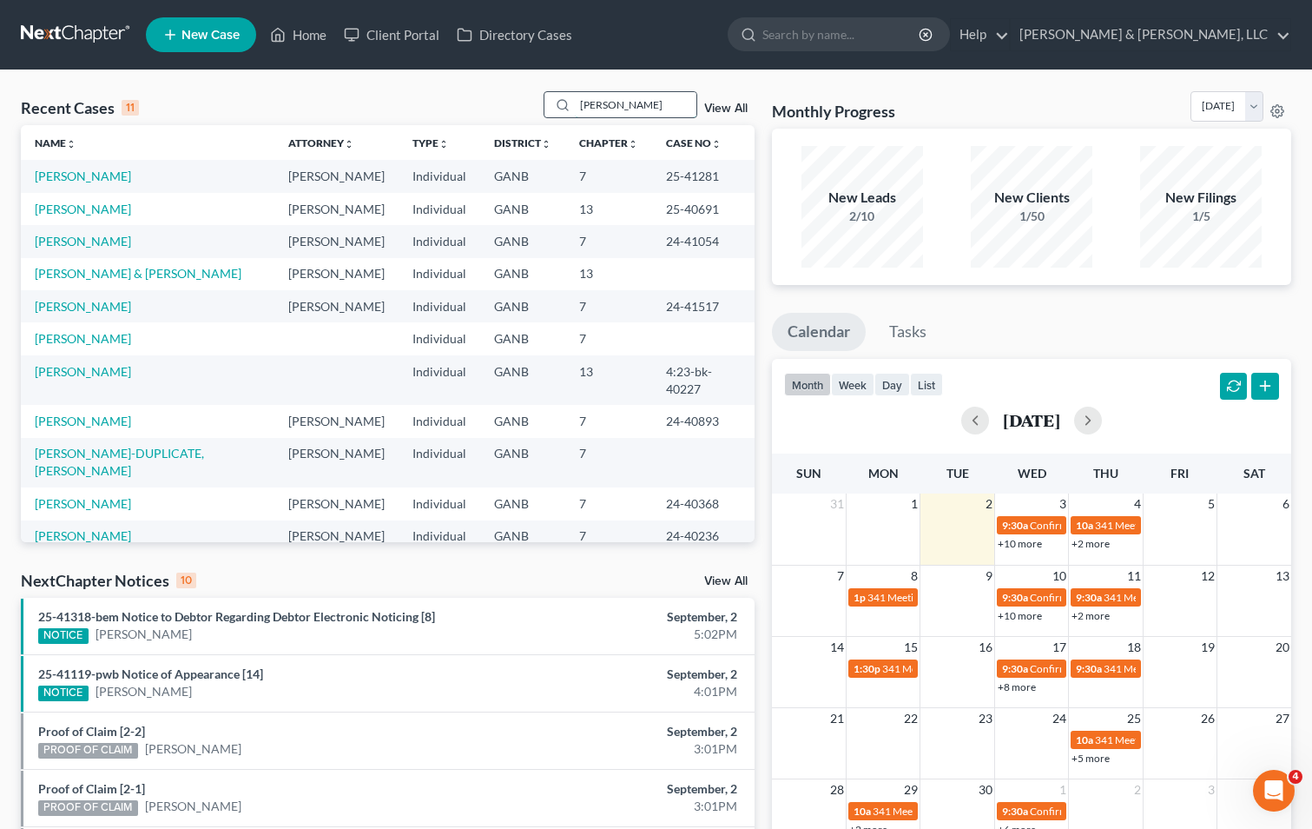
type input "[PERSON_NAME]"
click at [66, 177] on link "[PERSON_NAME]" at bounding box center [83, 175] width 96 height 15
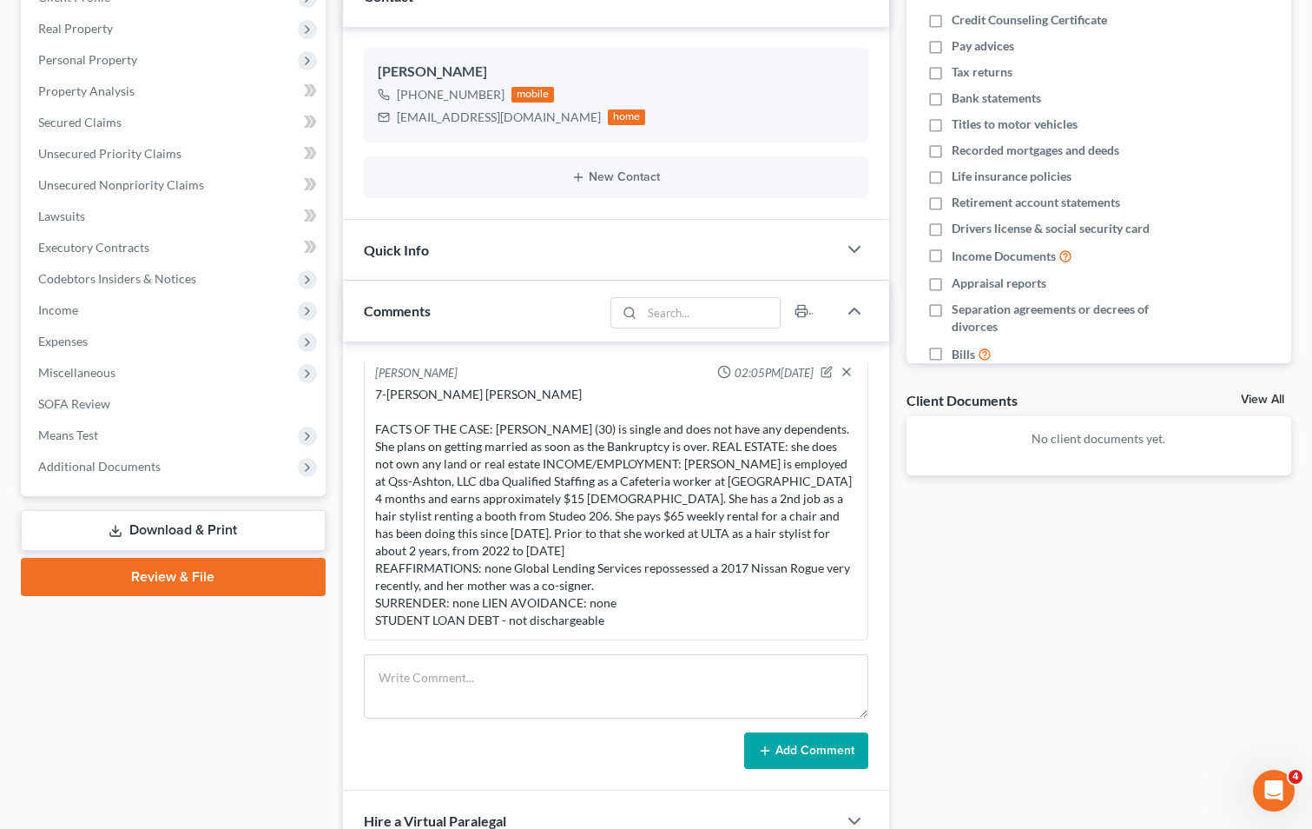
scroll to position [261, 0]
click at [122, 466] on span "Additional Documents" at bounding box center [99, 466] width 122 height 15
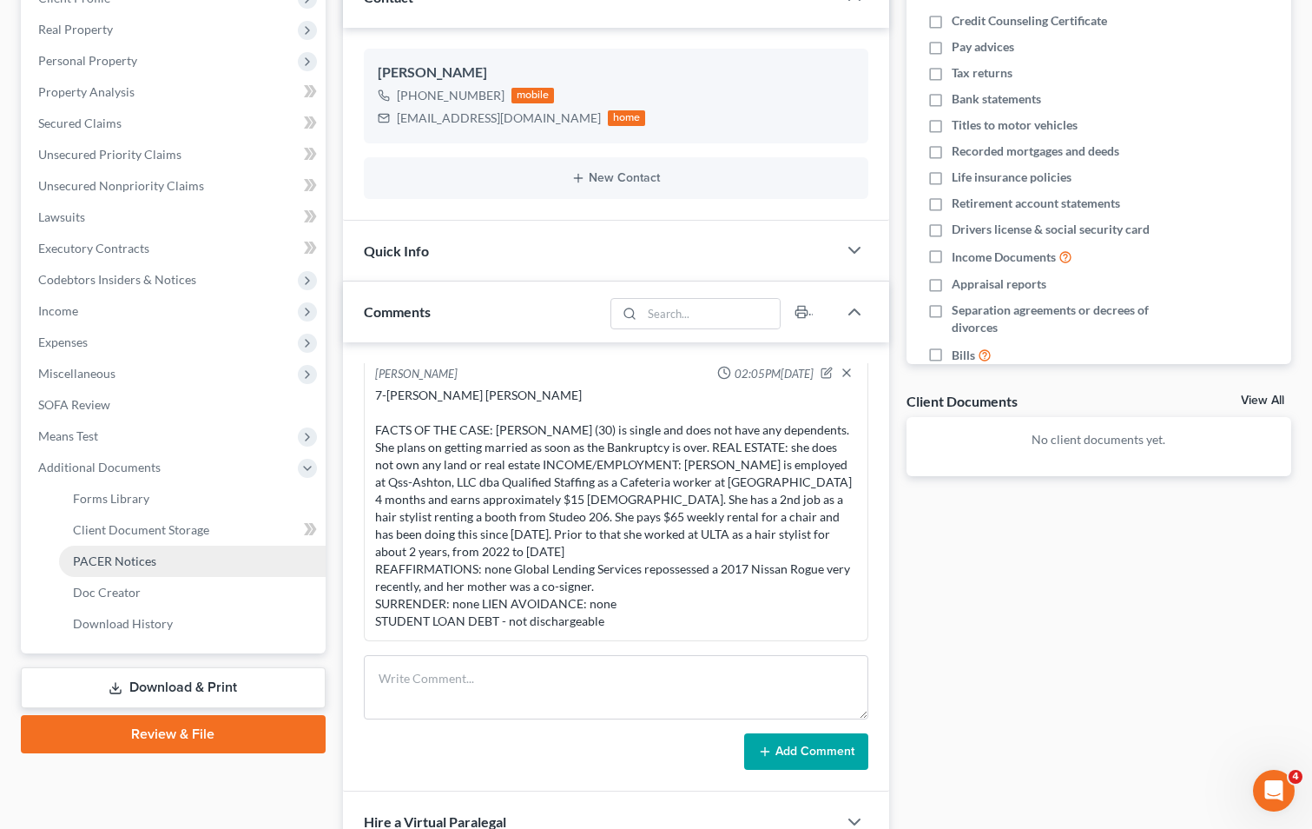
click at [112, 556] on span "PACER Notices" at bounding box center [114, 560] width 83 height 15
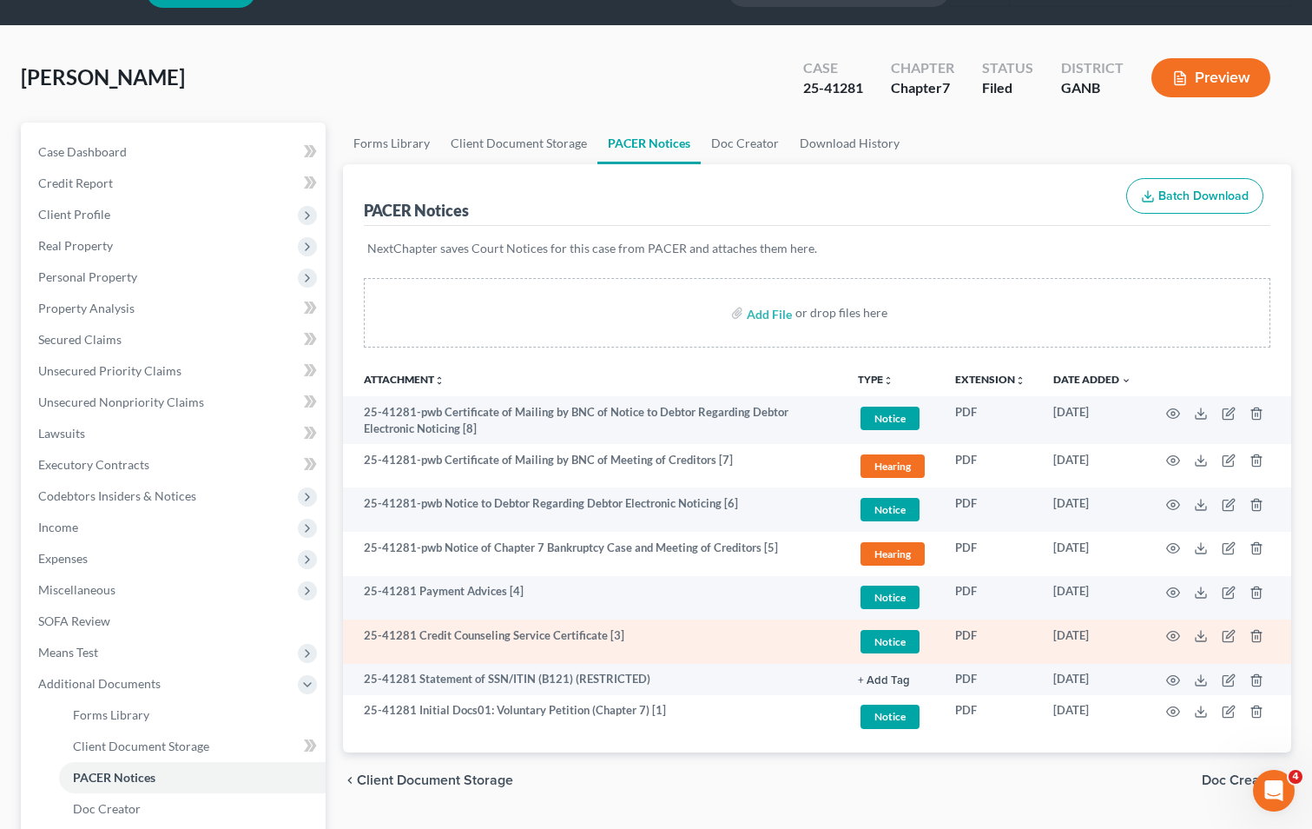
scroll to position [87, 0]
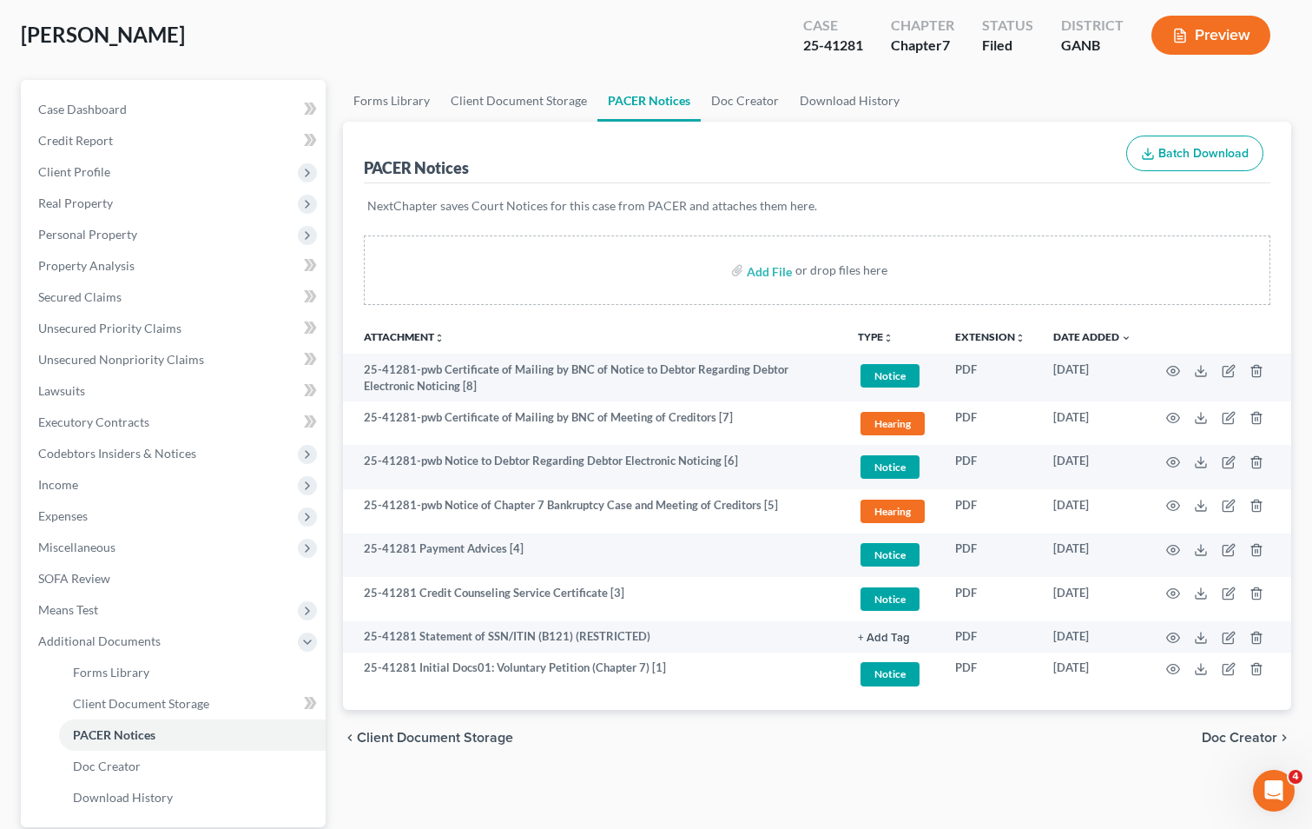
click at [569, 753] on div "chevron_left Client Document Storage Doc Creator chevron_right" at bounding box center [817, 738] width 948 height 56
